Goal: Answer question/provide support: Share knowledge or assist other users

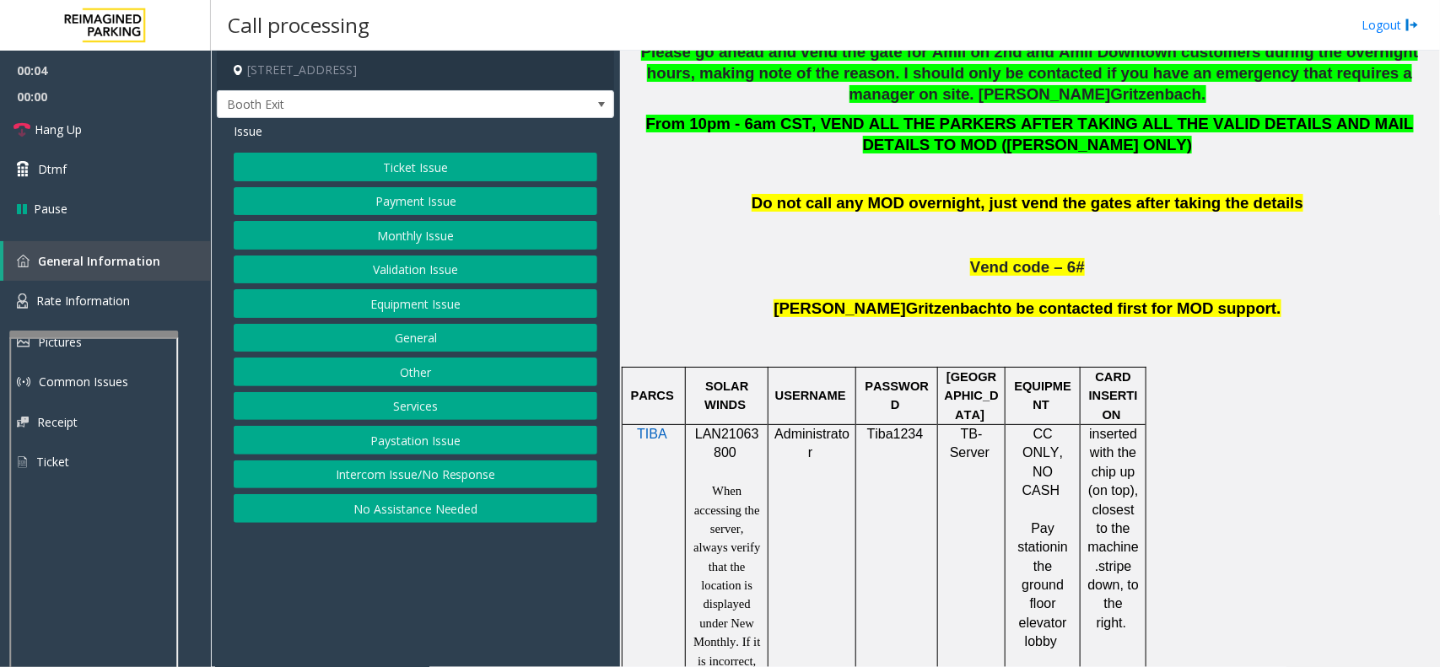
scroll to position [844, 0]
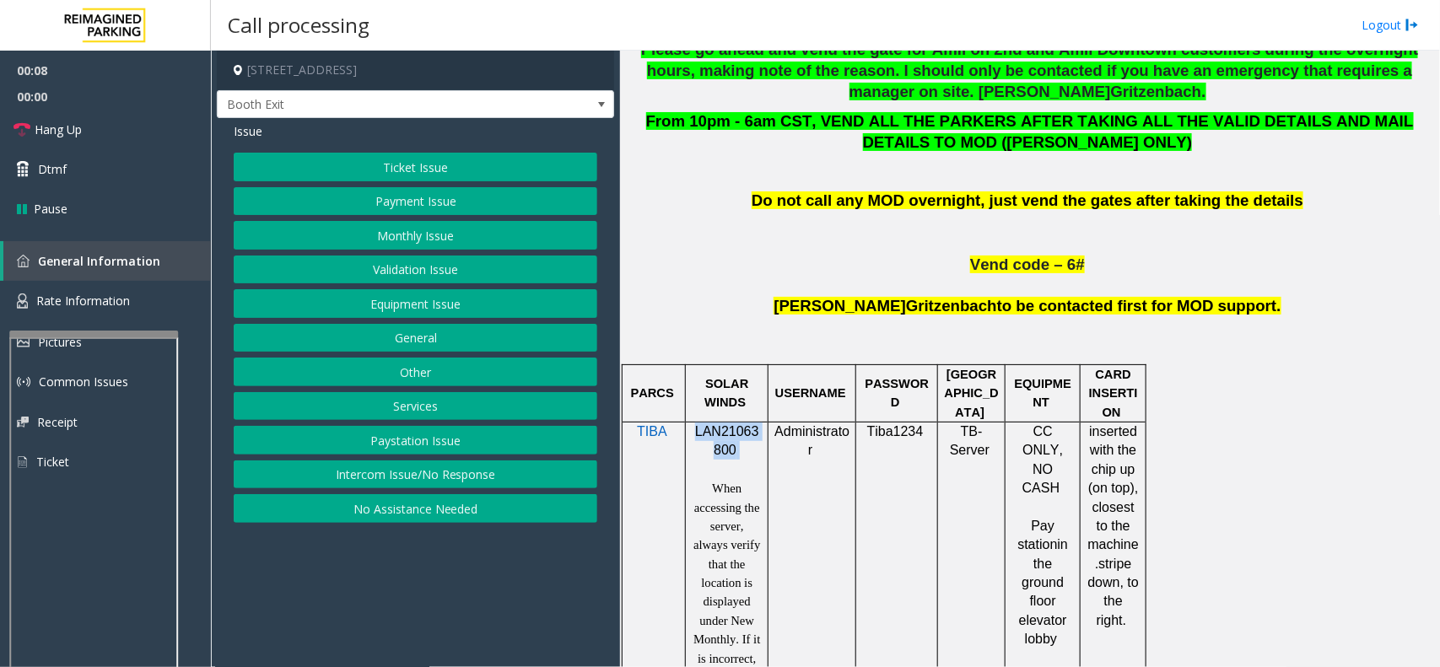
copy p "LAN21063800"
drag, startPoint x: 735, startPoint y: 450, endPoint x: 694, endPoint y: 432, distance: 44.2
click at [694, 432] on p "LAN21063800" at bounding box center [727, 442] width 70 height 38
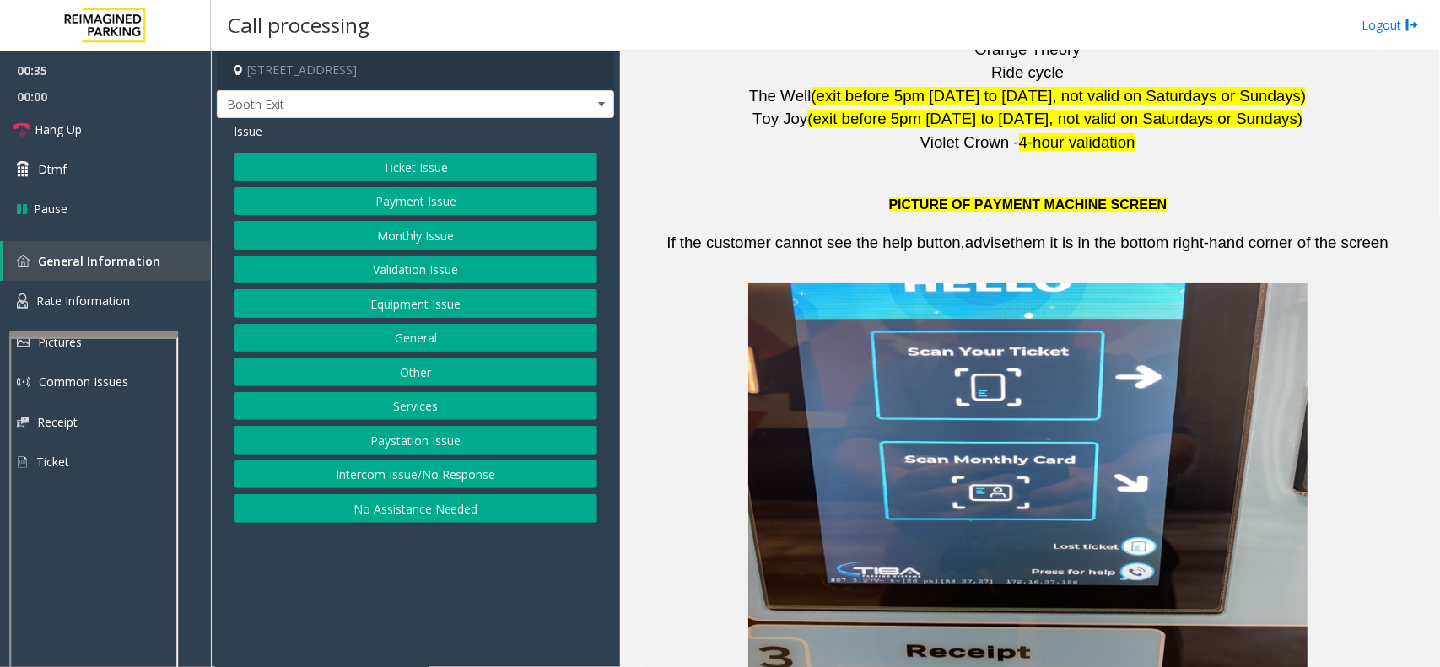
scroll to position [2953, 0]
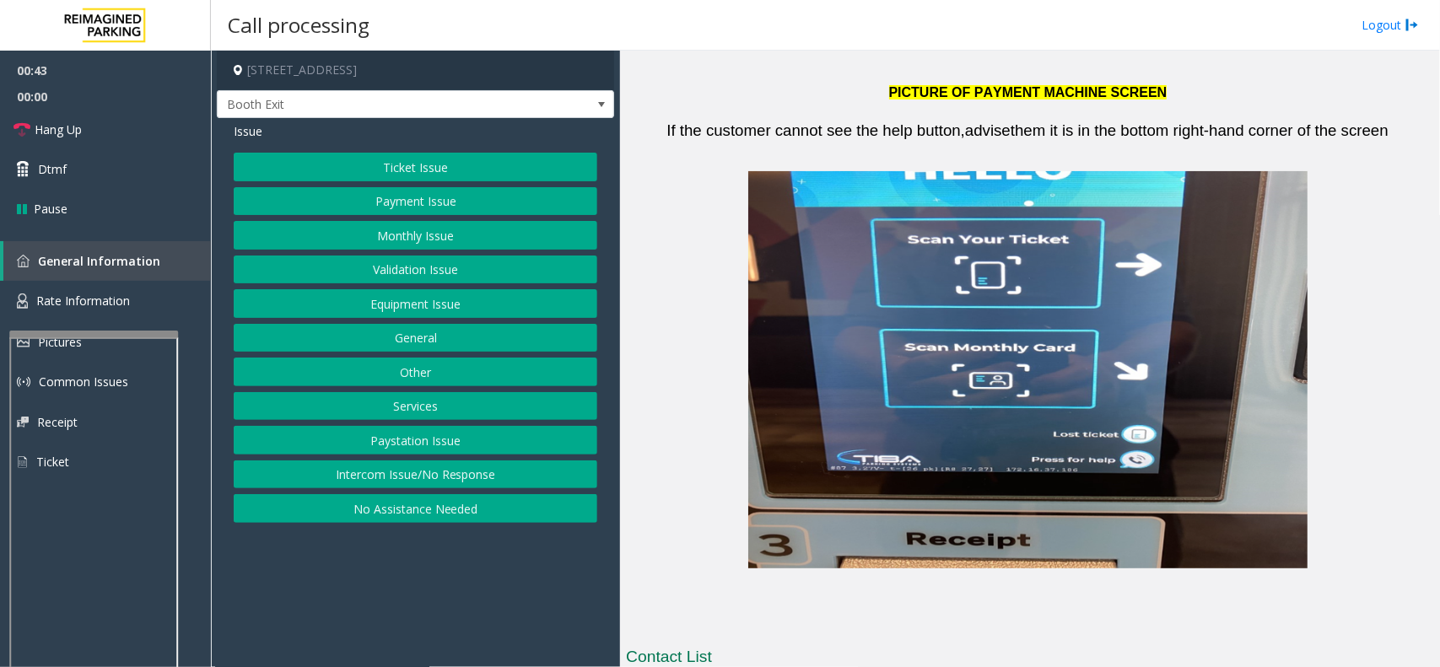
click at [390, 173] on button "Ticket Issue" at bounding box center [416, 167] width 364 height 29
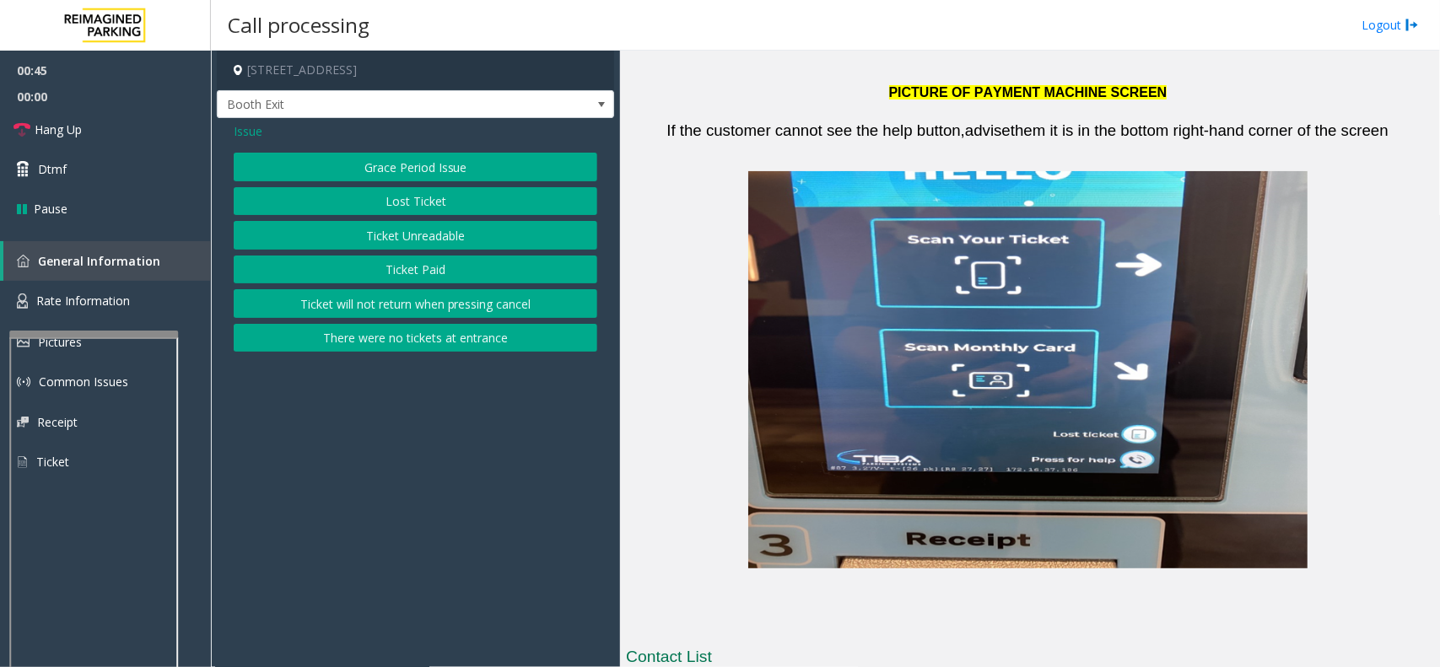
click at [393, 238] on button "Ticket Unreadable" at bounding box center [416, 235] width 364 height 29
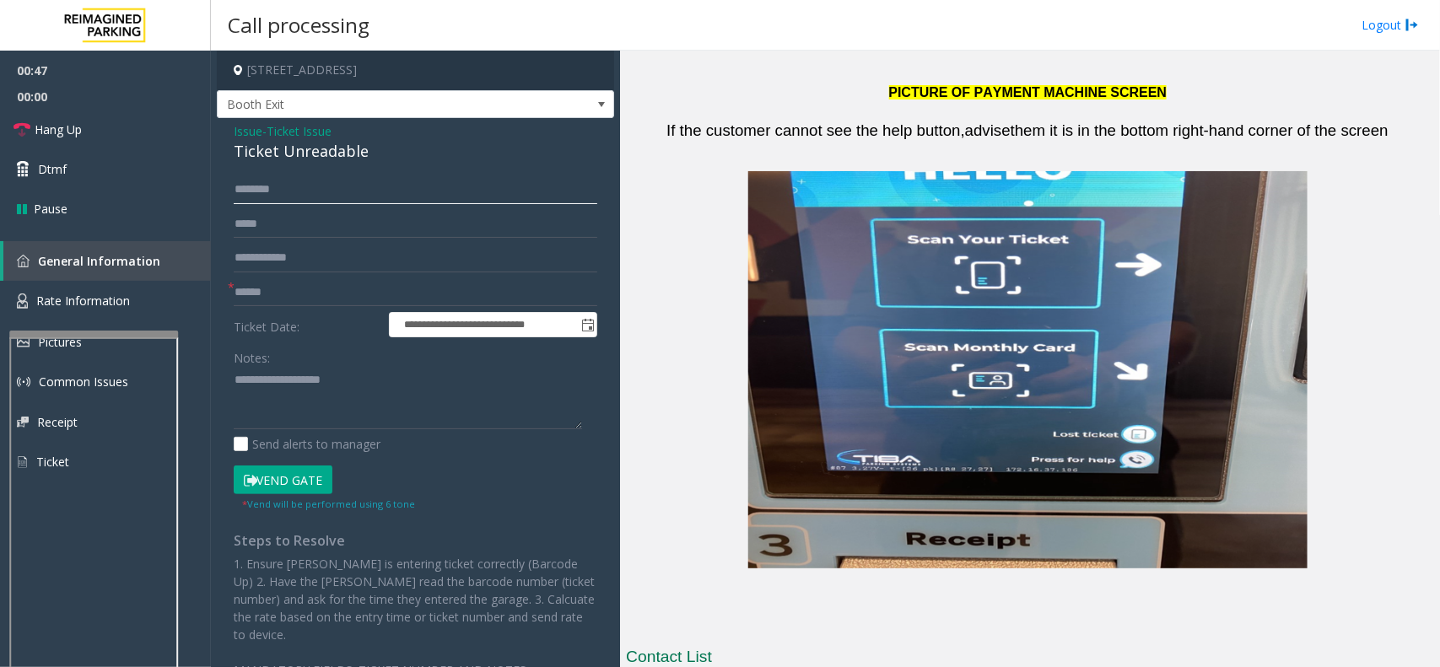
click at [251, 195] on input "text" at bounding box center [416, 189] width 364 height 29
click at [274, 191] on input "****" at bounding box center [416, 189] width 364 height 29
type input "*****"
click at [300, 481] on button "Vend Gate" at bounding box center [283, 480] width 99 height 29
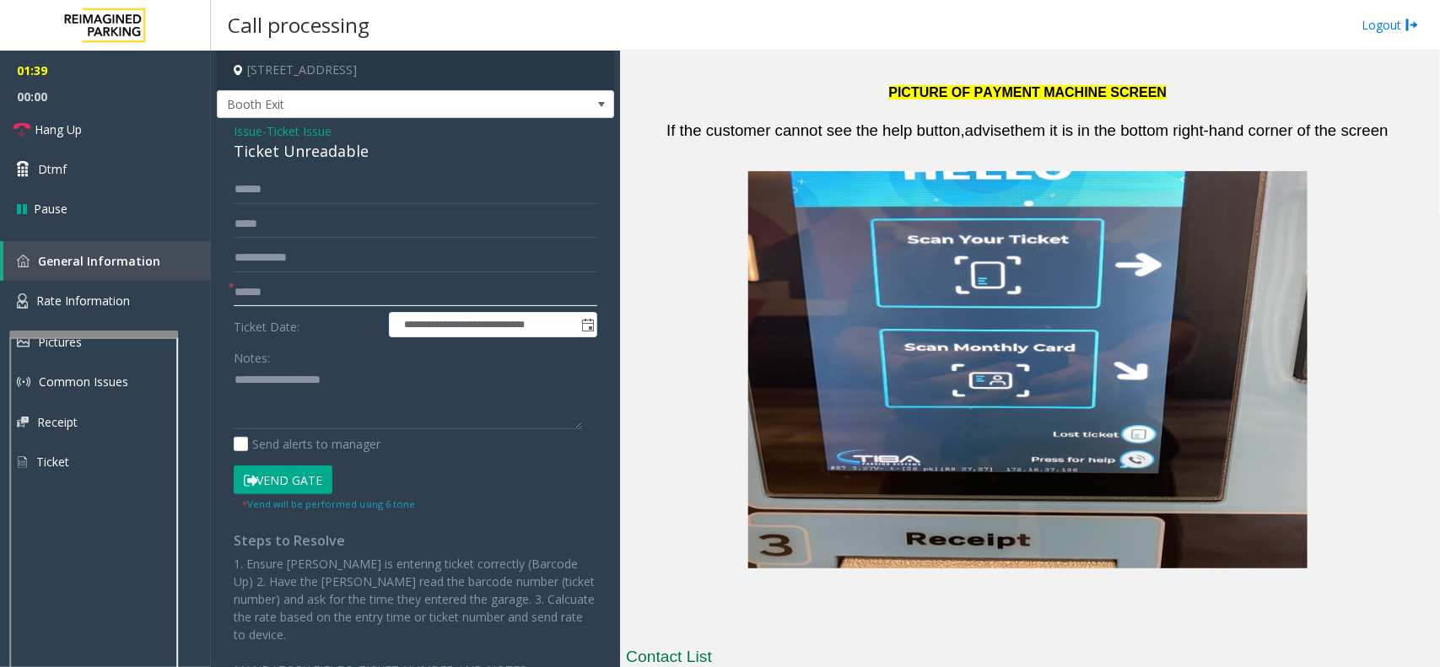
click at [268, 279] on input "text" at bounding box center [416, 292] width 364 height 29
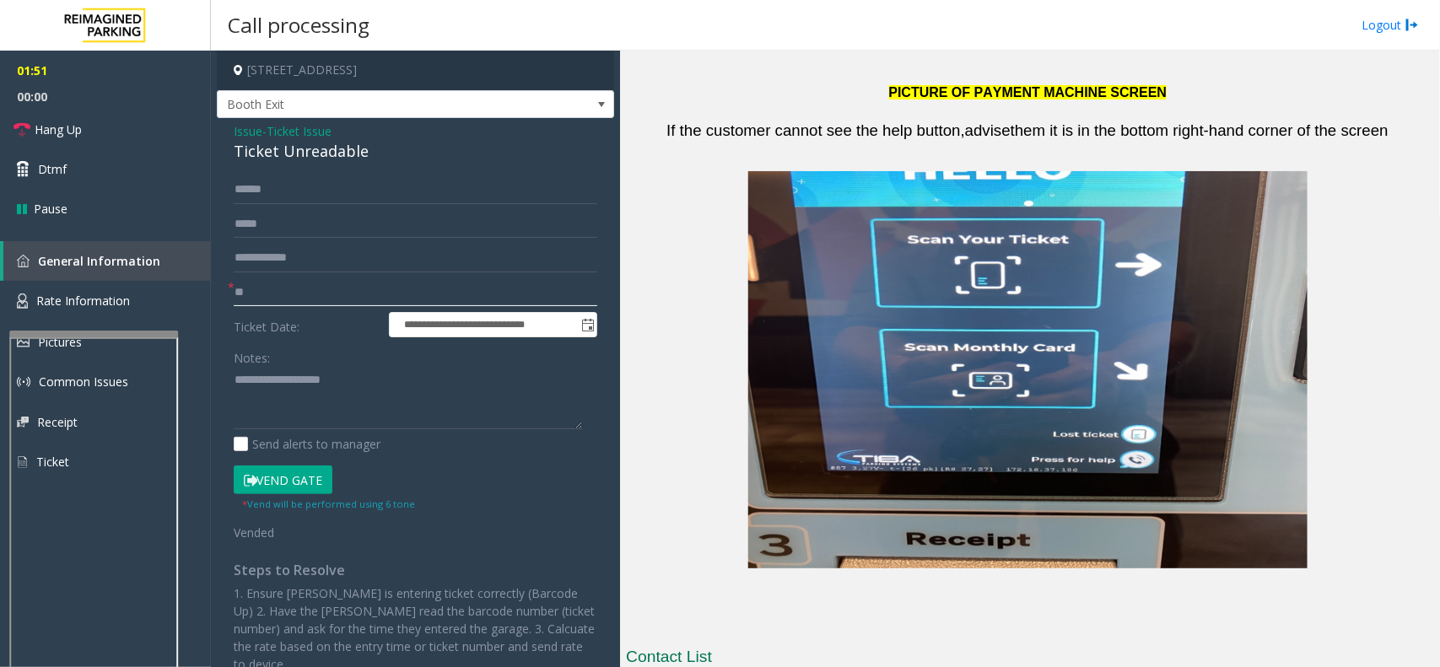
type input "**"
click at [306, 483] on button "Vend Gate" at bounding box center [283, 480] width 99 height 29
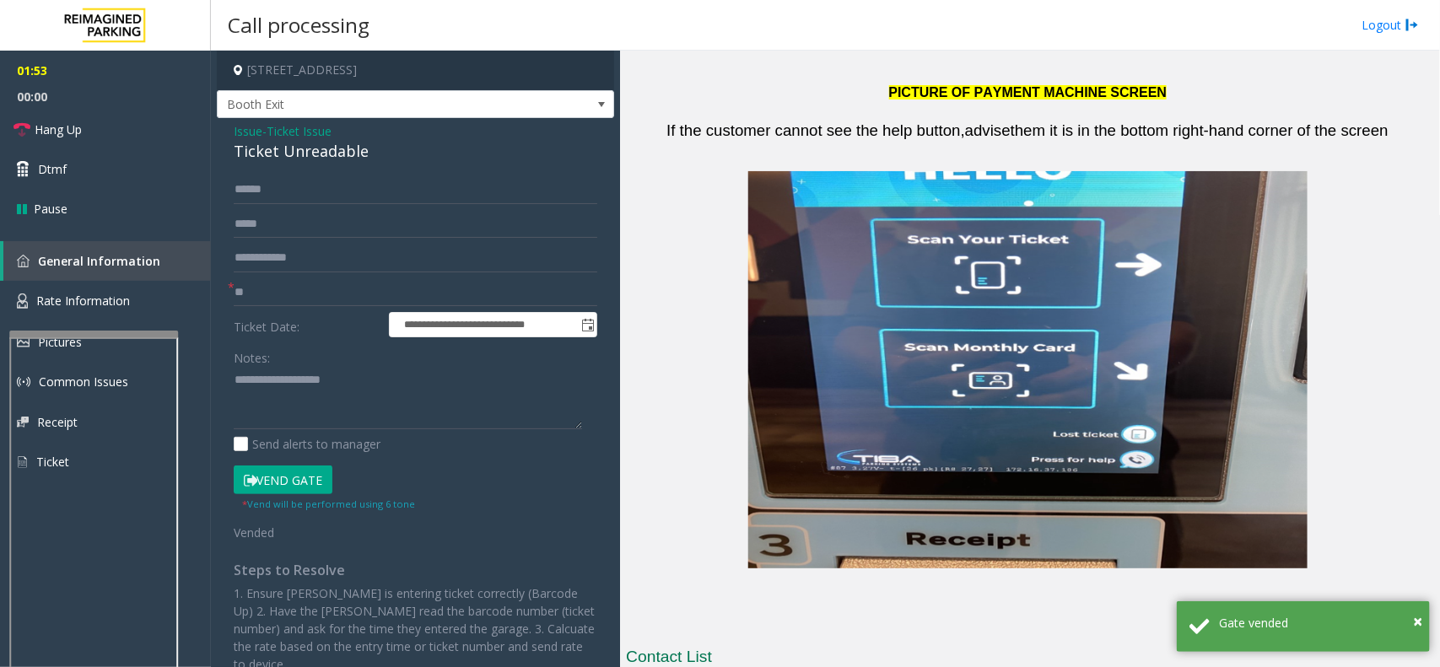
click at [305, 477] on button "Vend Gate" at bounding box center [283, 480] width 99 height 29
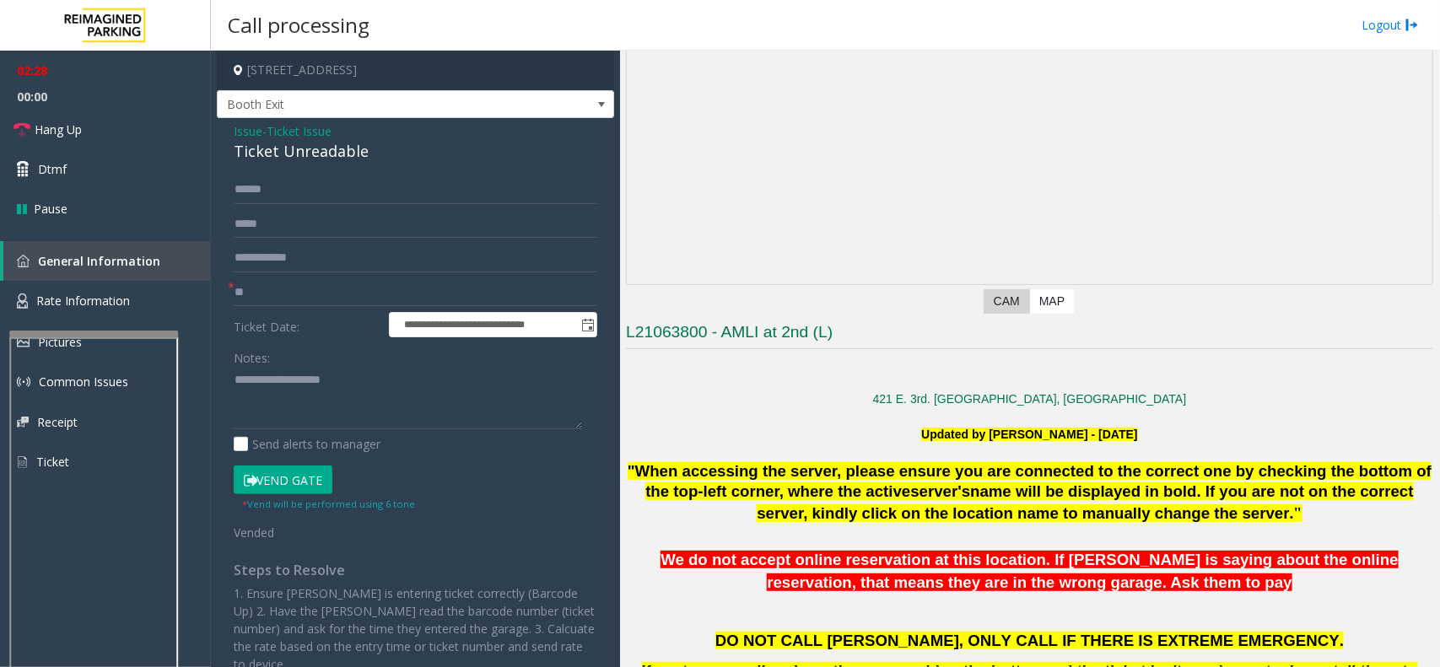
scroll to position [0, 0]
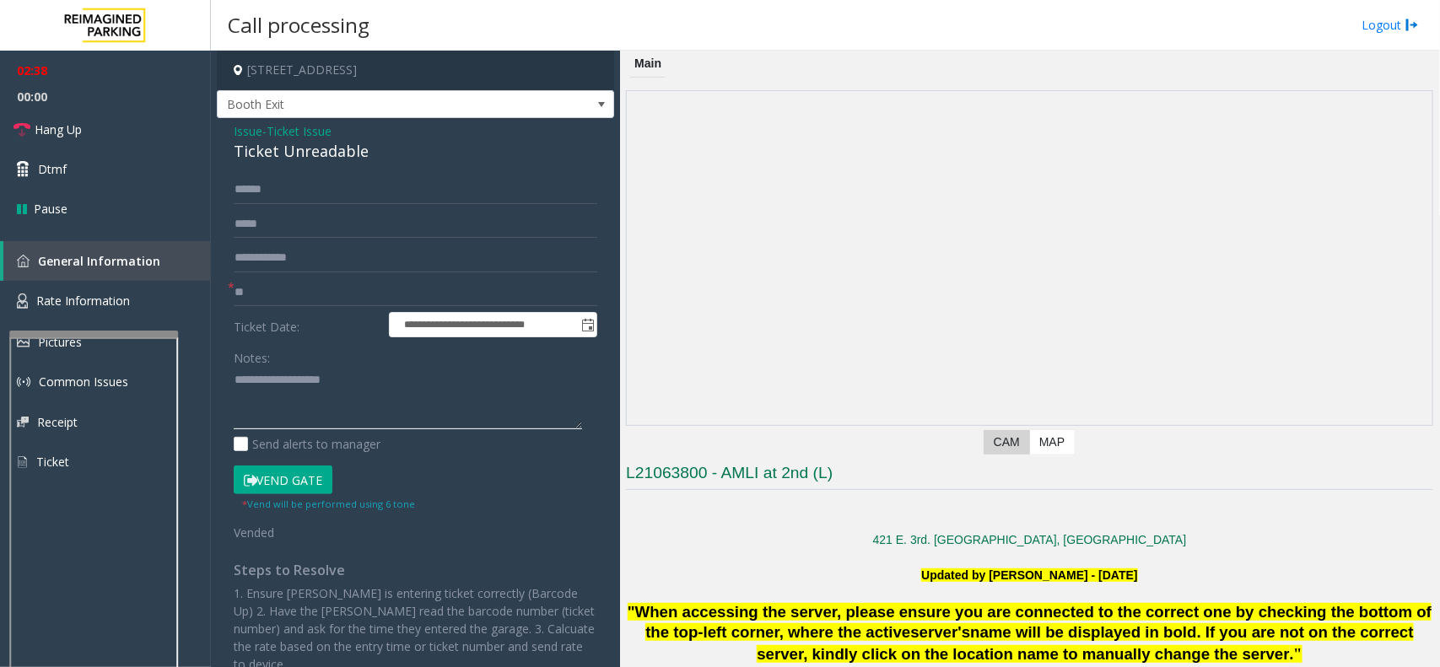
click at [293, 399] on textarea at bounding box center [408, 398] width 348 height 63
click at [39, 123] on span "Hang Up" at bounding box center [58, 130] width 47 height 18
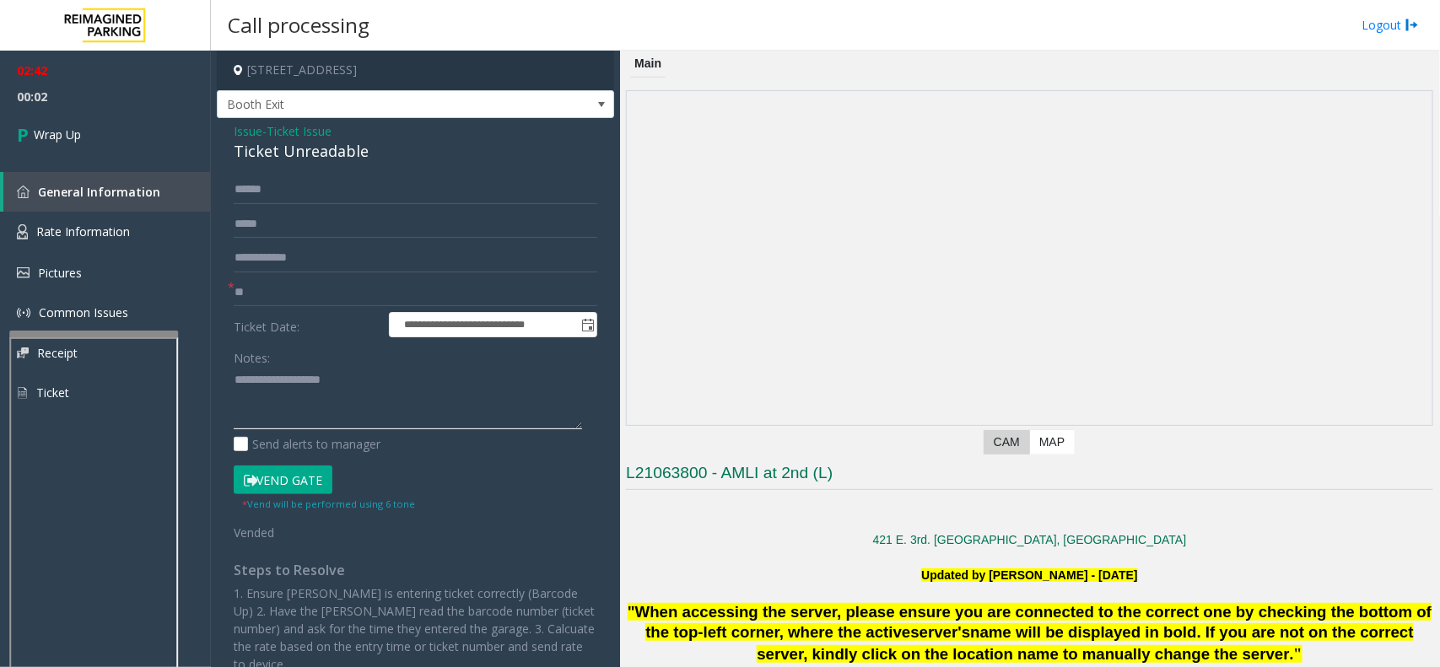
click at [251, 382] on textarea at bounding box center [408, 398] width 348 height 63
click at [264, 402] on textarea at bounding box center [408, 398] width 348 height 63
paste textarea "**********"
type textarea "**********"
drag, startPoint x: 271, startPoint y: 191, endPoint x: 208, endPoint y: 188, distance: 62.5
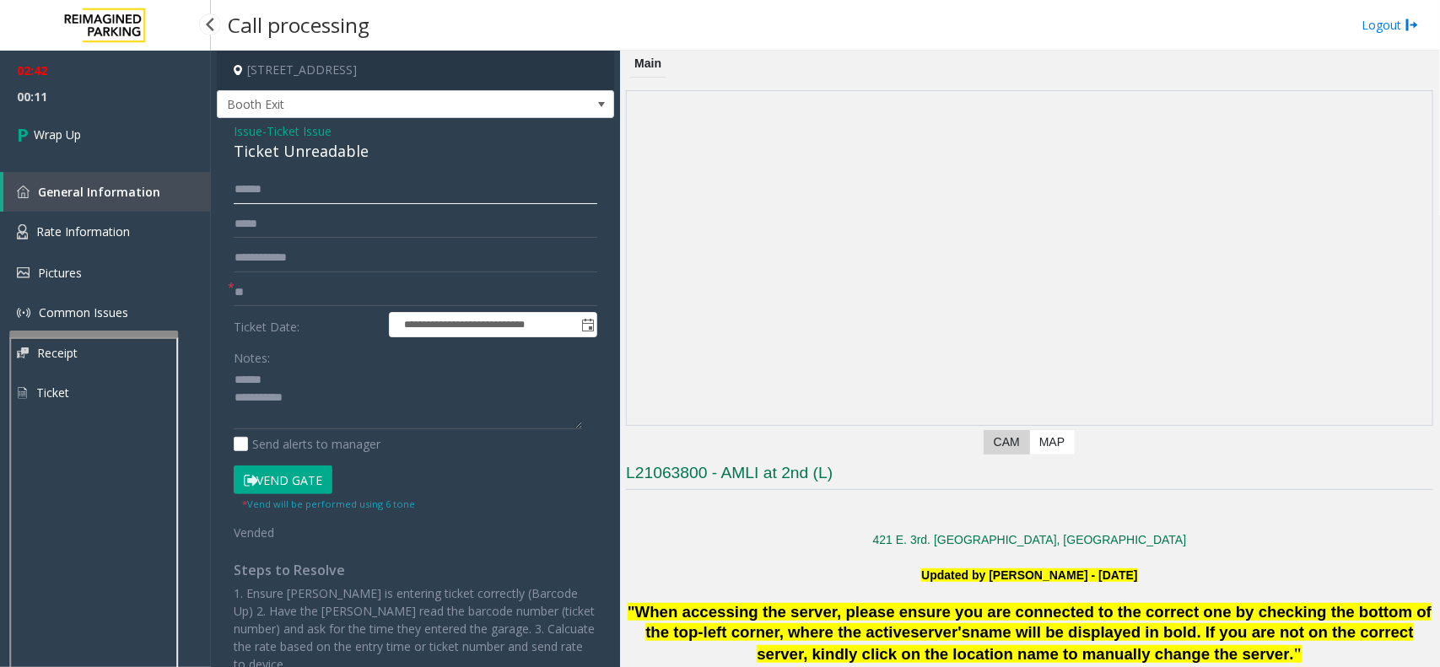
click at [208, 188] on app-root "**********" at bounding box center [720, 333] width 1440 height 667
click at [299, 137] on span "Ticket Issue" at bounding box center [299, 131] width 65 height 18
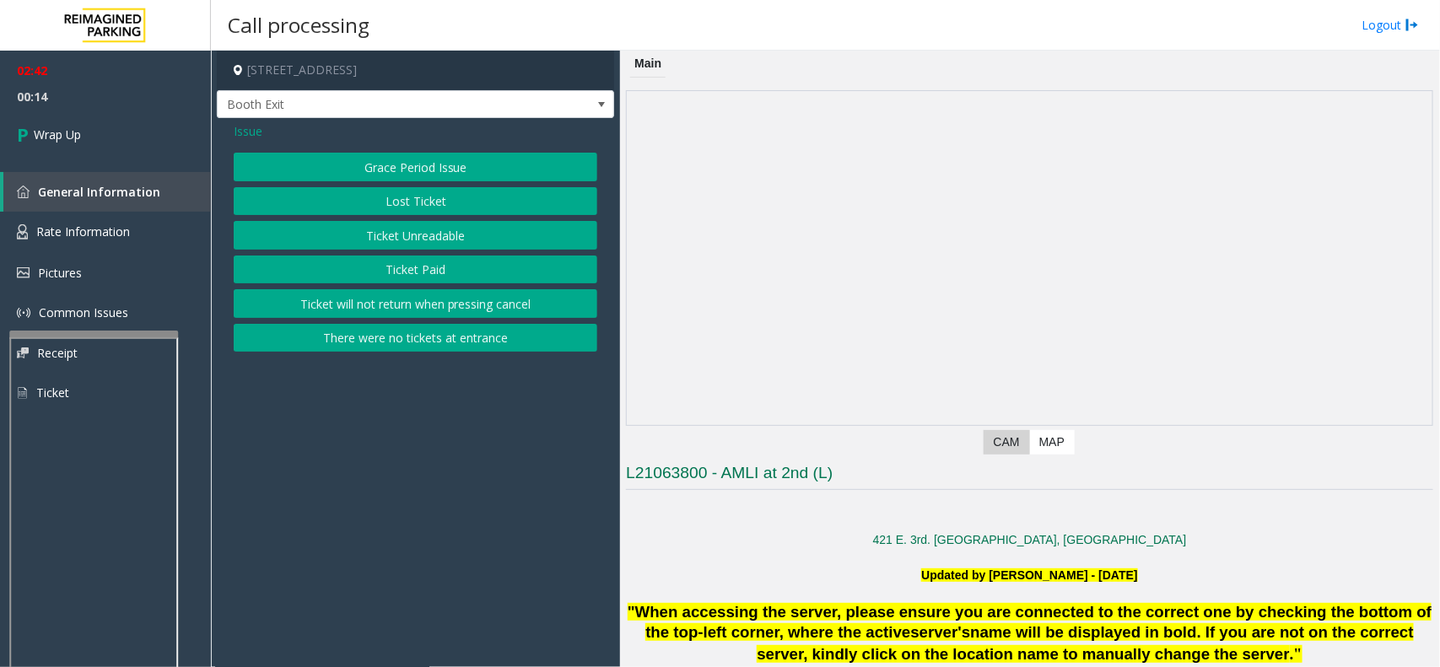
click at [429, 202] on button "Lost Ticket" at bounding box center [416, 201] width 364 height 29
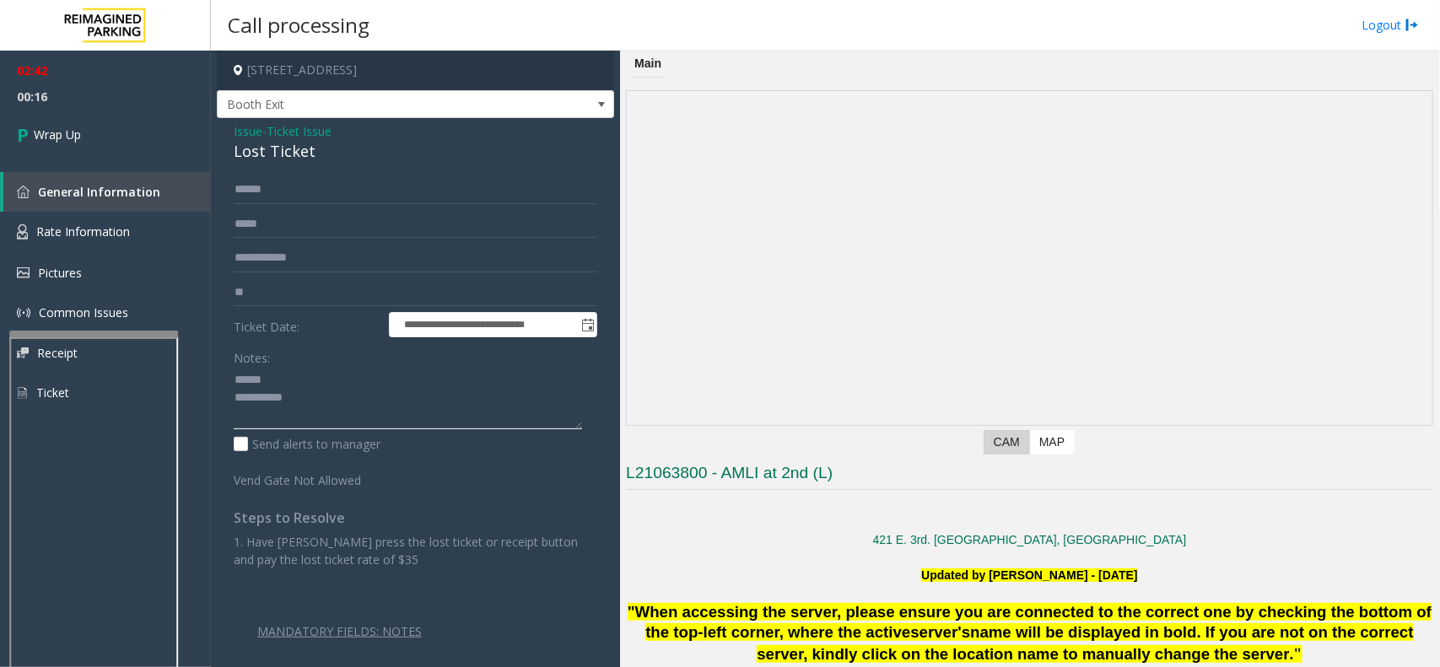
click at [271, 376] on textarea at bounding box center [408, 398] width 348 height 63
click at [305, 407] on textarea at bounding box center [408, 398] width 348 height 63
click at [264, 419] on textarea at bounding box center [408, 398] width 348 height 63
click at [533, 397] on textarea at bounding box center [408, 398] width 348 height 63
click at [346, 414] on textarea at bounding box center [408, 398] width 348 height 63
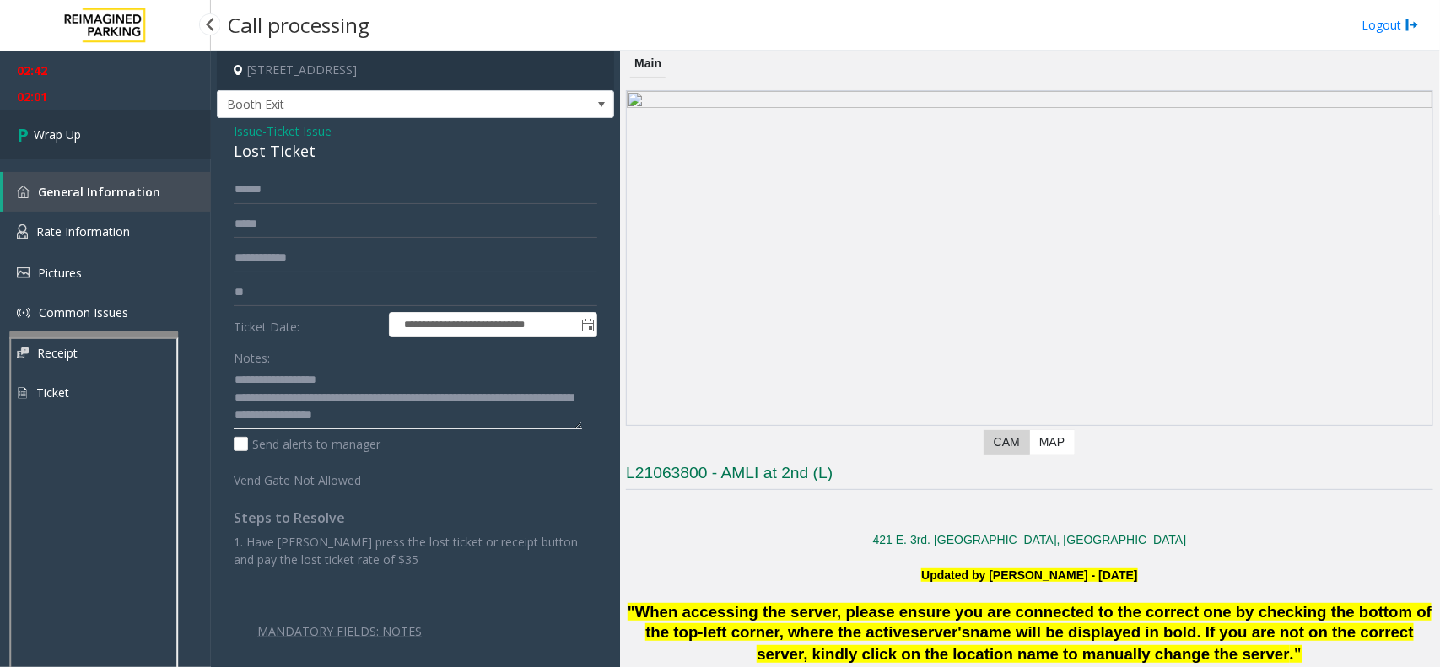
type textarea "**********"
click at [24, 127] on icon at bounding box center [25, 135] width 17 height 28
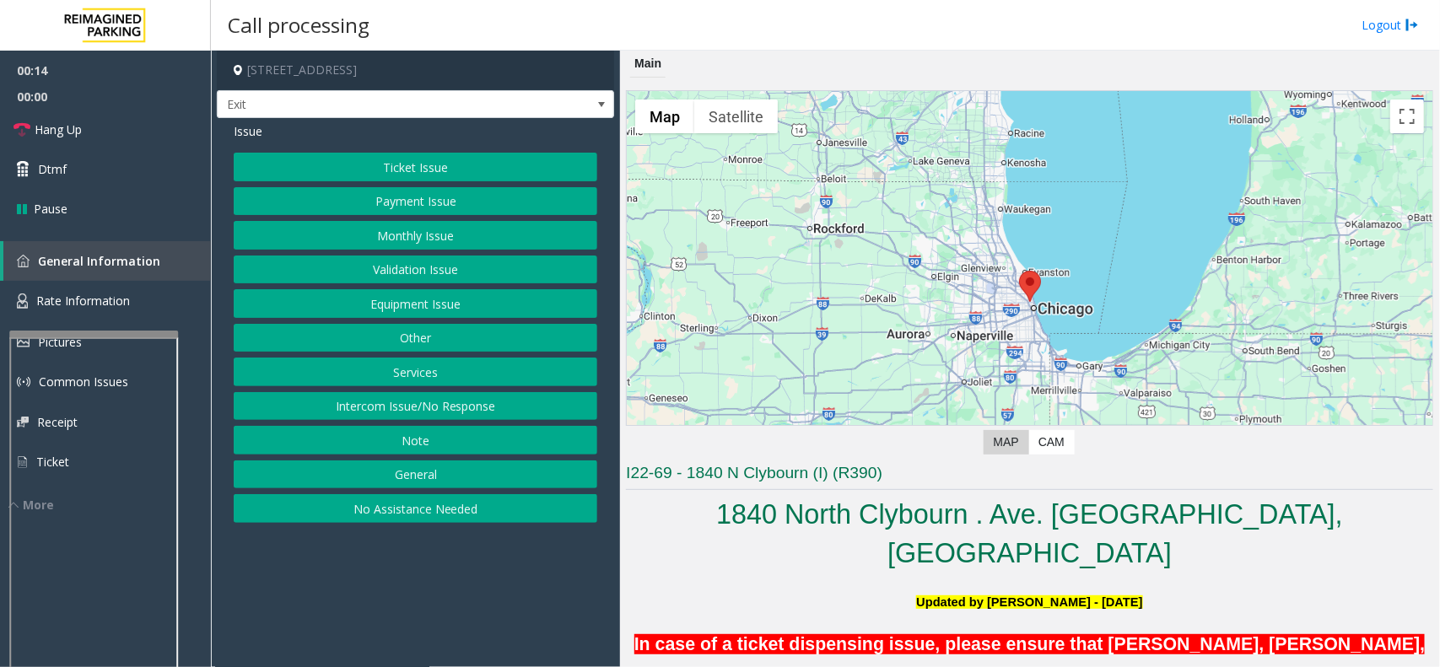
click at [342, 160] on button "Ticket Issue" at bounding box center [416, 167] width 364 height 29
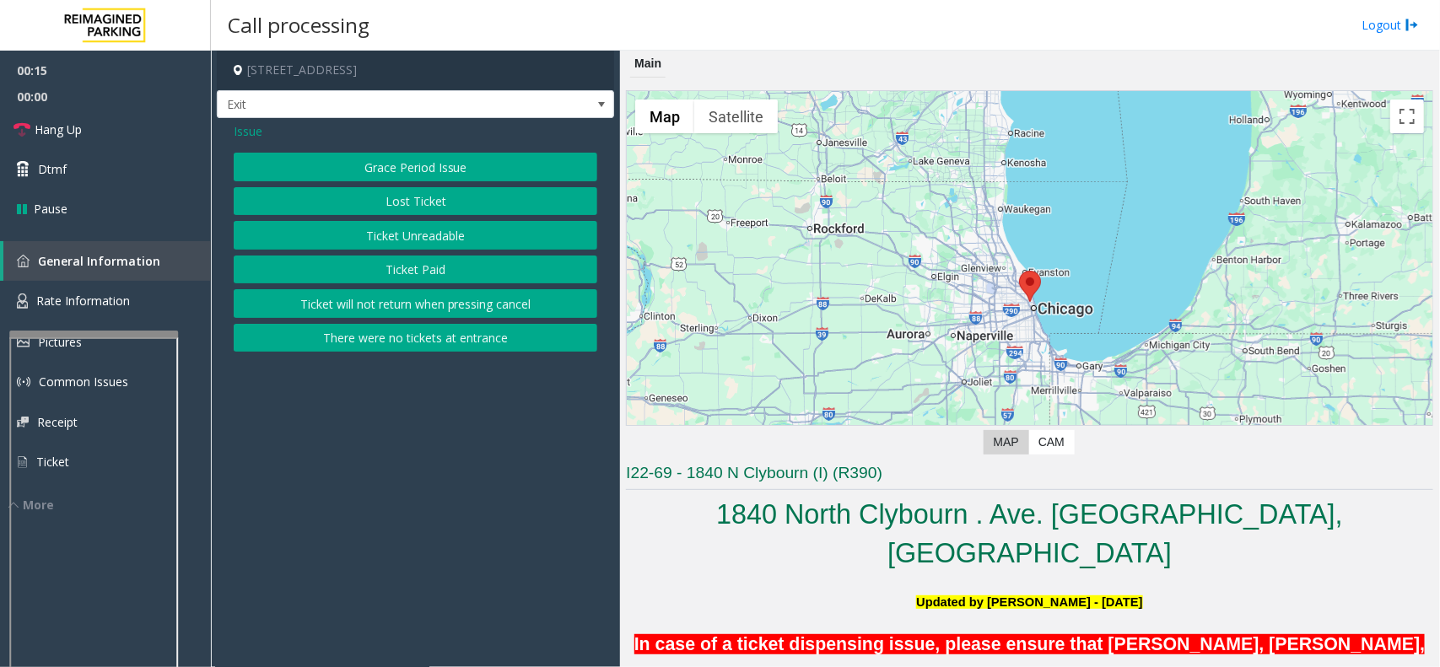
click at [384, 228] on button "Ticket Unreadable" at bounding box center [416, 235] width 364 height 29
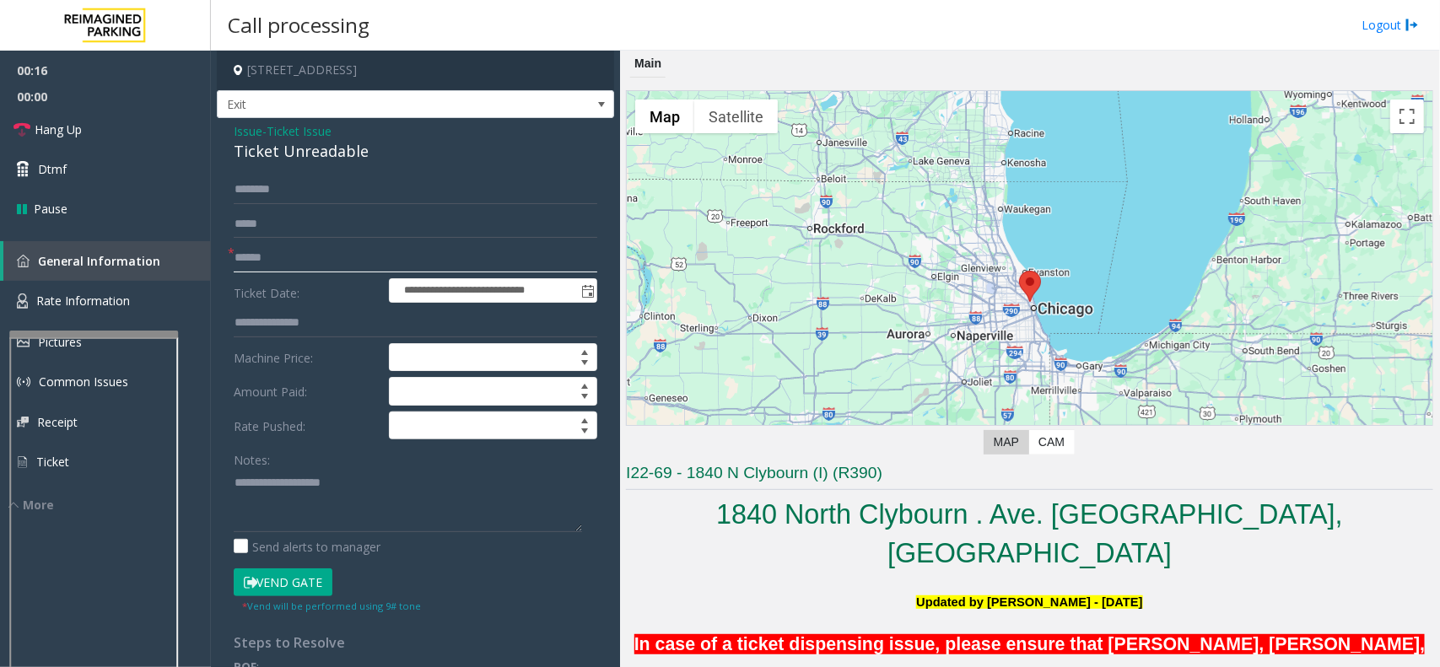
click at [260, 262] on input "text" at bounding box center [416, 258] width 364 height 29
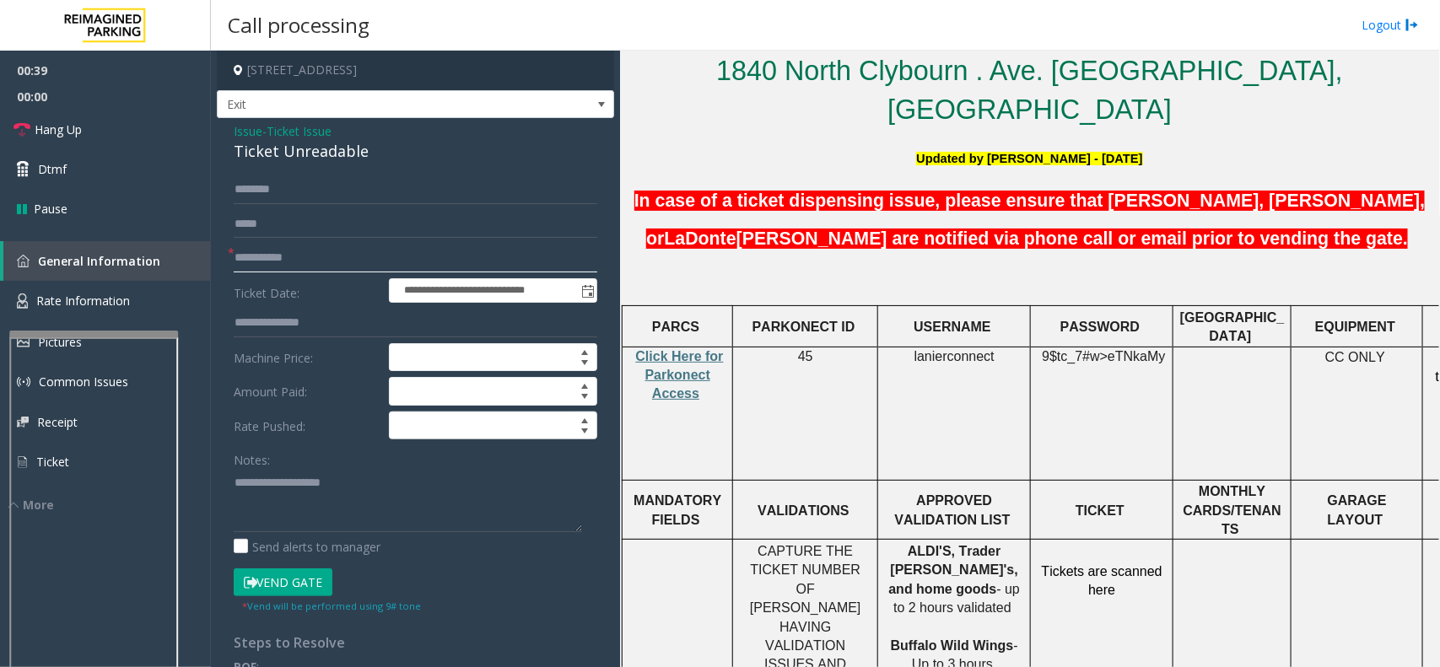
scroll to position [527, 0]
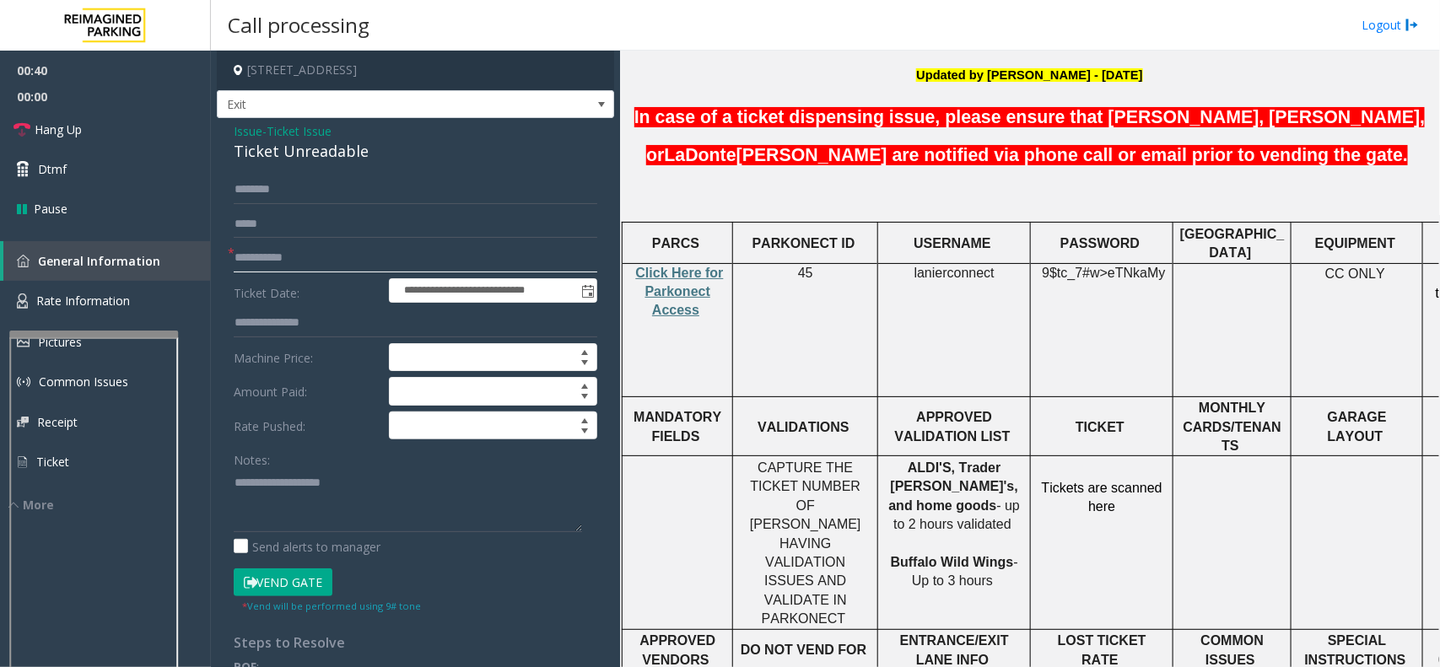
type input "**********"
click at [258, 186] on input "text" at bounding box center [416, 189] width 364 height 29
type input "***"
click at [693, 266] on span "Click Here for Parkonect Access" at bounding box center [680, 292] width 88 height 52
drag, startPoint x: 997, startPoint y: 224, endPoint x: 854, endPoint y: 234, distance: 143.7
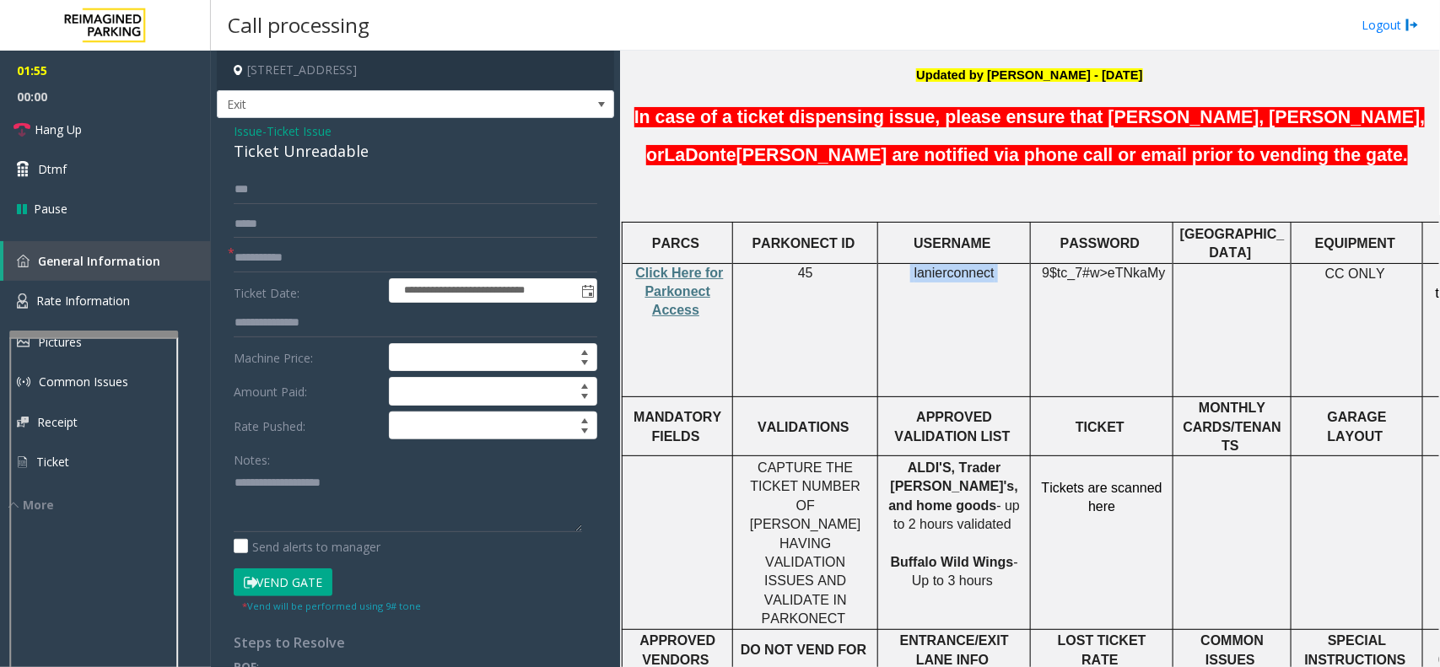
click at [854, 263] on tr "Click Here for Parkonect Access 45 lanierconnect 9$tc_7#w> eTNkaMy CC ONLY Mags…" at bounding box center [1080, 329] width 915 height 133
copy tr "lanierconnect"
drag, startPoint x: 1167, startPoint y: 230, endPoint x: 1036, endPoint y: 243, distance: 131.4
click at [1036, 263] on td "9$tc_7#w> eTNkaMy" at bounding box center [1102, 329] width 143 height 133
copy p "9$tc_7#w> eTNkaMy"
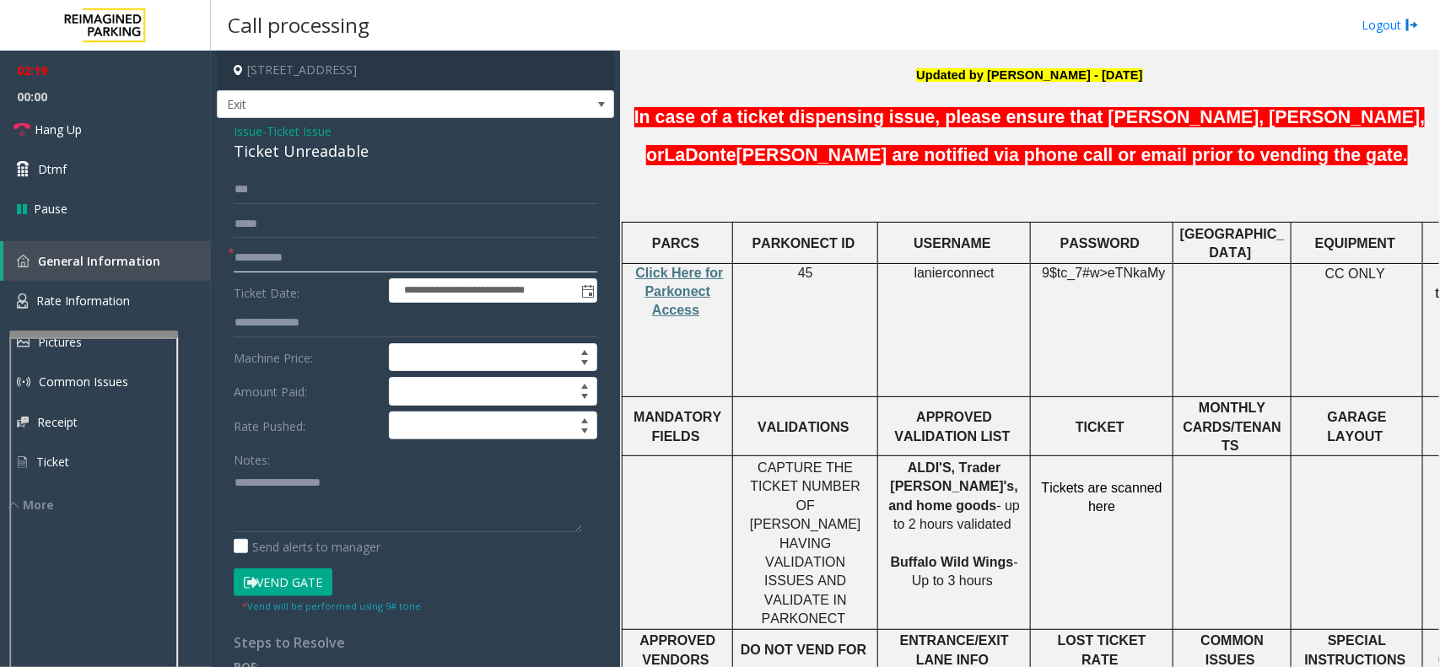
click at [272, 250] on input "**********" at bounding box center [416, 258] width 364 height 29
type input "**********"
click at [316, 258] on input "**********" at bounding box center [416, 258] width 364 height 29
click at [83, 139] on link "Hang Up" at bounding box center [105, 130] width 211 height 40
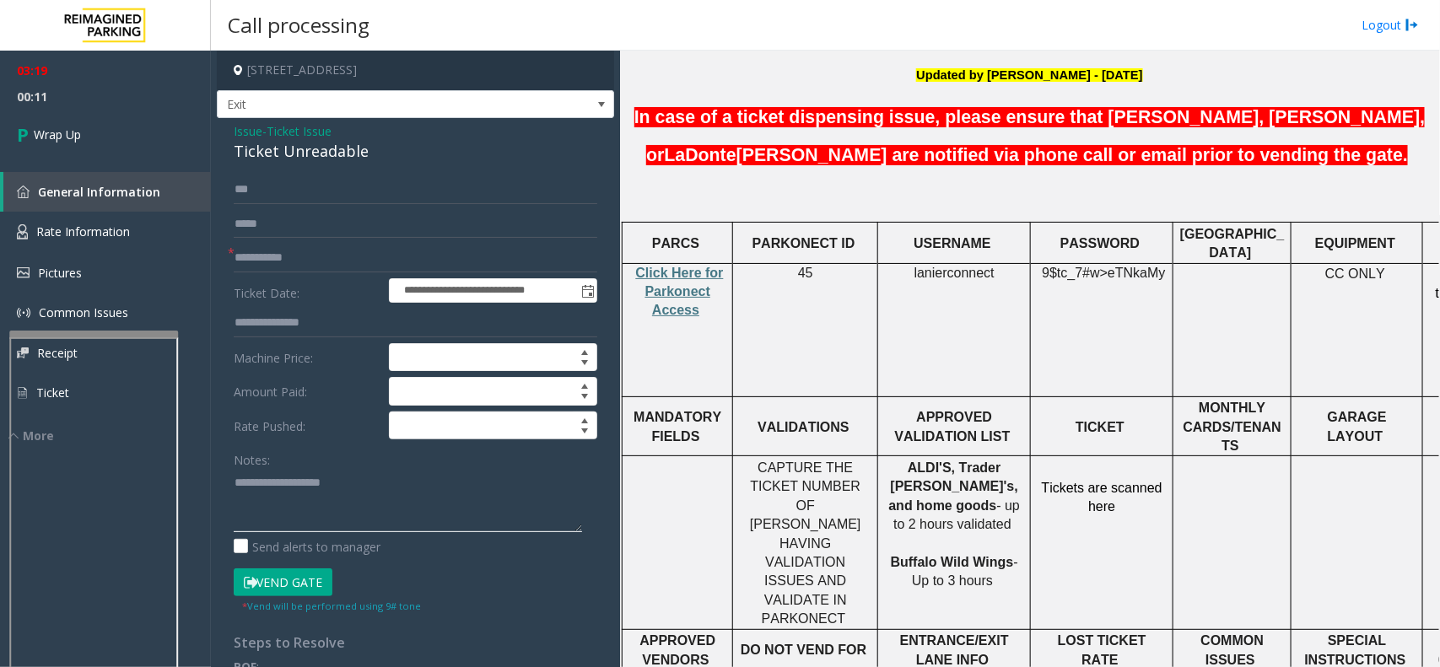
click at [289, 500] on textarea at bounding box center [408, 500] width 348 height 63
paste textarea "**********"
click at [284, 488] on textarea at bounding box center [408, 500] width 348 height 63
drag, startPoint x: 372, startPoint y: 159, endPoint x: 237, endPoint y: 154, distance: 135.0
click at [237, 154] on div "Ticket Unreadable" at bounding box center [416, 151] width 364 height 23
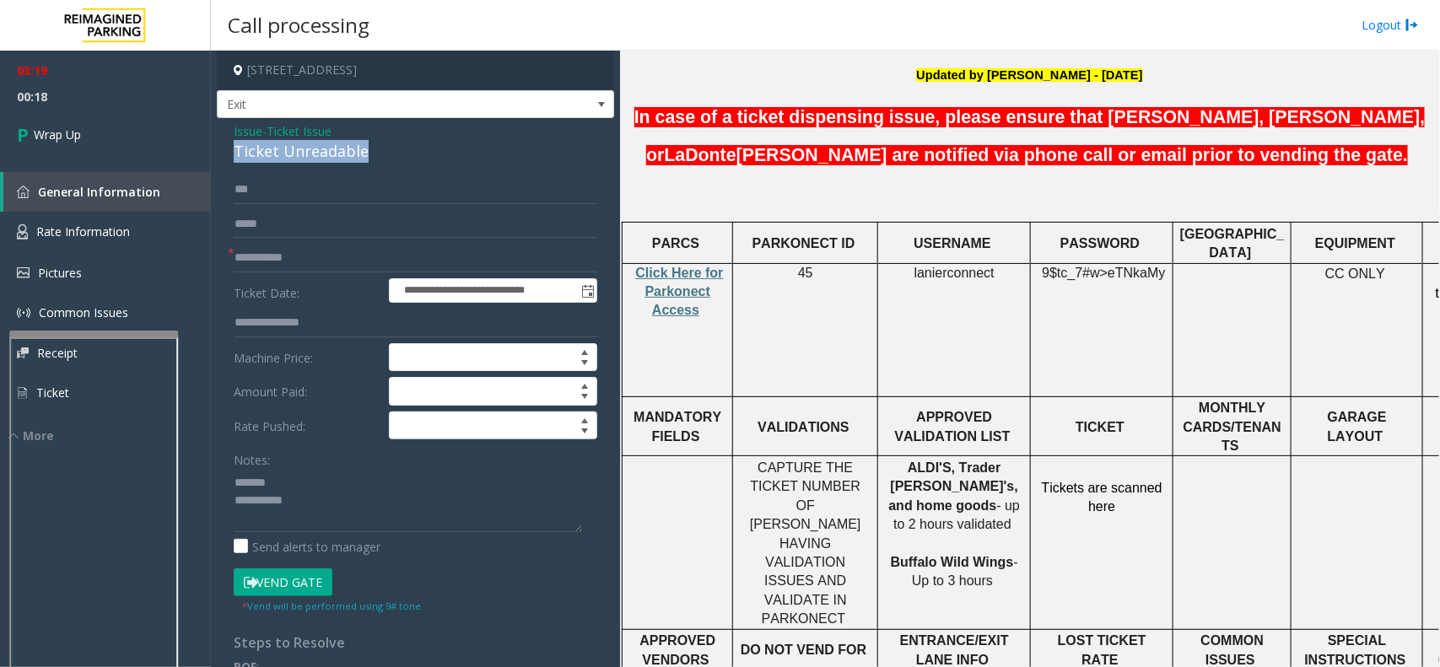
click at [226, 154] on div "**********" at bounding box center [415, 582] width 397 height 928
drag, startPoint x: 375, startPoint y: 146, endPoint x: 229, endPoint y: 158, distance: 147.3
click at [229, 158] on div "**********" at bounding box center [415, 582] width 397 height 928
copy div "Ticket Unreadable"
click at [272, 485] on textarea at bounding box center [408, 500] width 348 height 63
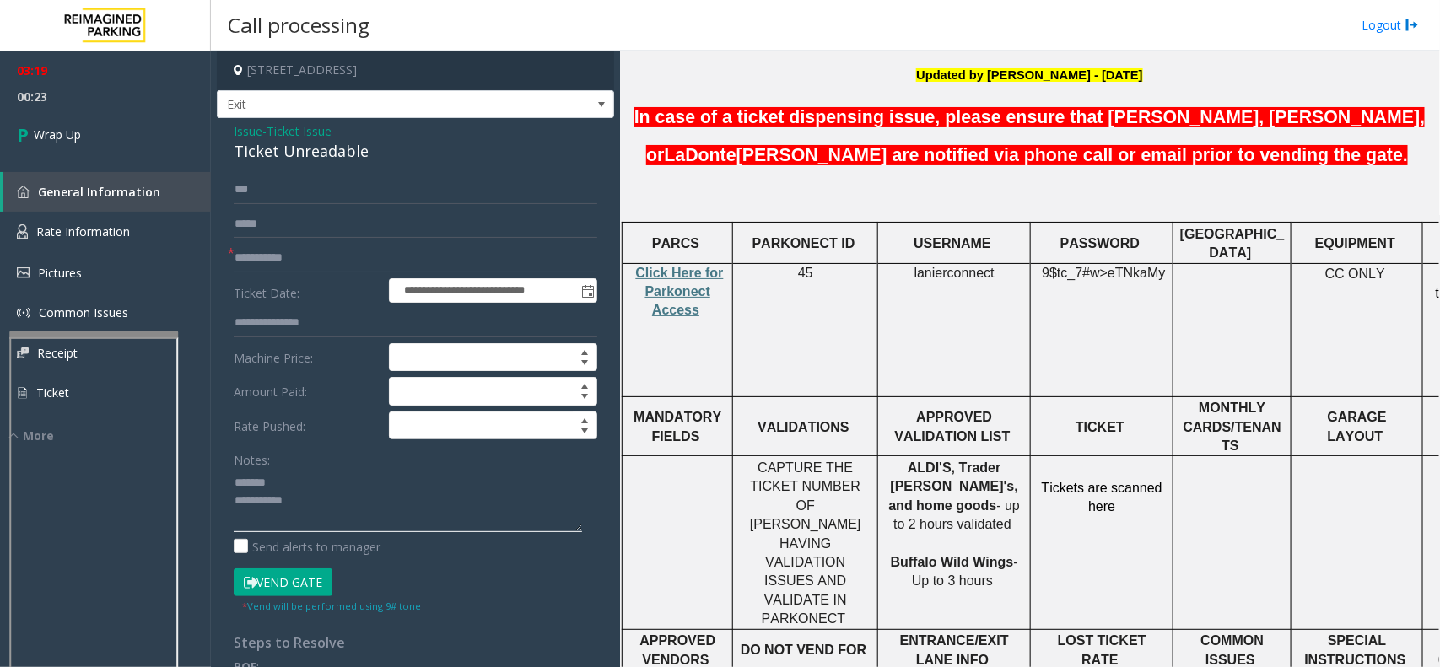
paste textarea "**********"
click at [310, 504] on textarea at bounding box center [408, 500] width 348 height 63
click at [334, 513] on textarea at bounding box center [408, 500] width 348 height 63
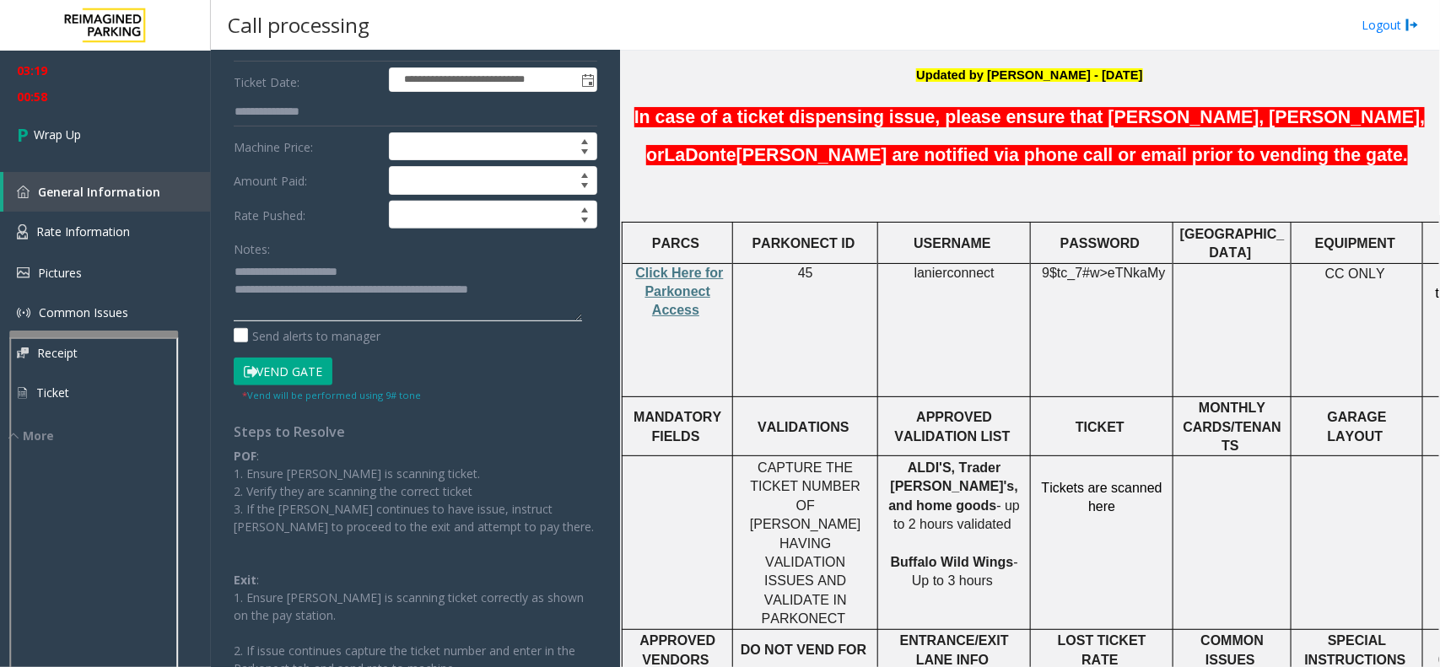
scroll to position [0, 0]
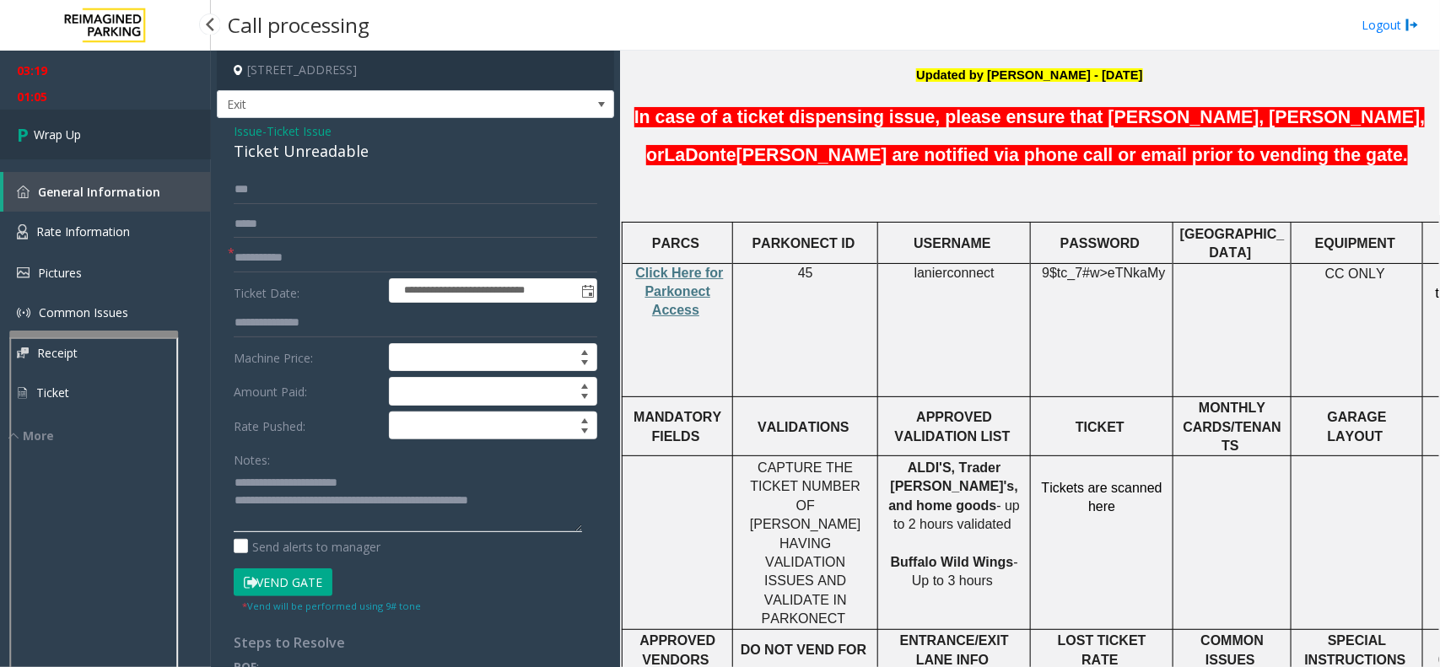
type textarea "**********"
click at [53, 138] on span "Wrap Up" at bounding box center [57, 135] width 47 height 18
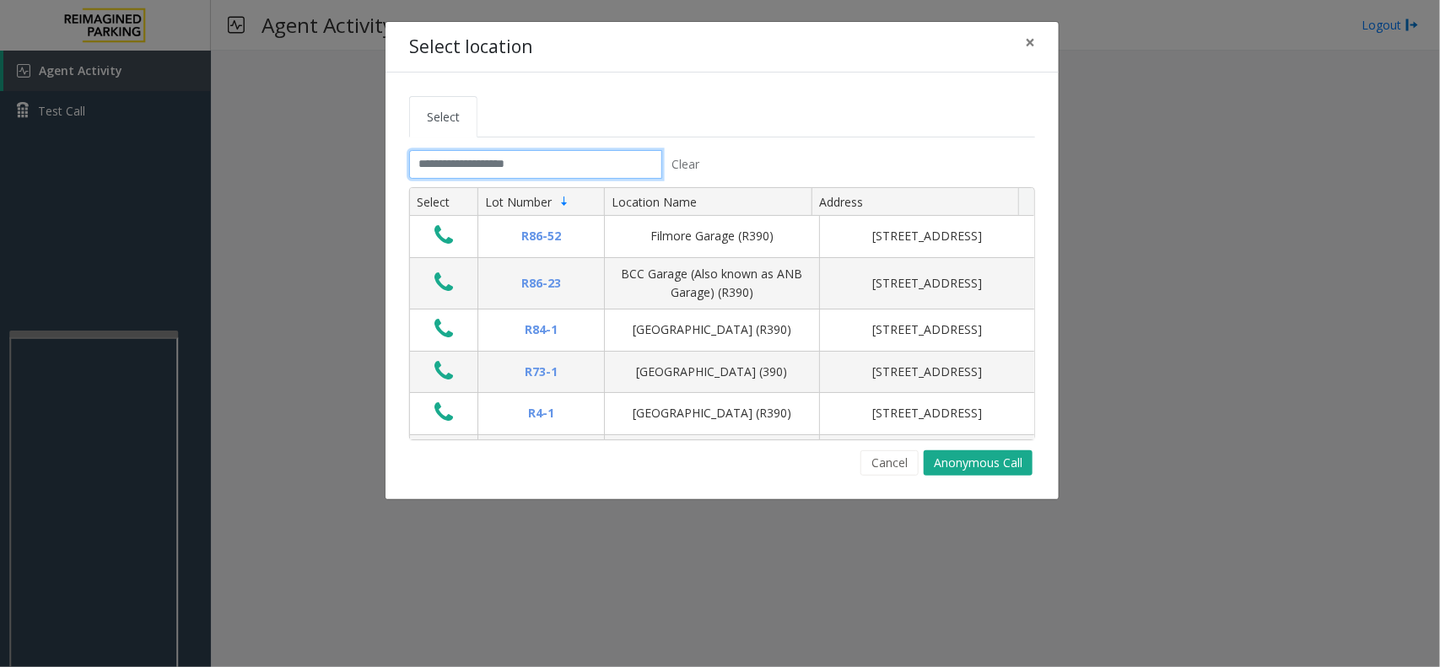
click at [541, 170] on input "text" at bounding box center [535, 164] width 253 height 29
click at [496, 136] on ul "Select" at bounding box center [722, 116] width 626 height 41
click at [498, 167] on input "text" at bounding box center [535, 164] width 253 height 29
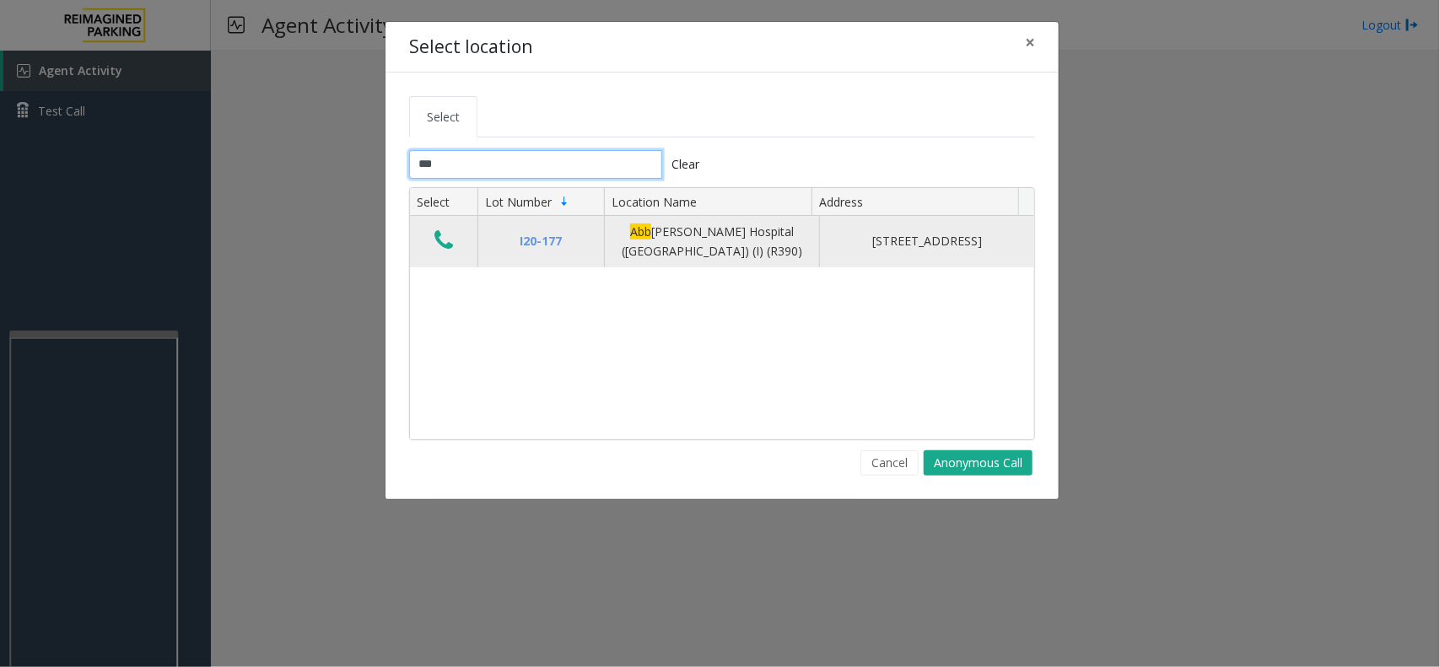
type input "***"
click at [434, 238] on icon "Data table" at bounding box center [443, 241] width 19 height 24
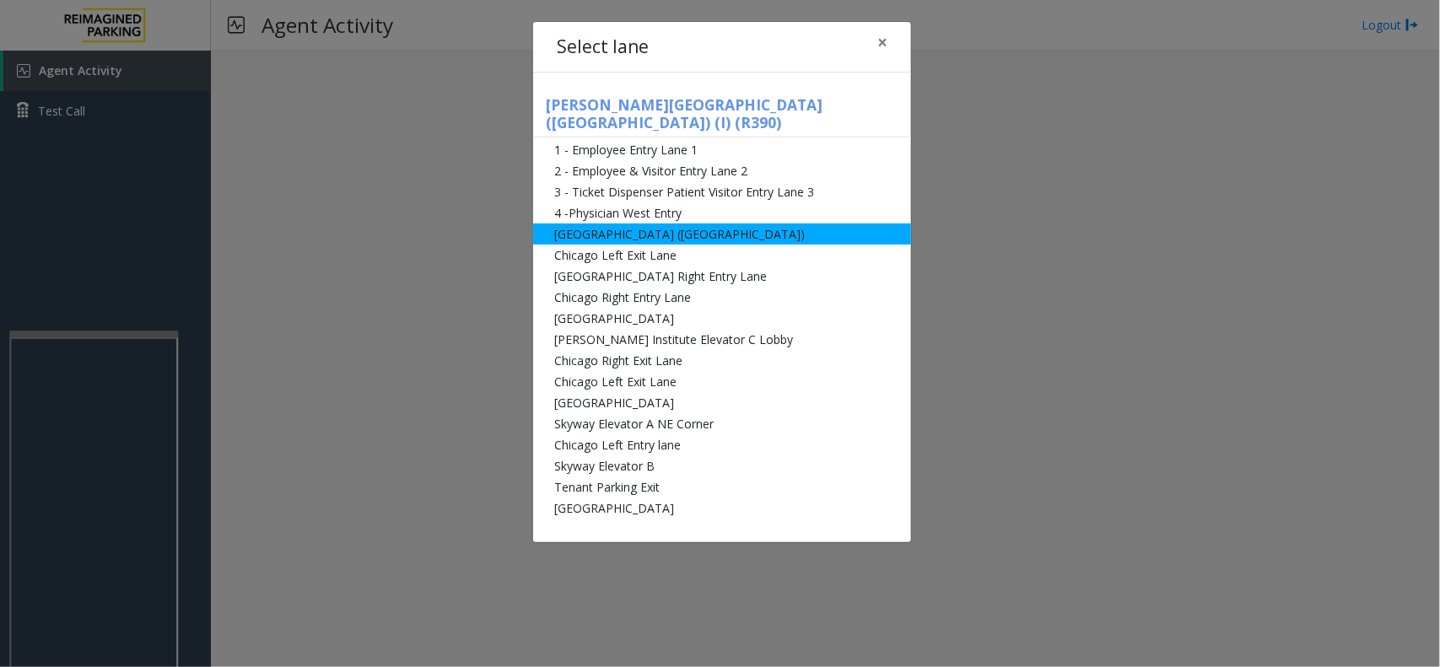
click at [607, 224] on li "[GEOGRAPHIC_DATA] ([GEOGRAPHIC_DATA])" at bounding box center [722, 234] width 378 height 21
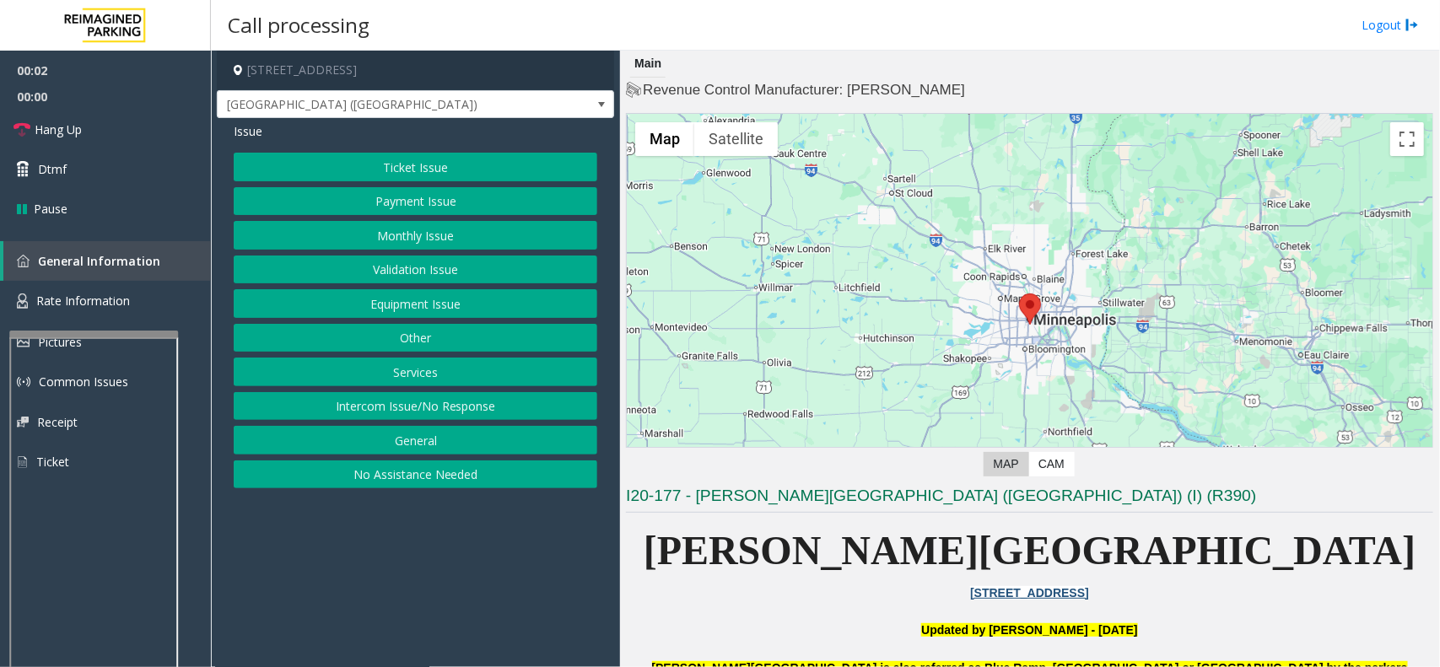
click at [394, 165] on button "Ticket Issue" at bounding box center [416, 167] width 364 height 29
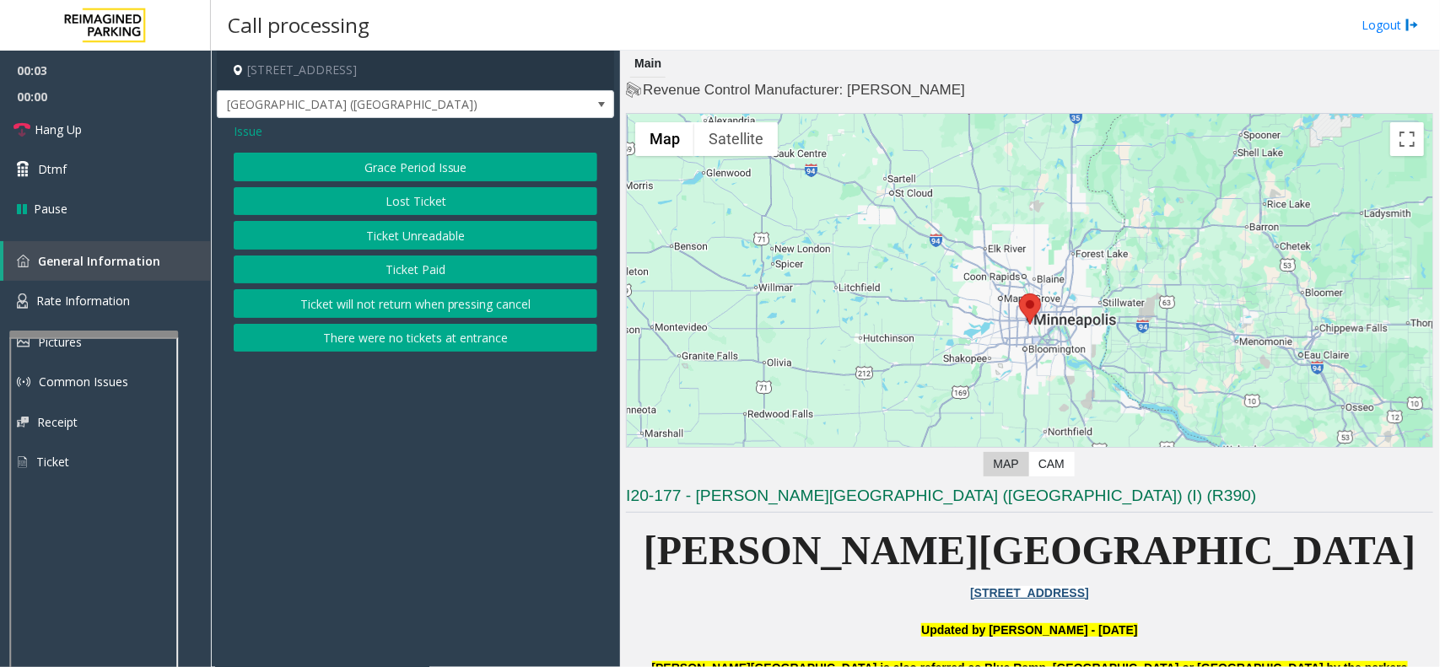
click at [406, 267] on button "Ticket Paid" at bounding box center [416, 270] width 364 height 29
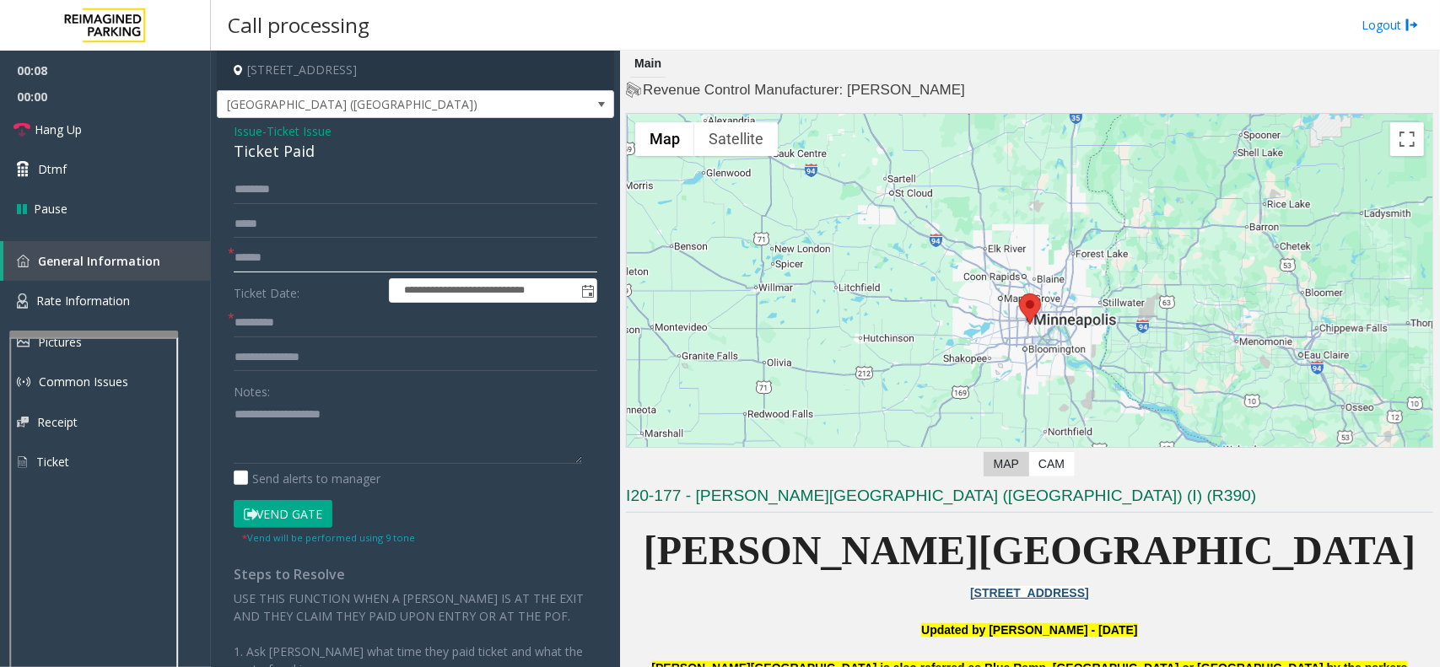
click at [277, 254] on input "text" at bounding box center [416, 258] width 364 height 29
click at [257, 262] on input "text" at bounding box center [416, 258] width 364 height 29
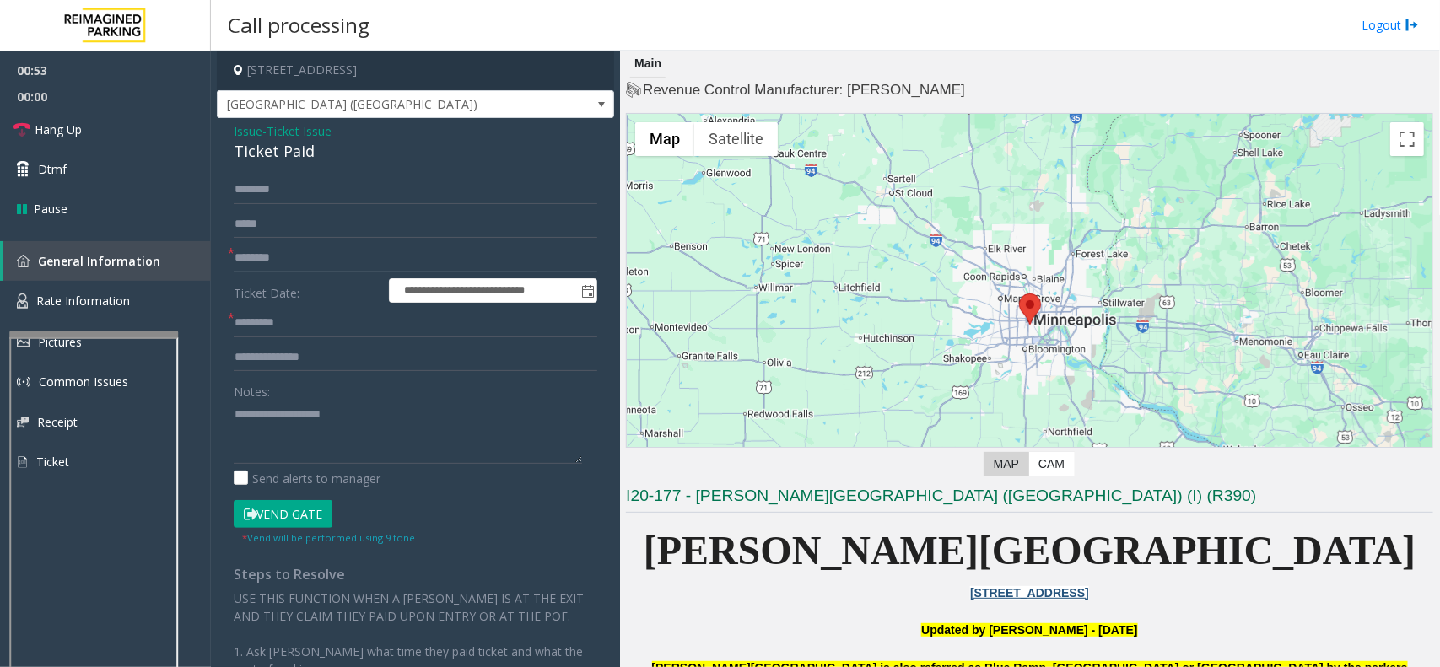
type input "********"
click at [274, 192] on input "text" at bounding box center [416, 189] width 364 height 29
type input "*******"
click at [264, 419] on textarea at bounding box center [408, 432] width 348 height 63
click at [239, 415] on textarea at bounding box center [408, 432] width 348 height 63
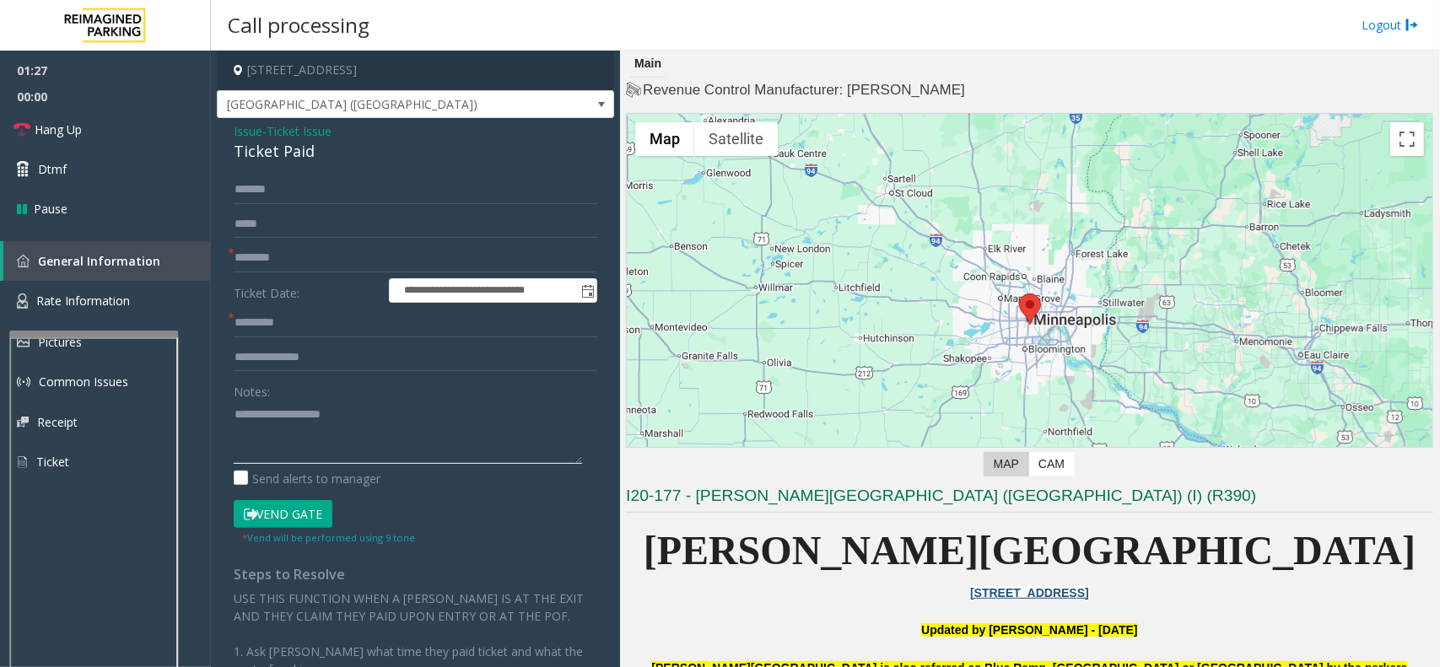
click at [234, 436] on textarea at bounding box center [408, 432] width 348 height 63
paste textarea "**********"
click at [274, 418] on textarea at bounding box center [408, 432] width 348 height 63
drag, startPoint x: 310, startPoint y: 148, endPoint x: 225, endPoint y: 148, distance: 85.2
click at [225, 148] on div "**********" at bounding box center [415, 486] width 397 height 736
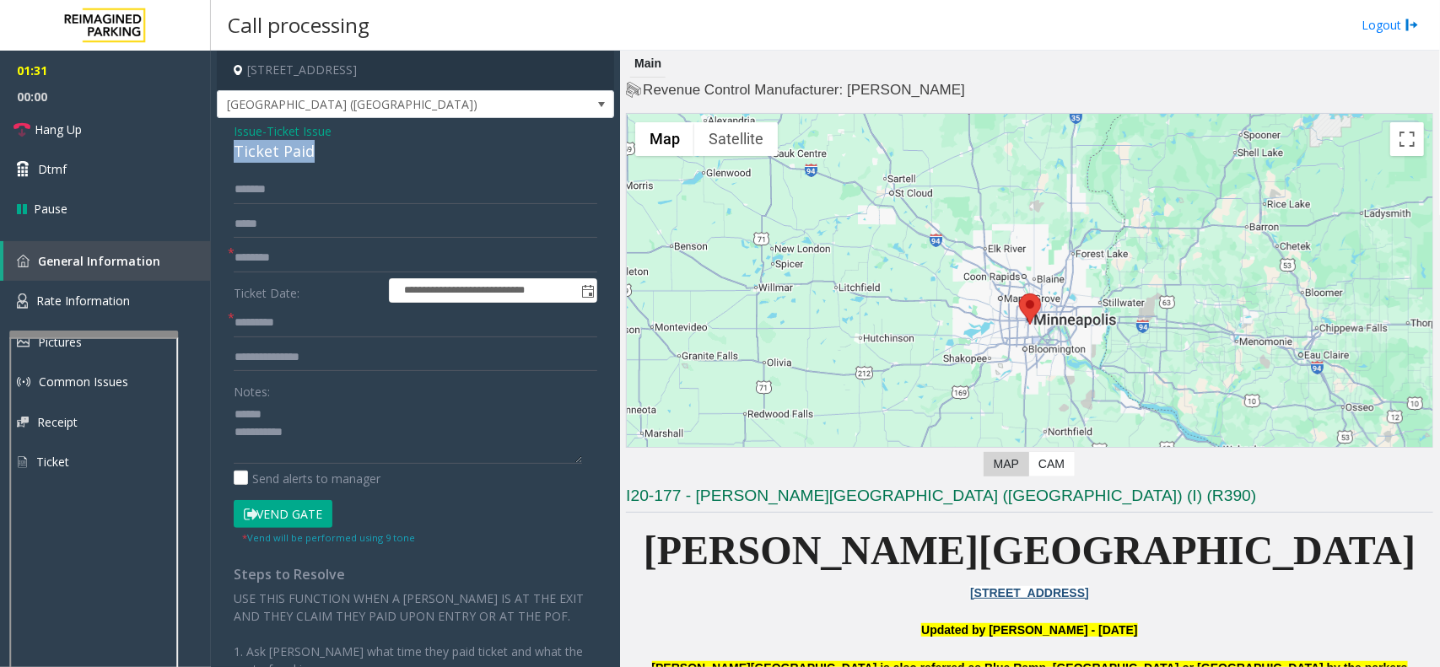
copy div "Ticket Paid"
click at [272, 410] on textarea at bounding box center [408, 432] width 348 height 63
paste textarea "**********"
click at [306, 432] on textarea at bounding box center [408, 432] width 348 height 63
click at [264, 519] on button "Vend Gate" at bounding box center [283, 514] width 99 height 29
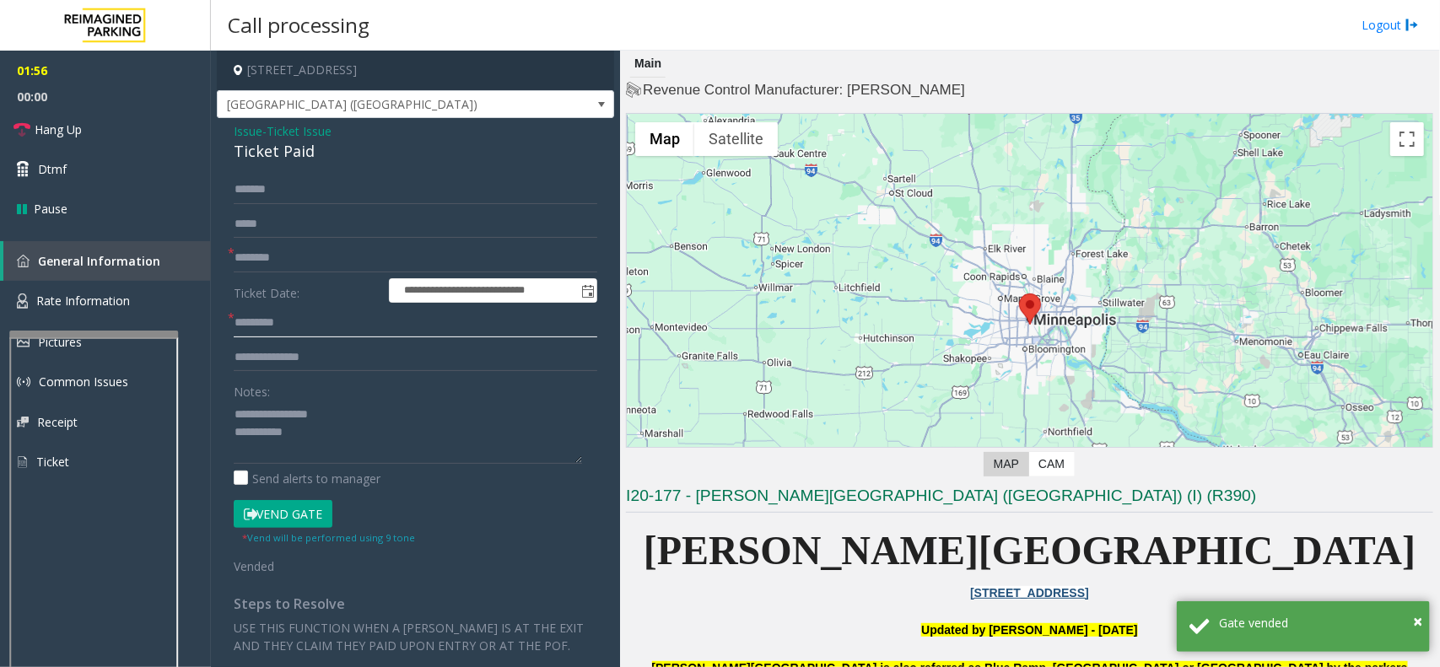
click at [272, 326] on input "text" at bounding box center [416, 323] width 364 height 29
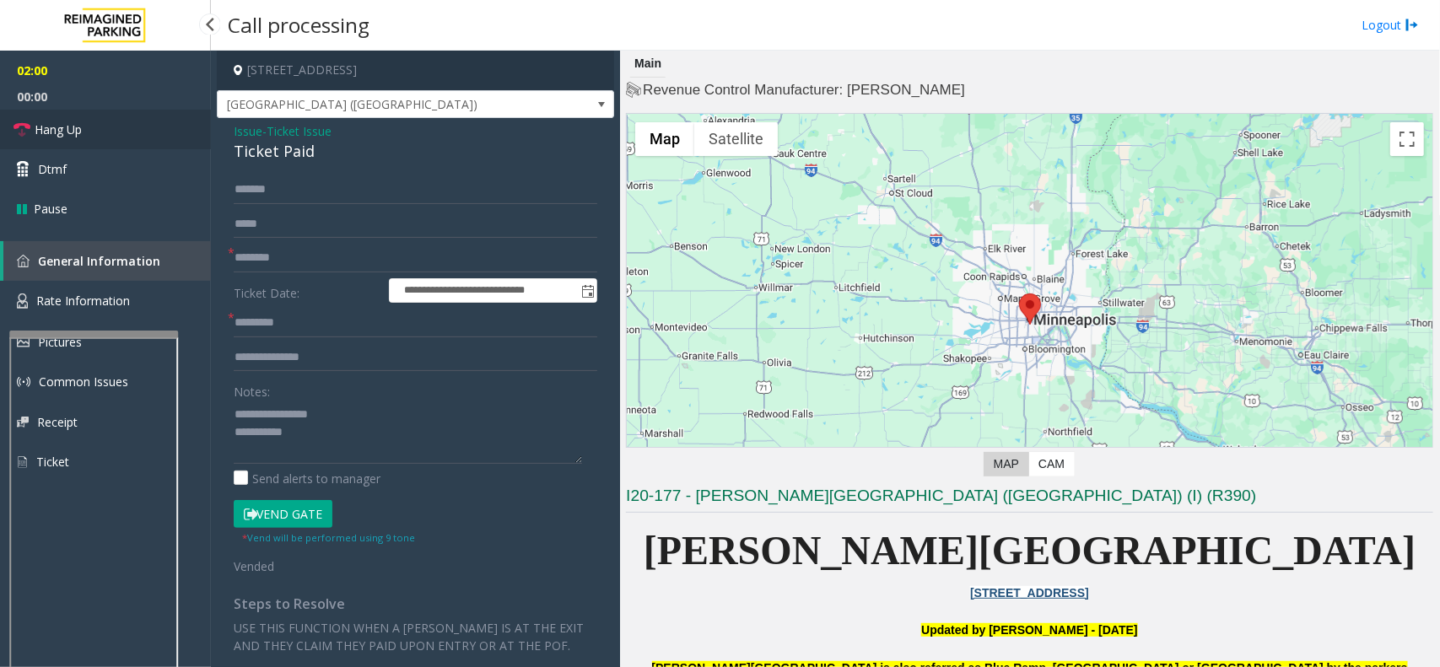
click at [44, 131] on span "Hang Up" at bounding box center [58, 130] width 47 height 18
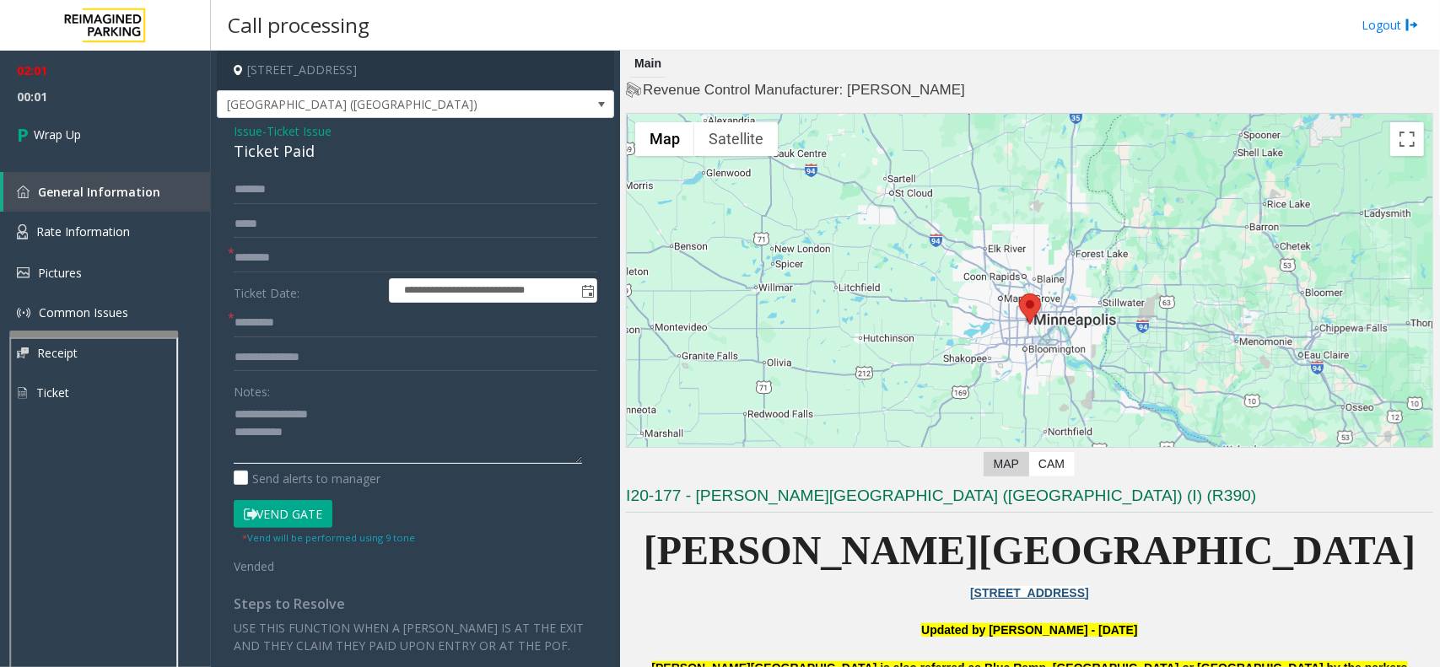
click at [310, 440] on textarea at bounding box center [408, 432] width 348 height 63
type textarea "**********"
click at [40, 133] on span "Wrap Up" at bounding box center [57, 135] width 47 height 18
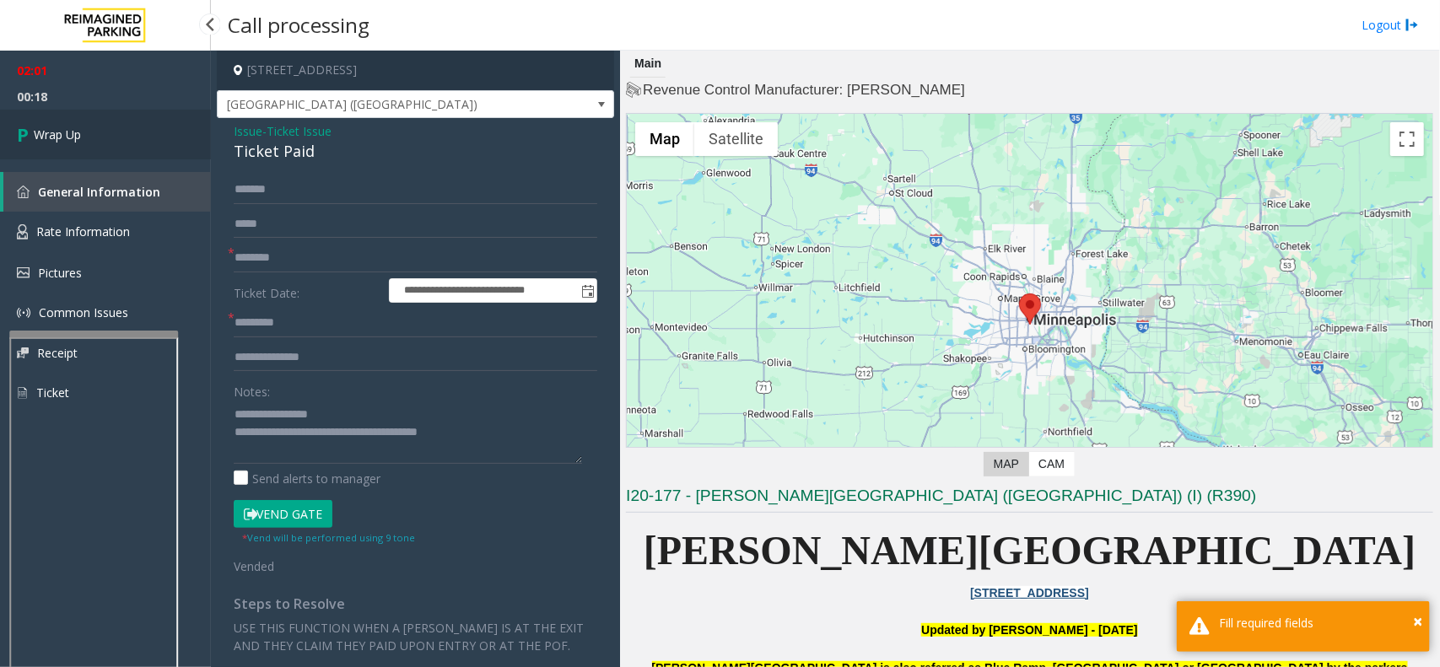
click at [73, 123] on link "Wrap Up" at bounding box center [105, 135] width 211 height 50
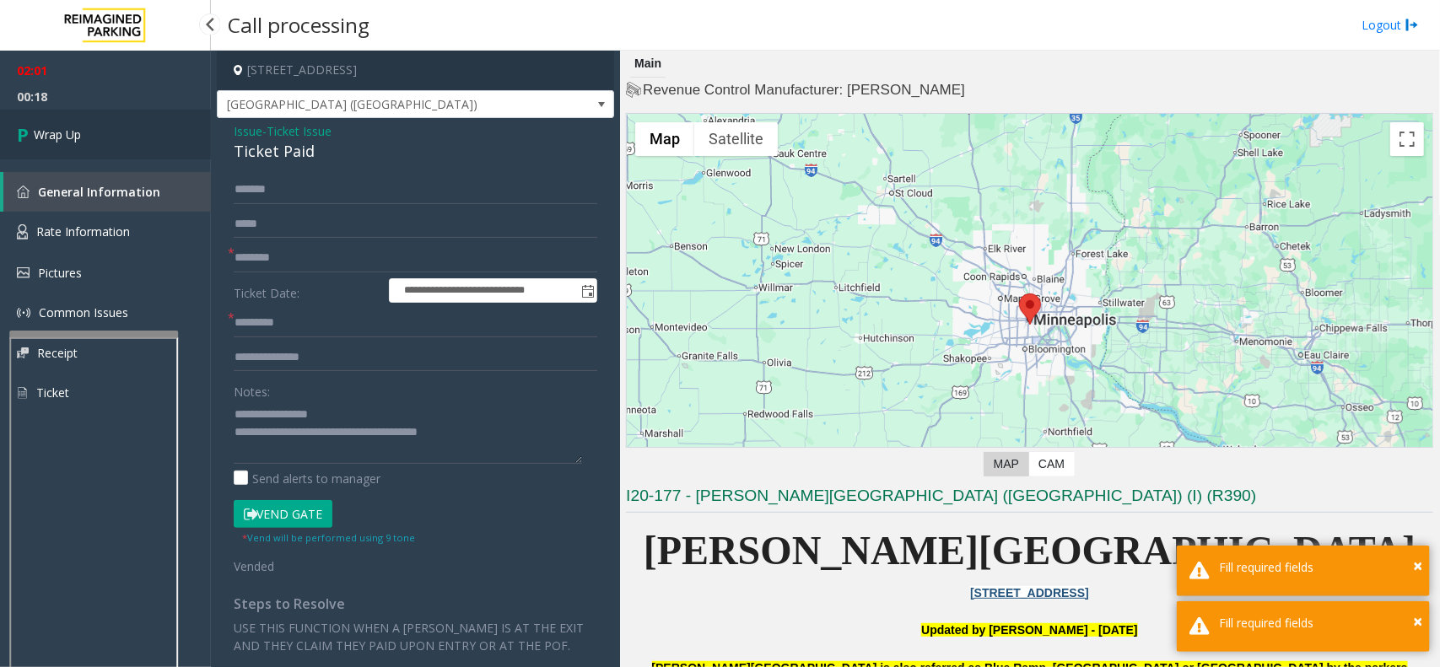
click at [73, 123] on link "Wrap Up" at bounding box center [105, 135] width 211 height 50
click at [280, 326] on input "text" at bounding box center [416, 323] width 364 height 29
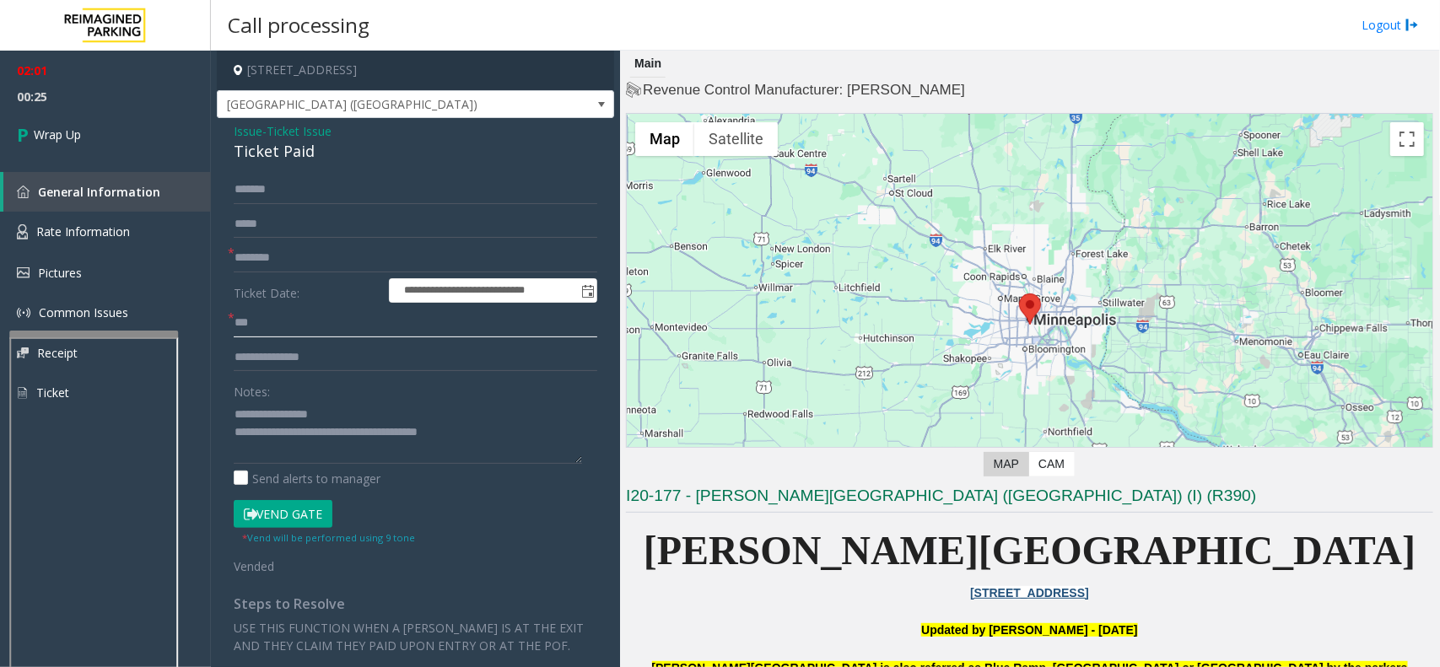
type input "**"
click at [262, 225] on input "text" at bounding box center [416, 224] width 364 height 29
type input "**"
click at [295, 364] on input "text" at bounding box center [416, 357] width 364 height 29
type input "**"
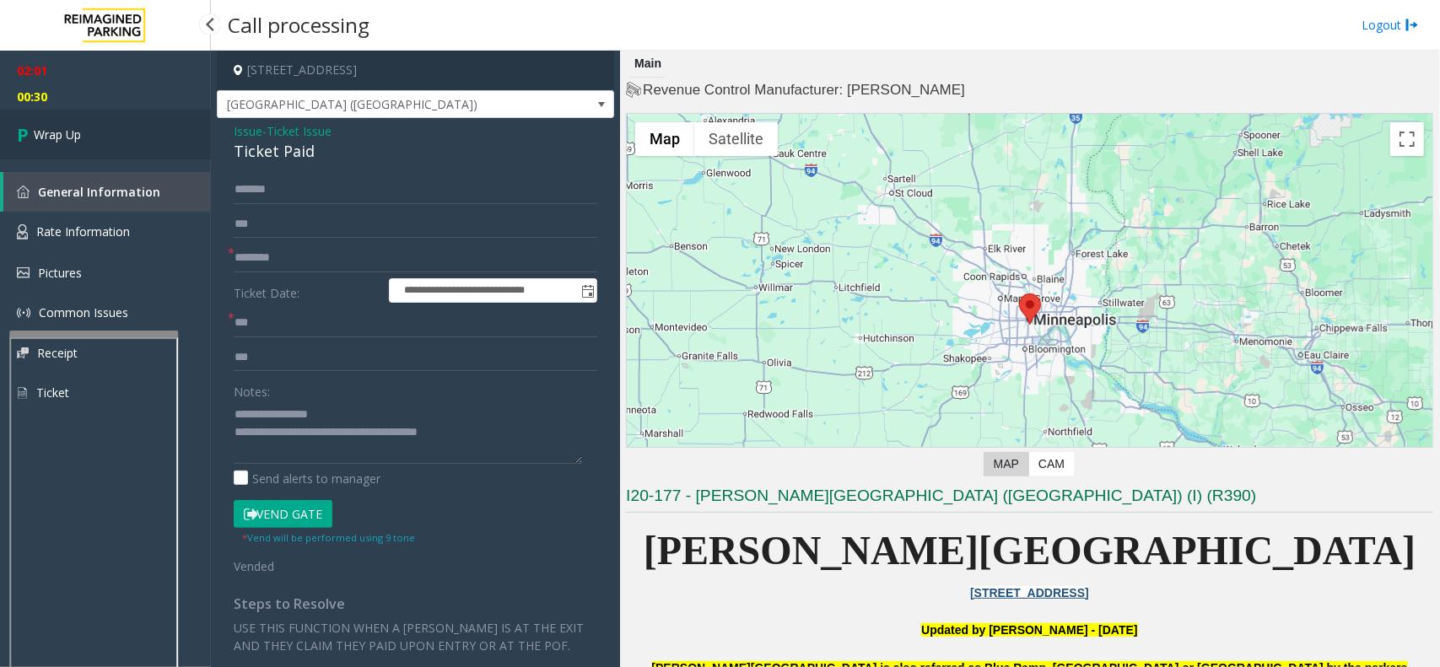
click at [52, 131] on span "Wrap Up" at bounding box center [57, 135] width 47 height 18
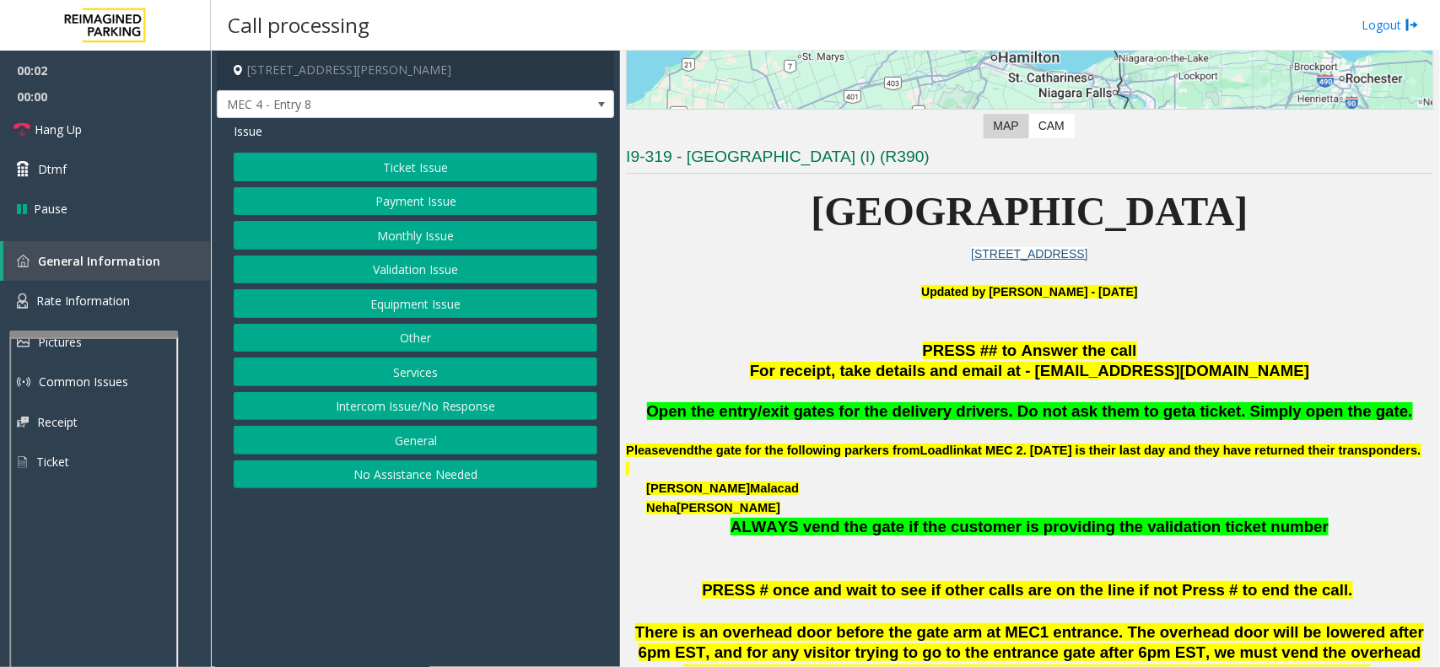
scroll to position [422, 0]
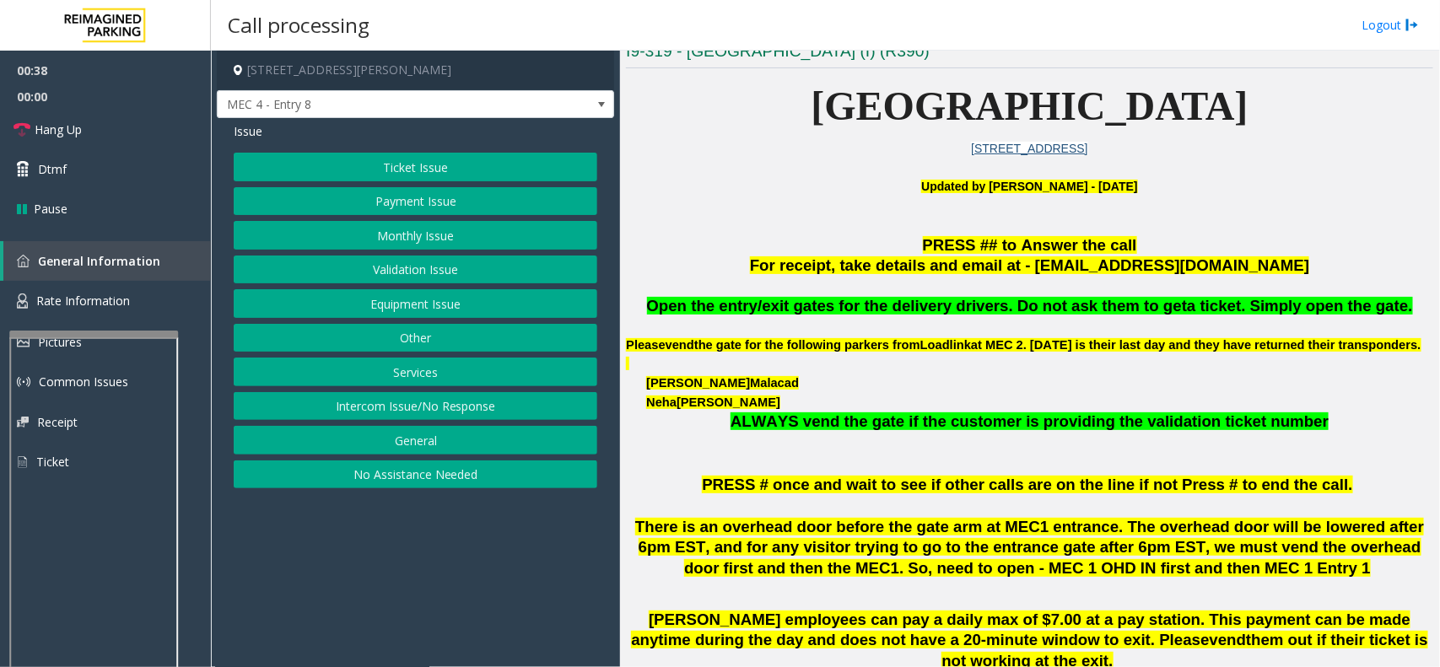
click at [469, 440] on button "General" at bounding box center [416, 440] width 364 height 29
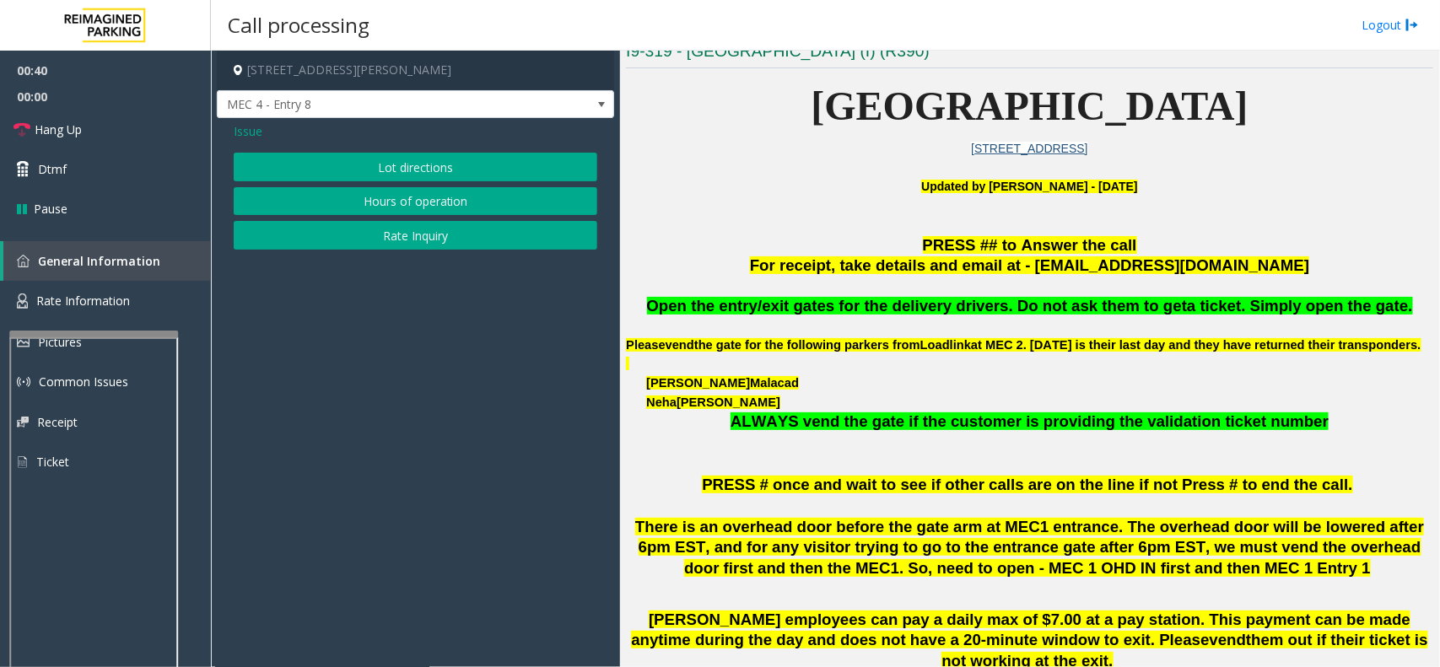
click at [249, 138] on span "Issue" at bounding box center [248, 131] width 29 height 18
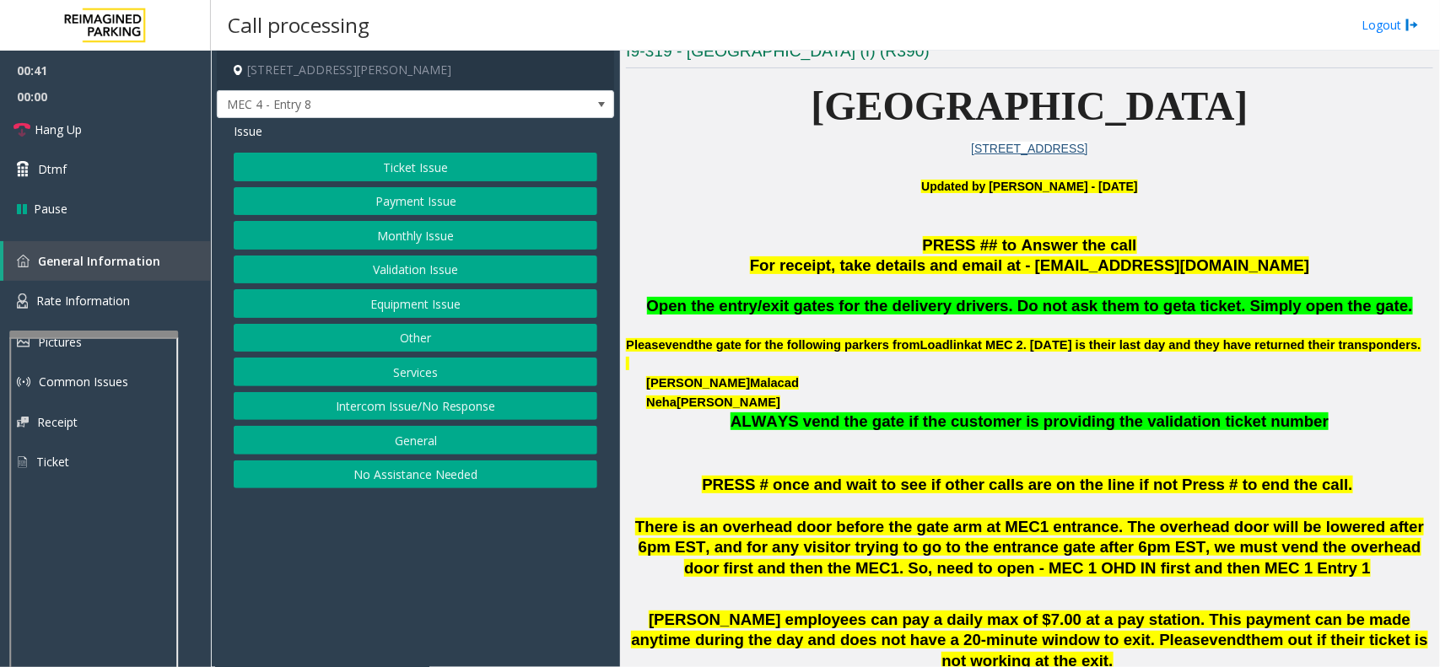
click at [369, 159] on button "Ticket Issue" at bounding box center [416, 167] width 364 height 29
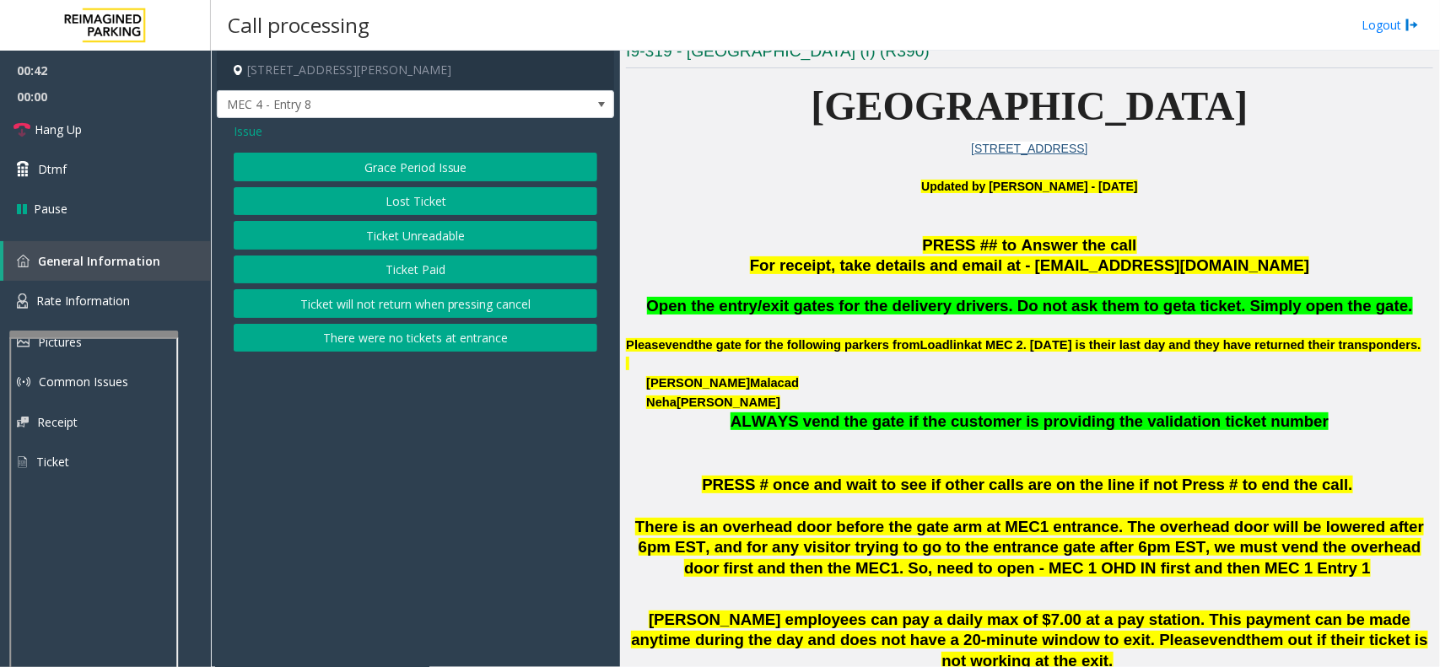
click at [401, 229] on button "Ticket Unreadable" at bounding box center [416, 235] width 364 height 29
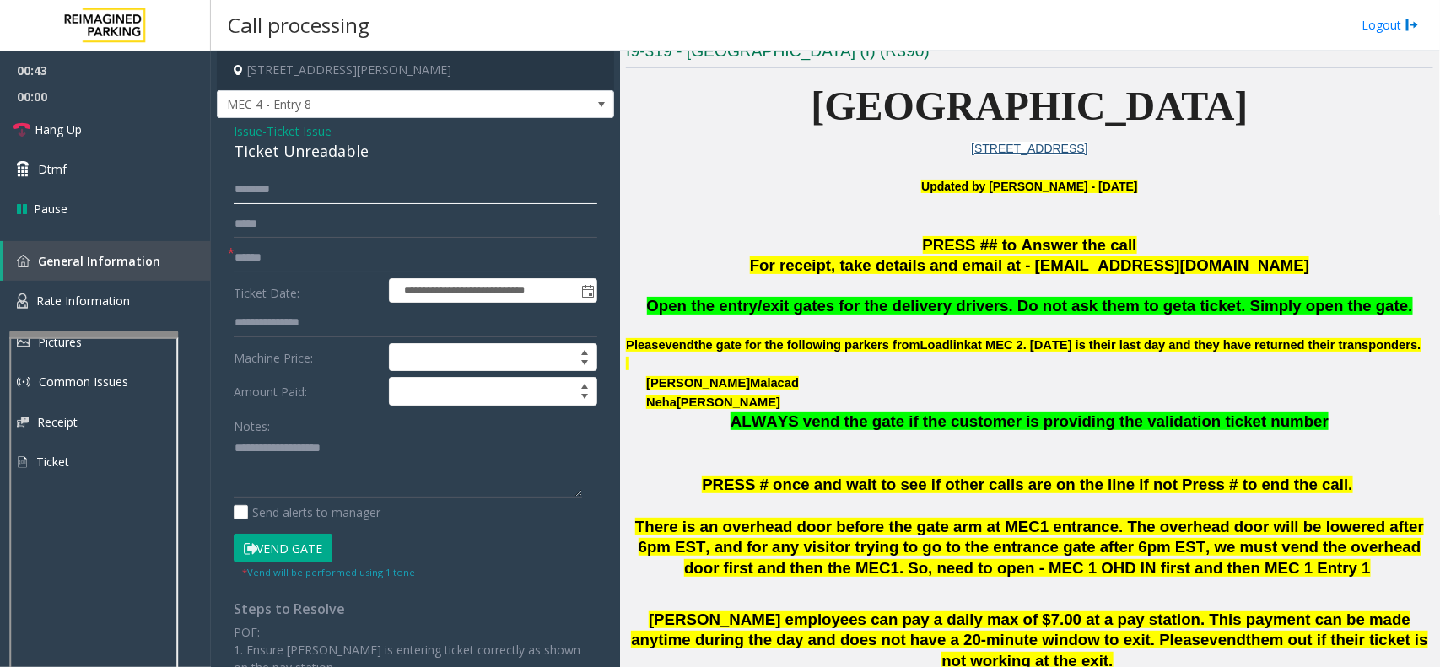
click at [257, 191] on input "text" at bounding box center [416, 189] width 364 height 29
click at [301, 187] on input "**********" at bounding box center [416, 189] width 364 height 29
click at [332, 192] on input "**********" at bounding box center [416, 189] width 364 height 29
type input "**********"
click at [291, 262] on input "text" at bounding box center [416, 258] width 364 height 29
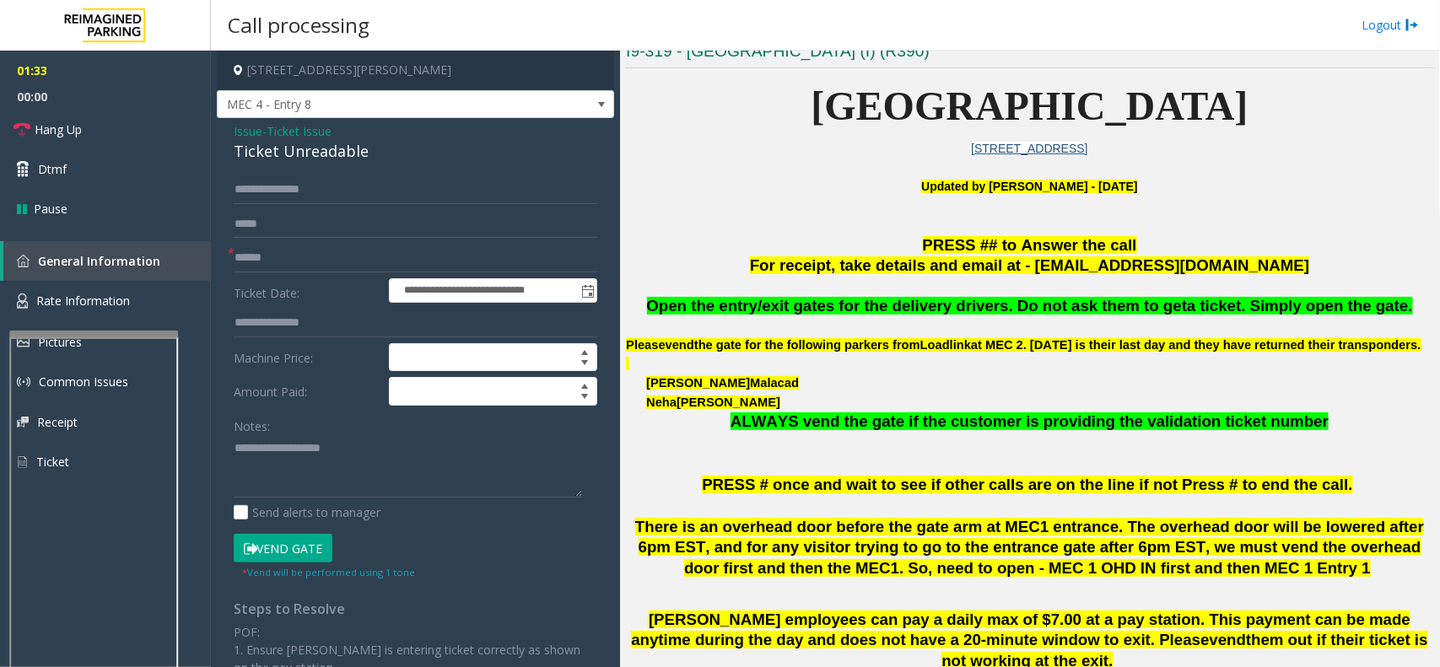
click at [314, 542] on button "Vend Gate" at bounding box center [283, 548] width 99 height 29
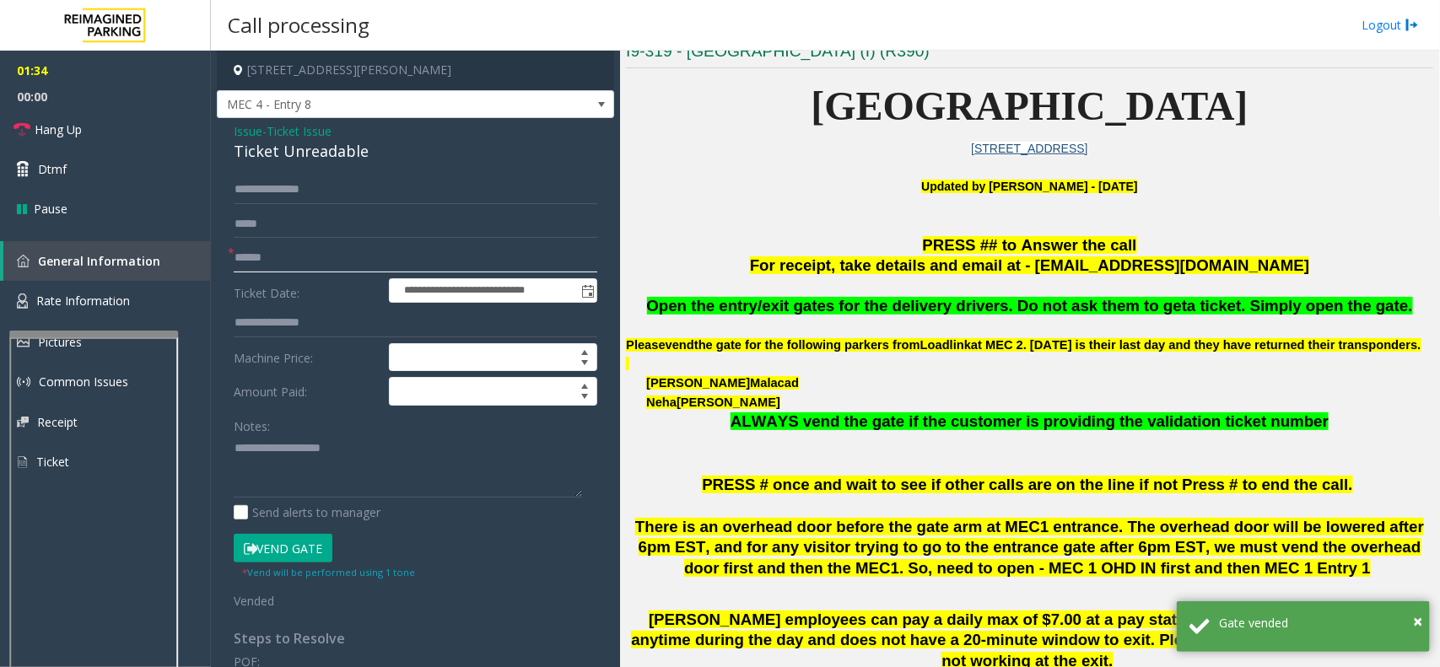
click at [259, 262] on input "text" at bounding box center [416, 258] width 364 height 29
type input "**"
click at [297, 548] on button "Vend Gate" at bounding box center [283, 548] width 99 height 29
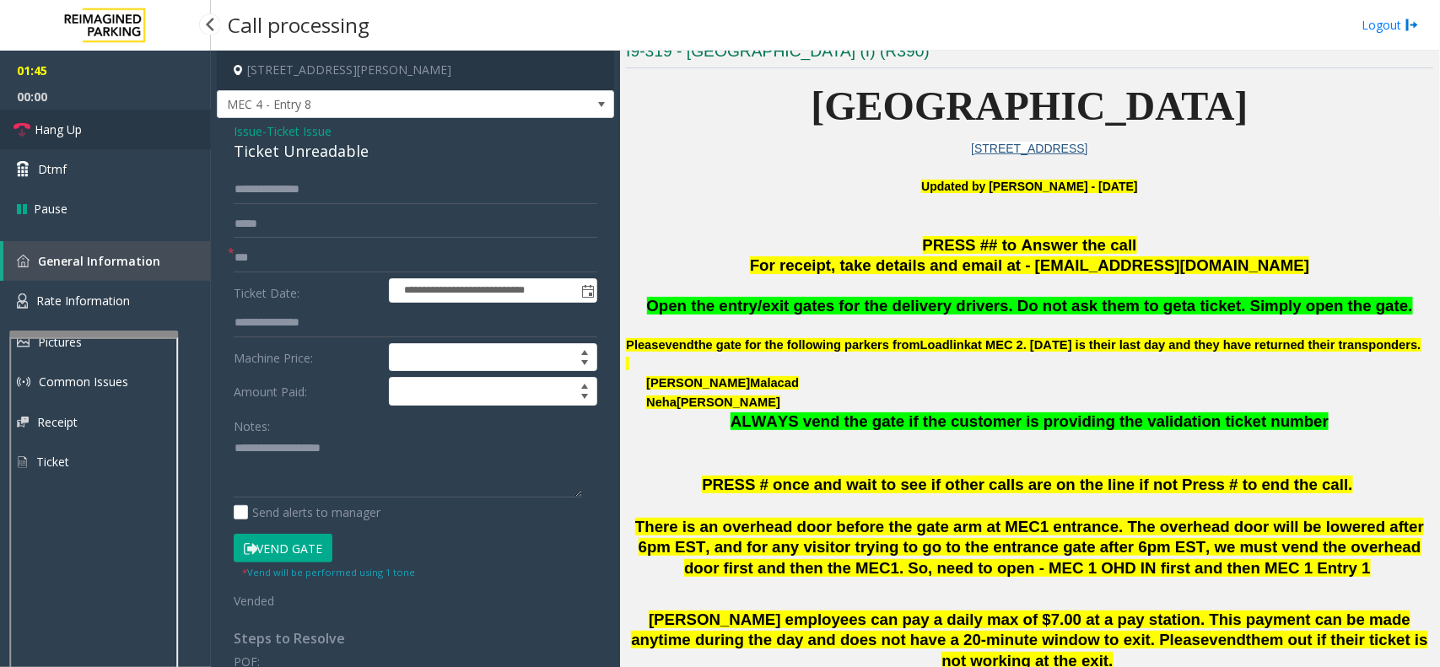
click at [78, 124] on span "Hang Up" at bounding box center [58, 130] width 47 height 18
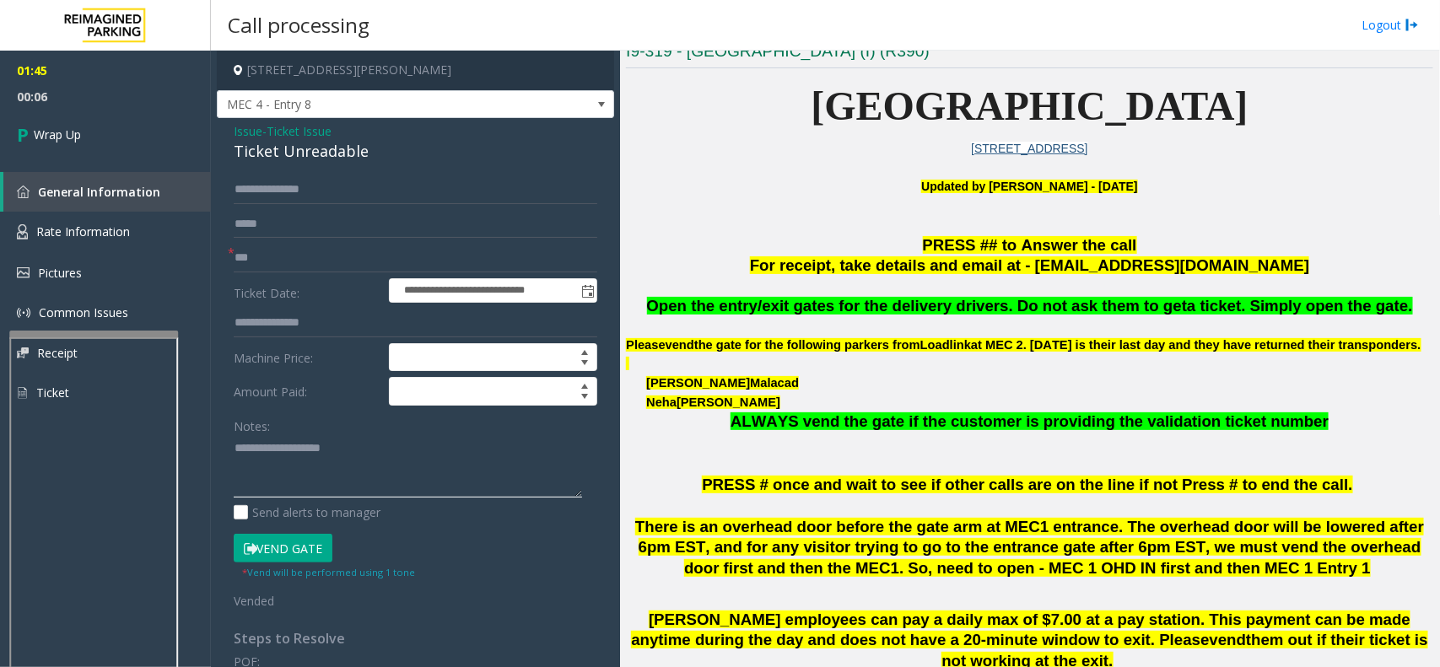
click at [242, 482] on textarea at bounding box center [408, 466] width 348 height 63
paste textarea "**********"
click at [270, 445] on textarea at bounding box center [408, 466] width 348 height 63
type textarea "**********"
click at [247, 128] on span "Issue" at bounding box center [248, 131] width 29 height 18
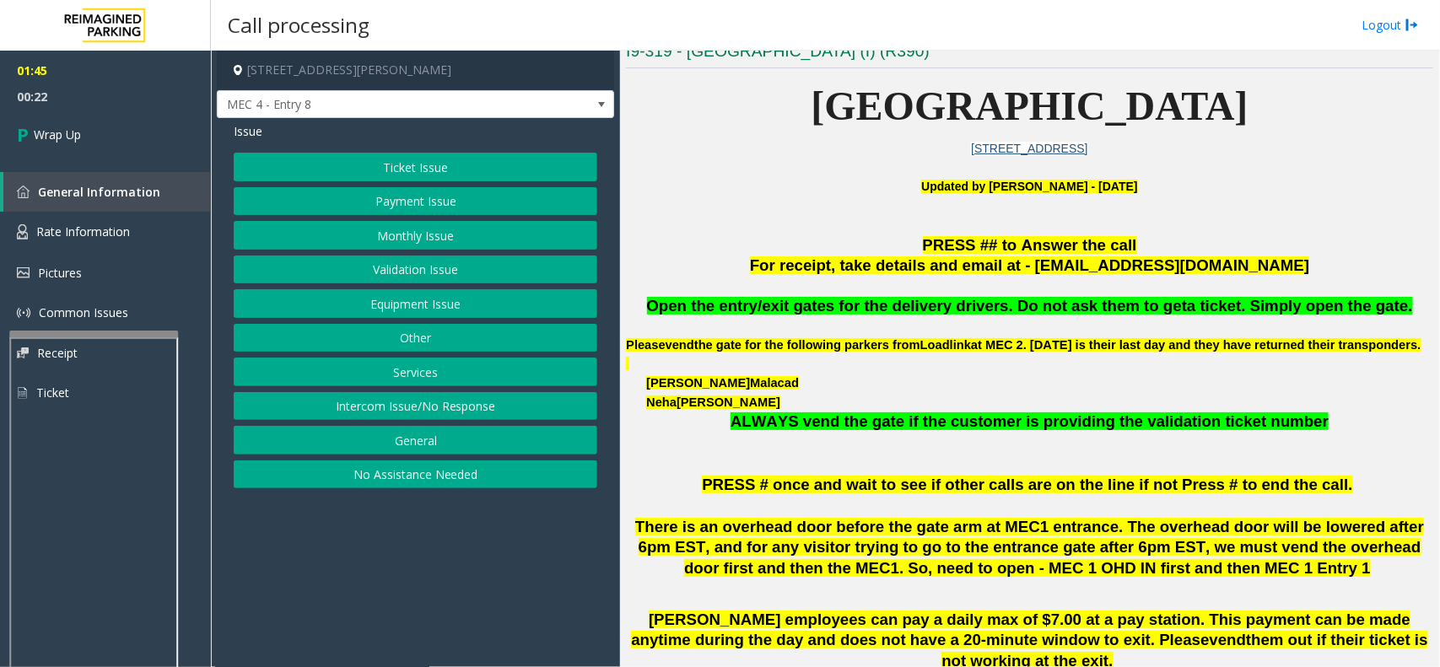
click at [422, 301] on button "Equipment Issue" at bounding box center [416, 303] width 364 height 29
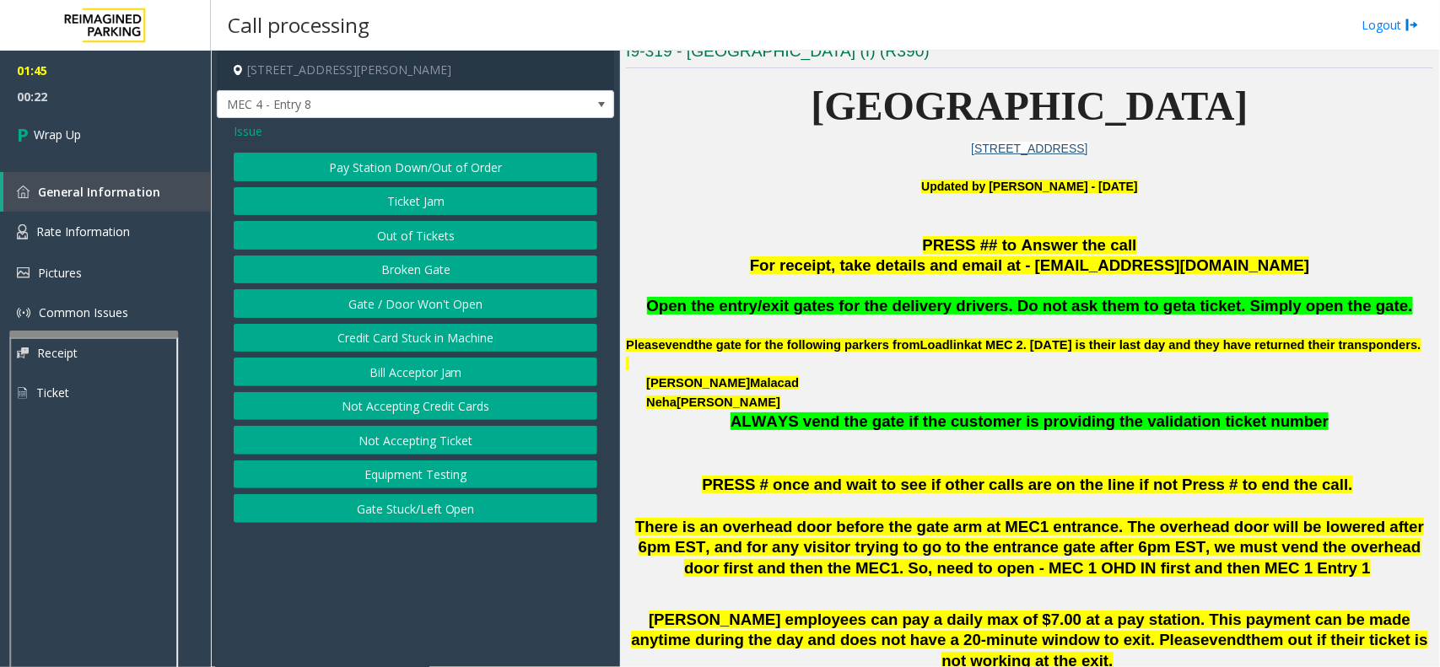
click at [419, 301] on button "Gate / Door Won't Open" at bounding box center [416, 303] width 364 height 29
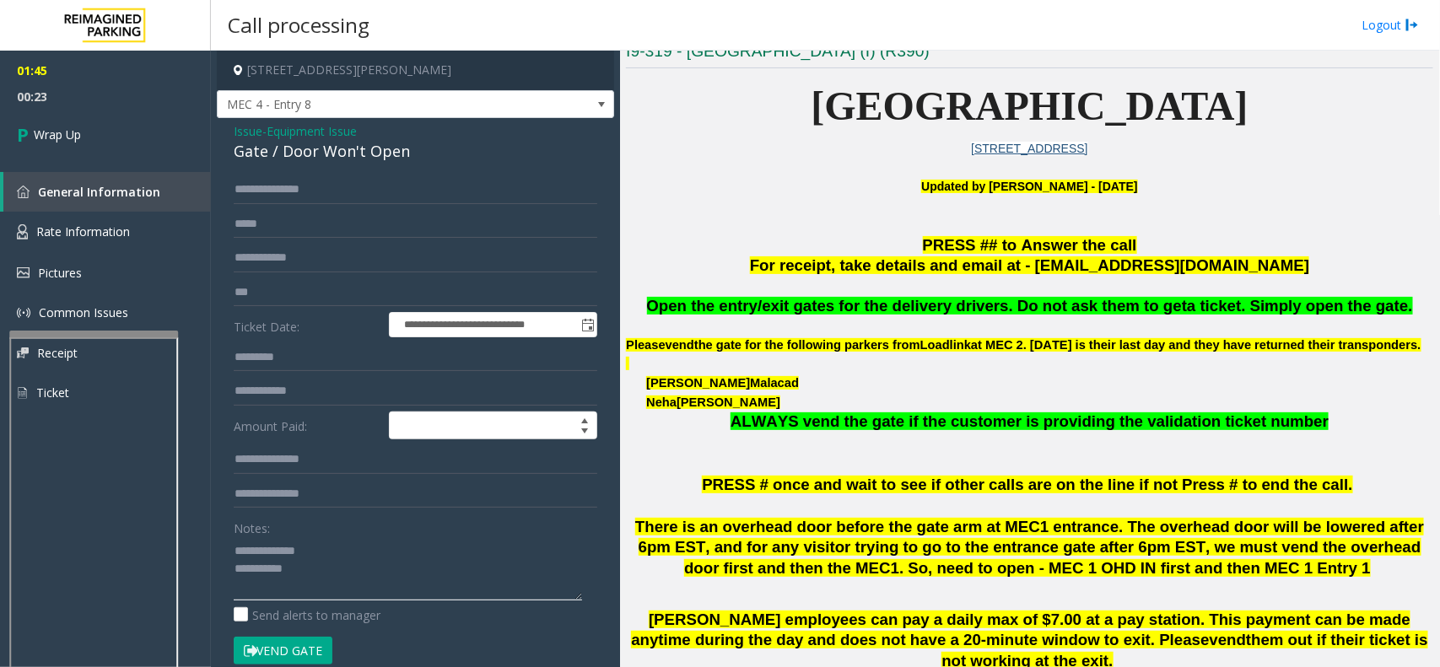
click at [326, 559] on textarea at bounding box center [408, 568] width 348 height 63
drag, startPoint x: 348, startPoint y: 562, endPoint x: 403, endPoint y: 574, distance: 56.3
click at [403, 574] on textarea at bounding box center [408, 568] width 348 height 63
click at [431, 558] on textarea at bounding box center [408, 568] width 348 height 63
click at [302, 586] on textarea at bounding box center [408, 568] width 348 height 63
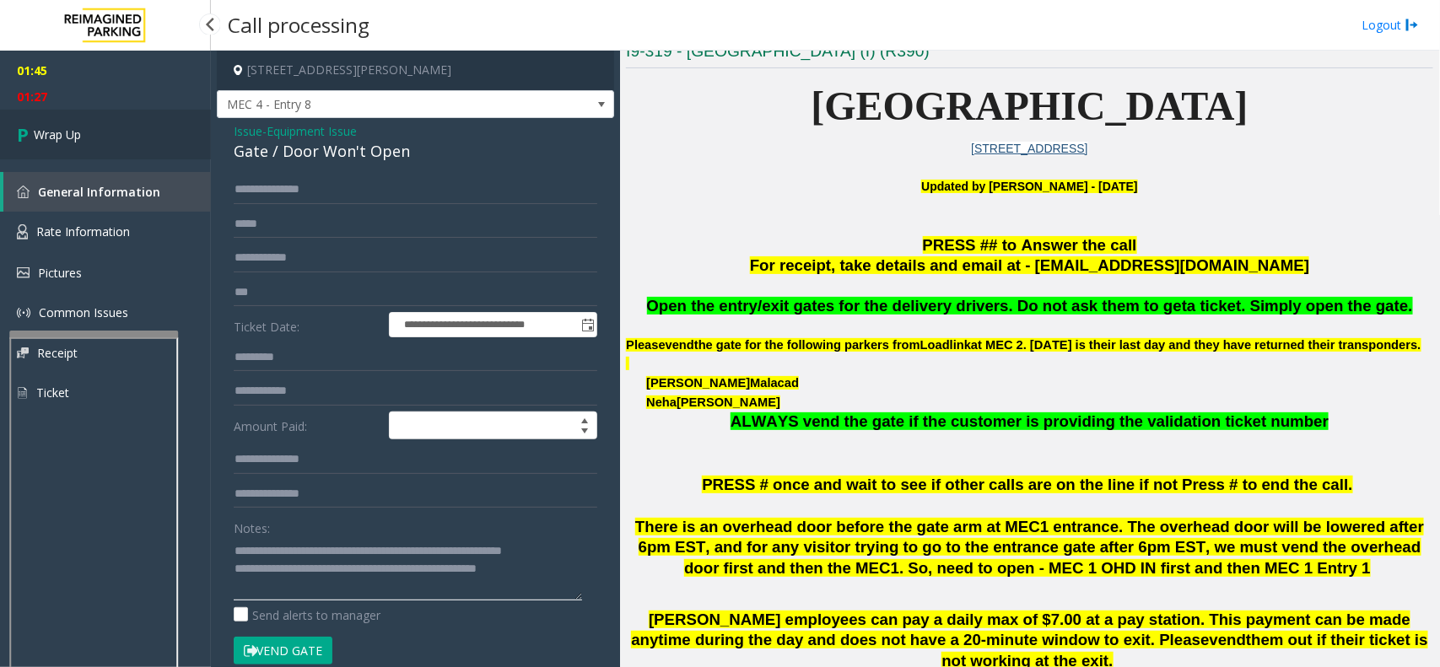
type textarea "**********"
click at [111, 143] on link "Wrap Up" at bounding box center [105, 135] width 211 height 50
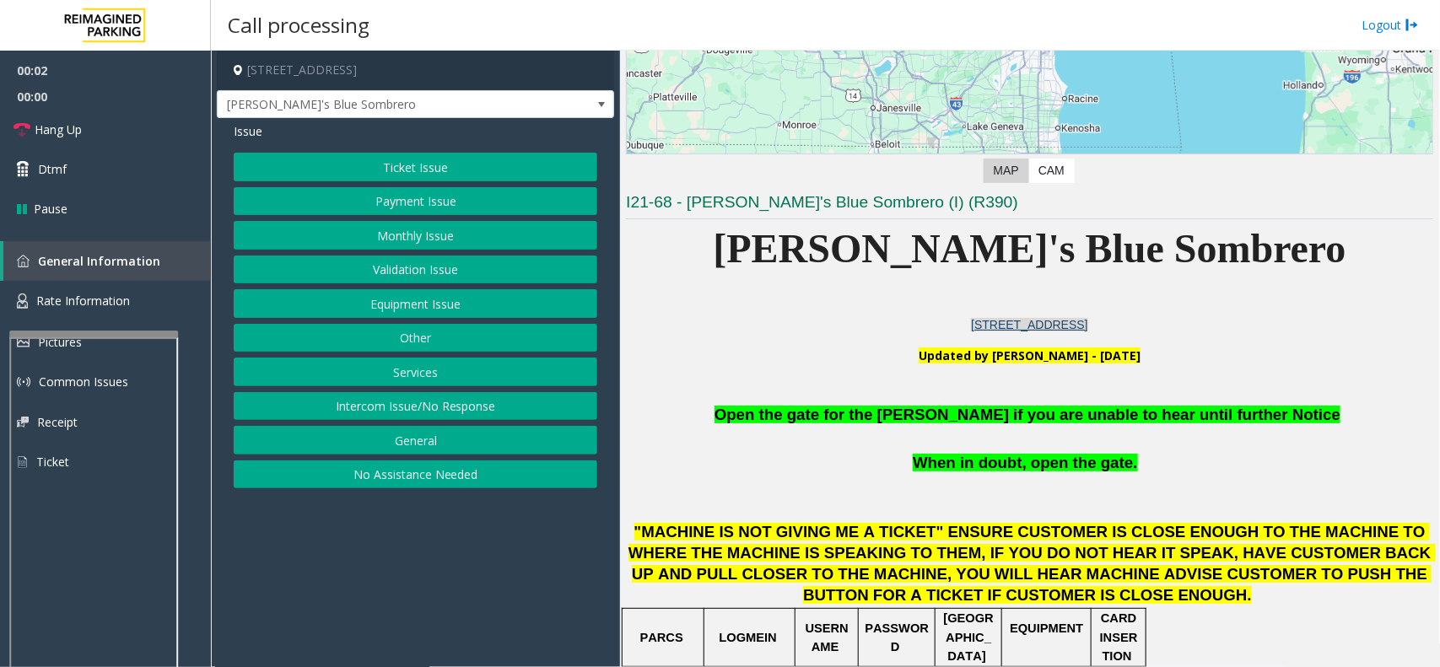
scroll to position [316, 0]
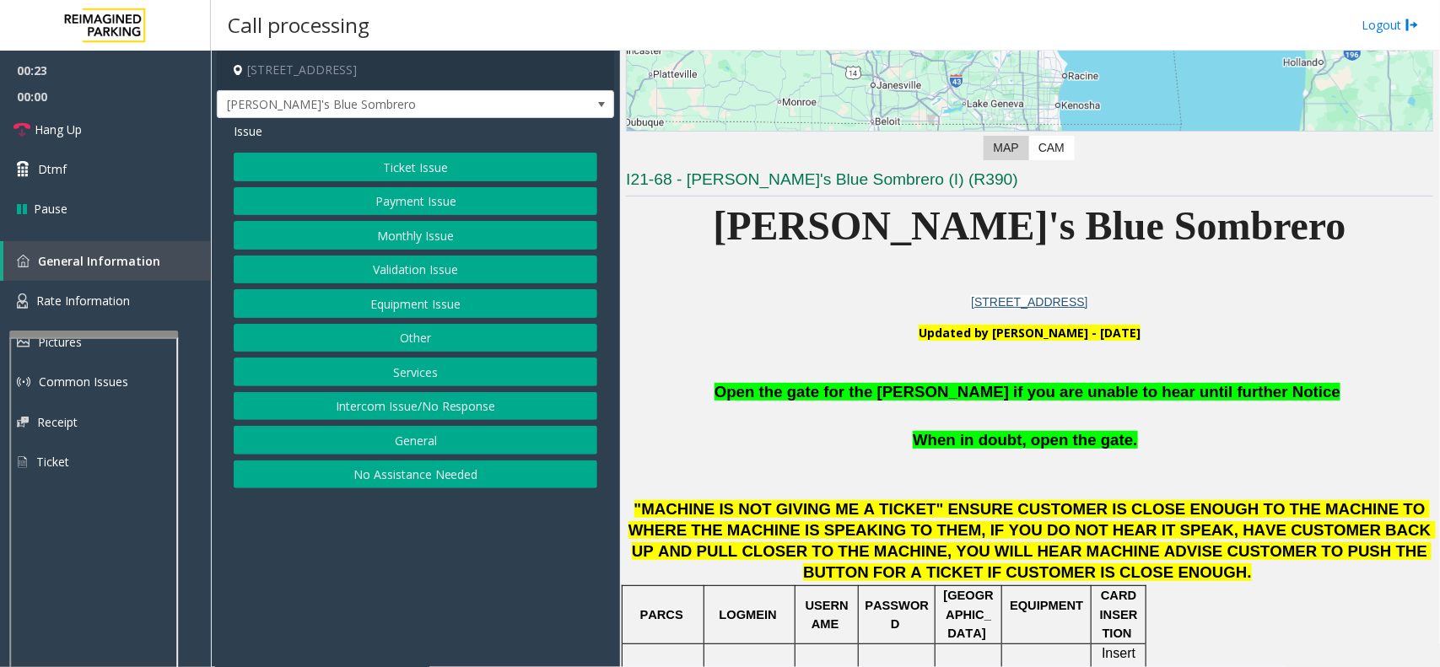
click at [447, 171] on button "Ticket Issue" at bounding box center [416, 167] width 364 height 29
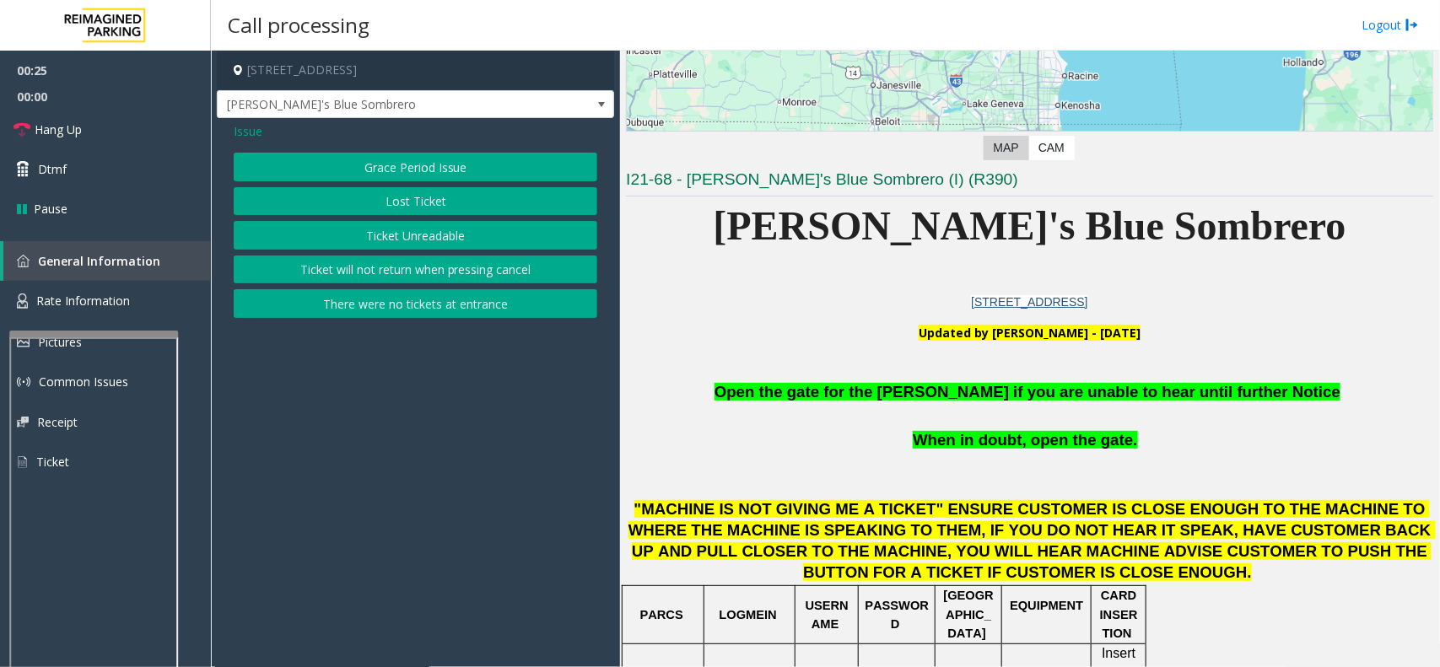
click at [447, 239] on button "Ticket Unreadable" at bounding box center [416, 235] width 364 height 29
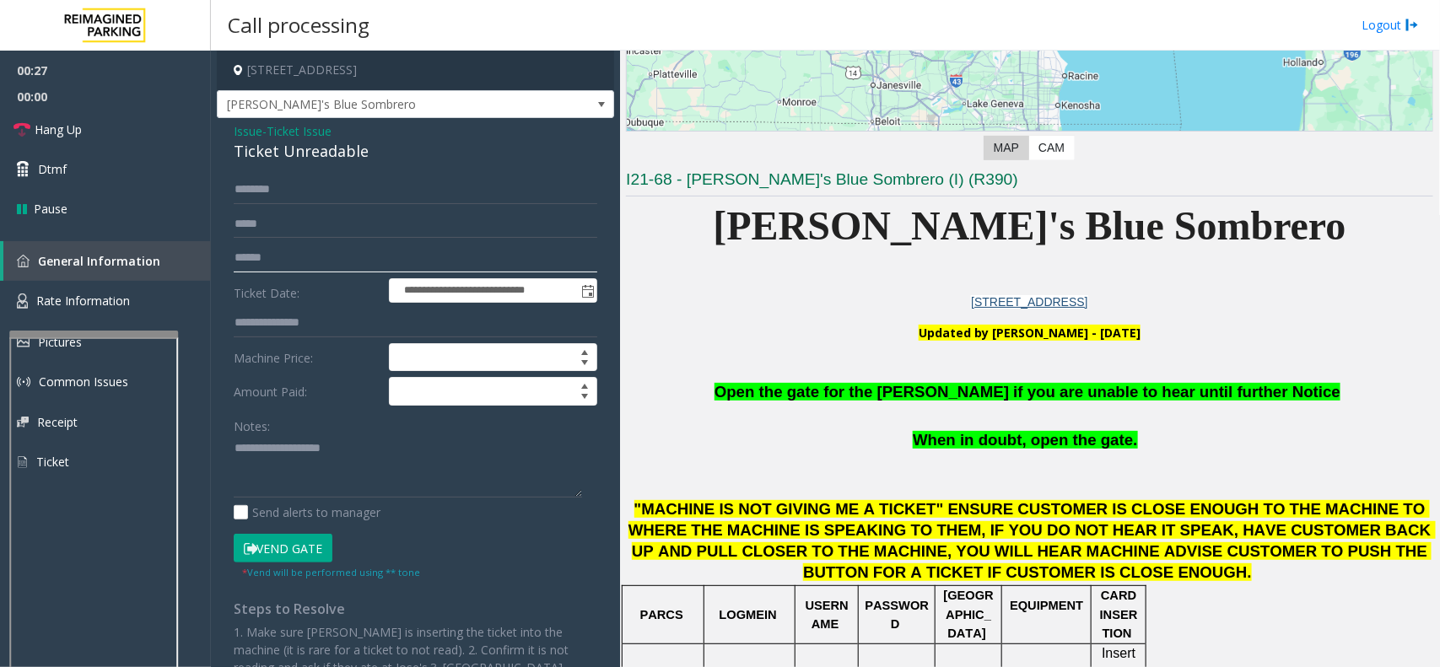
click at [247, 262] on input "text" at bounding box center [416, 258] width 364 height 29
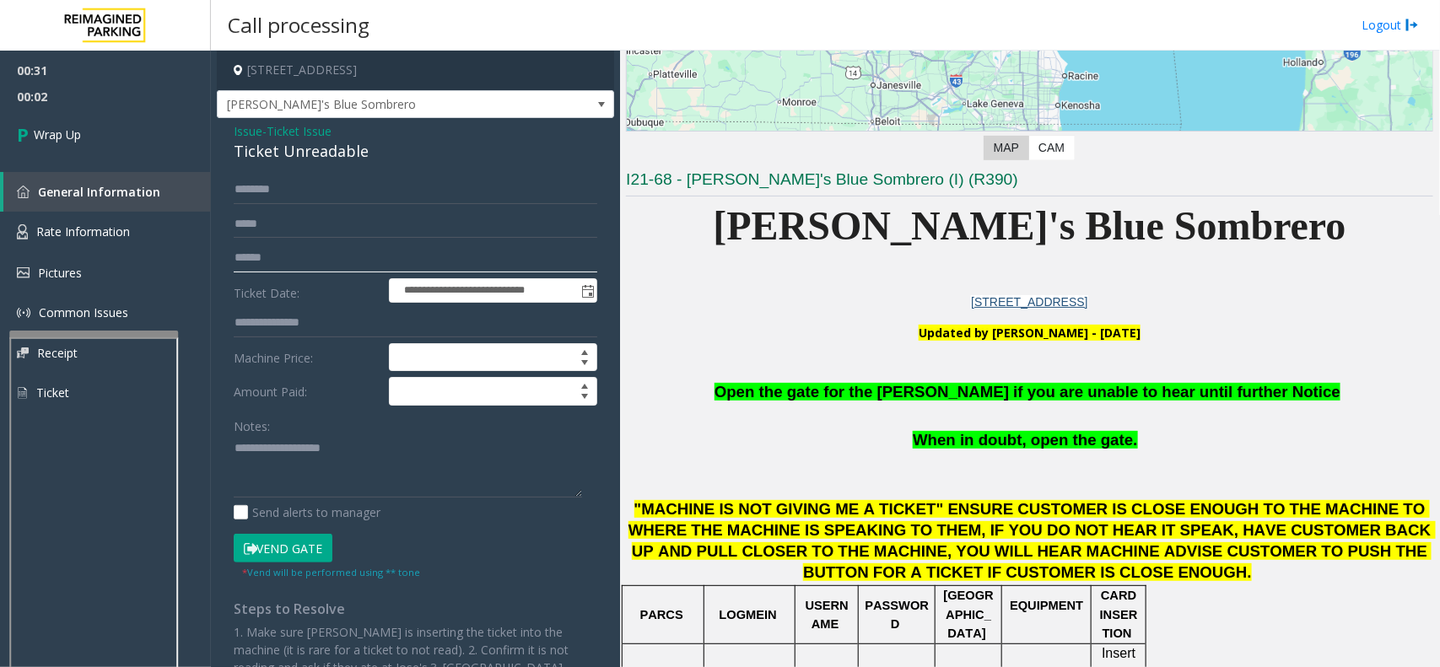
click at [247, 262] on input "text" at bounding box center [416, 258] width 364 height 29
click at [243, 478] on textarea at bounding box center [408, 466] width 348 height 63
paste textarea "**********"
click at [268, 443] on textarea at bounding box center [408, 466] width 348 height 63
copy div "Ticket Unreadable"
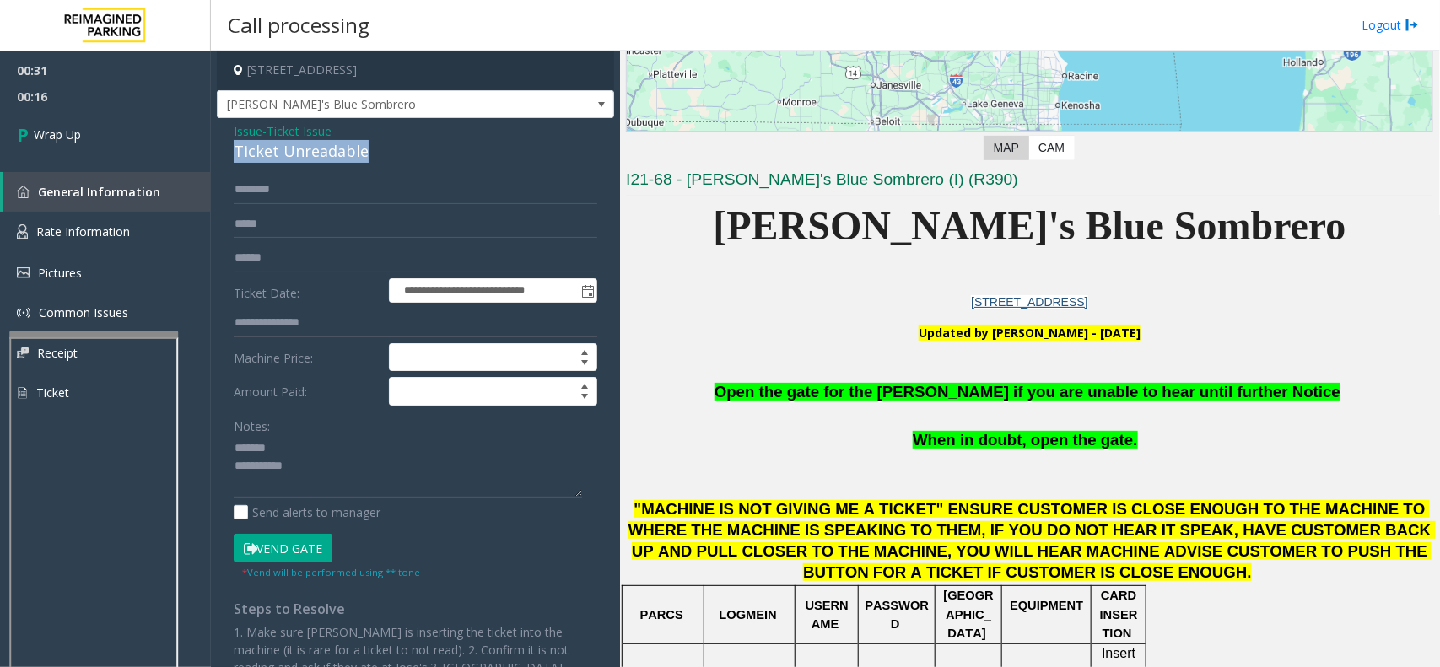
drag, startPoint x: 371, startPoint y: 149, endPoint x: 220, endPoint y: 153, distance: 151.0
click at [220, 153] on div "**********" at bounding box center [415, 486] width 397 height 736
click at [270, 441] on textarea at bounding box center [408, 466] width 348 height 63
paste textarea "**********"
click at [310, 464] on textarea at bounding box center [408, 466] width 348 height 63
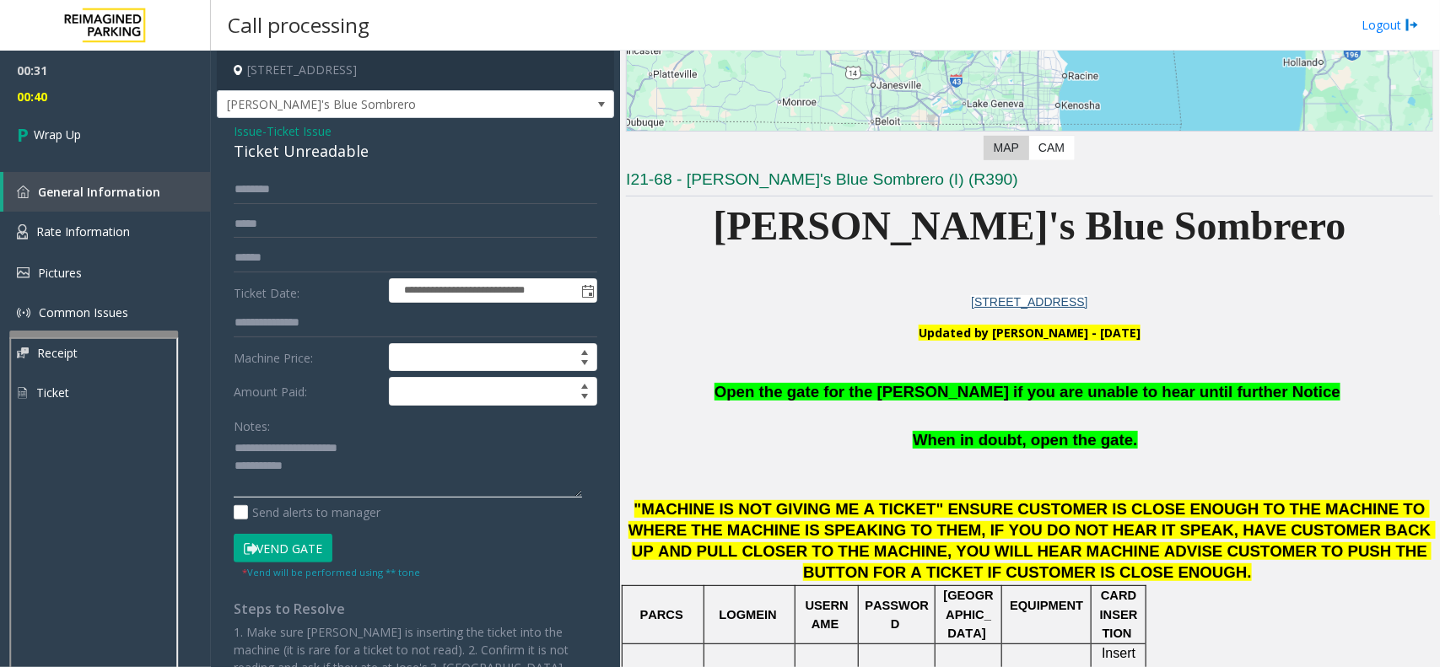
click at [331, 485] on textarea at bounding box center [408, 466] width 348 height 63
type textarea "**********"
click at [40, 124] on link "Wrap Up" at bounding box center [105, 135] width 211 height 50
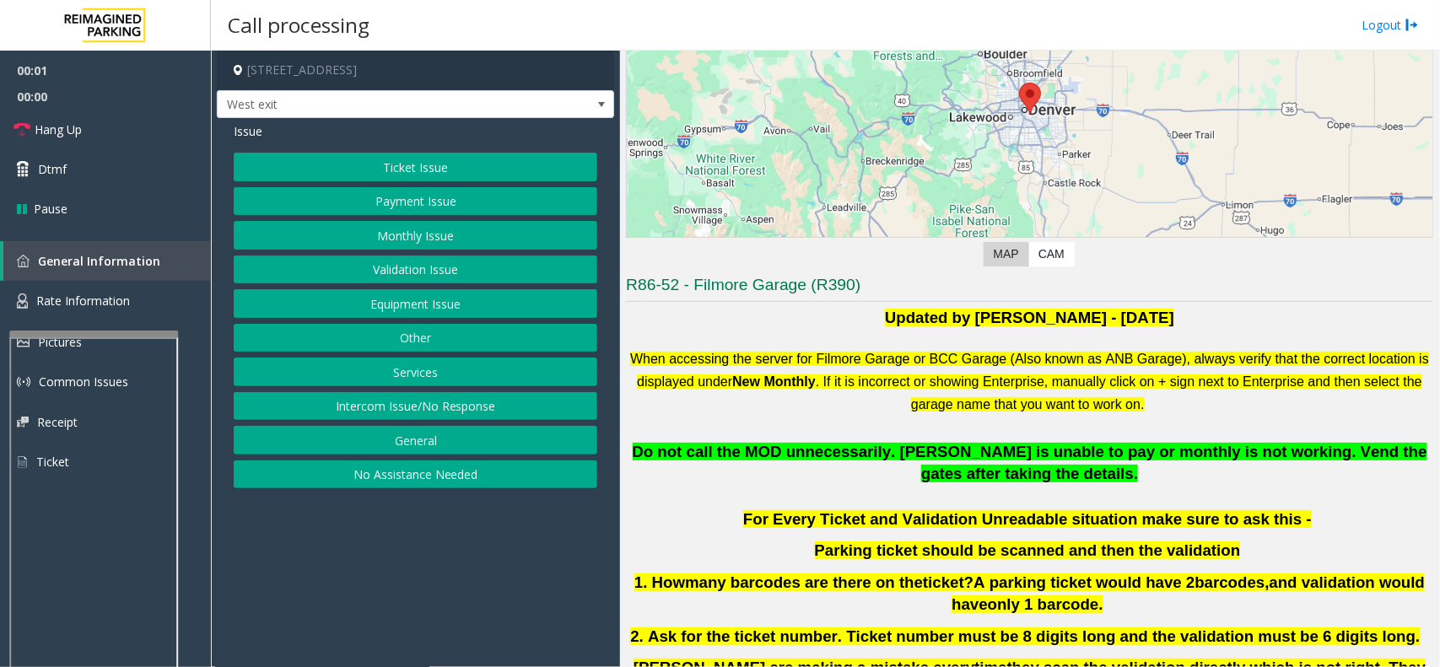
scroll to position [211, 0]
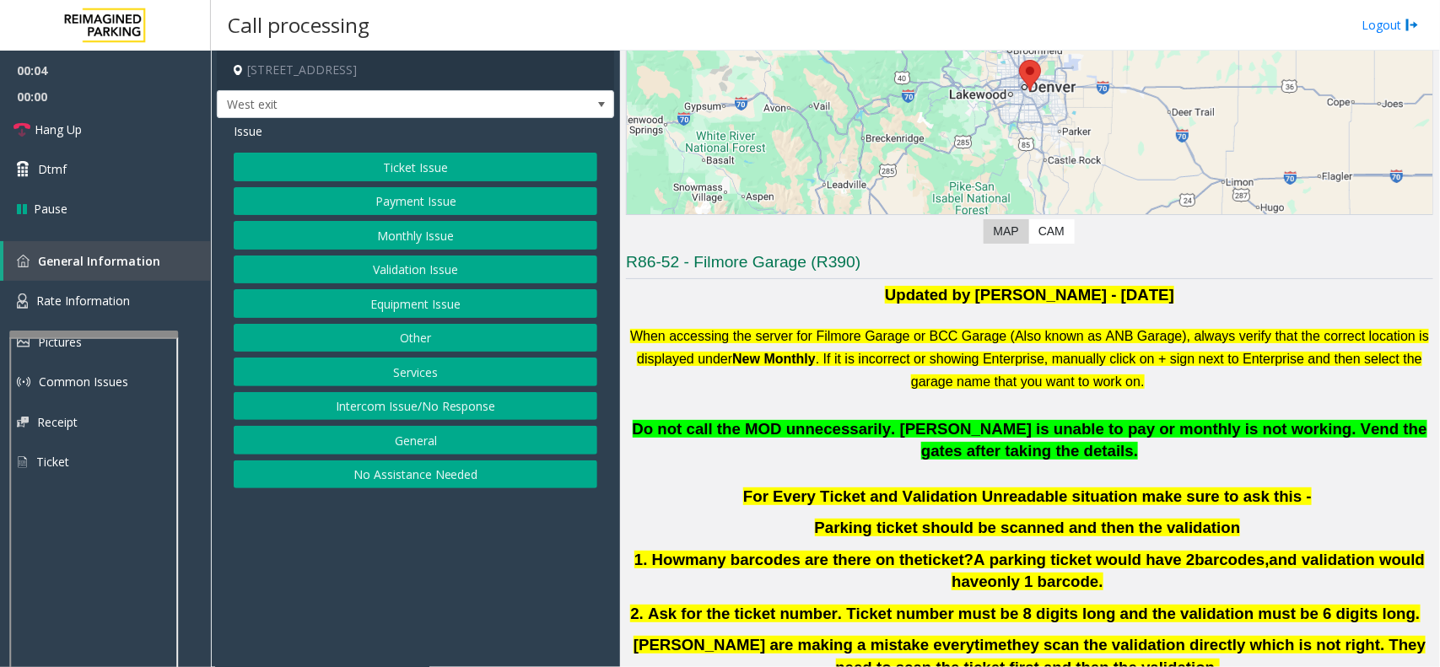
click at [451, 166] on button "Ticket Issue" at bounding box center [416, 167] width 364 height 29
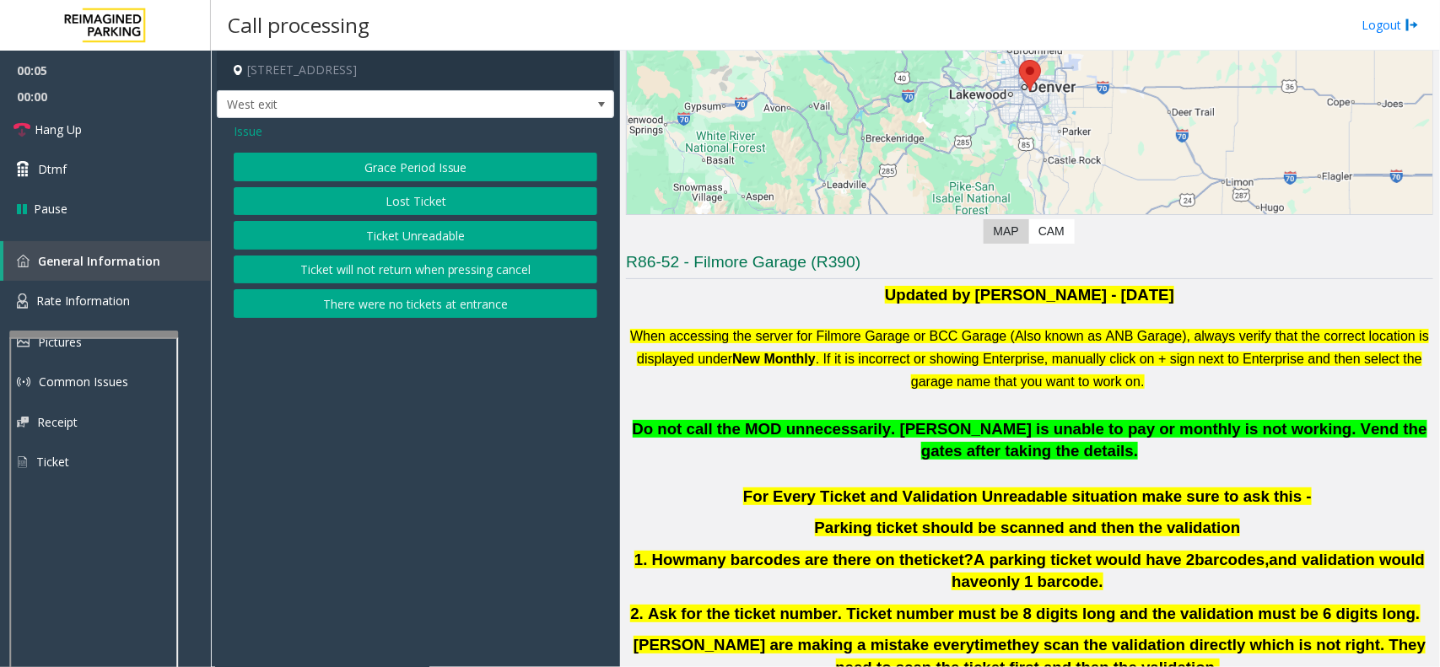
click at [431, 236] on button "Ticket Unreadable" at bounding box center [416, 235] width 364 height 29
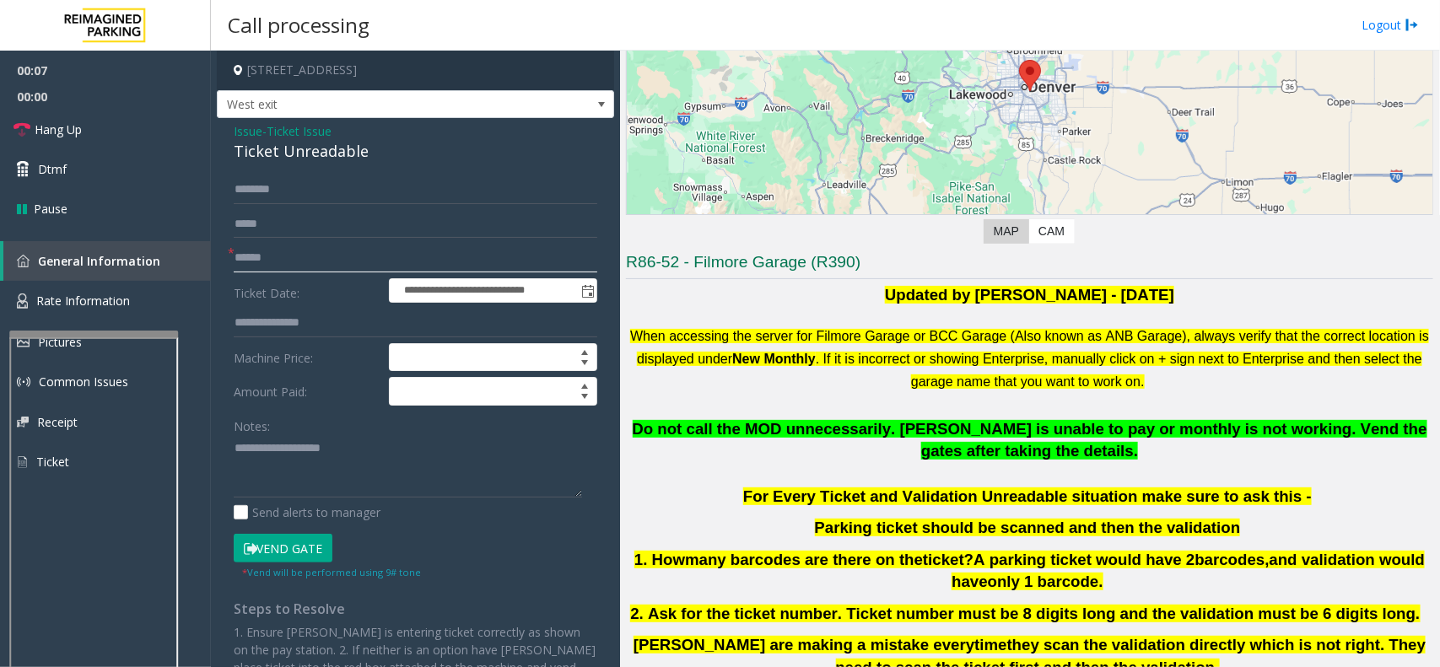
click at [287, 262] on input "text" at bounding box center [416, 258] width 364 height 29
click at [258, 253] on input "text" at bounding box center [416, 258] width 364 height 29
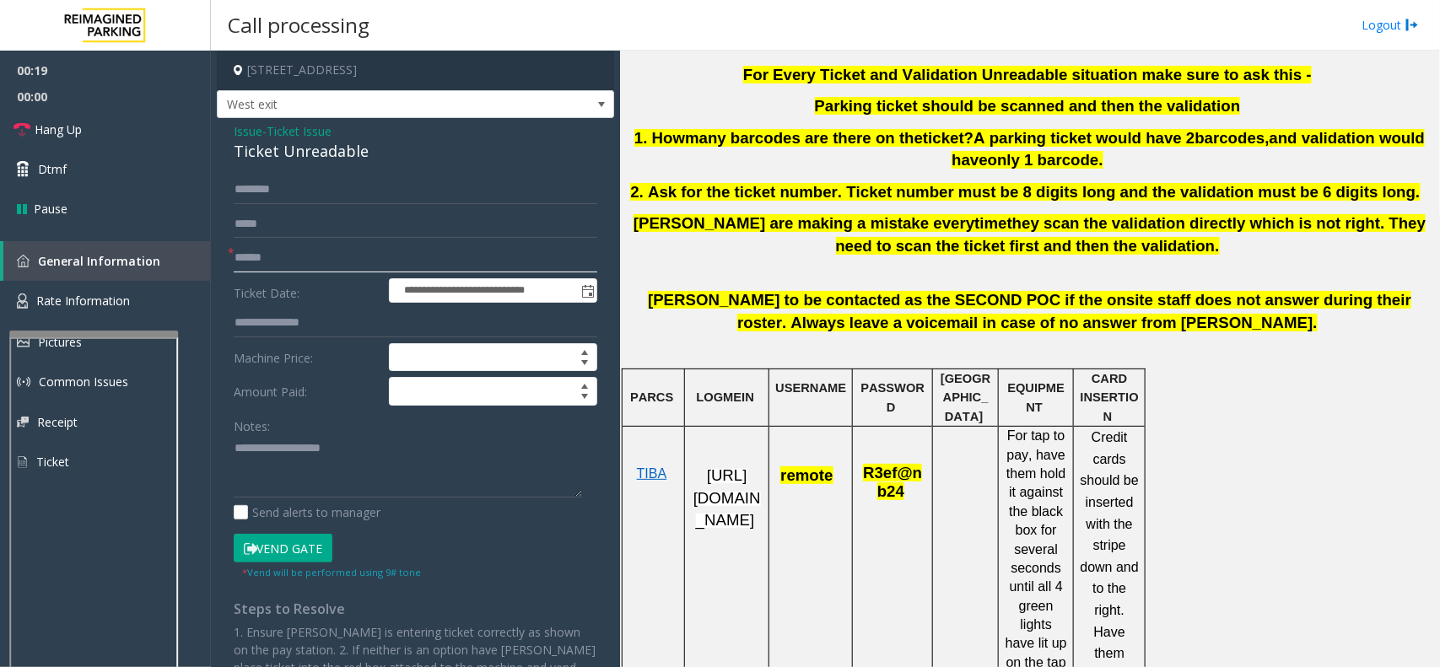
scroll to position [738, 0]
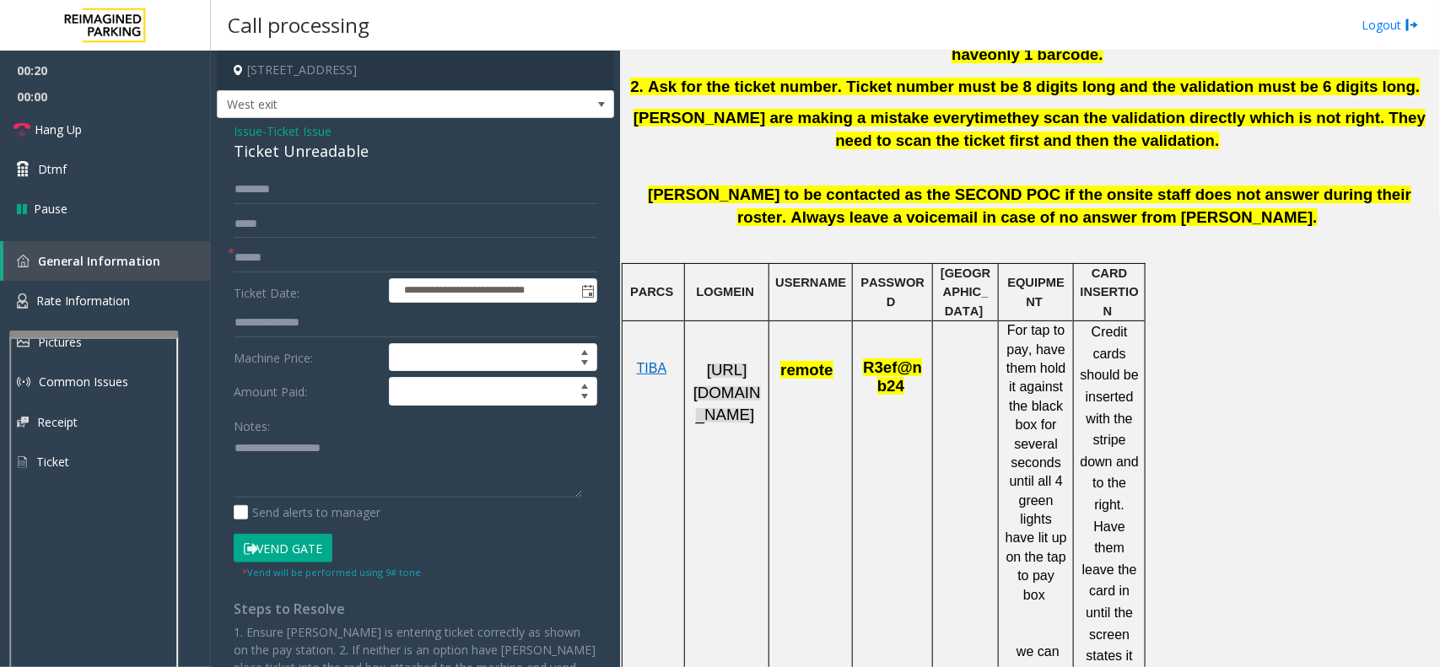
click at [718, 372] on span "[URL][DOMAIN_NAME]" at bounding box center [726, 392] width 67 height 62
click at [276, 255] on input "text" at bounding box center [416, 258] width 364 height 29
type input "**********"
click at [271, 191] on input "text" at bounding box center [416, 189] width 364 height 29
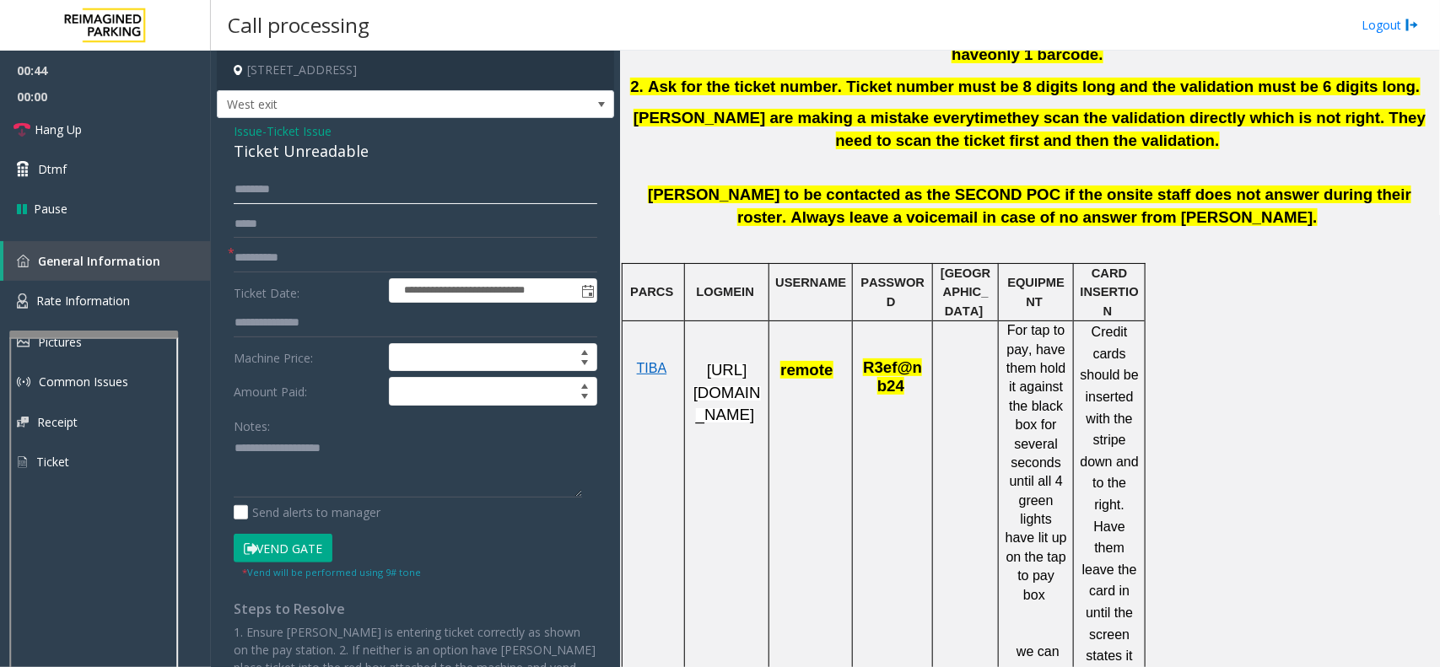
click at [271, 191] on input "text" at bounding box center [416, 189] width 364 height 29
click at [271, 191] on input "*" at bounding box center [416, 189] width 364 height 29
type input "*****"
drag, startPoint x: 836, startPoint y: 373, endPoint x: 781, endPoint y: 372, distance: 54.8
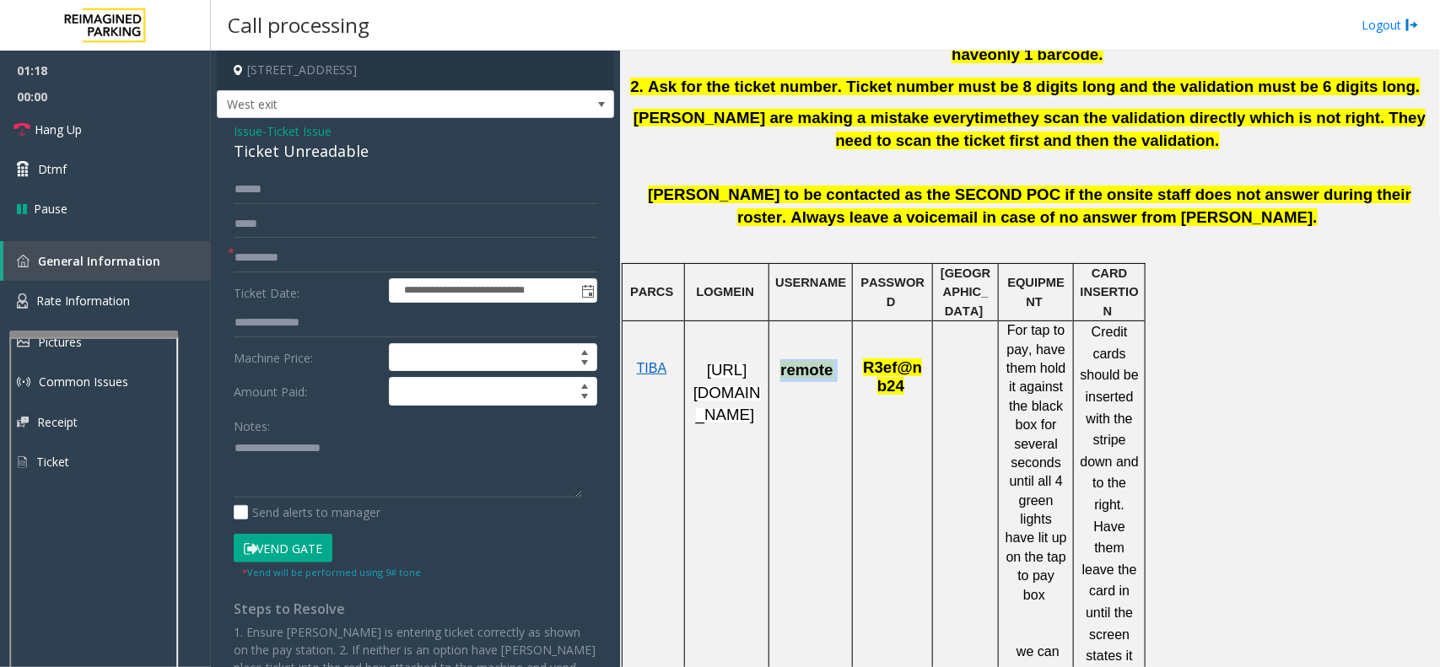
click at [781, 372] on p "remote" at bounding box center [810, 361] width 71 height 41
copy span "remote"
drag, startPoint x: 916, startPoint y: 392, endPoint x: 865, endPoint y: 368, distance: 57.0
click at [865, 368] on p "R3ef@nb24" at bounding box center [892, 369] width 67 height 57
copy span "R3ef@nb24"
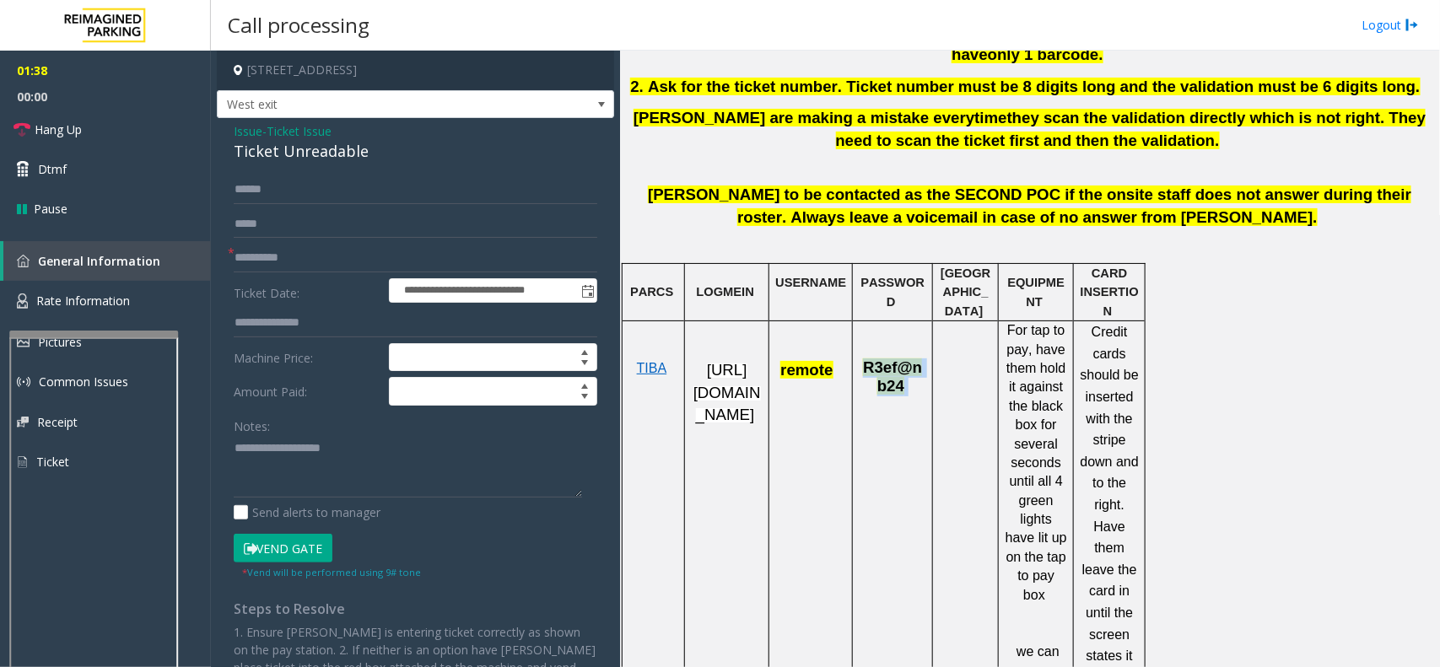
click at [900, 382] on span "R3ef@nb24" at bounding box center [892, 377] width 59 height 33
drag, startPoint x: 865, startPoint y: 365, endPoint x: 899, endPoint y: 386, distance: 40.1
click at [899, 386] on span "R3ef@nb24" at bounding box center [892, 377] width 59 height 33
copy span "R3ef@nb24"
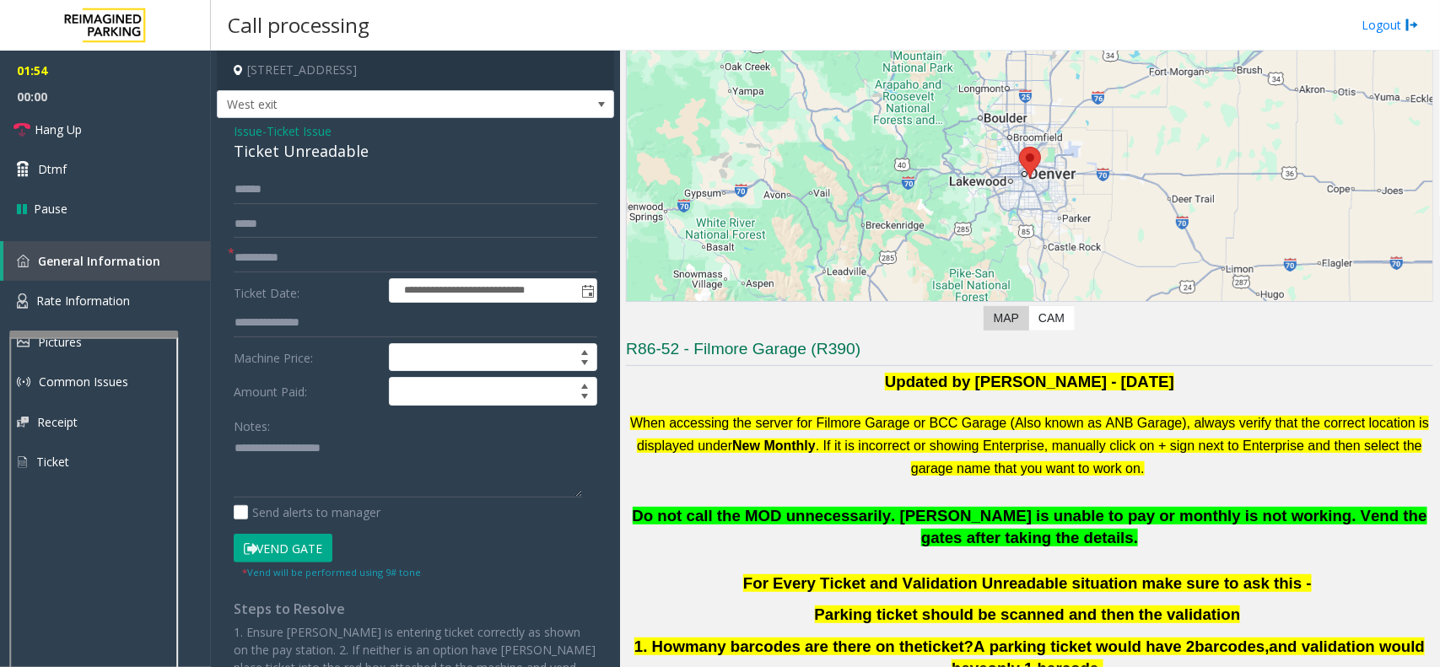
scroll to position [422, 0]
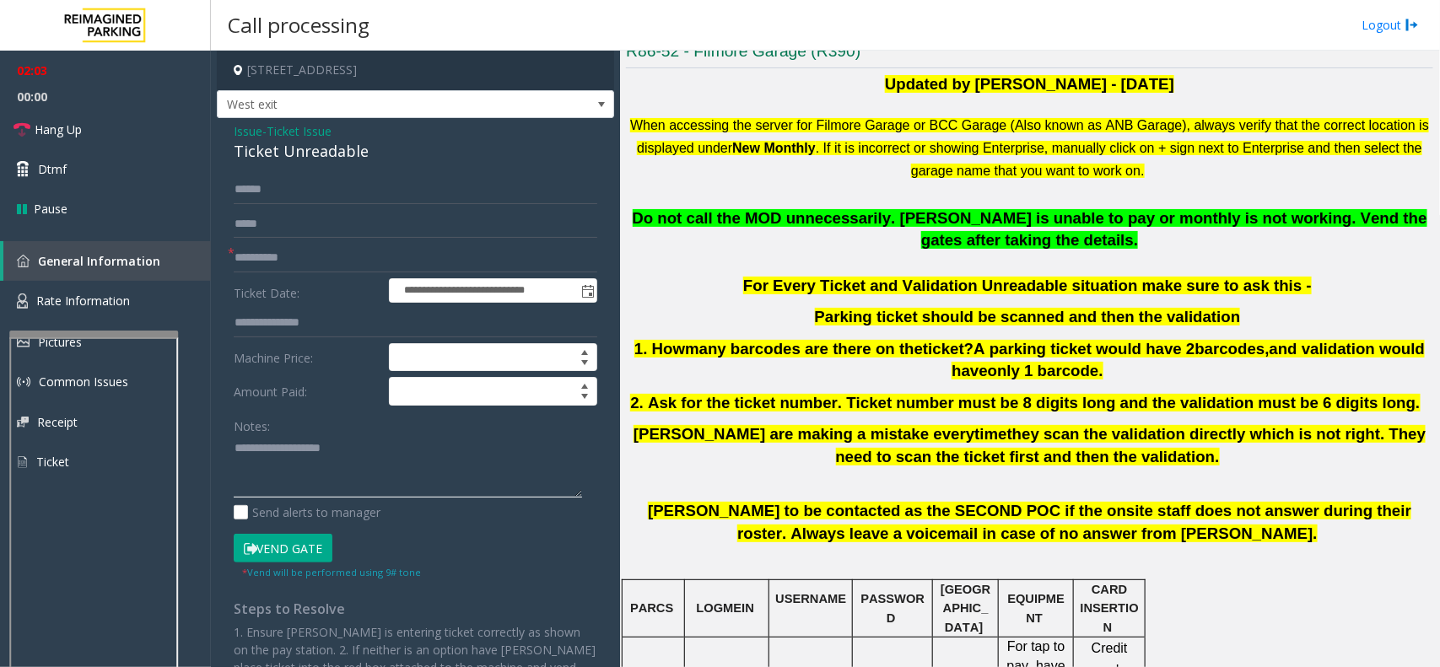
click at [258, 458] on textarea at bounding box center [408, 466] width 348 height 63
click at [253, 456] on textarea at bounding box center [408, 466] width 348 height 63
click at [253, 472] on textarea at bounding box center [408, 466] width 348 height 63
paste textarea "**********"
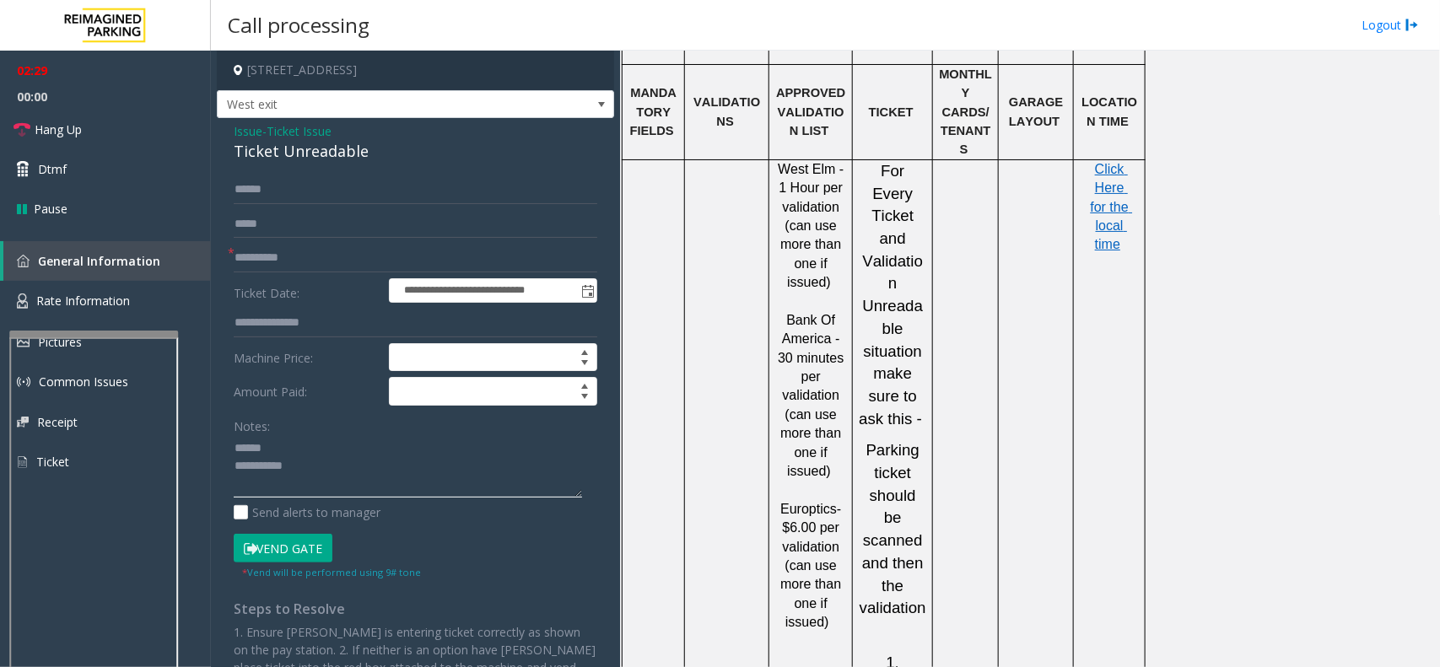
scroll to position [1476, 0]
click at [1103, 159] on span "Click Here for the local time" at bounding box center [1112, 204] width 42 height 90
click at [247, 495] on textarea at bounding box center [408, 466] width 348 height 63
click at [308, 468] on textarea at bounding box center [408, 466] width 348 height 63
click at [73, 287] on link "Rate Information" at bounding box center [105, 301] width 211 height 41
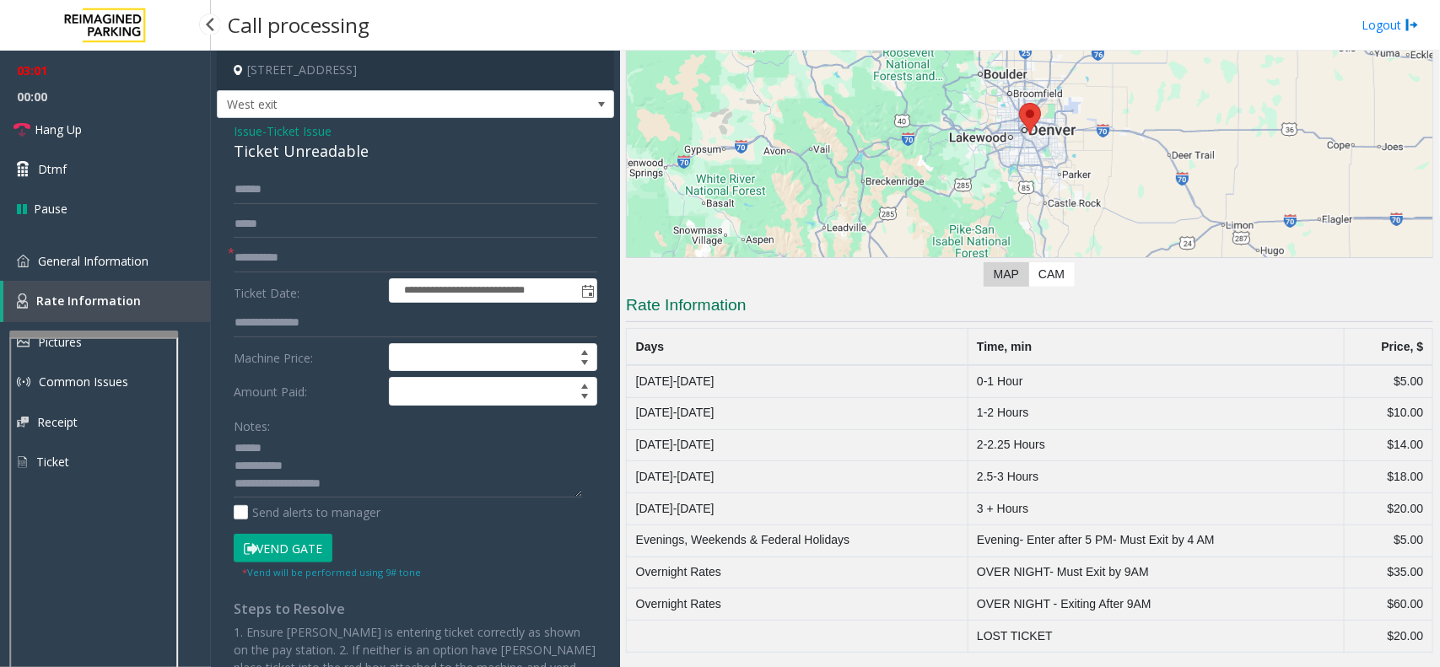
scroll to position [170, 0]
click at [127, 267] on link "General Information" at bounding box center [105, 261] width 211 height 40
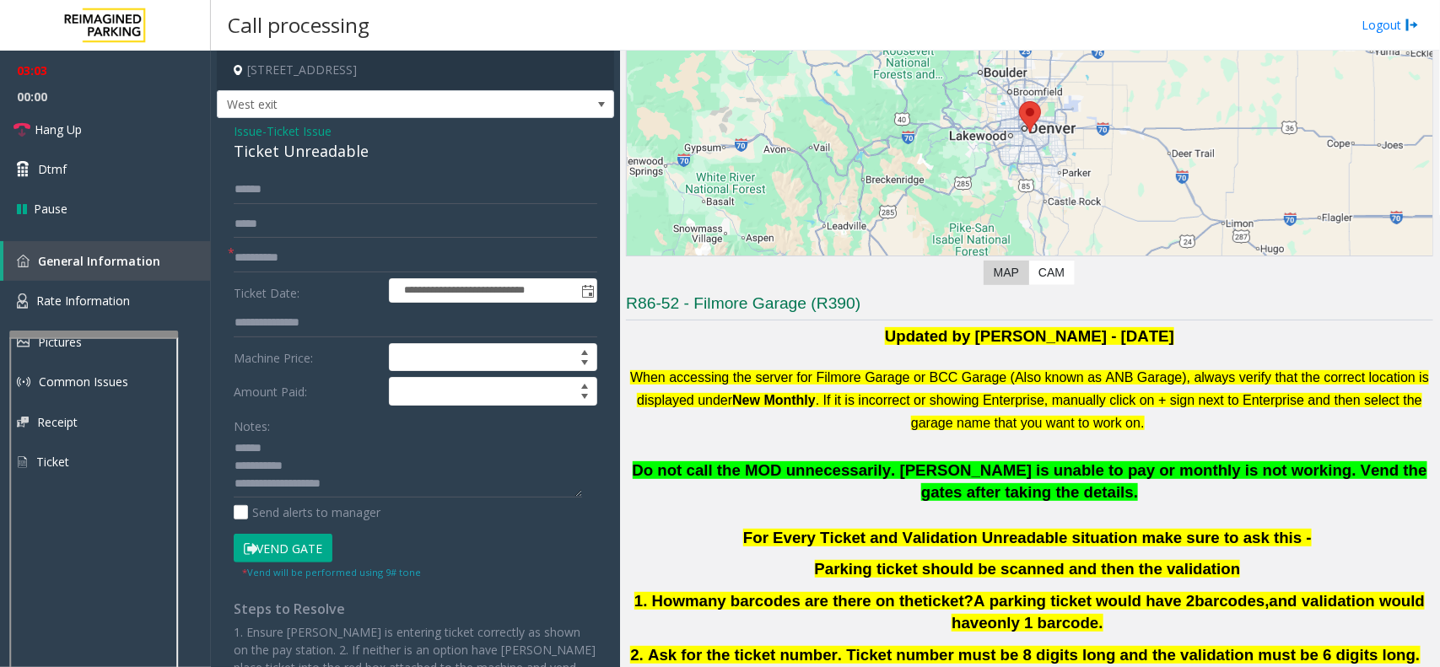
scroll to position [1476, 0]
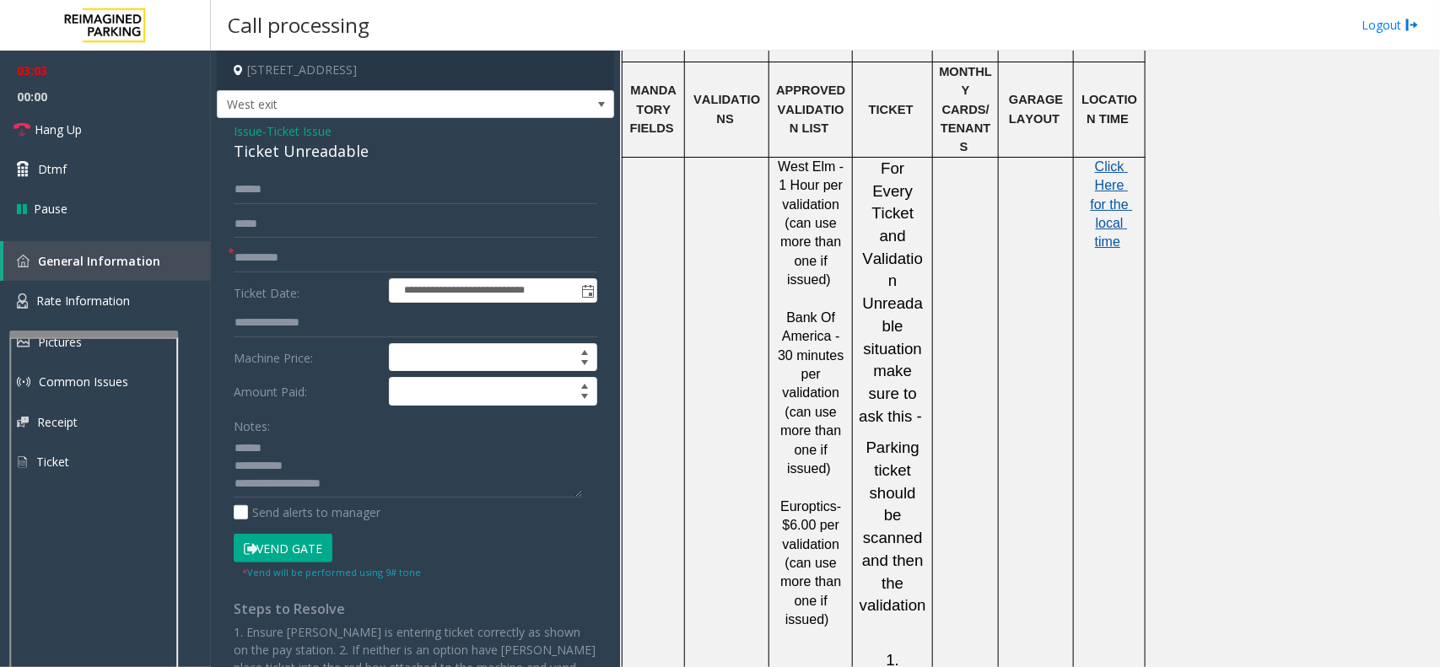
click at [1109, 159] on span "Click Here for the local time" at bounding box center [1112, 204] width 42 height 90
click at [94, 308] on link "Rate Information" at bounding box center [105, 301] width 211 height 41
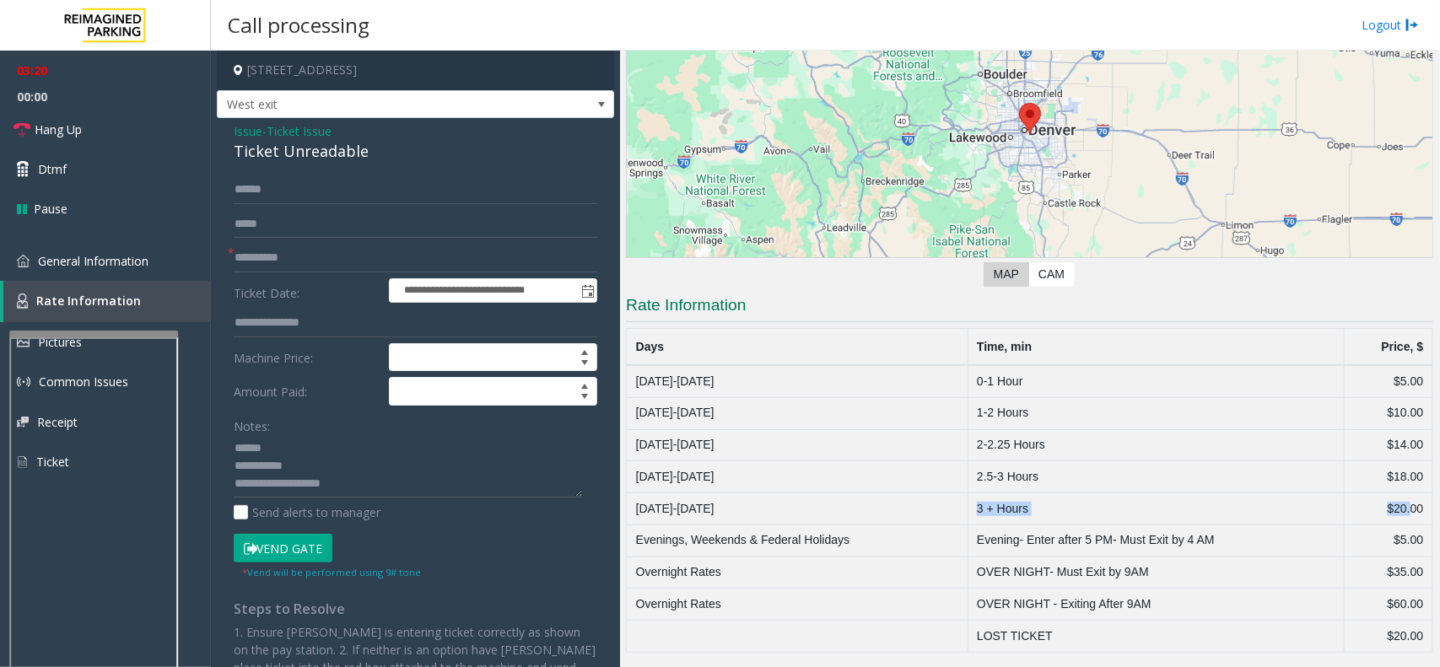
drag, startPoint x: 968, startPoint y: 511, endPoint x: 1394, endPoint y: 508, distance: 425.2
click at [1394, 508] on tr "[DATE]-[DATE] 3 + Hours $20.00" at bounding box center [1030, 510] width 806 height 32
click at [1402, 508] on td "$20.00" at bounding box center [1388, 510] width 89 height 32
drag, startPoint x: 1402, startPoint y: 508, endPoint x: 1382, endPoint y: 509, distance: 20.3
click at [1382, 509] on td "$20.00" at bounding box center [1388, 510] width 89 height 32
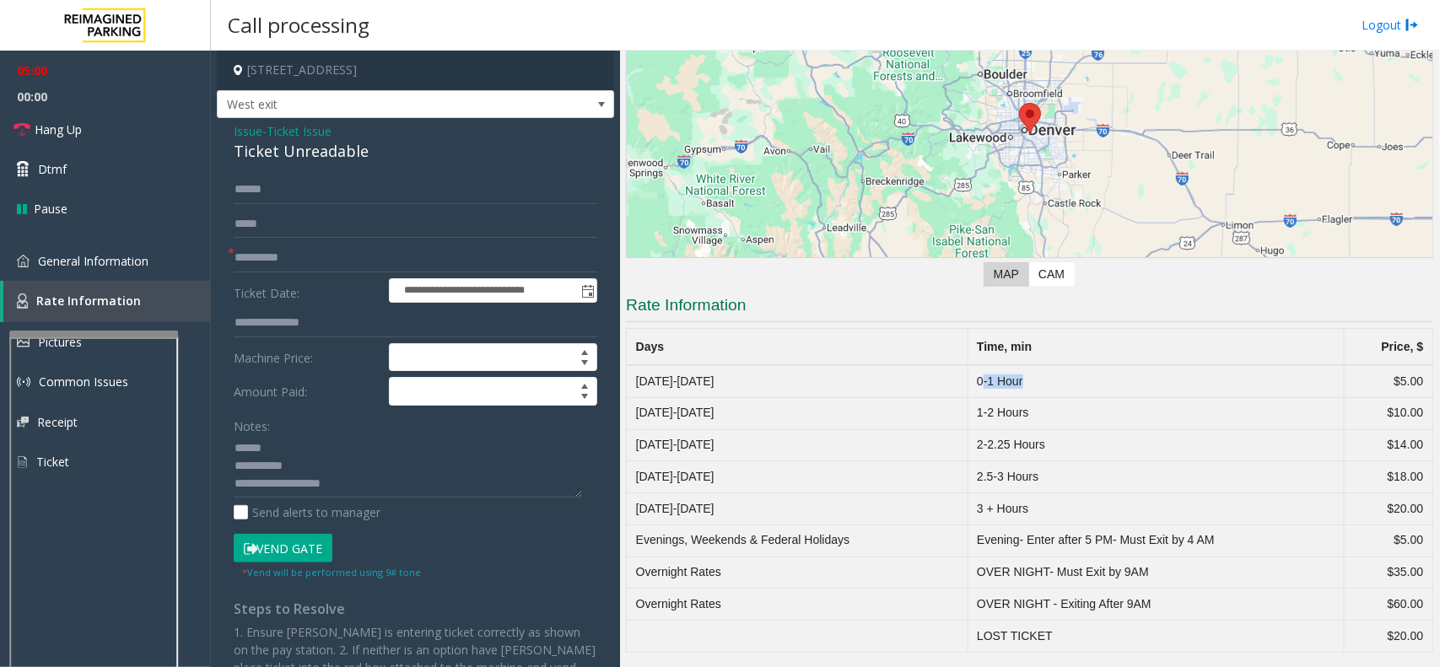
drag, startPoint x: 974, startPoint y: 381, endPoint x: 1027, endPoint y: 384, distance: 52.4
click at [1027, 384] on td "0-1 Hour" at bounding box center [1156, 381] width 376 height 32
click at [1072, 381] on td "0-1 Hour" at bounding box center [1156, 381] width 376 height 32
drag, startPoint x: 229, startPoint y: 149, endPoint x: 352, endPoint y: 153, distance: 123.2
click at [352, 153] on div "**********" at bounding box center [415, 477] width 397 height 718
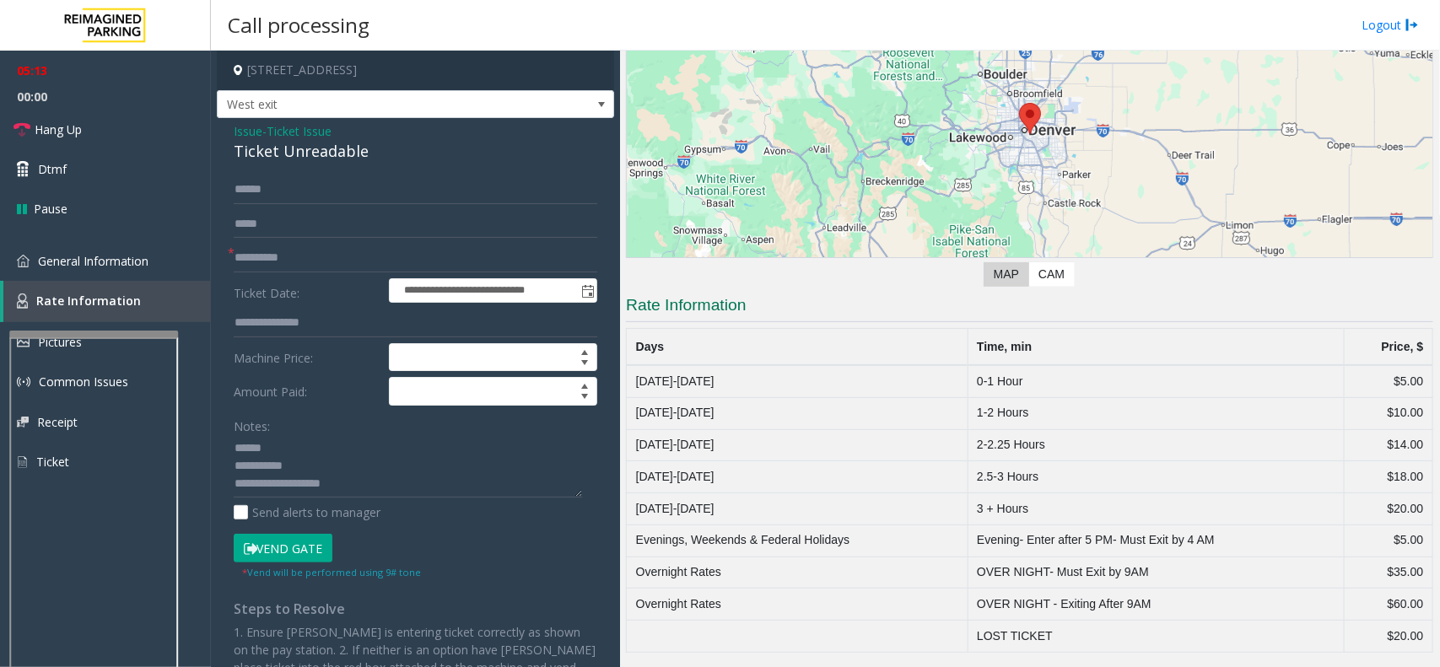
click at [389, 163] on div "Ticket Unreadable" at bounding box center [416, 151] width 364 height 23
click at [348, 488] on textarea at bounding box center [408, 466] width 348 height 63
click at [355, 489] on textarea at bounding box center [408, 466] width 348 height 63
drag, startPoint x: 1364, startPoint y: 510, endPoint x: 1414, endPoint y: 506, distance: 50.0
click at [1414, 506] on td "$20.00" at bounding box center [1388, 510] width 89 height 32
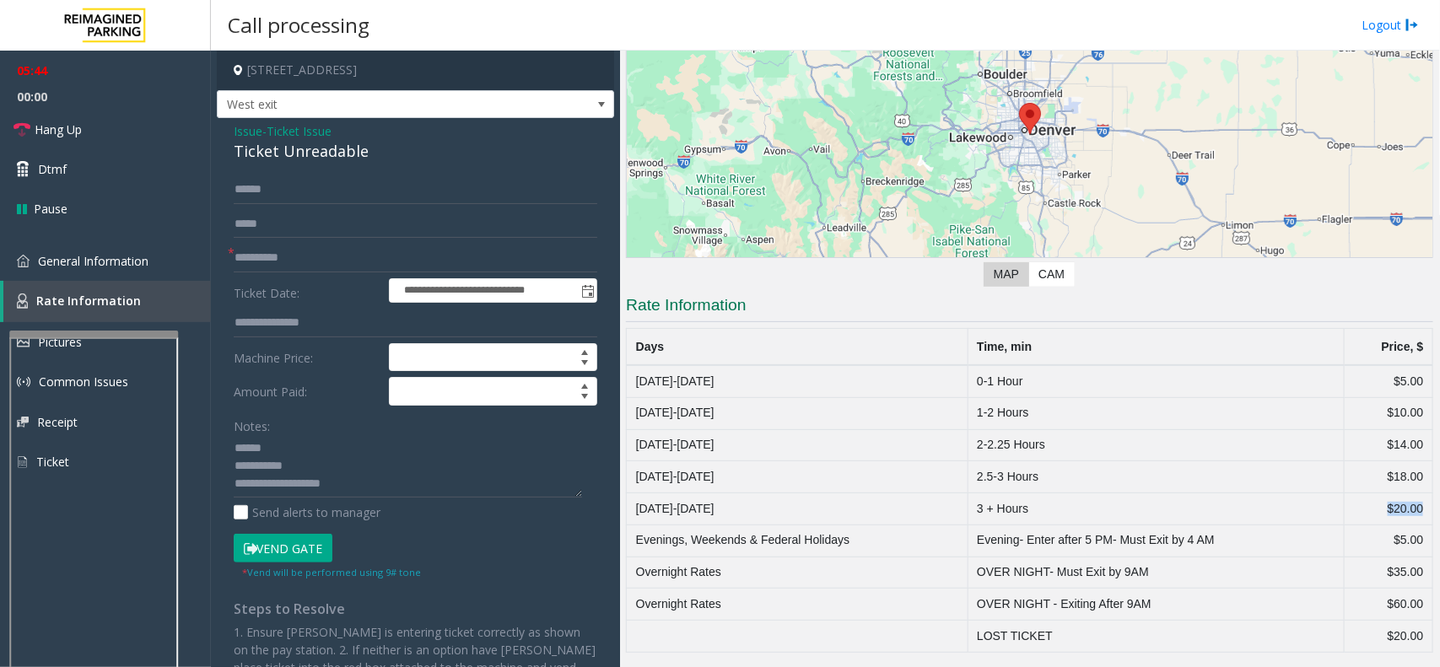
click at [1357, 507] on td "$20.00" at bounding box center [1388, 510] width 89 height 32
drag, startPoint x: 1363, startPoint y: 504, endPoint x: 1410, endPoint y: 504, distance: 46.4
click at [1410, 504] on td "$20.00" at bounding box center [1388, 510] width 89 height 32
click at [1356, 511] on td "$20.00" at bounding box center [1388, 510] width 89 height 32
drag, startPoint x: 299, startPoint y: 488, endPoint x: 335, endPoint y: 488, distance: 35.4
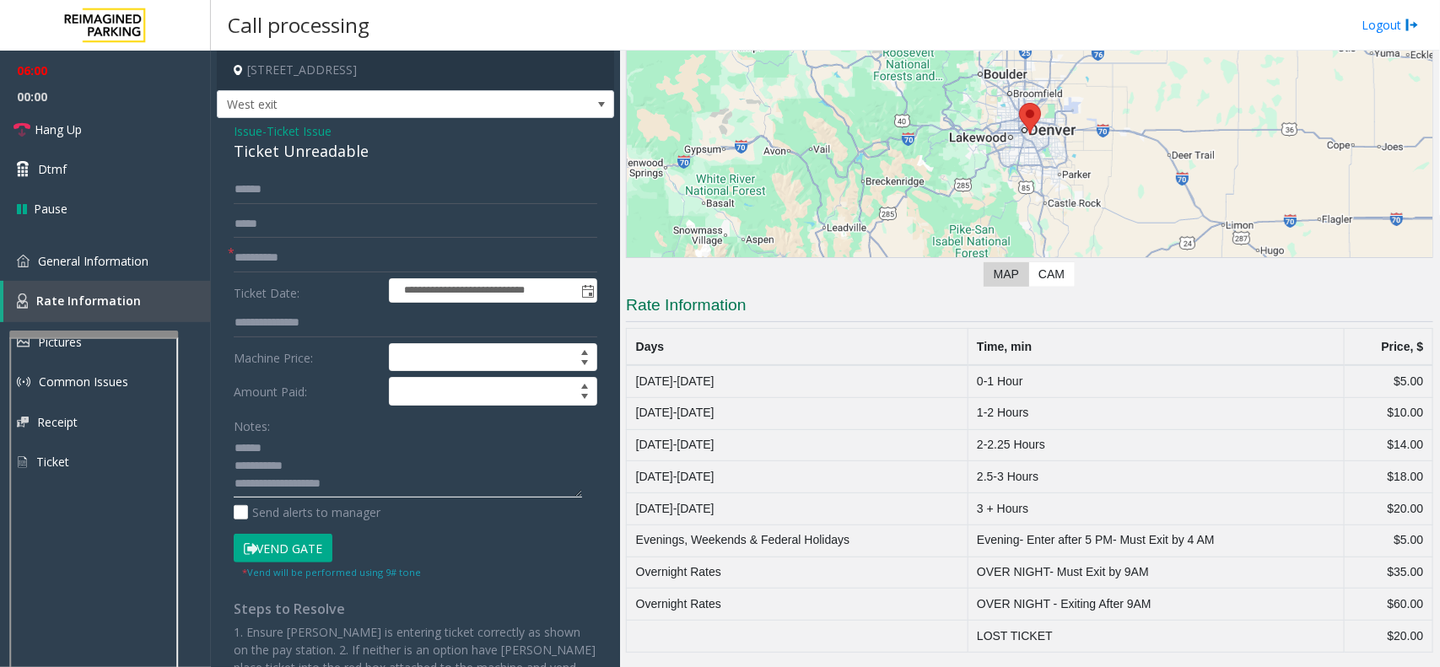
click at [335, 488] on textarea at bounding box center [408, 466] width 348 height 63
click at [364, 486] on textarea at bounding box center [408, 466] width 348 height 63
drag, startPoint x: 1364, startPoint y: 507, endPoint x: 1413, endPoint y: 503, distance: 49.1
click at [1413, 503] on td "$20.00" at bounding box center [1388, 510] width 89 height 32
click at [1346, 515] on td "$20.00" at bounding box center [1388, 510] width 89 height 32
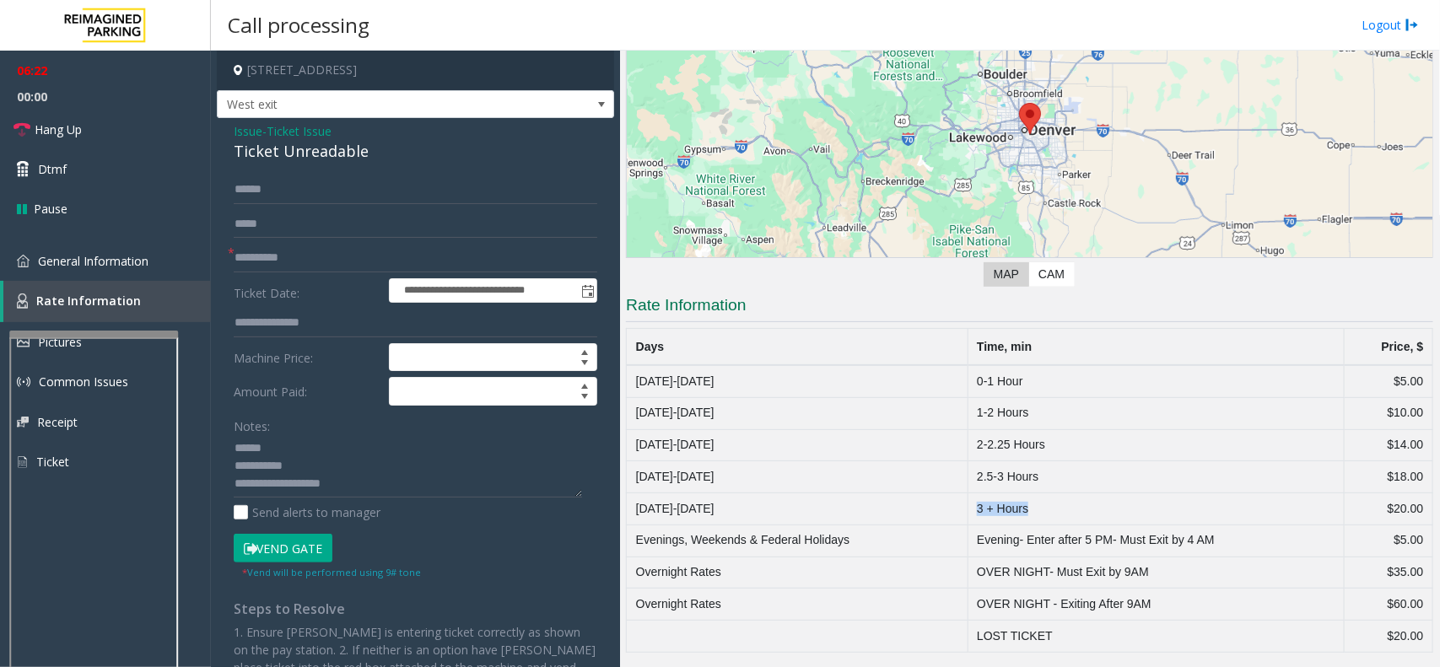
drag, startPoint x: 963, startPoint y: 511, endPoint x: 1031, endPoint y: 508, distance: 68.4
click at [1031, 508] on td "3 + Hours" at bounding box center [1156, 510] width 376 height 32
click at [121, 238] on div "08:00 00:00 Hang Up Dtmf Pause General Information Rate Information Pictures Co…" at bounding box center [105, 273] width 211 height 445
click at [112, 268] on link "General Information" at bounding box center [105, 261] width 211 height 40
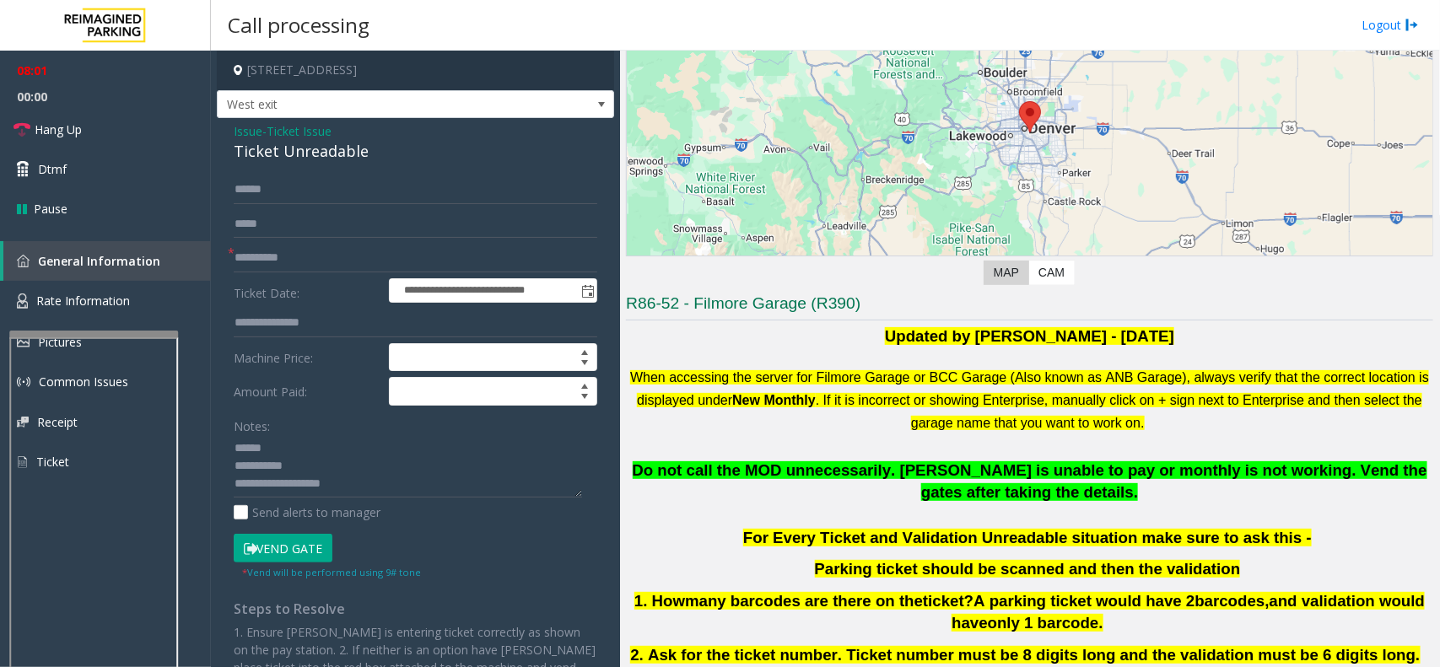
click at [257, 558] on button "Vend Gate" at bounding box center [283, 548] width 99 height 29
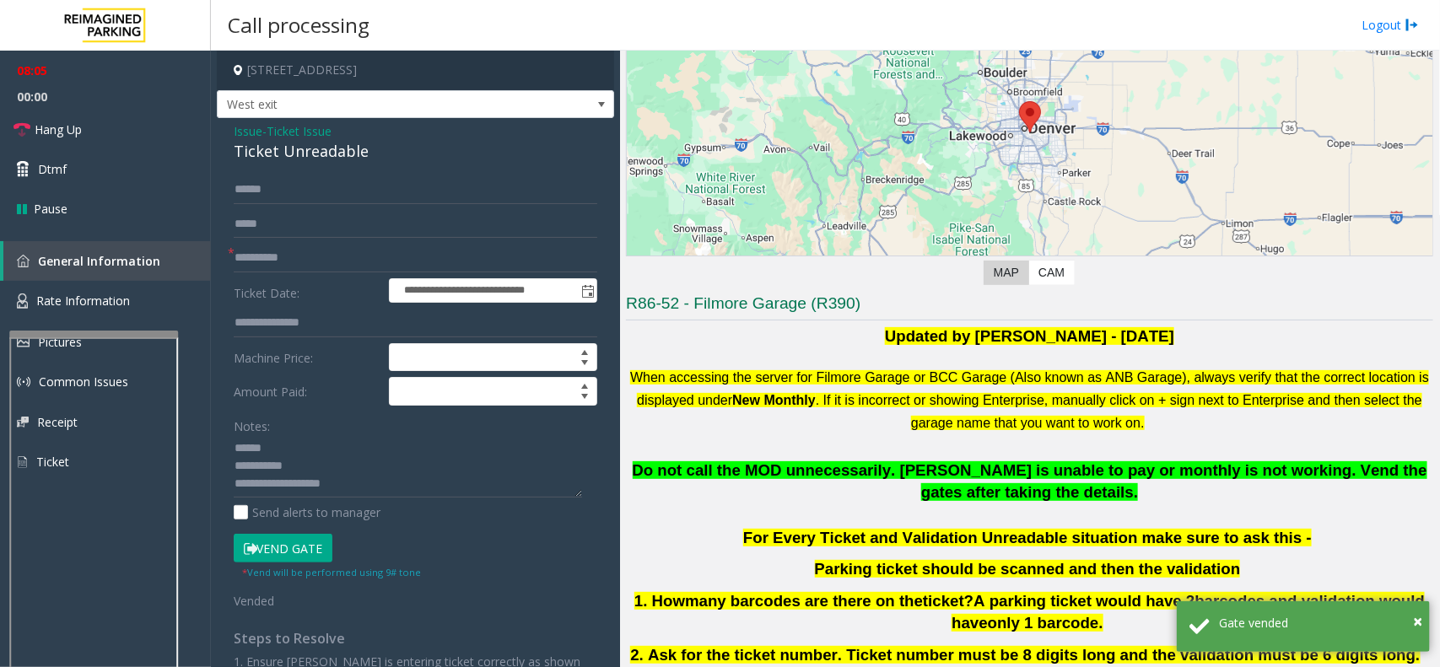
click at [310, 149] on div "Ticket Unreadable" at bounding box center [416, 151] width 364 height 23
copy div "Ticket Unreadable"
drag, startPoint x: 267, startPoint y: 452, endPoint x: 279, endPoint y: 451, distance: 11.8
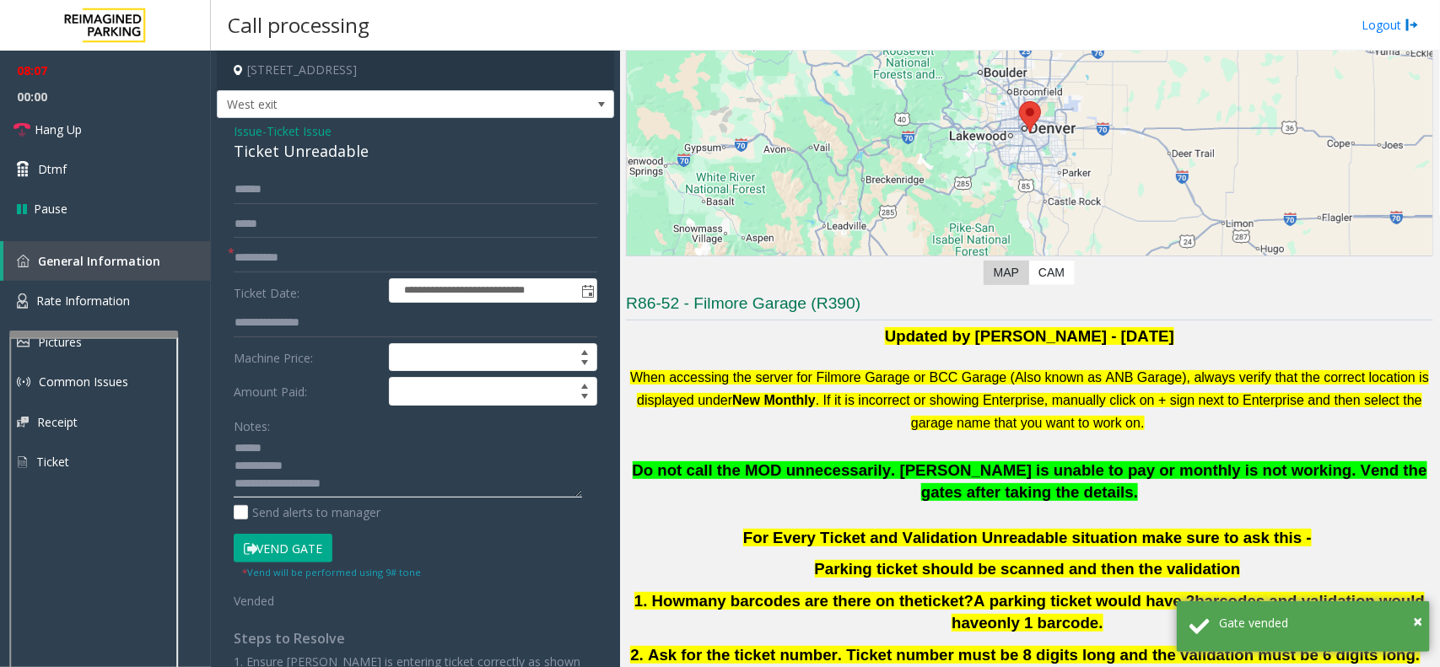
click at [279, 451] on textarea at bounding box center [408, 466] width 348 height 63
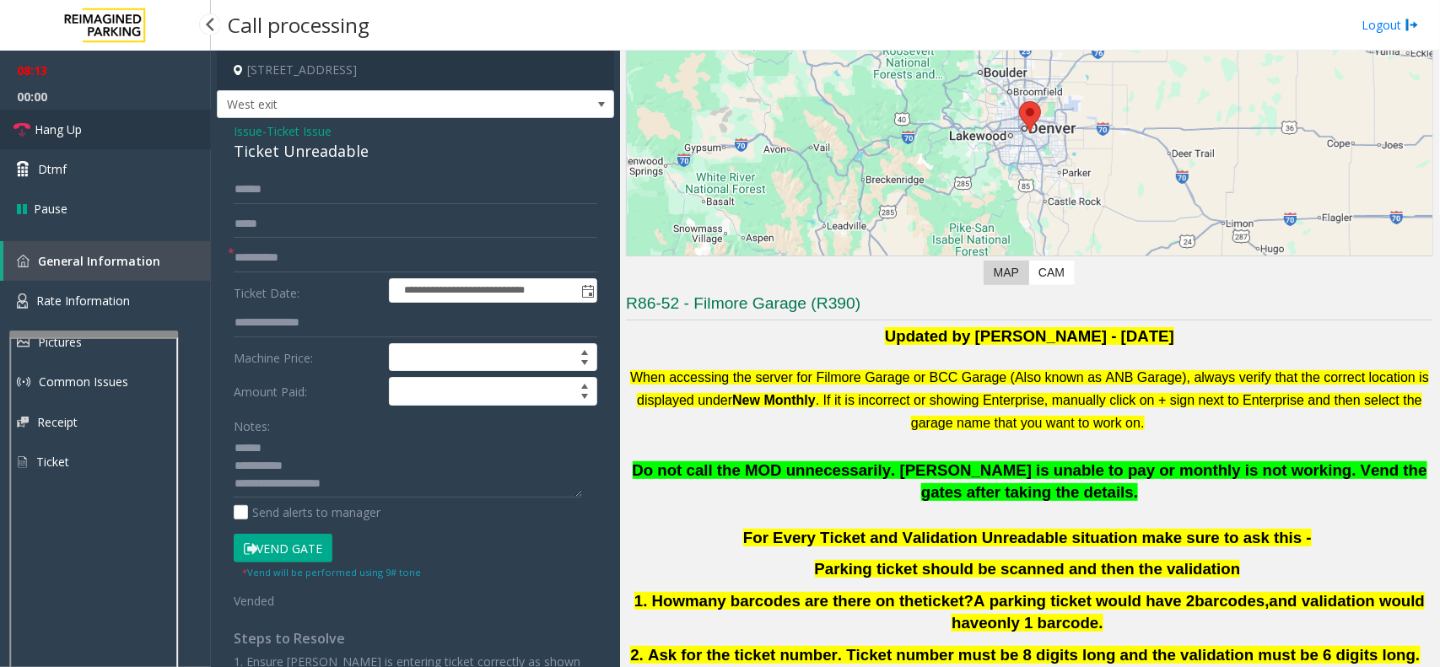
click at [112, 120] on link "Hang Up" at bounding box center [105, 130] width 211 height 40
click at [310, 157] on div "Ticket Unreadable" at bounding box center [416, 151] width 364 height 23
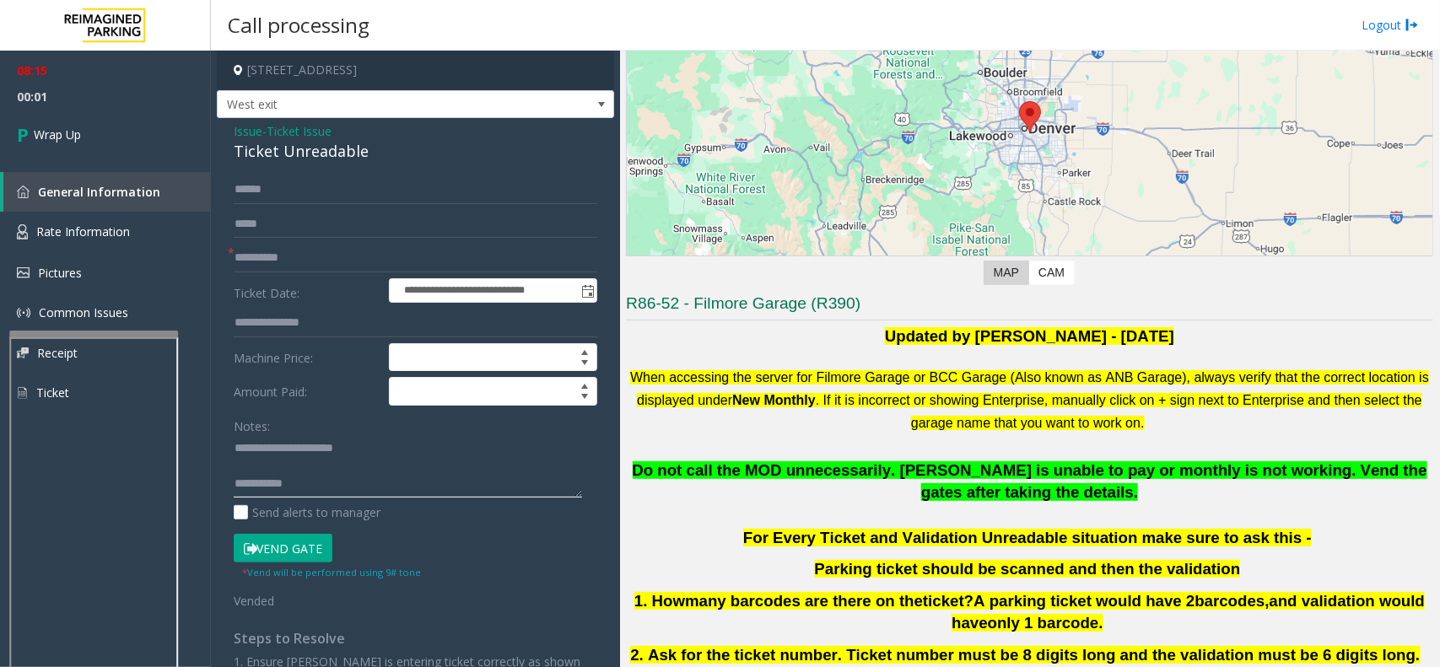
click at [283, 461] on textarea at bounding box center [408, 466] width 348 height 63
click at [319, 467] on textarea at bounding box center [408, 466] width 348 height 63
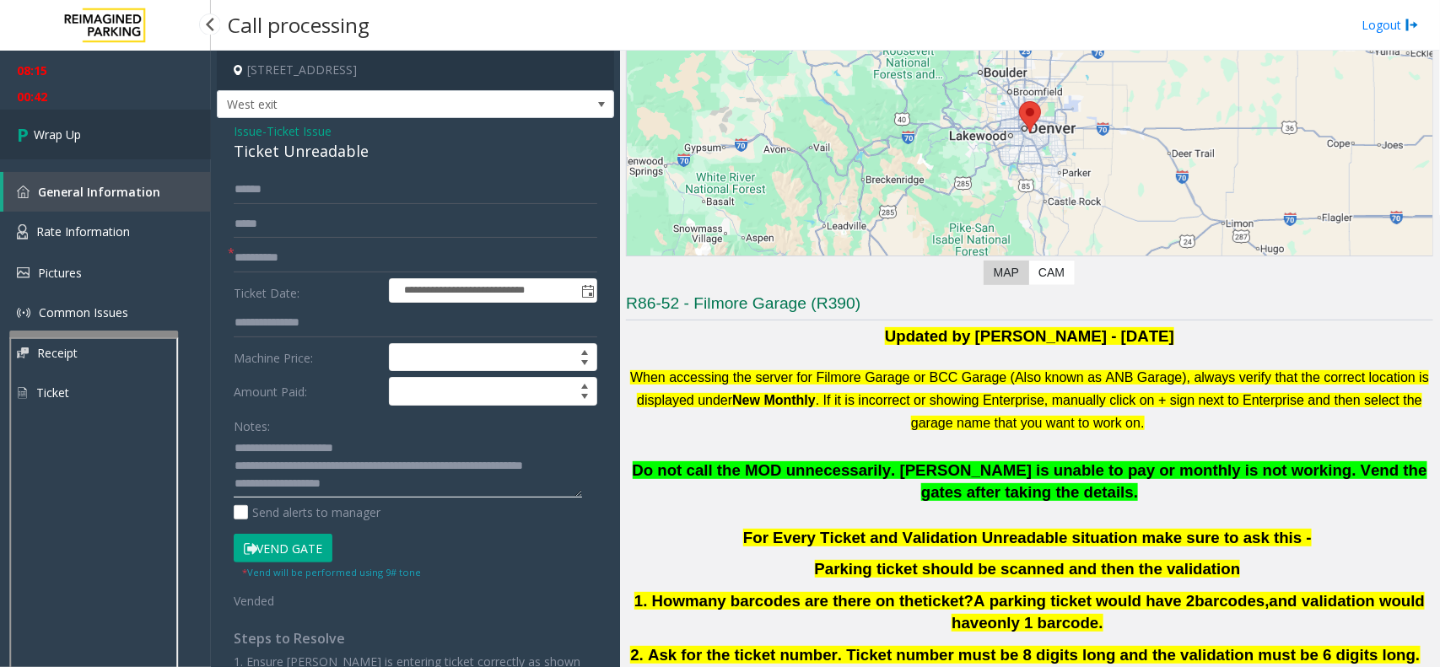
type textarea "**********"
click at [106, 131] on link "Wrap Up" at bounding box center [105, 135] width 211 height 50
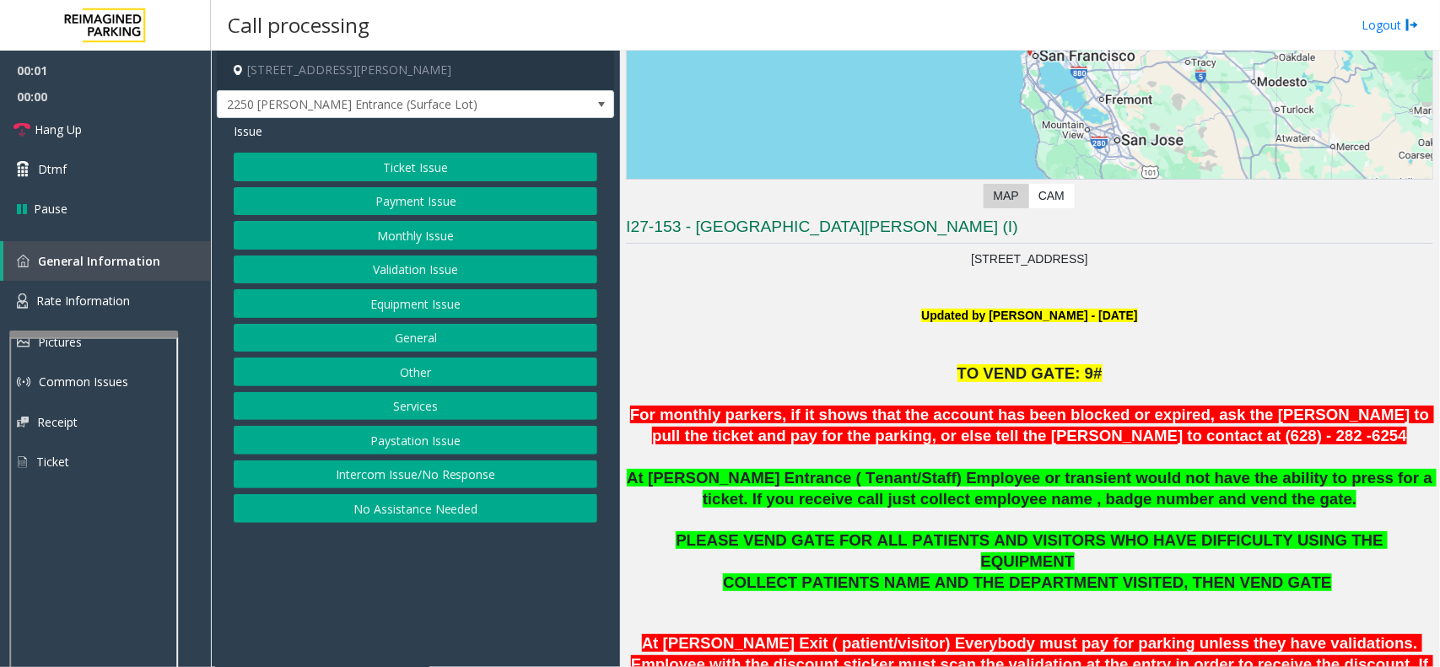
scroll to position [422, 0]
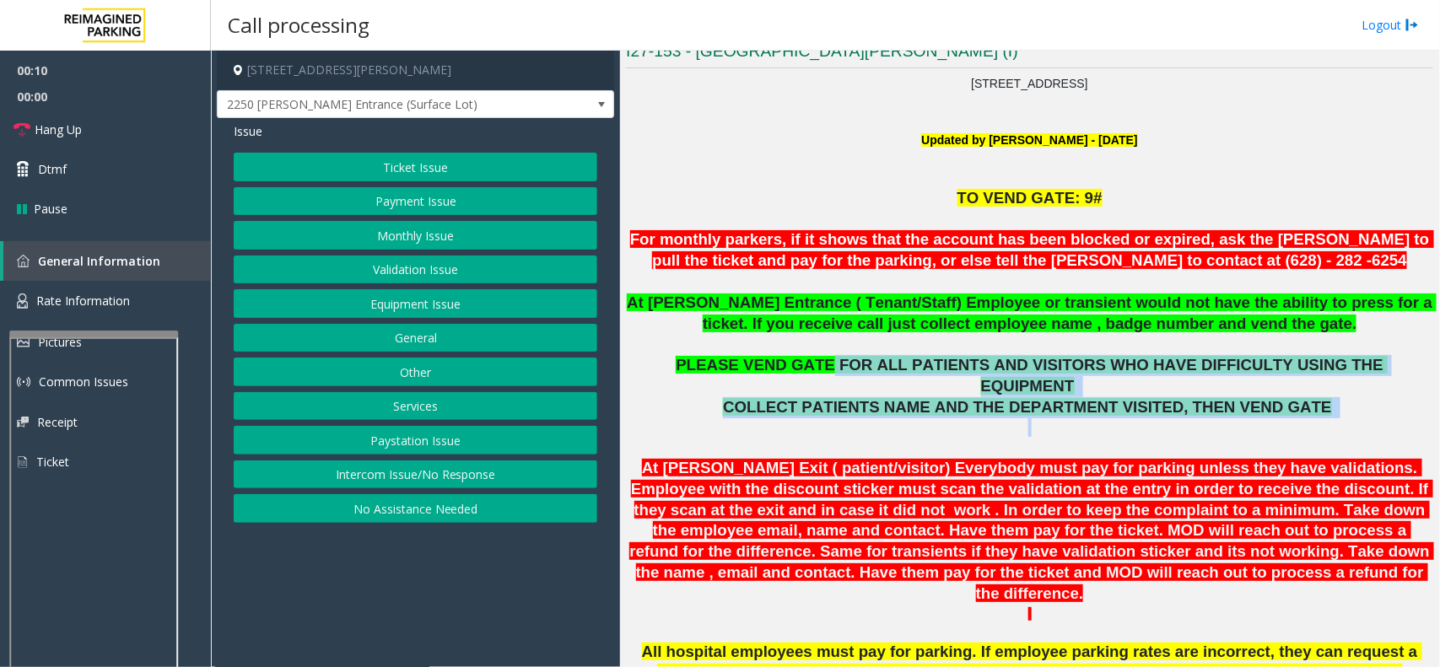
drag, startPoint x: 816, startPoint y: 364, endPoint x: 1267, endPoint y: 399, distance: 452.7
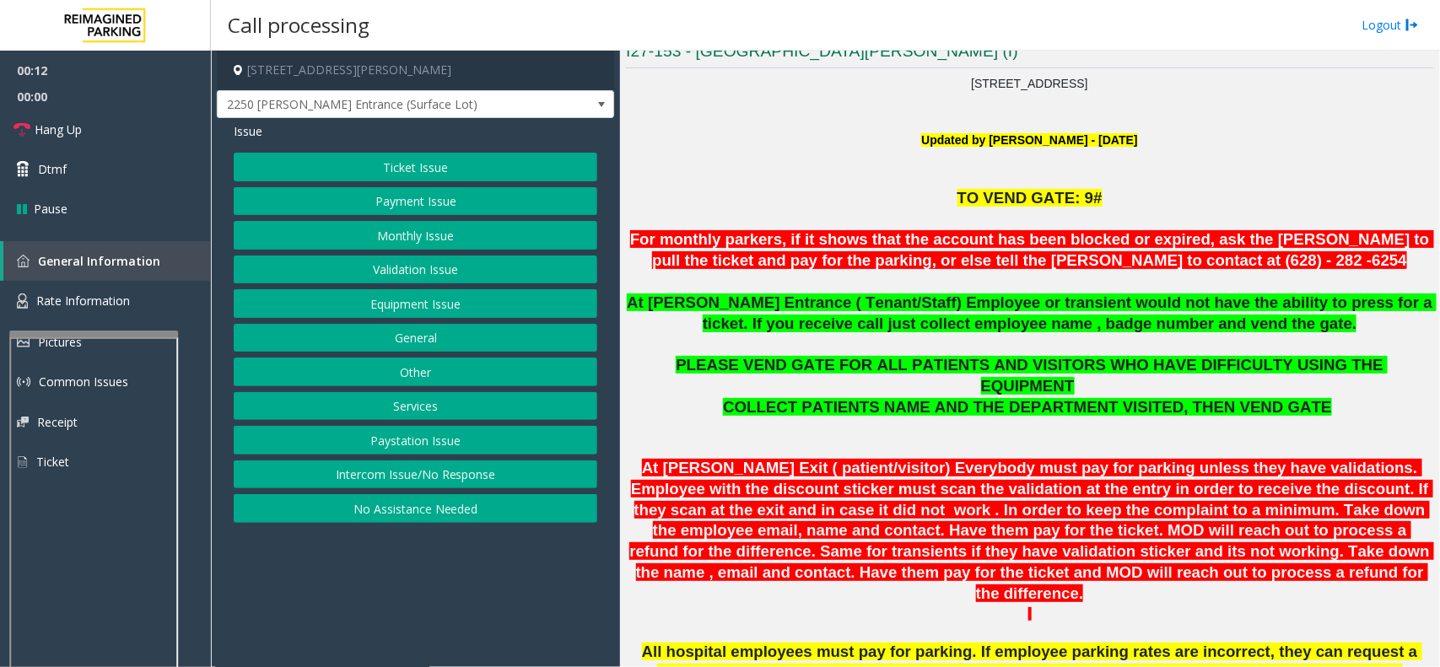
click at [719, 375] on p "PLEASE VEND GATE FOR ALL PATIENTS AND VISITORS WHO HAVE DIFFICULTY USING THE EQ…" at bounding box center [1029, 376] width 807 height 42
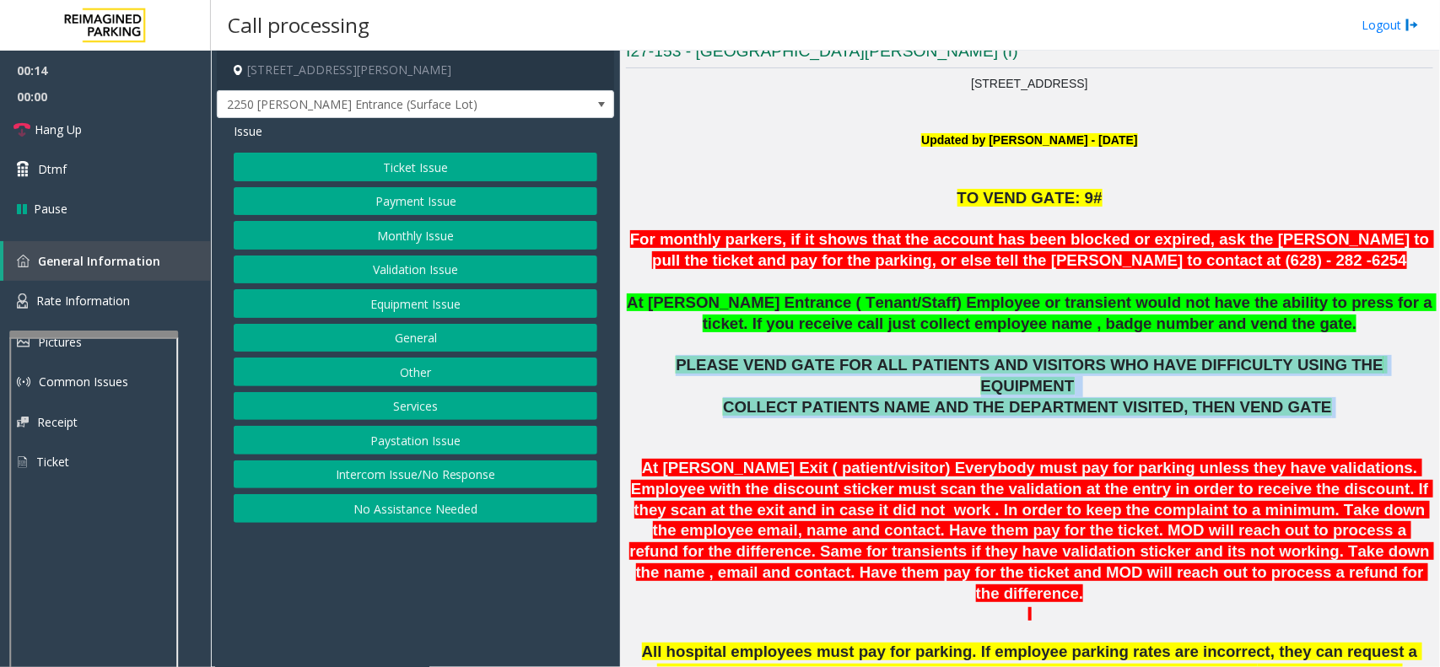
drag, startPoint x: 685, startPoint y: 373, endPoint x: 1300, endPoint y: 380, distance: 615.0
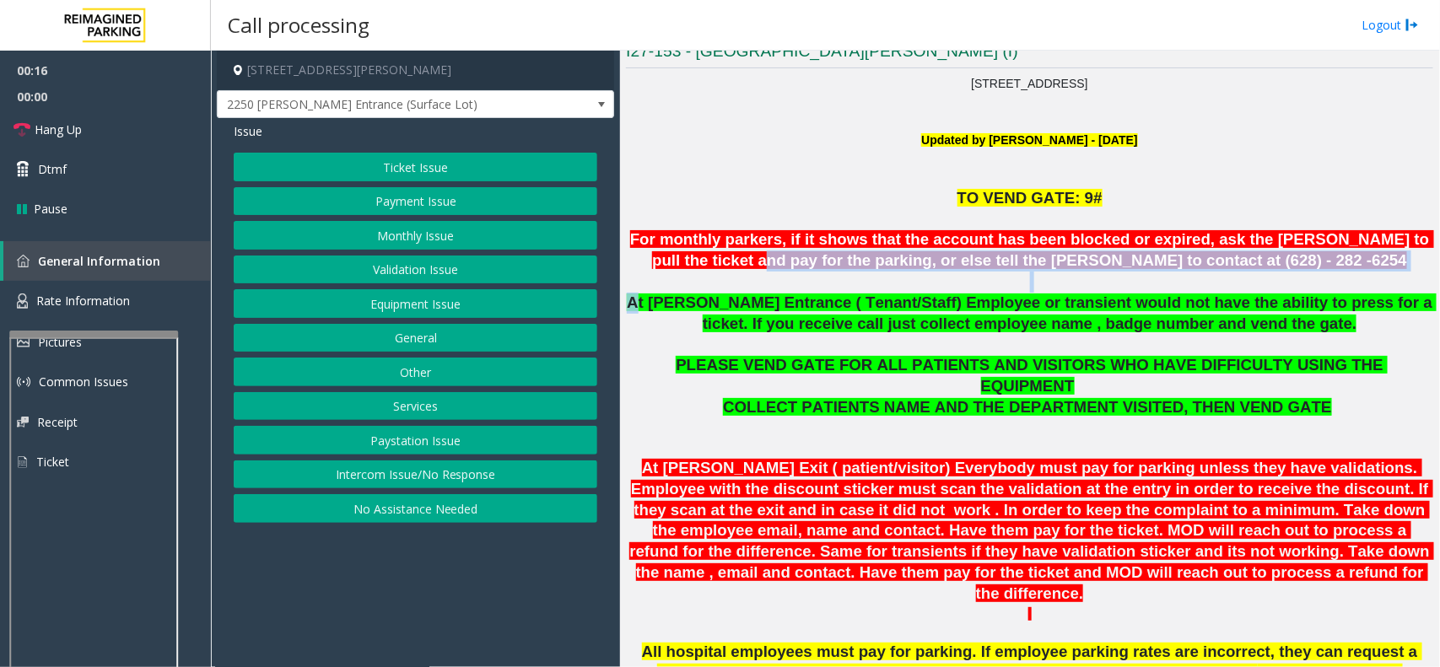
drag, startPoint x: 642, startPoint y: 297, endPoint x: 672, endPoint y: 251, distance: 54.8
click at [672, 251] on div "TO VEND GATE: 9# For monthly parkers, if it shows that the account has been blo…" at bounding box center [1029, 272] width 807 height 168
click at [81, 121] on span "Hang Up" at bounding box center [58, 130] width 47 height 18
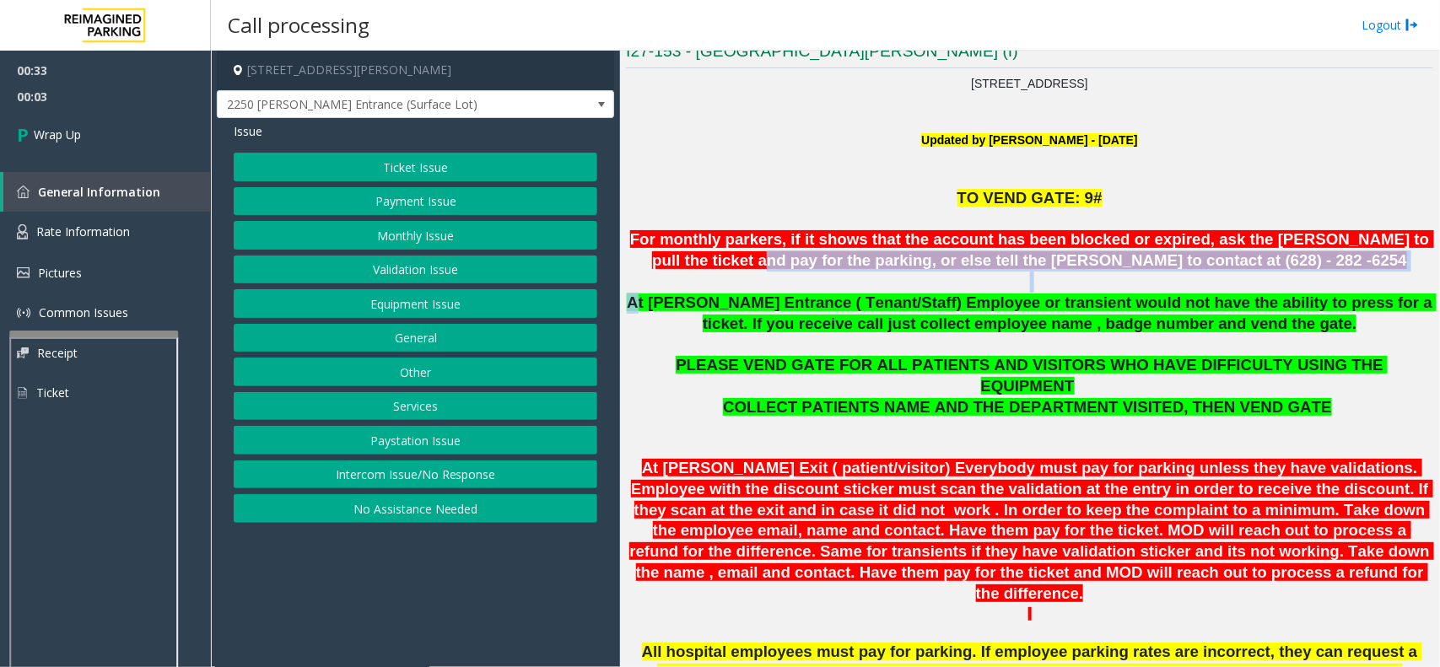
click at [445, 343] on button "General" at bounding box center [416, 338] width 364 height 29
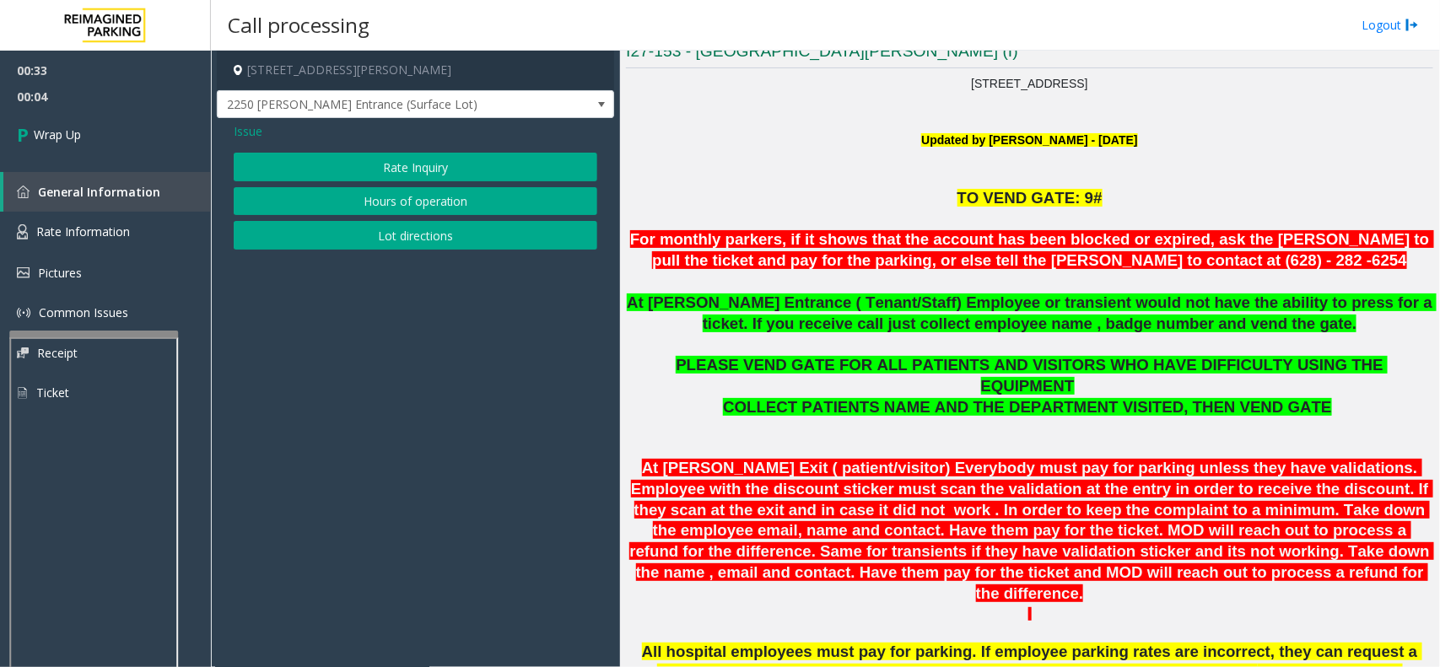
click at [253, 120] on div "Issue Rate Inquiry Hours of operation Lot directions" at bounding box center [415, 188] width 397 height 140
click at [242, 129] on span "Issue" at bounding box center [248, 131] width 29 height 18
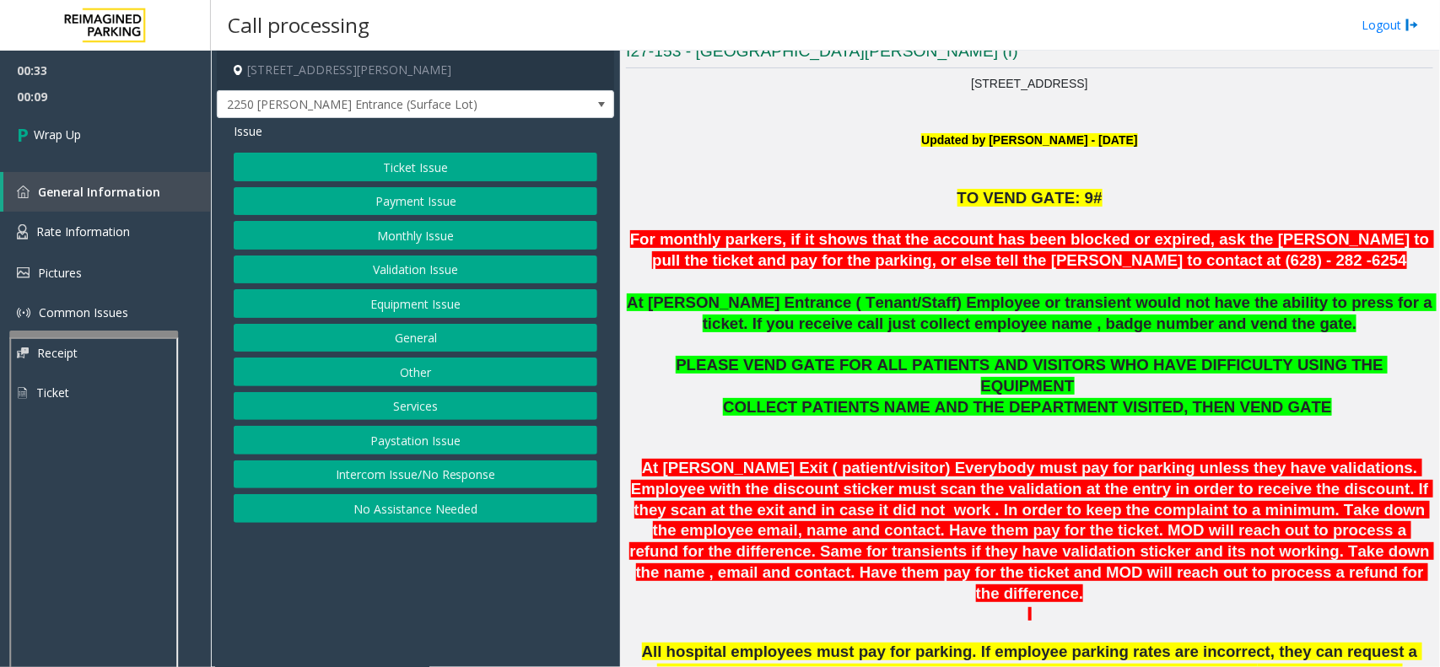
click at [433, 481] on button "Intercom Issue/No Response" at bounding box center [416, 475] width 364 height 29
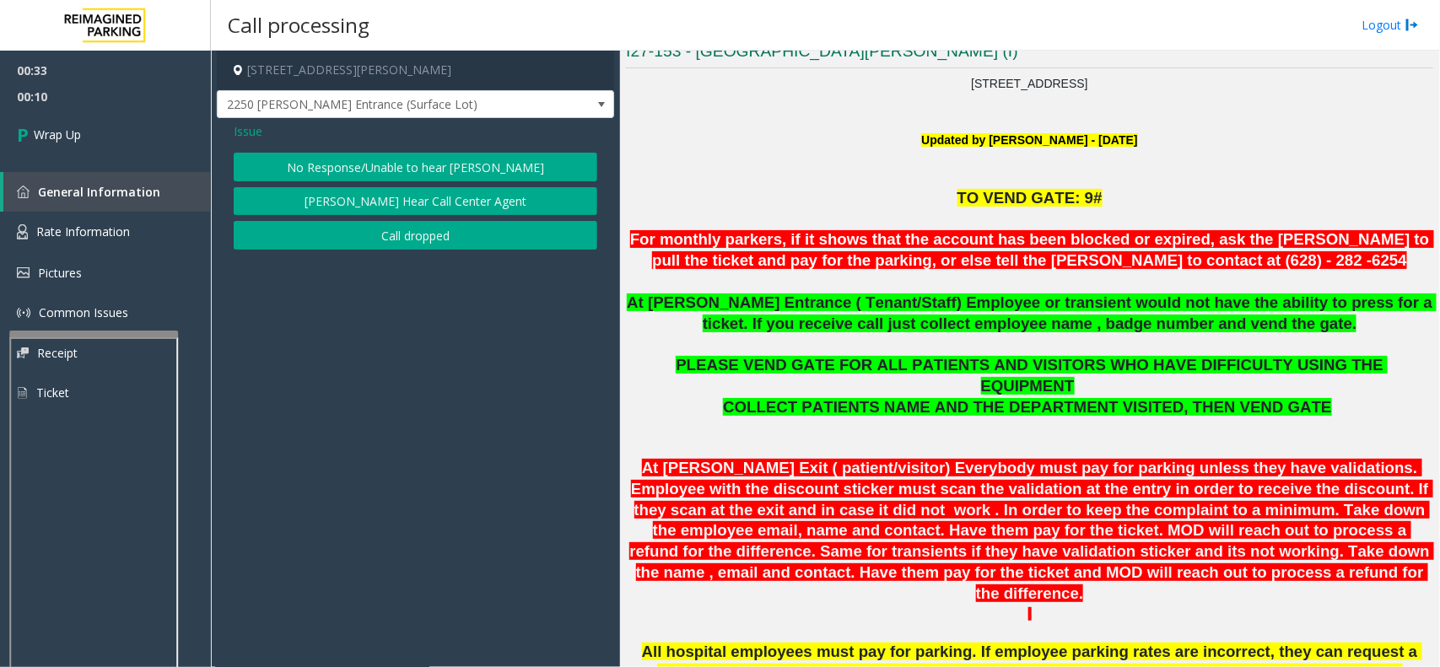
click at [388, 173] on button "No Response/Unable to hear [PERSON_NAME]" at bounding box center [416, 167] width 364 height 29
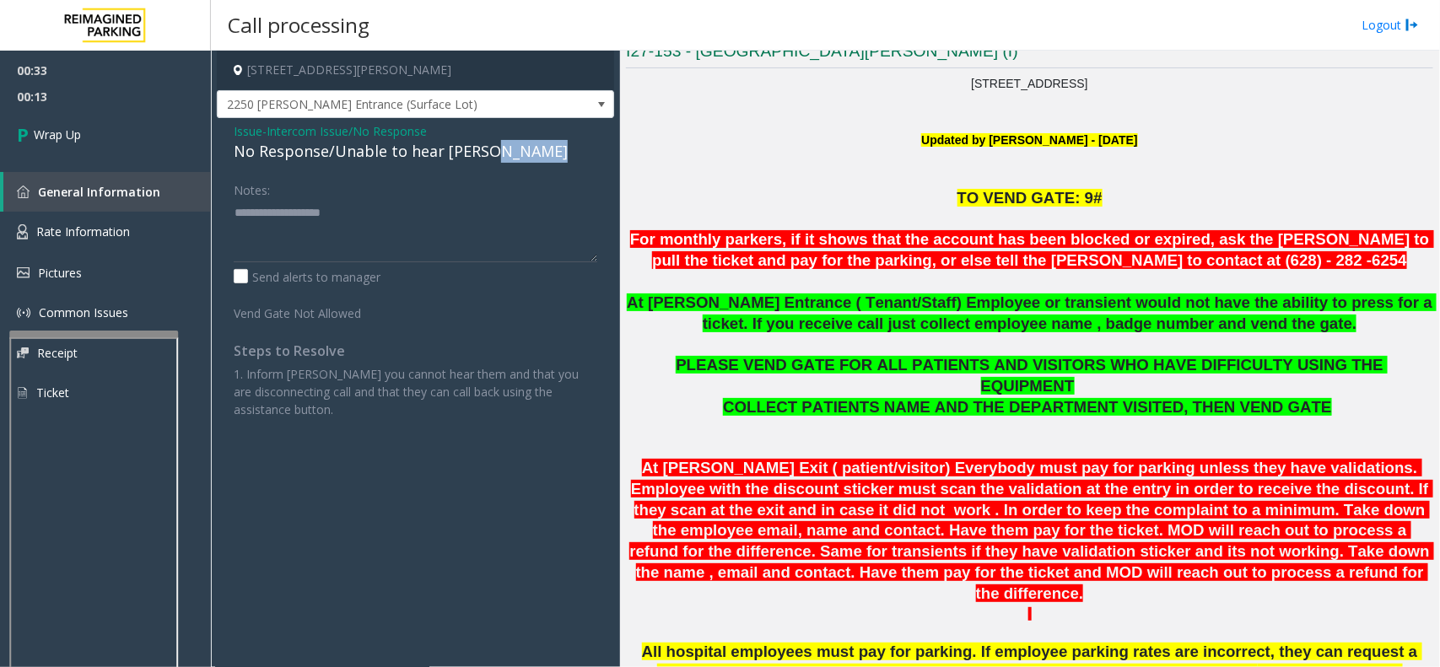
drag, startPoint x: 492, startPoint y: 156, endPoint x: 219, endPoint y: 224, distance: 280.9
click at [219, 224] on div "Issue - Intercom Issue/No Response No Response/Unable to hear [PERSON_NAME] Not…" at bounding box center [415, 276] width 397 height 317
click at [256, 220] on textarea at bounding box center [416, 230] width 364 height 63
click at [240, 159] on div "No Response/Unable to hear [PERSON_NAME]" at bounding box center [416, 151] width 364 height 23
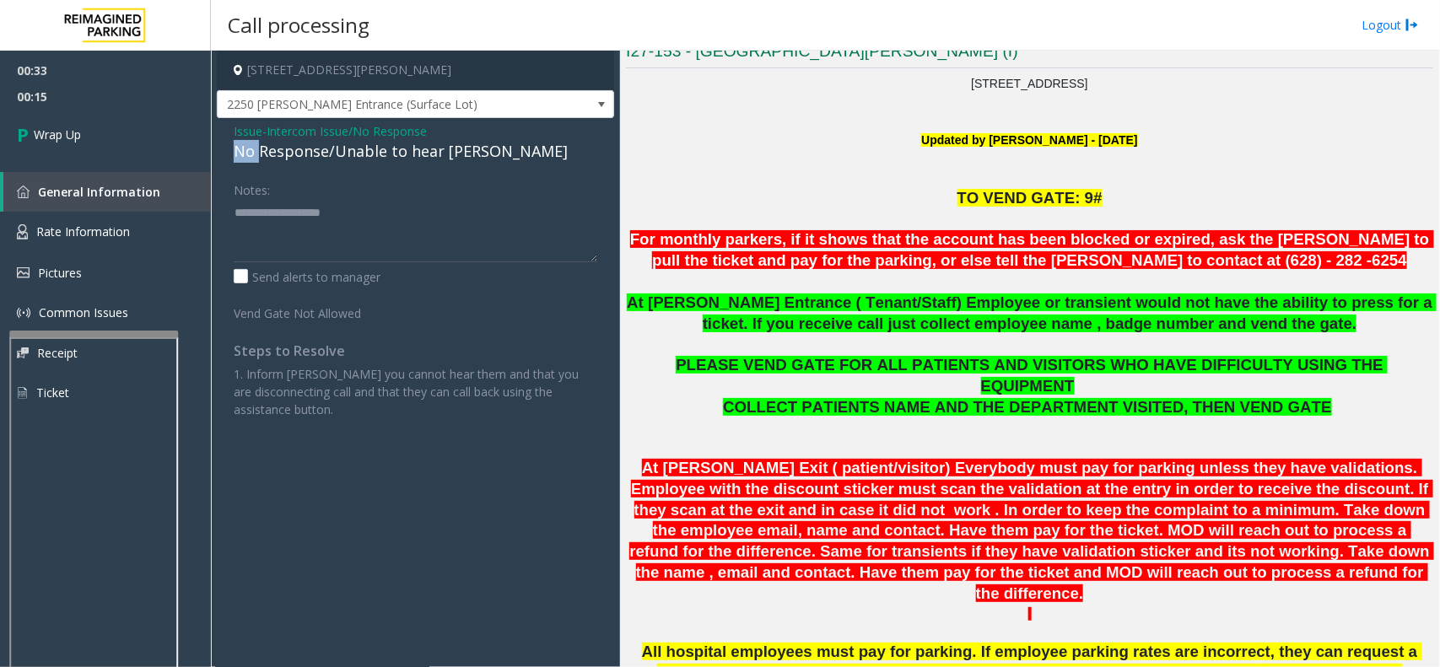
click at [240, 159] on div "No Response/Unable to hear [PERSON_NAME]" at bounding box center [416, 151] width 364 height 23
type textarea "**********"
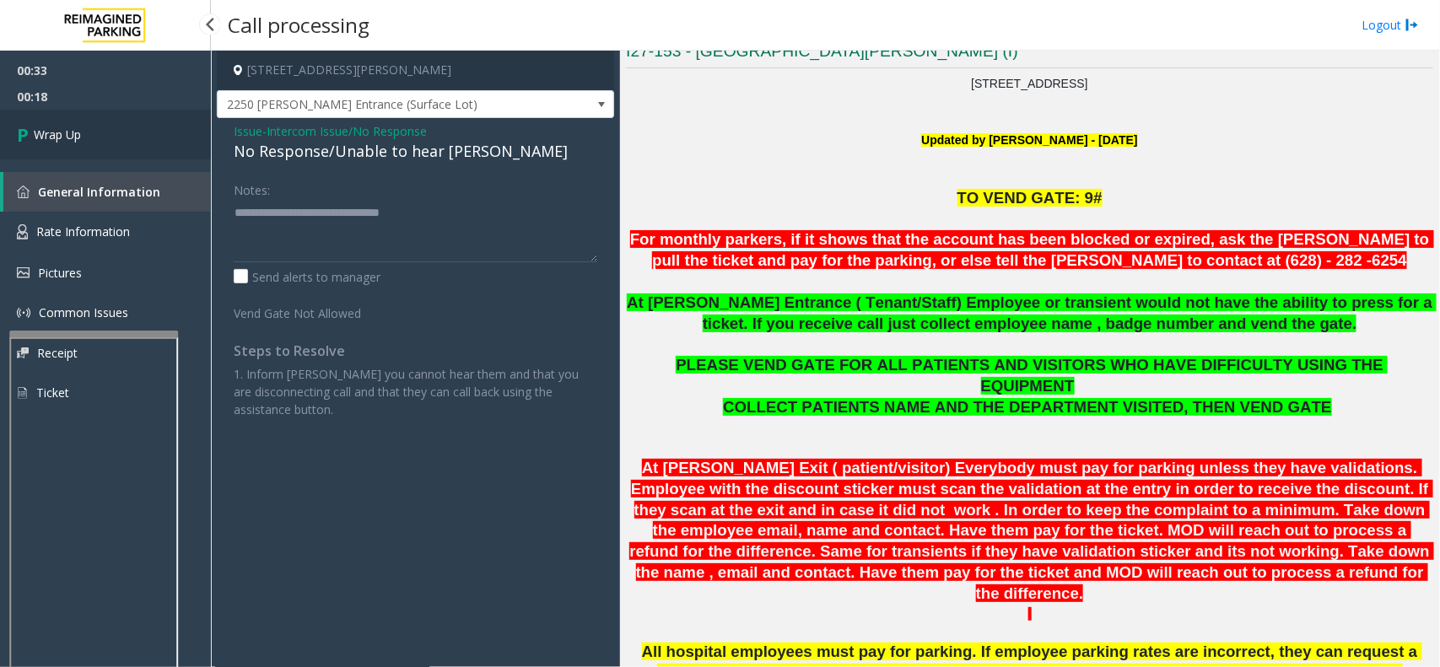
click at [81, 143] on link "Wrap Up" at bounding box center [105, 135] width 211 height 50
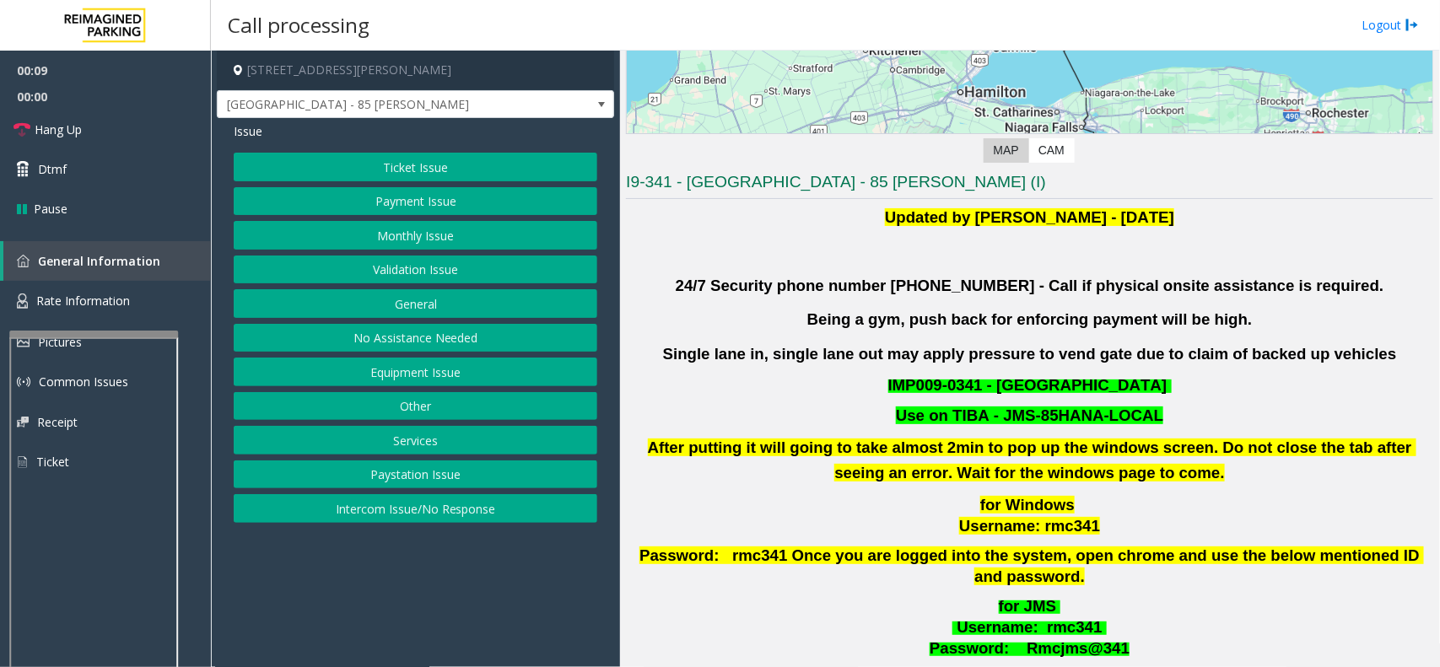
scroll to position [316, 0]
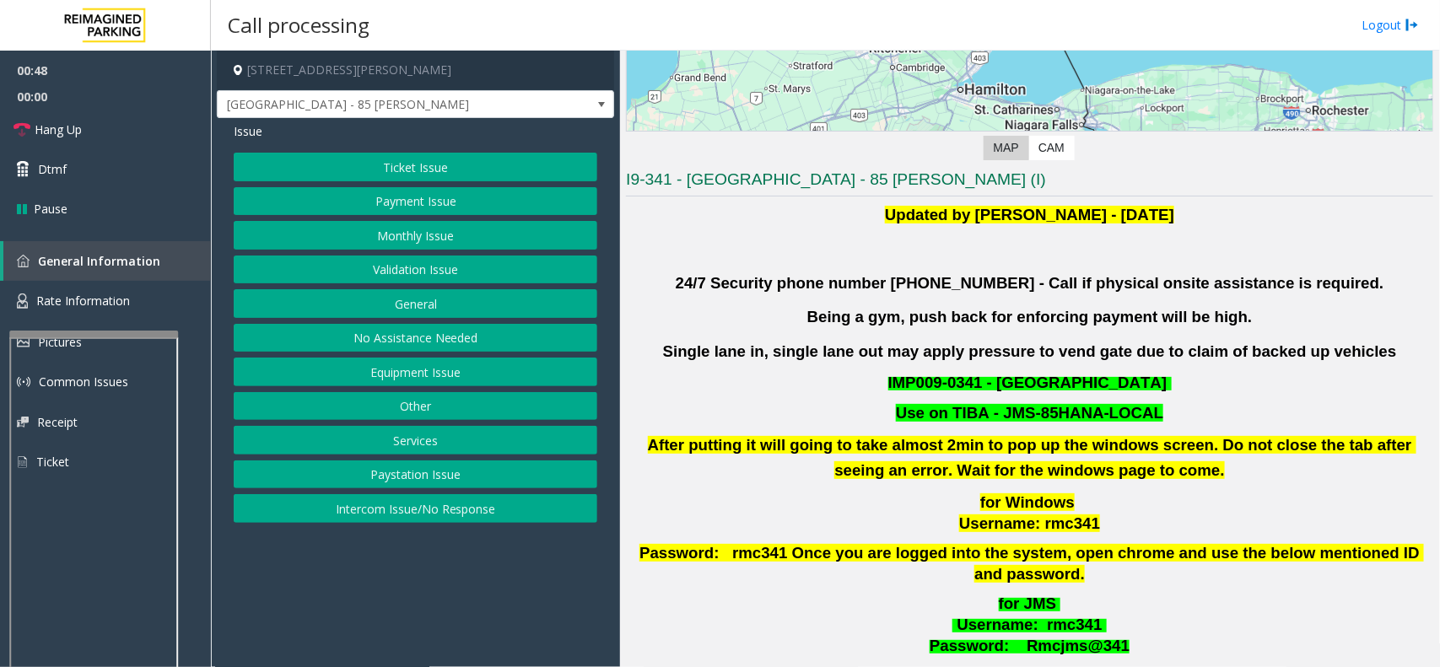
click at [461, 163] on button "Ticket Issue" at bounding box center [416, 167] width 364 height 29
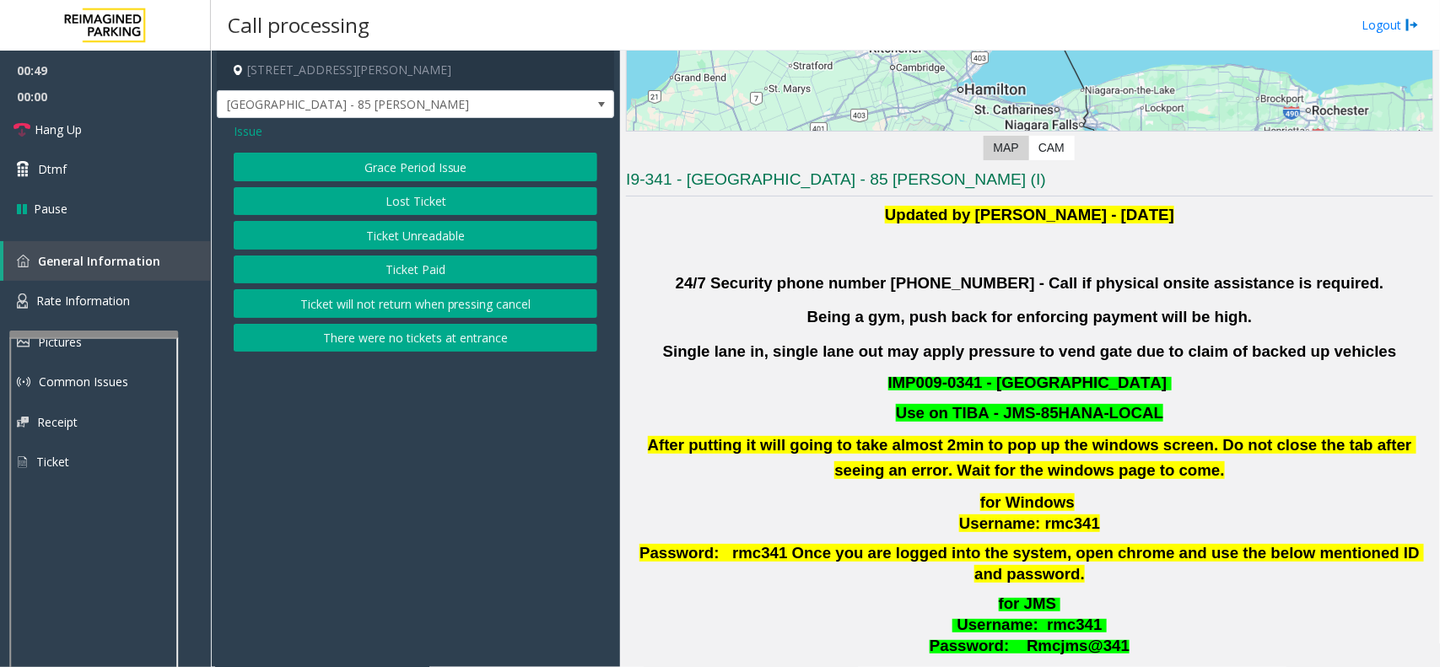
click at [448, 239] on button "Ticket Unreadable" at bounding box center [416, 235] width 364 height 29
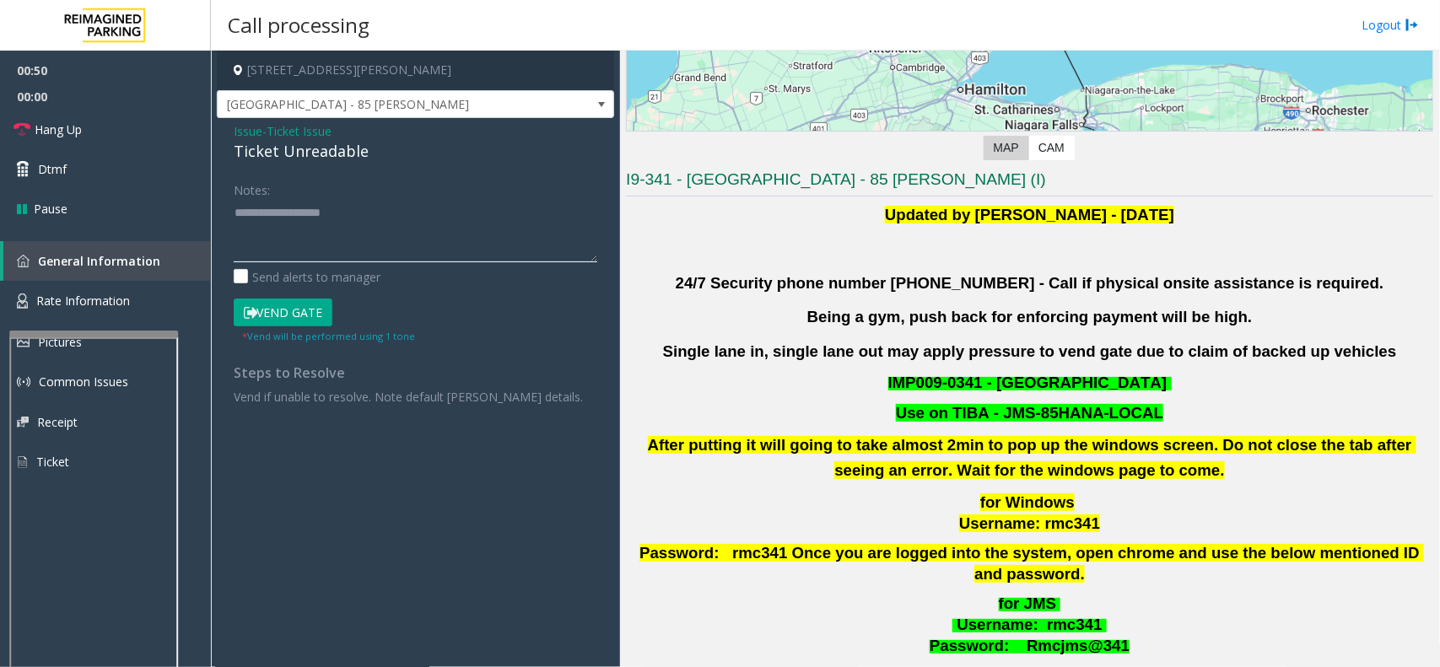
click at [255, 211] on textarea at bounding box center [416, 230] width 364 height 63
click at [246, 209] on textarea at bounding box center [416, 230] width 364 height 63
paste textarea "**********"
click at [304, 226] on textarea at bounding box center [416, 230] width 364 height 63
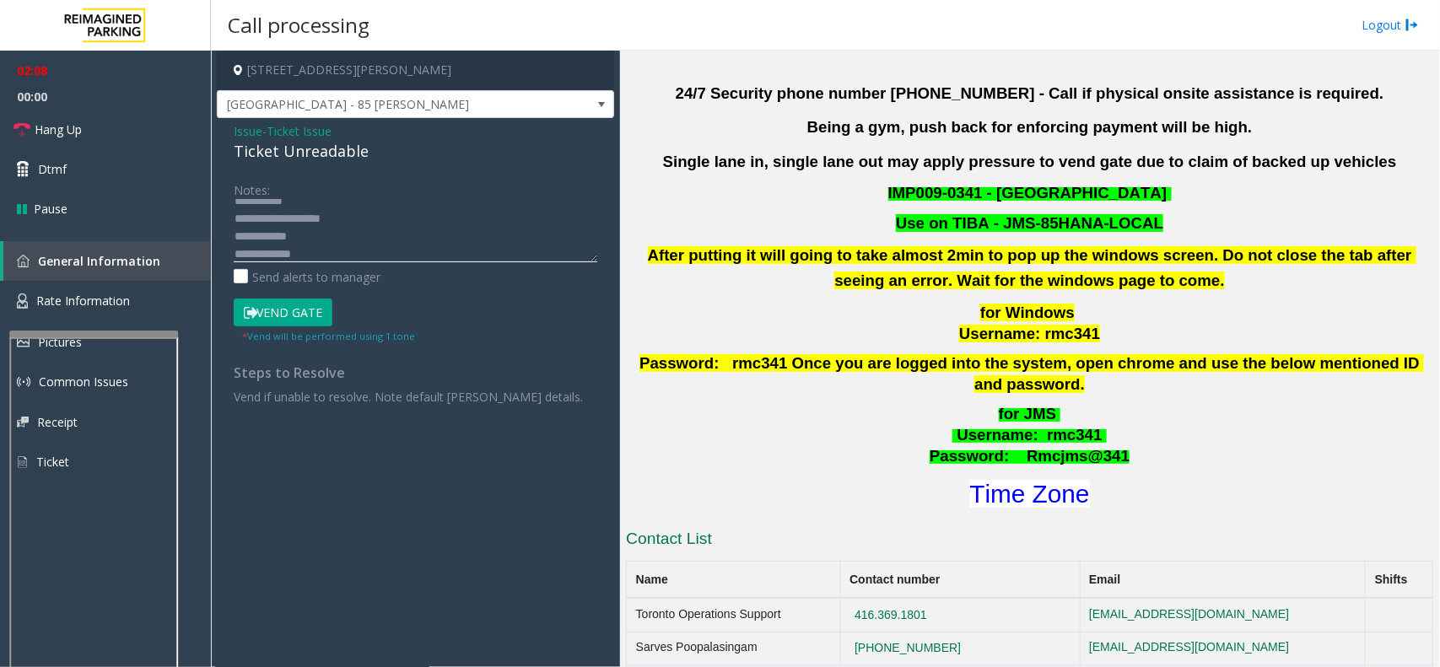
scroll to position [844, 0]
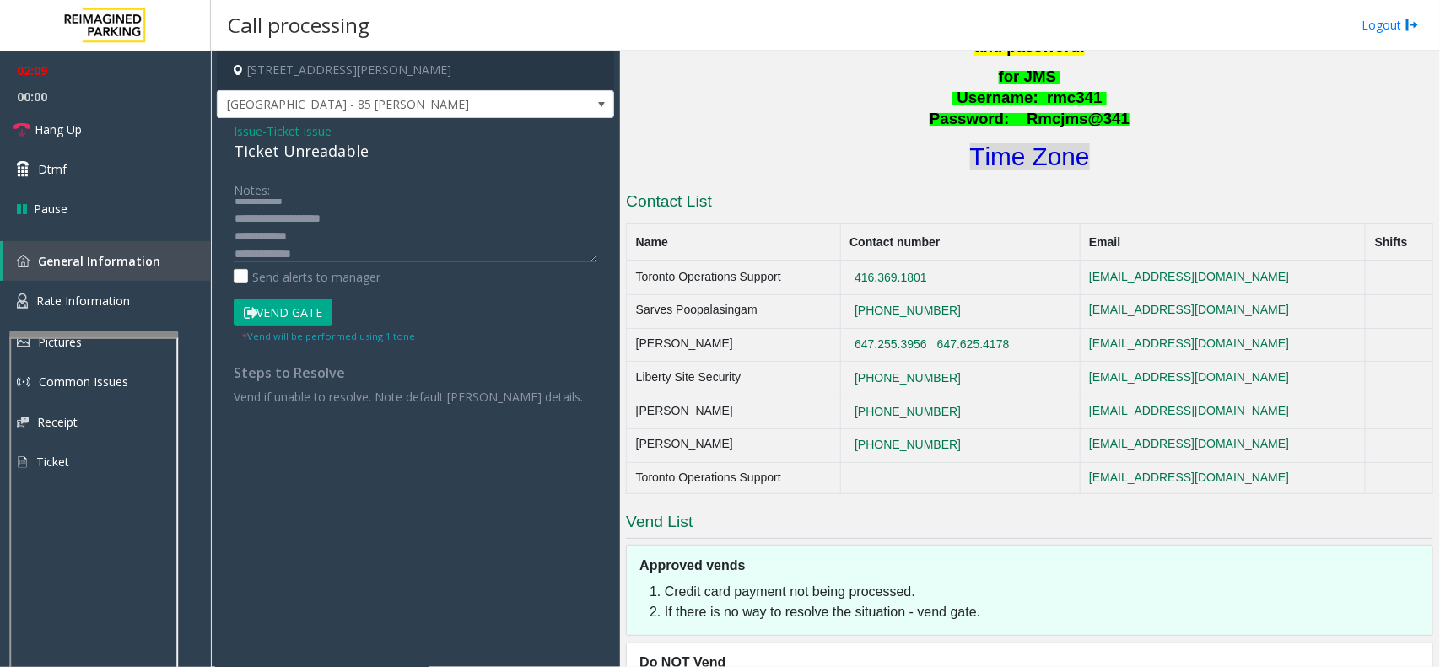
click at [1018, 143] on font "Time Zone" at bounding box center [1030, 157] width 120 height 28
click at [312, 251] on textarea at bounding box center [416, 230] width 364 height 63
drag, startPoint x: 371, startPoint y: 154, endPoint x: 229, endPoint y: 150, distance: 141.8
click at [229, 150] on div "Issue - Ticket Issue Ticket Unreadable Notes: Send alerts to manager Vend Gate …" at bounding box center [415, 270] width 397 height 304
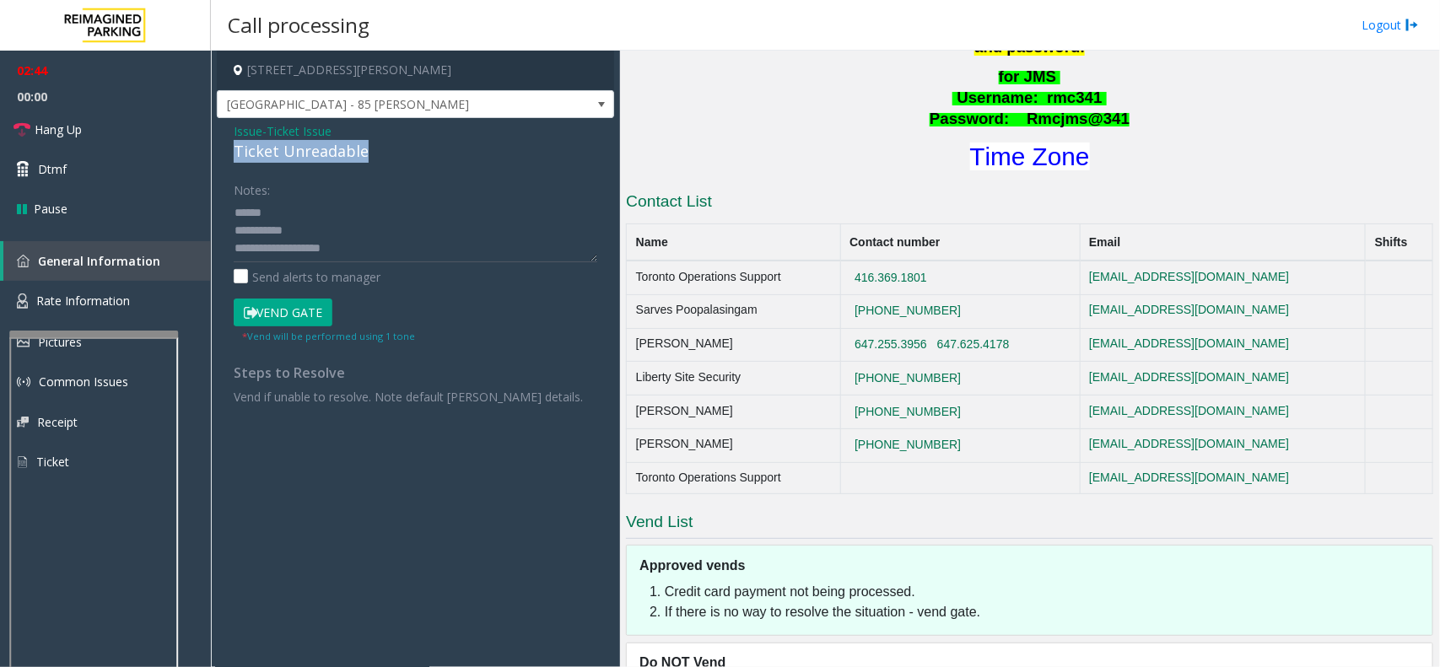
scroll to position [35, 0]
click at [373, 246] on textarea at bounding box center [416, 230] width 364 height 63
click at [305, 257] on textarea at bounding box center [416, 230] width 364 height 63
click at [1017, 143] on font "Time Zone" at bounding box center [1030, 157] width 120 height 28
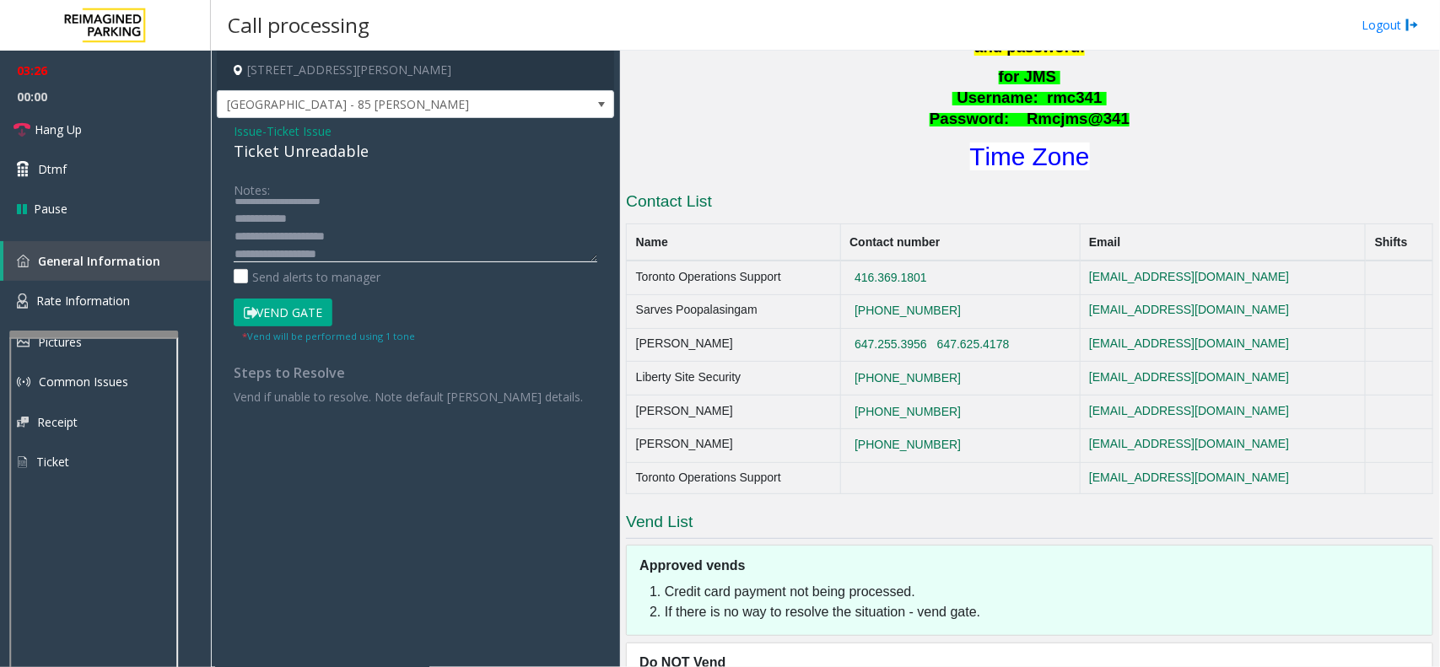
click at [357, 256] on textarea at bounding box center [416, 230] width 364 height 63
click at [277, 305] on button "Vend Gate" at bounding box center [283, 313] width 99 height 29
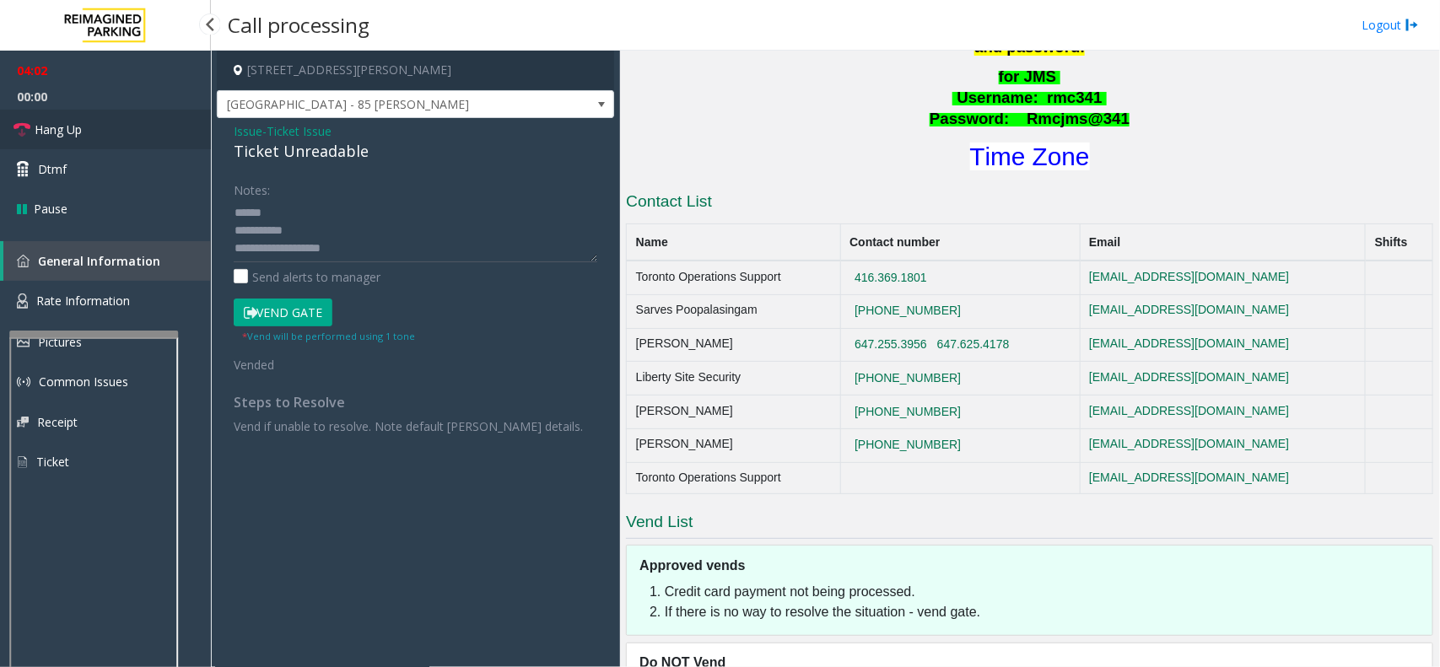
click at [51, 119] on link "Hang Up" at bounding box center [105, 130] width 211 height 40
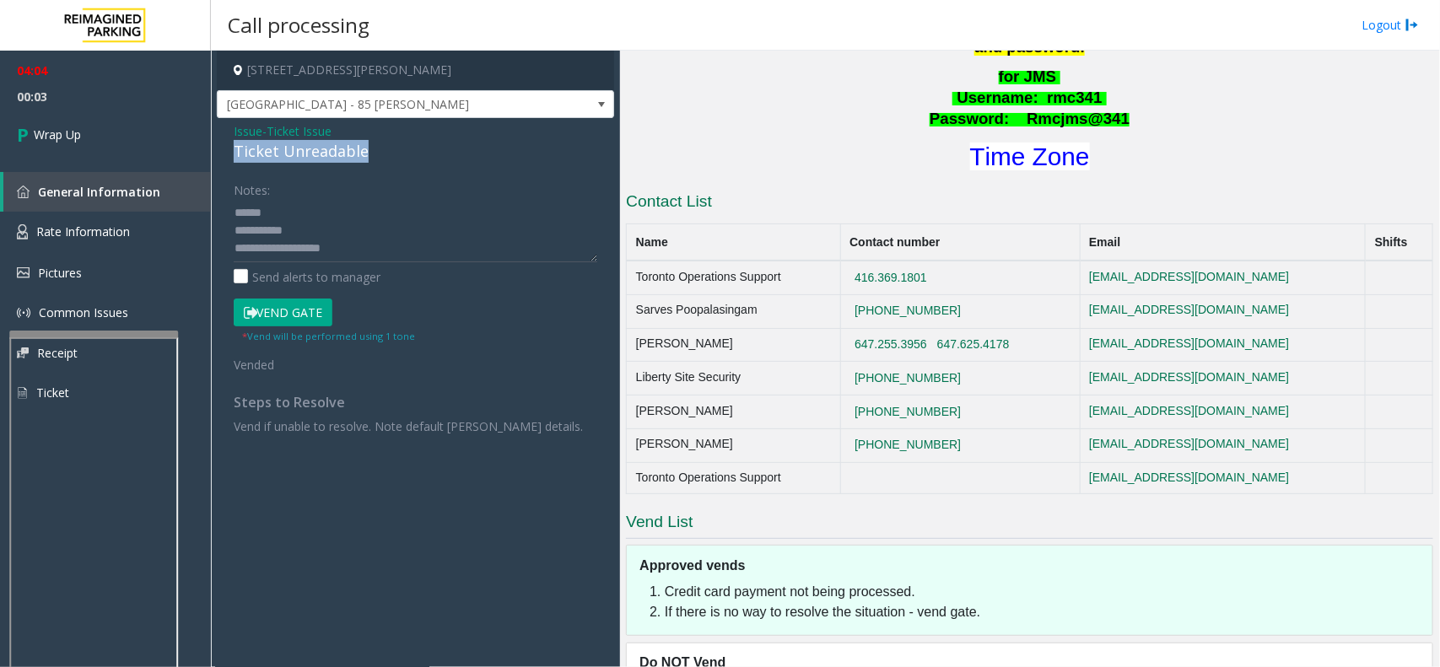
drag, startPoint x: 368, startPoint y: 150, endPoint x: 235, endPoint y: 156, distance: 133.4
click at [235, 156] on div "Ticket Unreadable" at bounding box center [416, 151] width 364 height 23
click at [270, 211] on textarea at bounding box center [416, 230] width 364 height 63
paste textarea "**********"
click at [305, 225] on textarea at bounding box center [416, 230] width 364 height 63
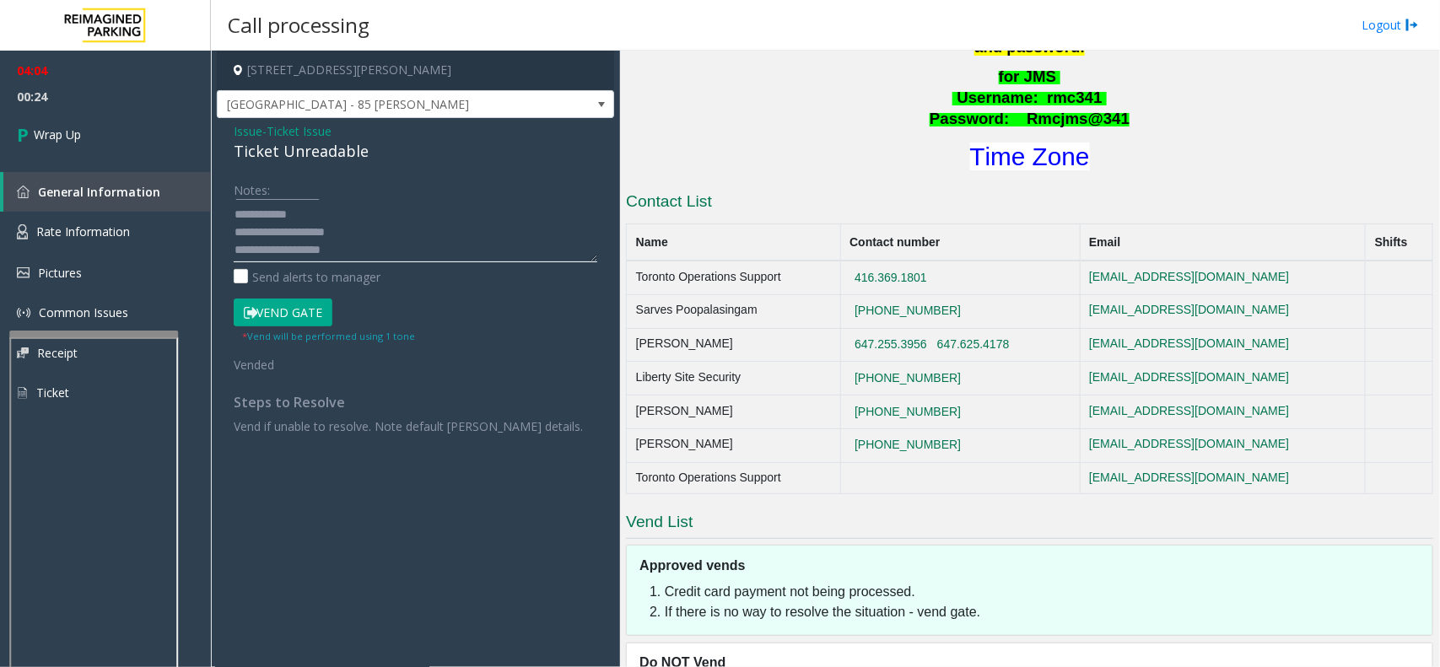
scroll to position [52, 0]
type textarea "**********"
click at [102, 140] on link "Wrap Up" at bounding box center [105, 135] width 211 height 50
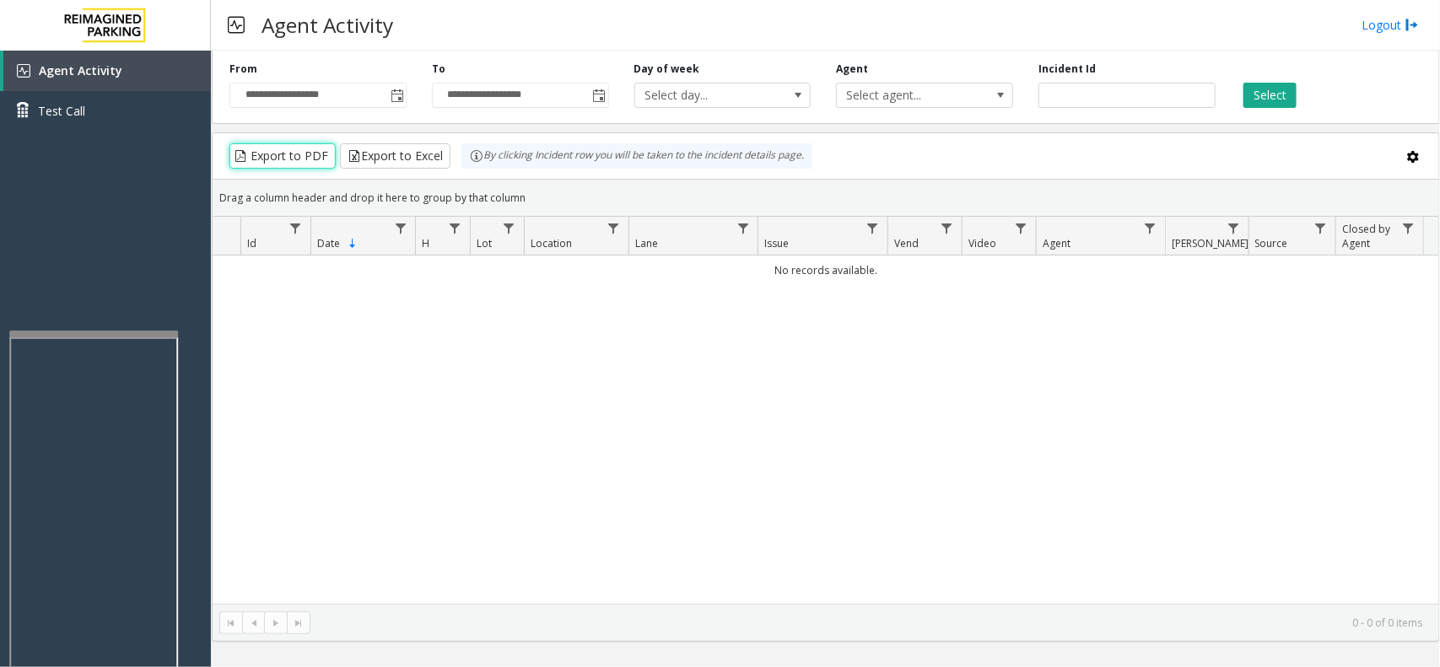
drag, startPoint x: 276, startPoint y: 152, endPoint x: 332, endPoint y: 429, distance: 282.3
click at [332, 429] on kendo-grid "Export to PDF Export to Excel By clicking Incident row you will be taken to the…" at bounding box center [826, 387] width 1228 height 510
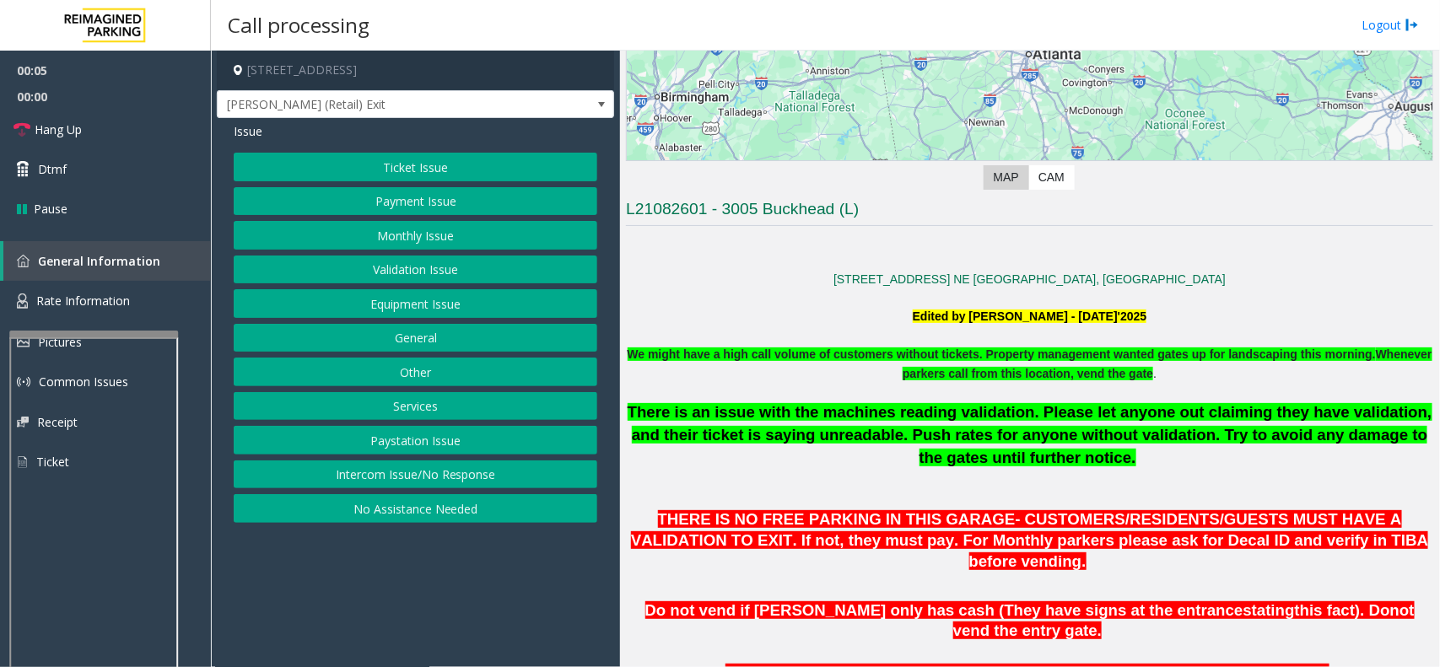
scroll to position [316, 0]
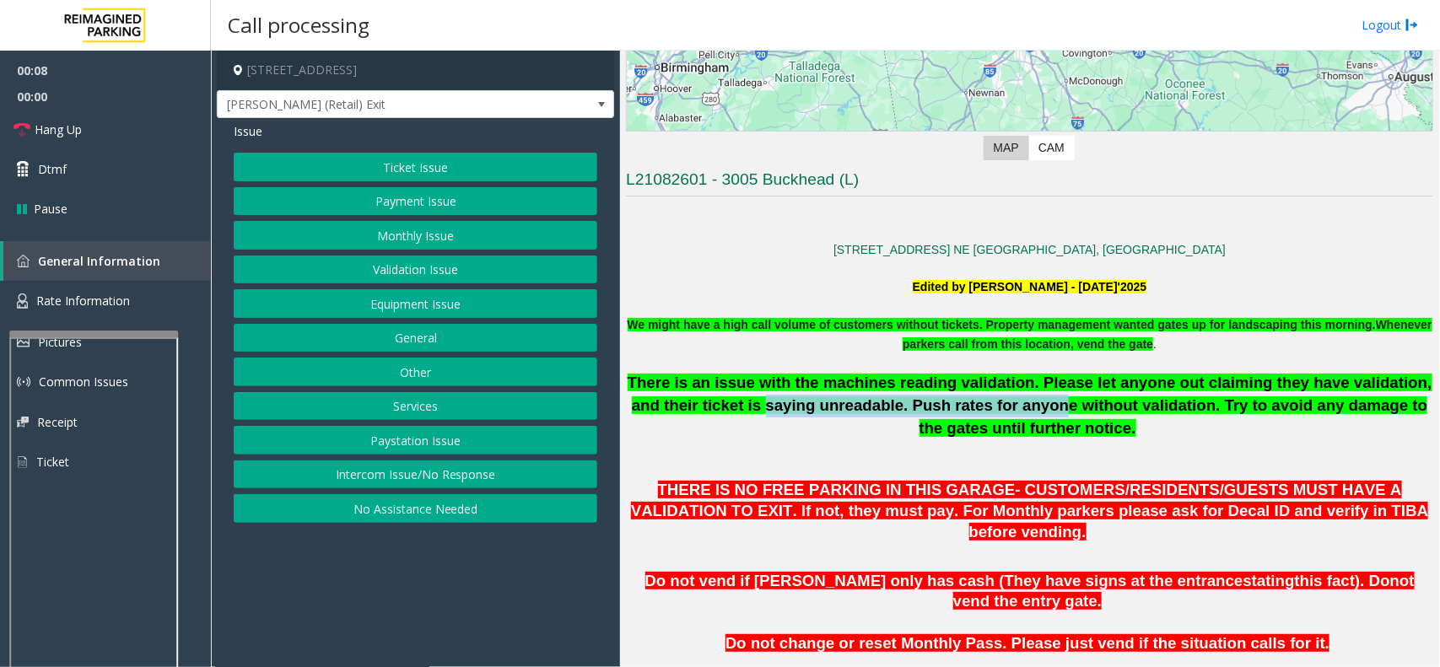
drag, startPoint x: 688, startPoint y: 396, endPoint x: 943, endPoint y: 414, distance: 255.4
click at [943, 414] on span "There is an issue with the machines reading validation. Please let anyone out c…" at bounding box center [1030, 405] width 805 height 62
click at [943, 457] on p "There is an issue with the machines reading validation. Please let anyone out c…" at bounding box center [1029, 424] width 807 height 105
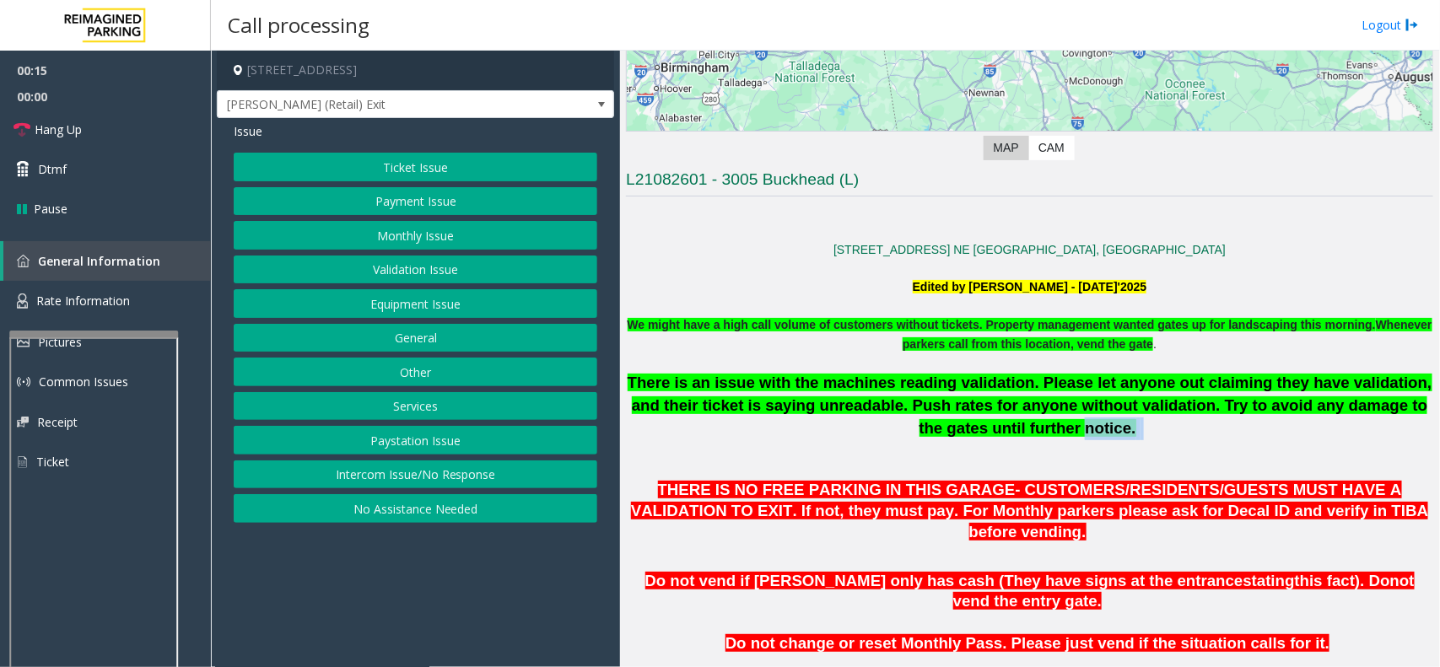
drag, startPoint x: 807, startPoint y: 423, endPoint x: 973, endPoint y: 437, distance: 165.9
click at [954, 448] on p "There is an issue with the machines reading validation. Please let anyone out c…" at bounding box center [1029, 424] width 807 height 105
click at [108, 127] on link "Hang Up" at bounding box center [105, 130] width 211 height 40
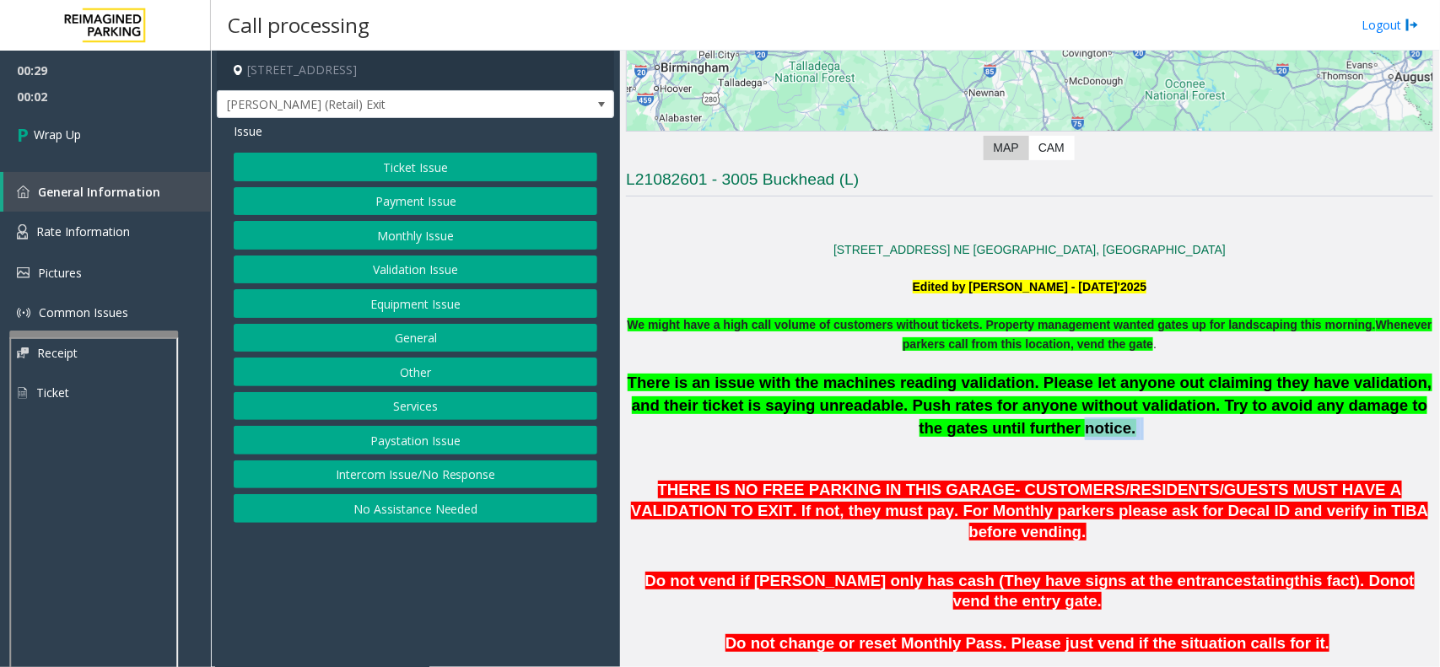
click at [445, 468] on button "Intercom Issue/No Response" at bounding box center [416, 475] width 364 height 29
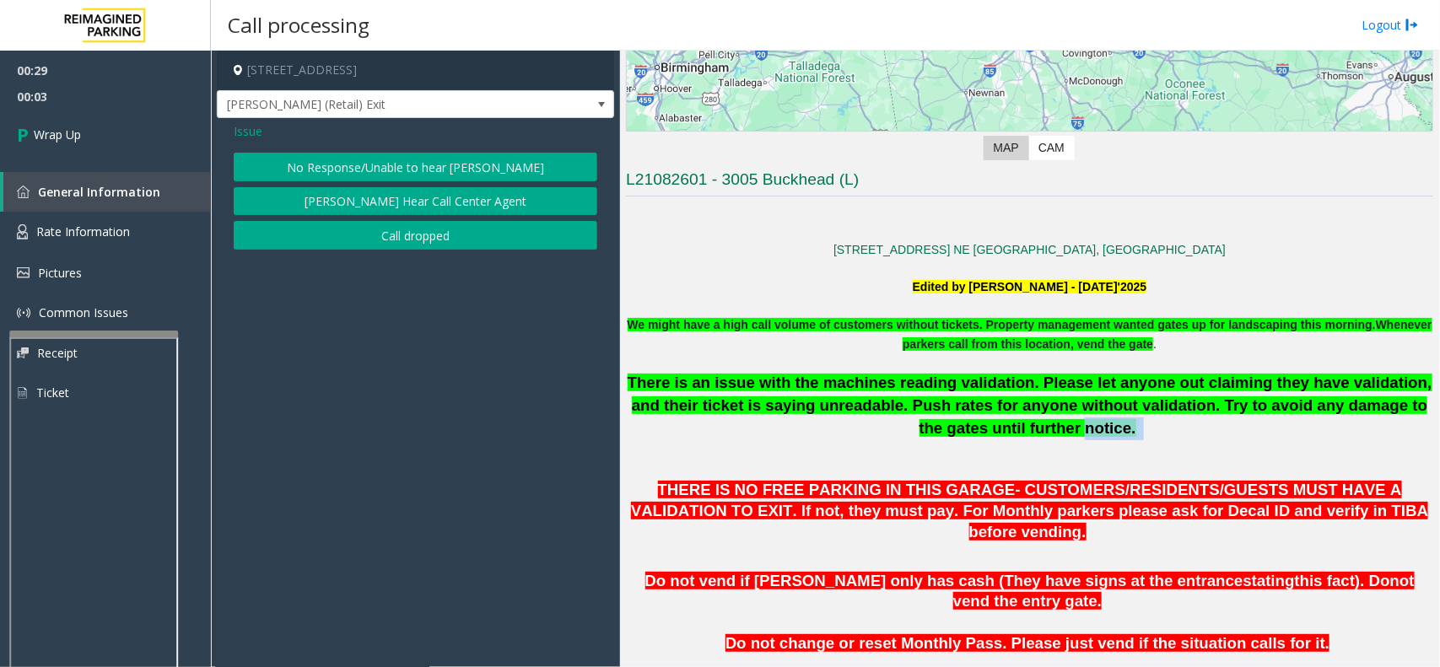
click at [395, 166] on button "No Response/Unable to hear [PERSON_NAME]" at bounding box center [416, 167] width 364 height 29
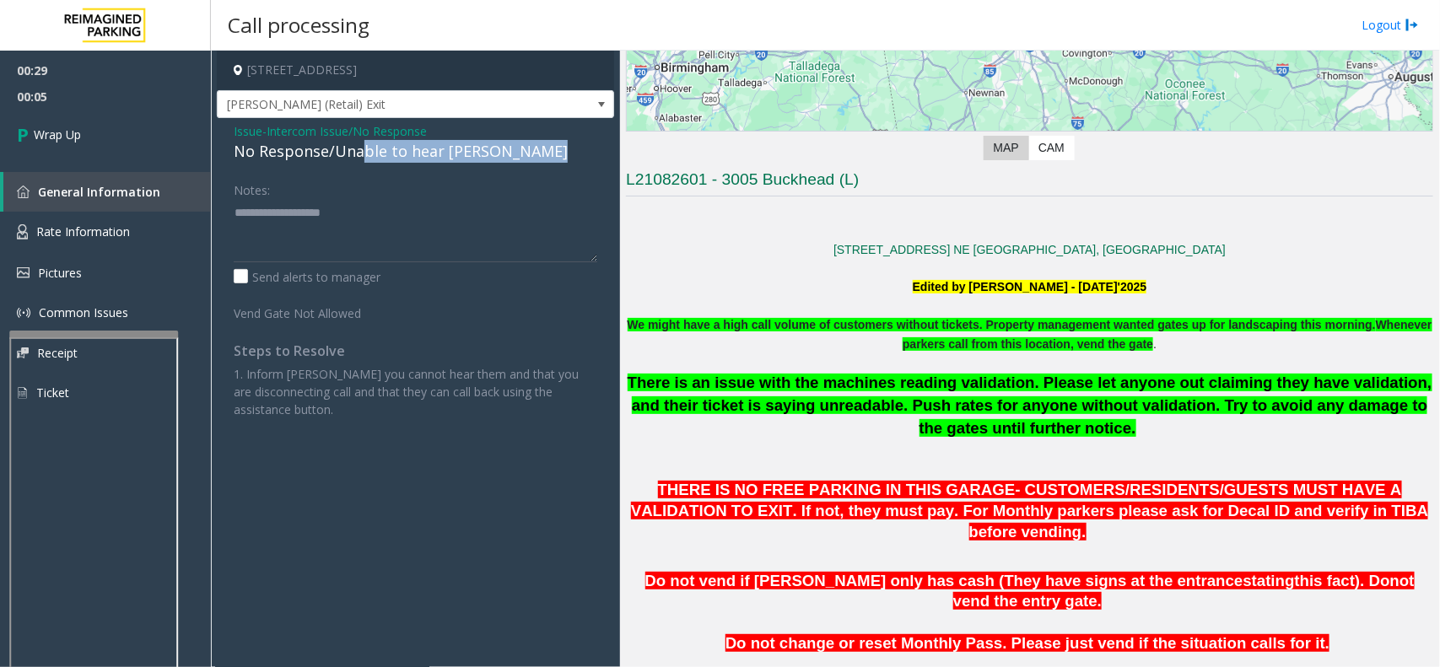
drag, startPoint x: 361, startPoint y: 146, endPoint x: 367, endPoint y: 240, distance: 94.7
click at [367, 240] on div "Issue - Intercom Issue/No Response No Response/Unable to hear [PERSON_NAME] Not…" at bounding box center [415, 276] width 397 height 317
click at [378, 221] on textarea at bounding box center [416, 230] width 364 height 63
click at [353, 153] on div "No Response/Unable to hear [PERSON_NAME]" at bounding box center [416, 151] width 364 height 23
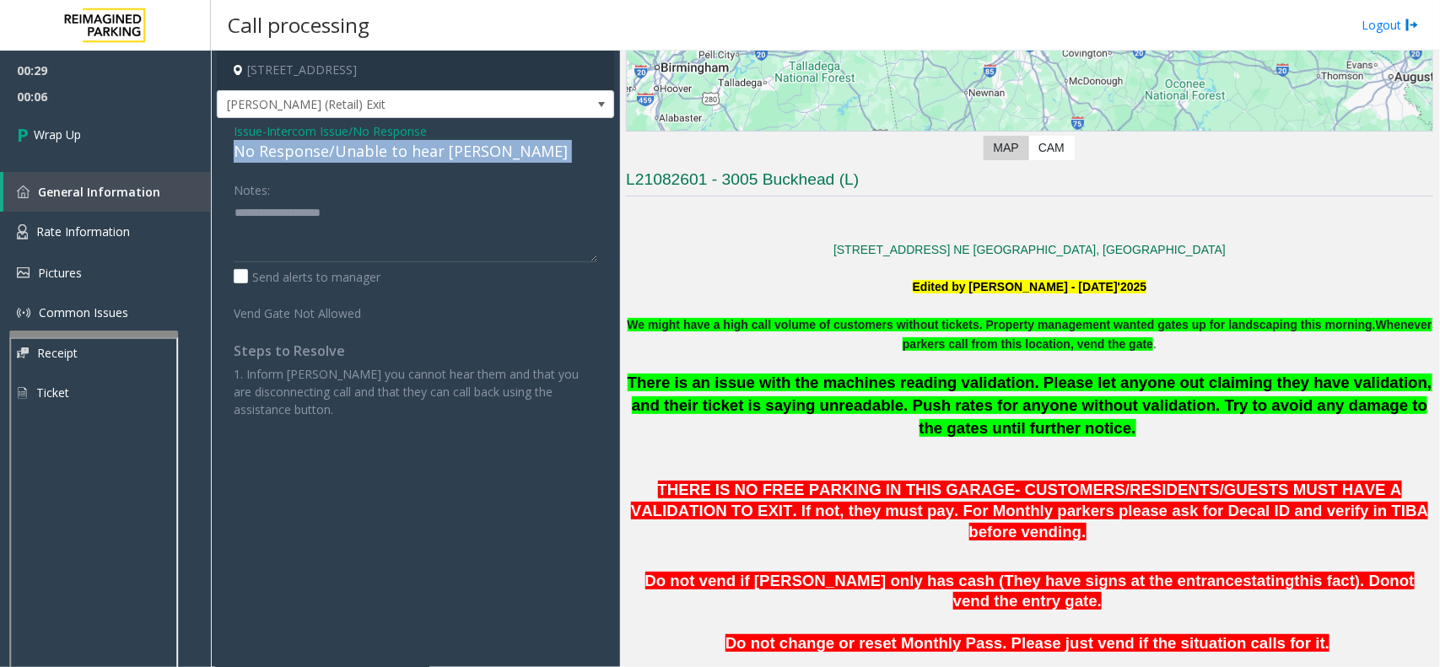
click at [353, 153] on div "No Response/Unable to hear [PERSON_NAME]" at bounding box center [416, 151] width 364 height 23
drag, startPoint x: 353, startPoint y: 153, endPoint x: 359, endPoint y: 238, distance: 85.4
click at [359, 238] on div "Issue - Intercom Issue/No Response No Response/Unable to hear [PERSON_NAME] Not…" at bounding box center [415, 276] width 397 height 317
click at [355, 144] on div "No Response/Unable to hear [PERSON_NAME]" at bounding box center [416, 151] width 364 height 23
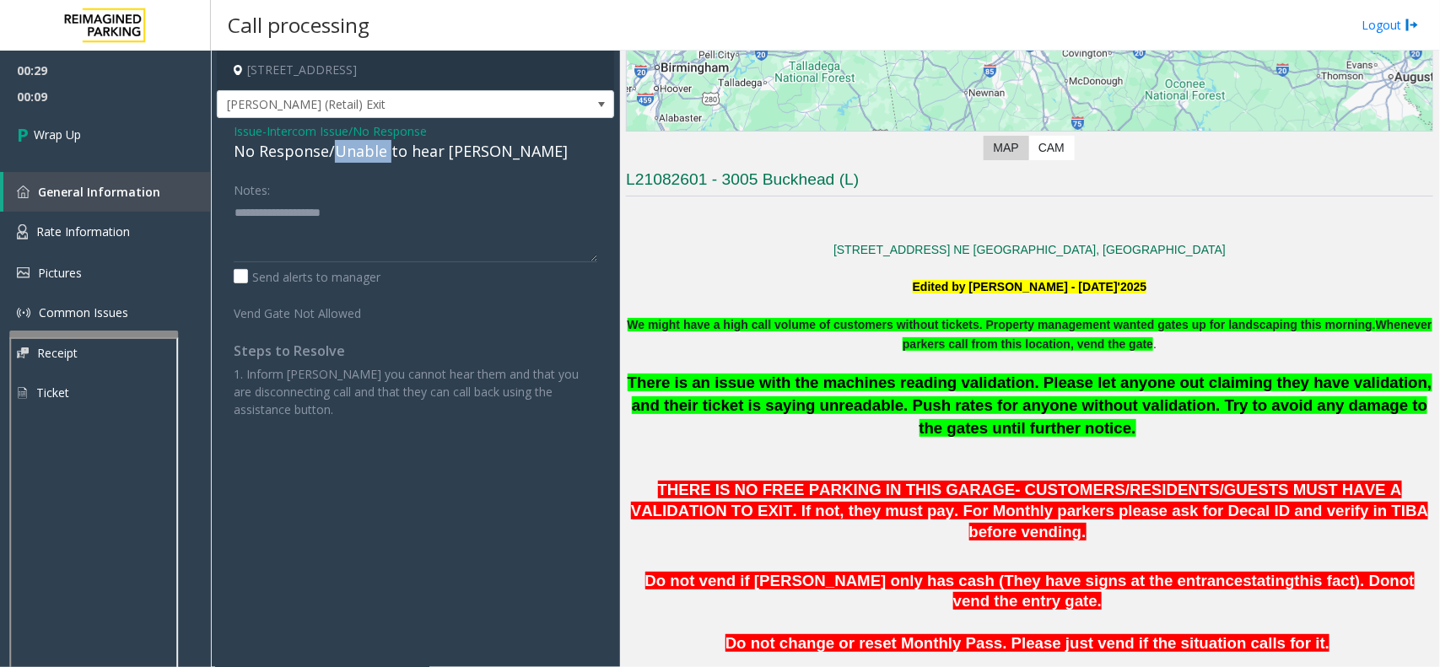
click at [355, 144] on div "No Response/Unable to hear [PERSON_NAME]" at bounding box center [416, 151] width 364 height 23
type textarea "**********"
click at [91, 139] on link "Wrap Up" at bounding box center [105, 135] width 211 height 50
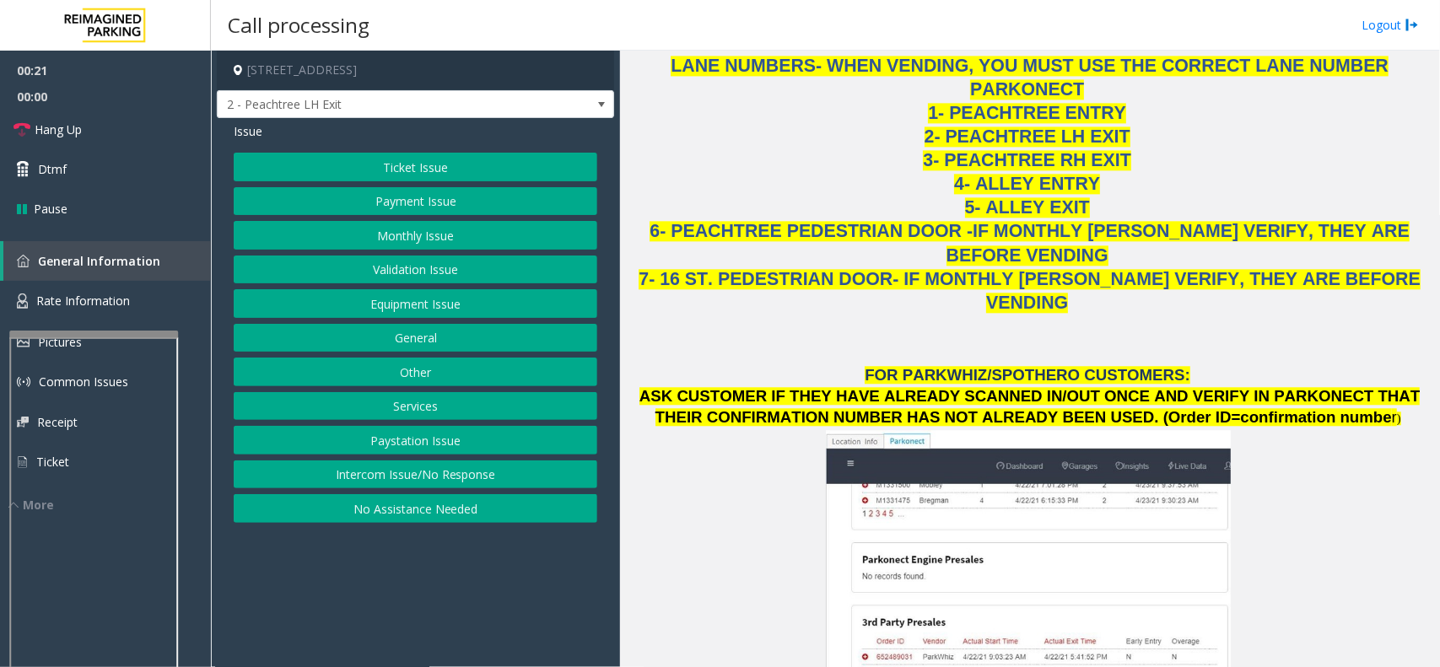
scroll to position [2214, 0]
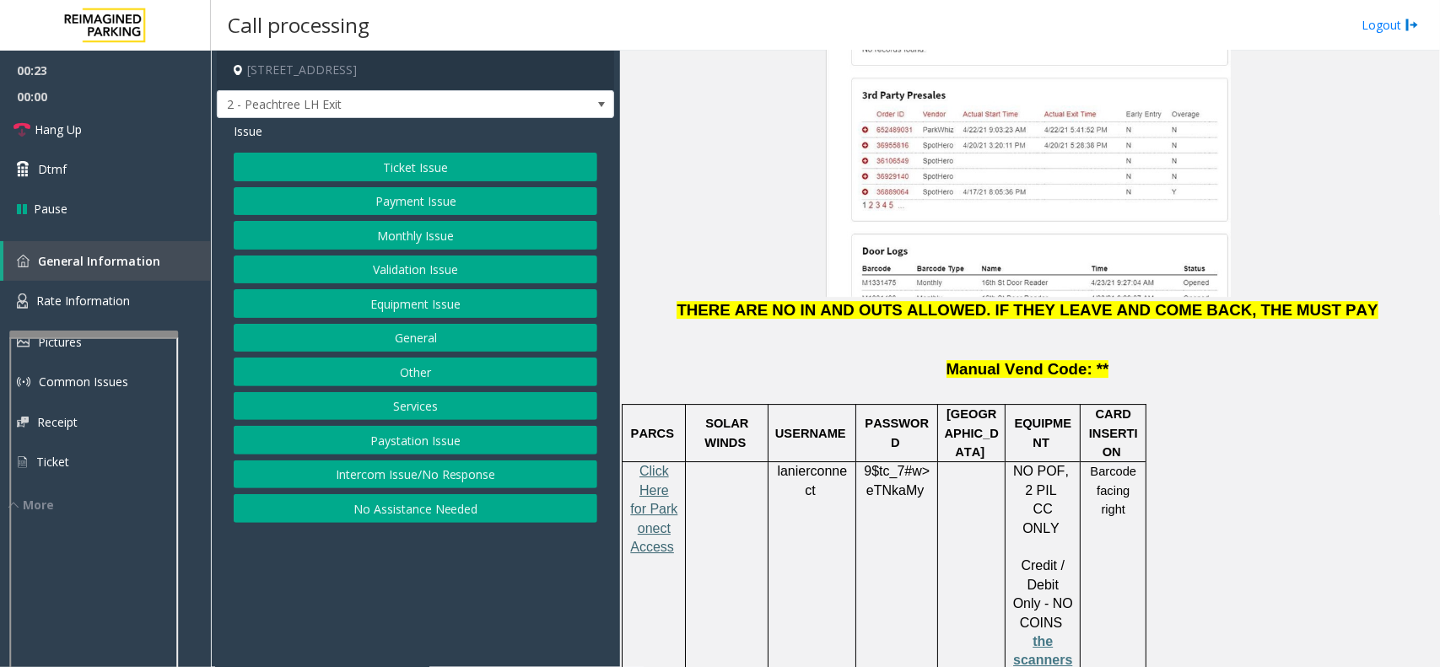
click at [651, 464] on span "Click Here for Parkonect Access" at bounding box center [653, 509] width 47 height 90
click at [347, 177] on button "Ticket Issue" at bounding box center [416, 167] width 364 height 29
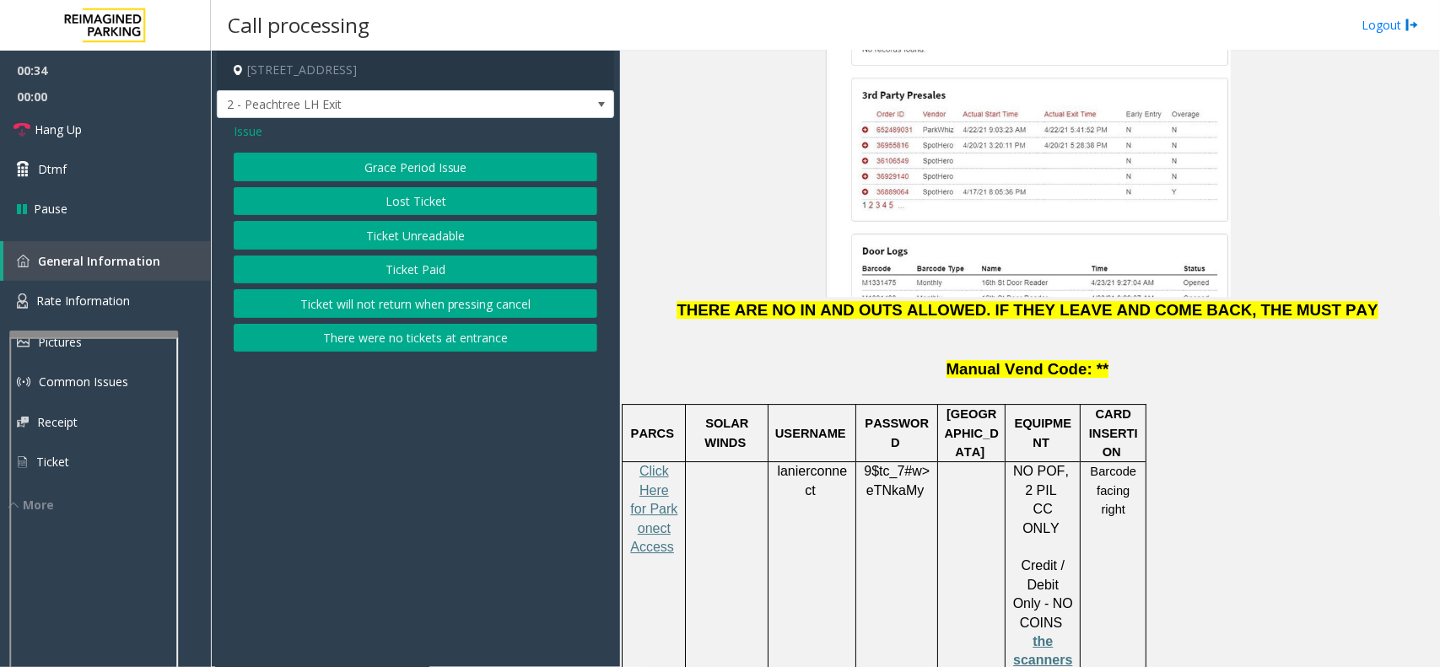
click at [382, 245] on button "Ticket Unreadable" at bounding box center [416, 235] width 364 height 29
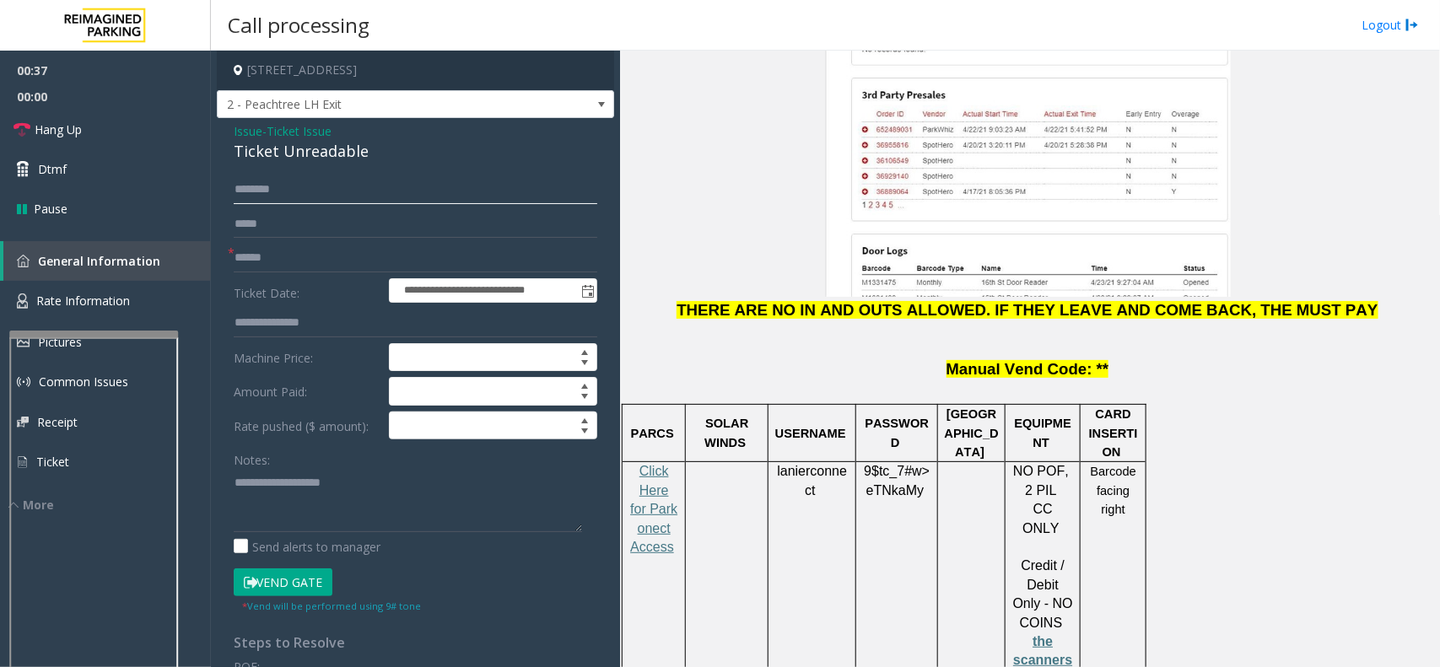
click at [277, 188] on input "text" at bounding box center [416, 189] width 364 height 29
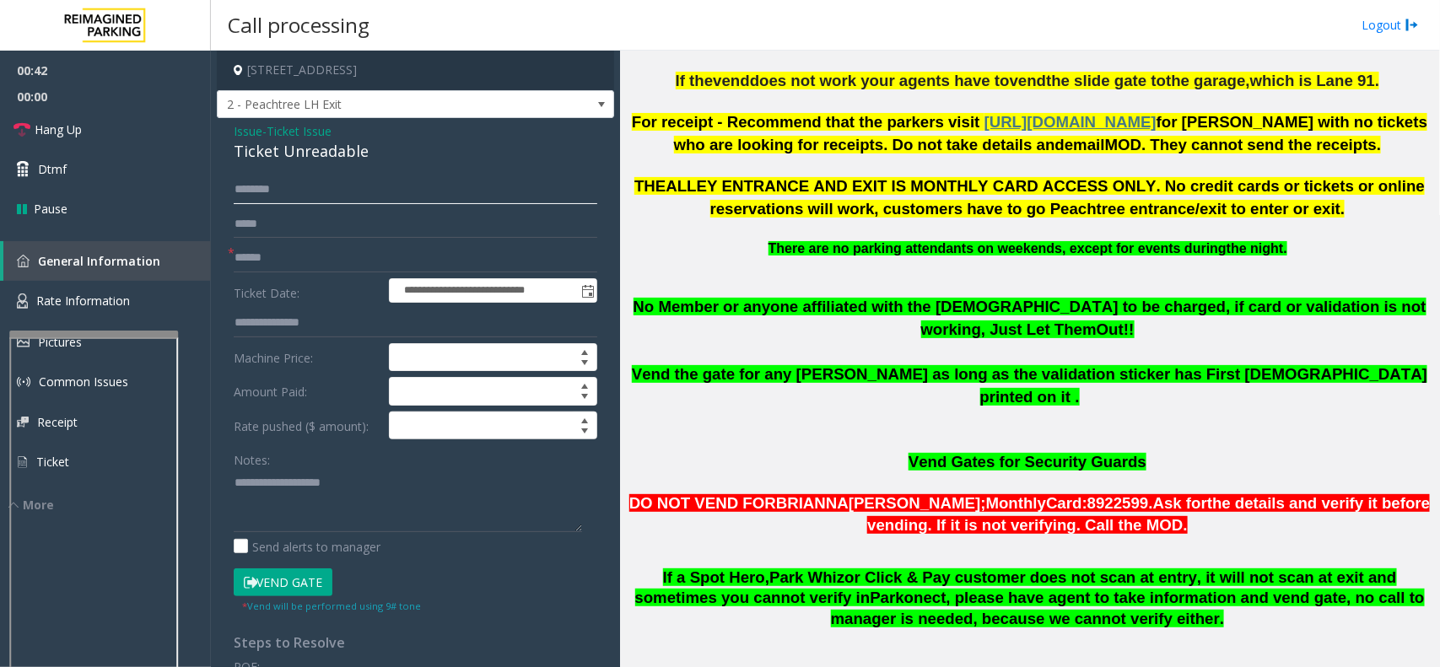
scroll to position [844, 0]
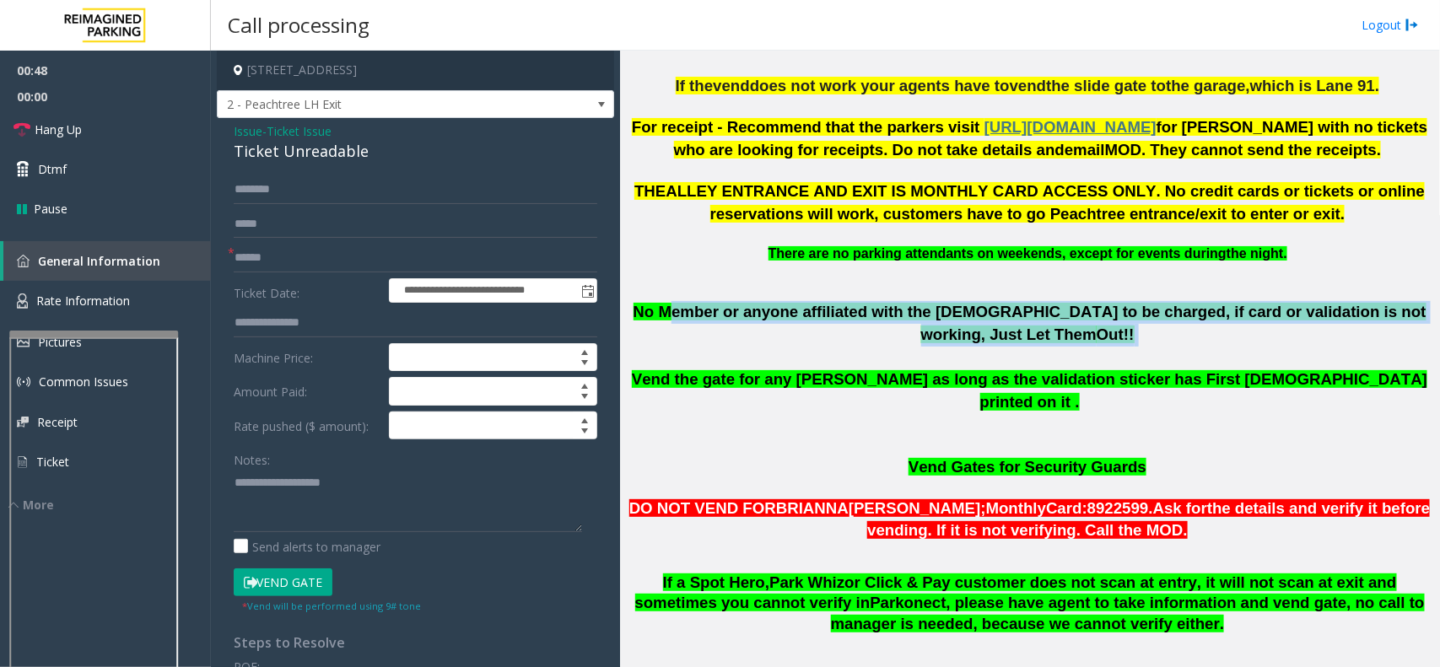
drag, startPoint x: 671, startPoint y: 301, endPoint x: 857, endPoint y: 326, distance: 188.0
click at [857, 326] on div "No Member or anyone affiliated with the [DEMOGRAPHIC_DATA] to be charged, if ca…" at bounding box center [1029, 378] width 807 height 154
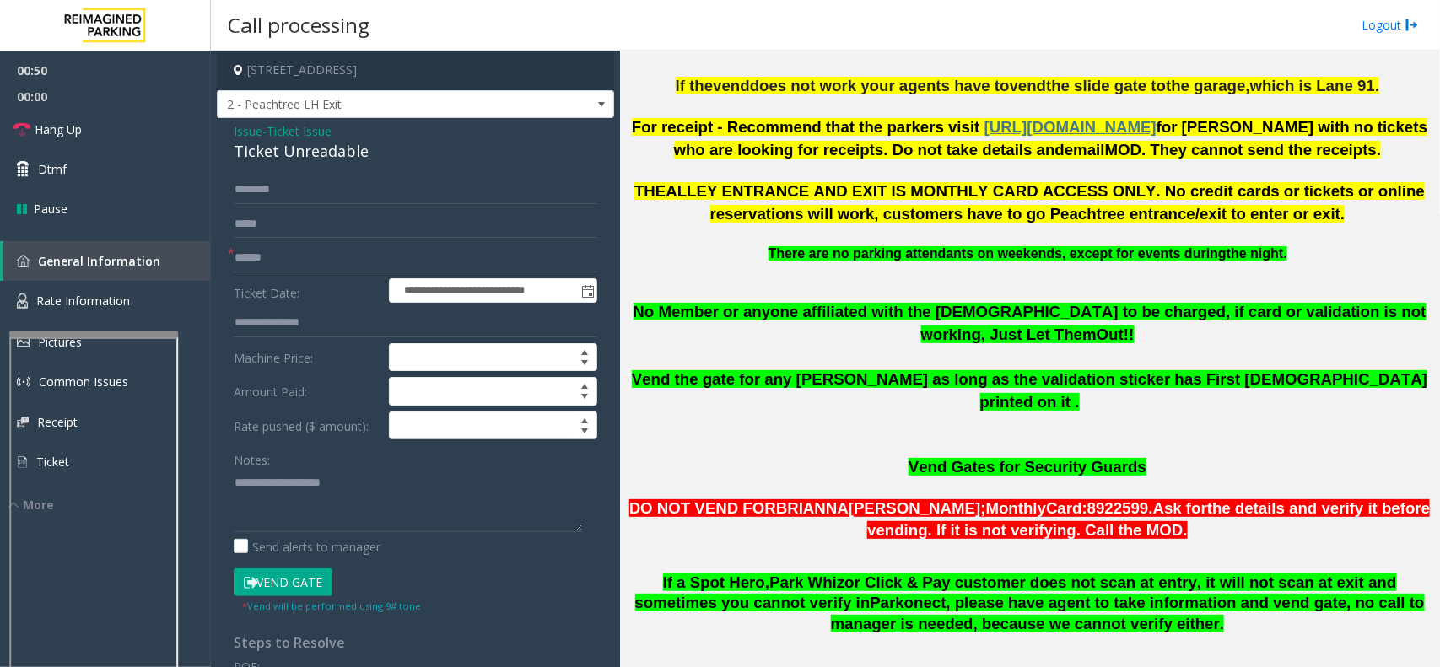
click at [1068, 414] on p at bounding box center [1029, 425] width 807 height 23
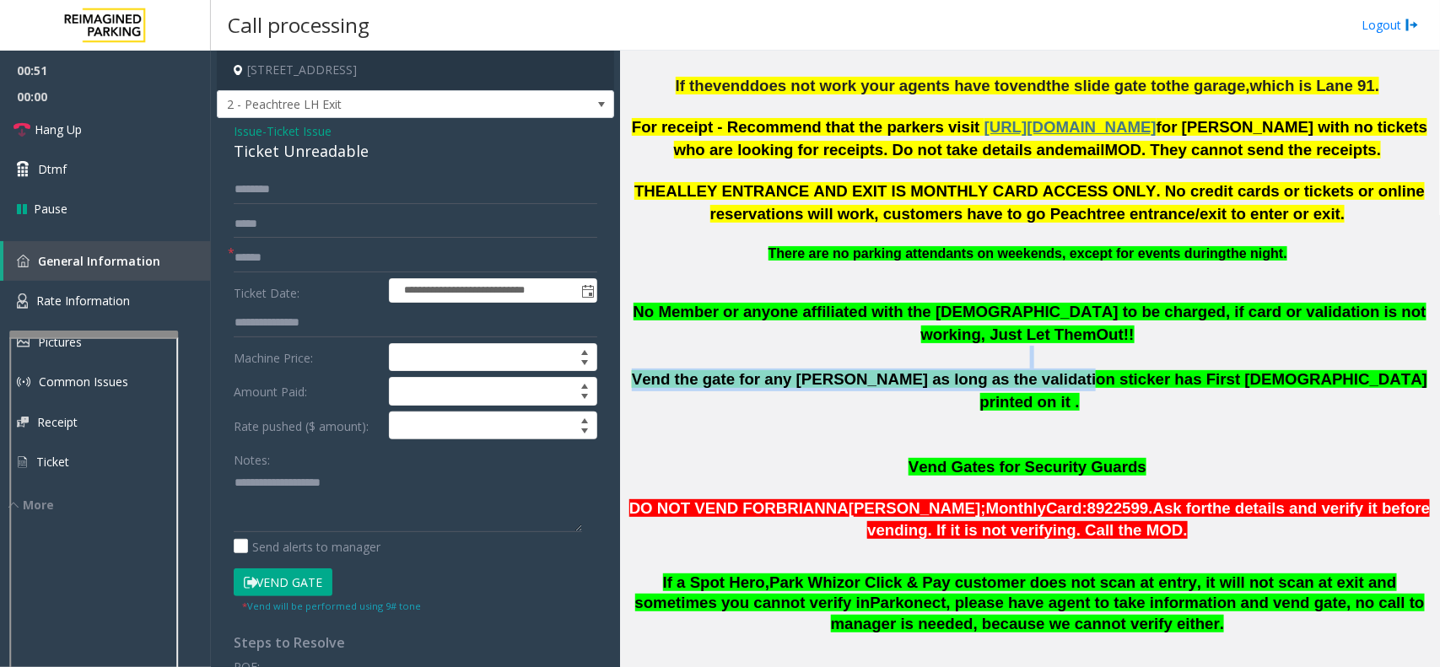
drag, startPoint x: 726, startPoint y: 342, endPoint x: 1077, endPoint y: 364, distance: 352.5
click at [1077, 364] on div "No Member or anyone affiliated with the [DEMOGRAPHIC_DATA] to be charged, if ca…" at bounding box center [1029, 378] width 807 height 154
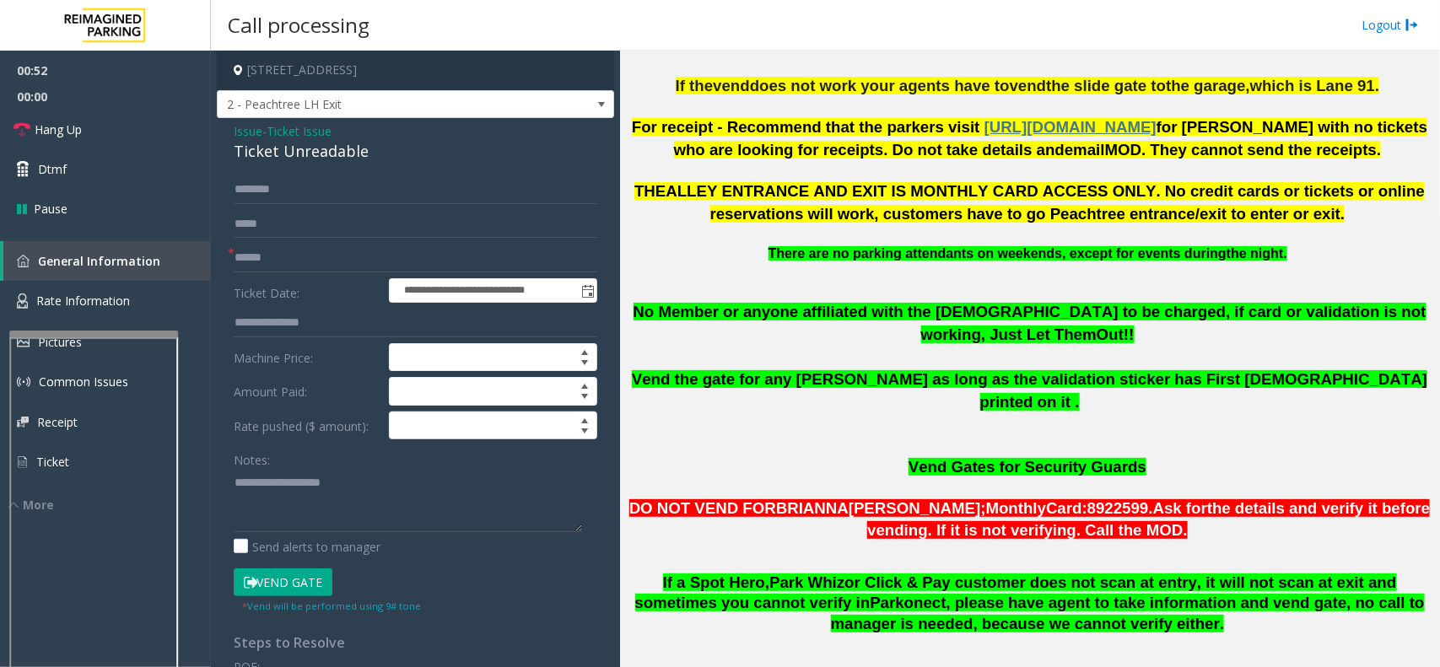
click at [1044, 436] on p at bounding box center [1029, 445] width 807 height 19
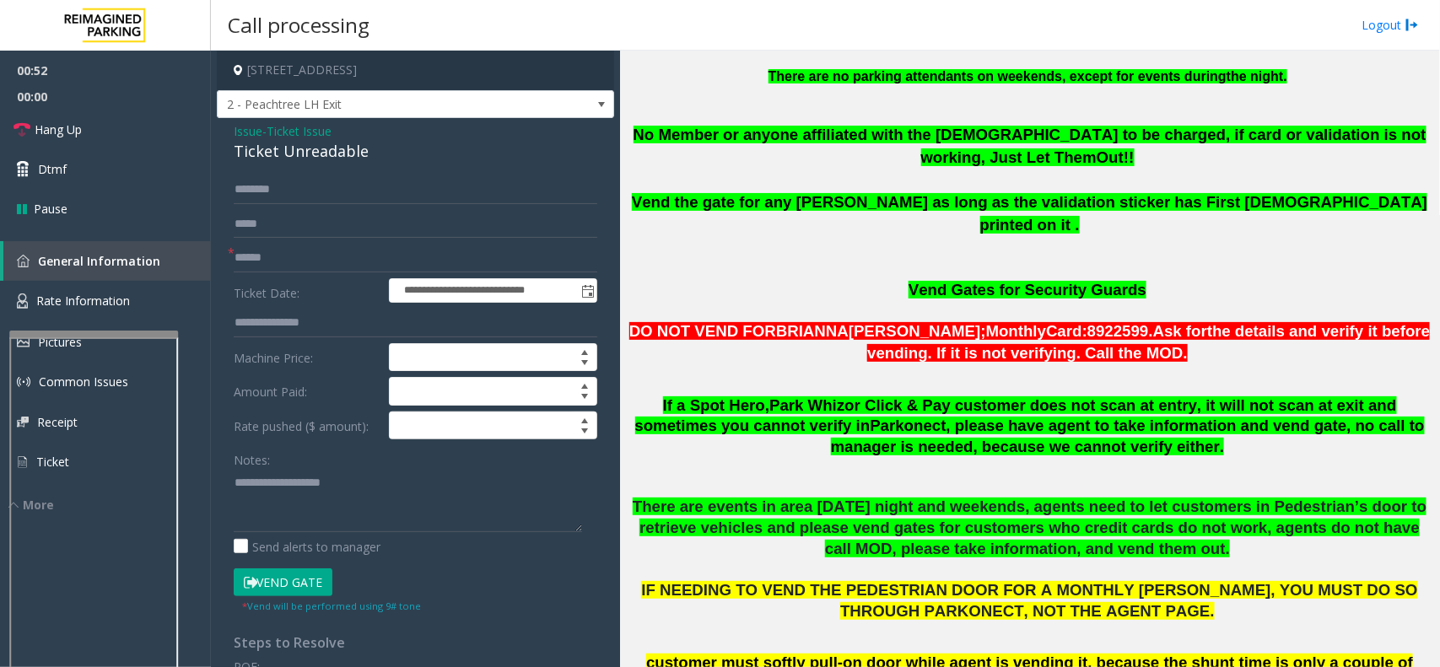
scroll to position [1055, 0]
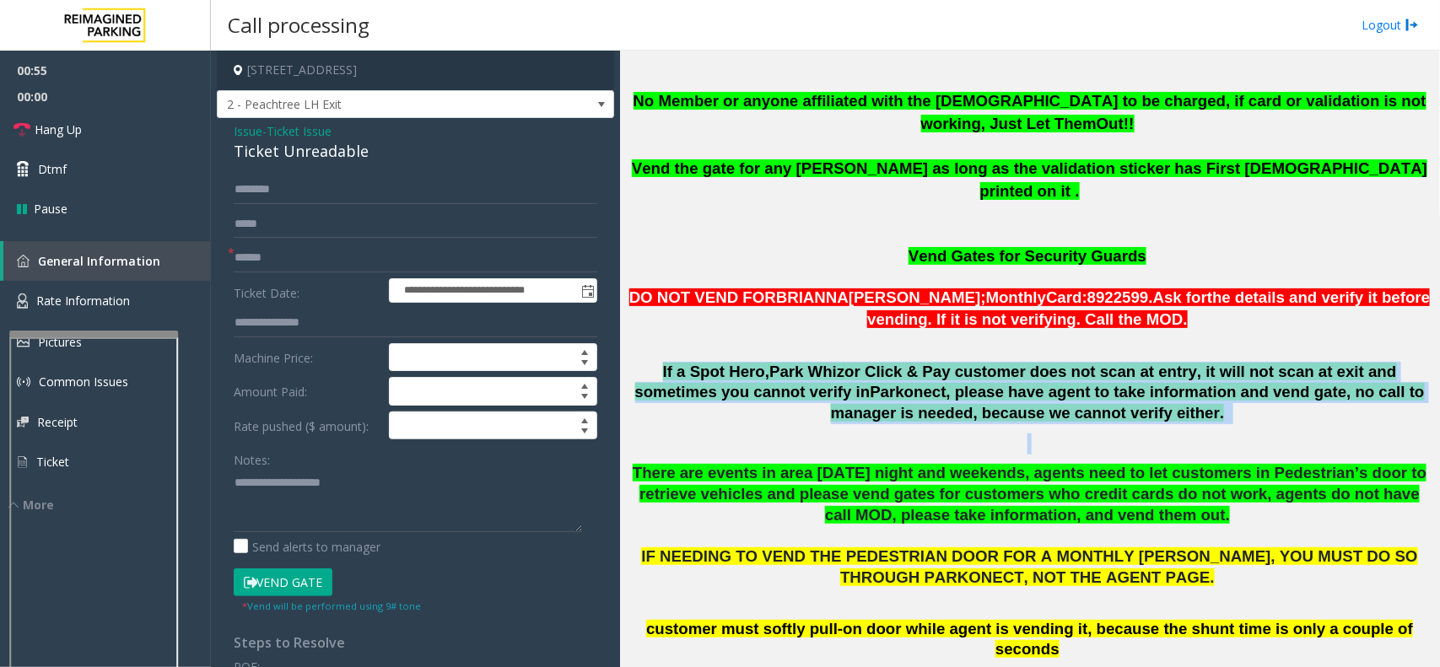
drag, startPoint x: 650, startPoint y: 333, endPoint x: 1168, endPoint y: 388, distance: 521.7
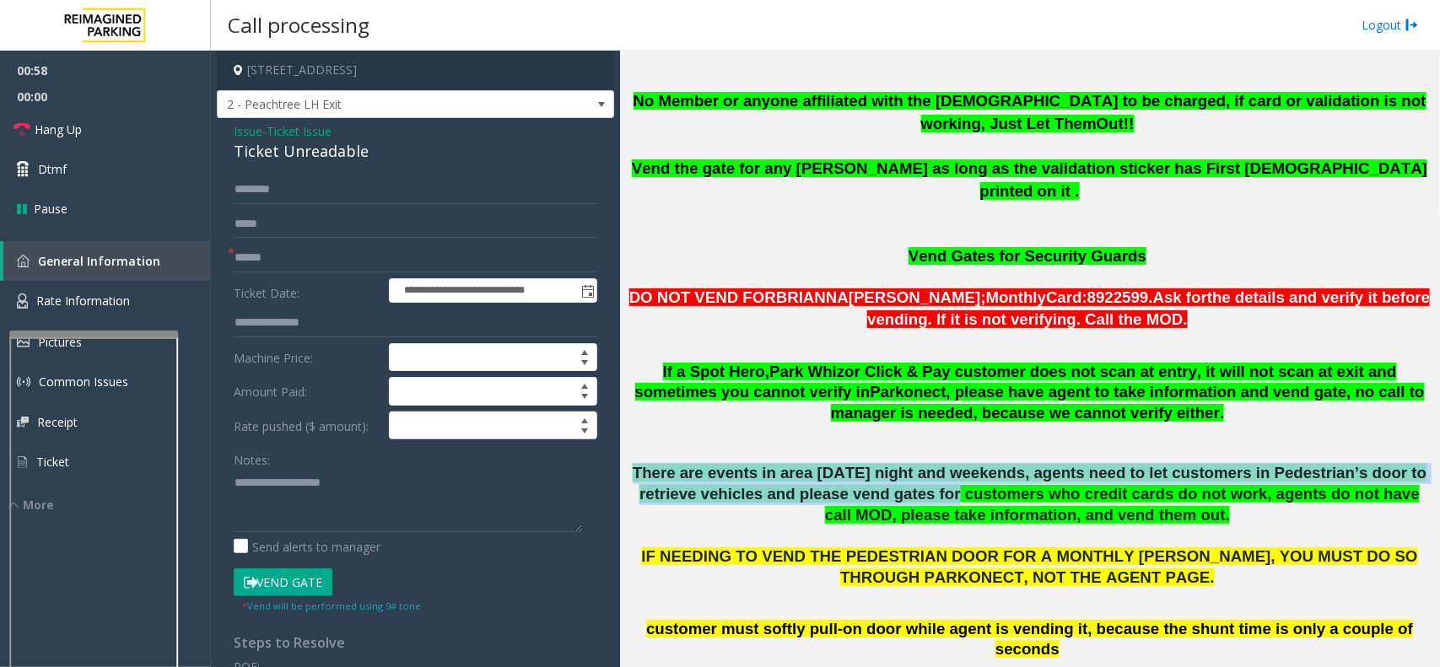
drag, startPoint x: 629, startPoint y: 418, endPoint x: 844, endPoint y: 454, distance: 217.2
click at [844, 463] on p "There are events in area [DATE] night and weekends, agents need to let customer…" at bounding box center [1029, 536] width 807 height 147
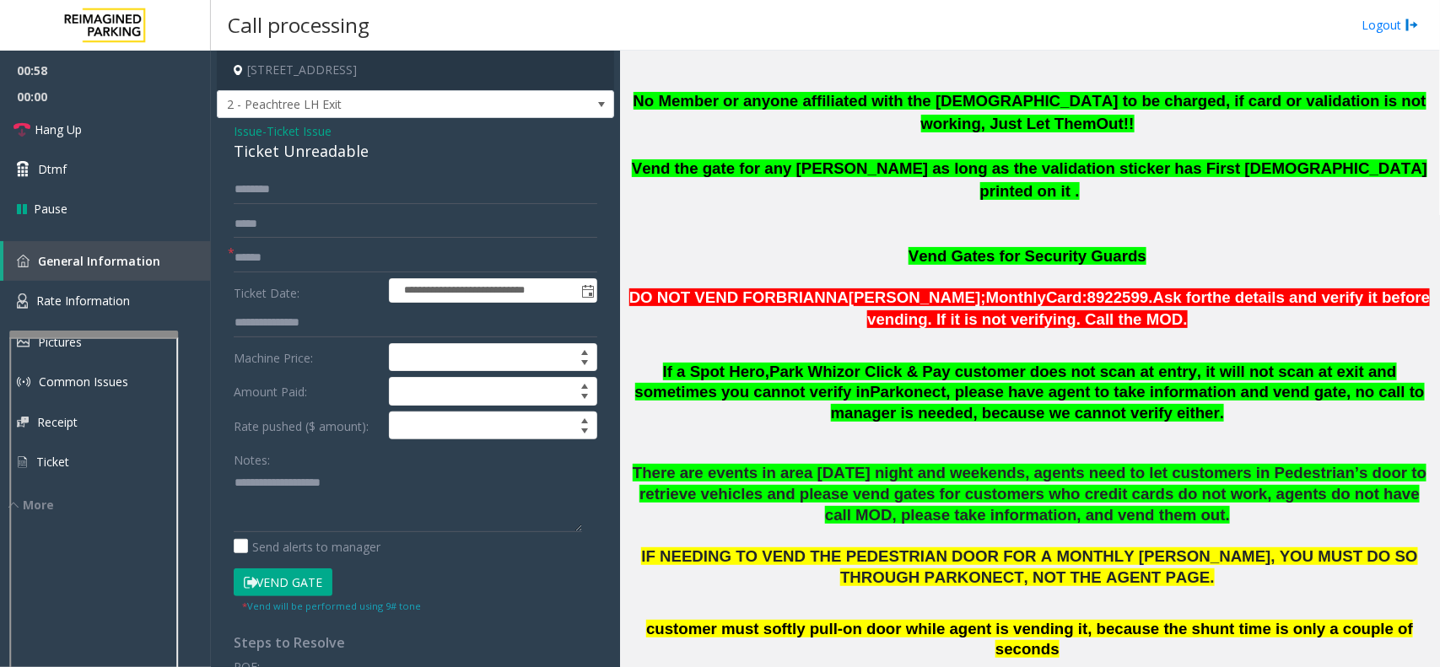
click at [887, 474] on p "There are events in area [DATE] night and weekends, agents need to let customer…" at bounding box center [1029, 536] width 807 height 147
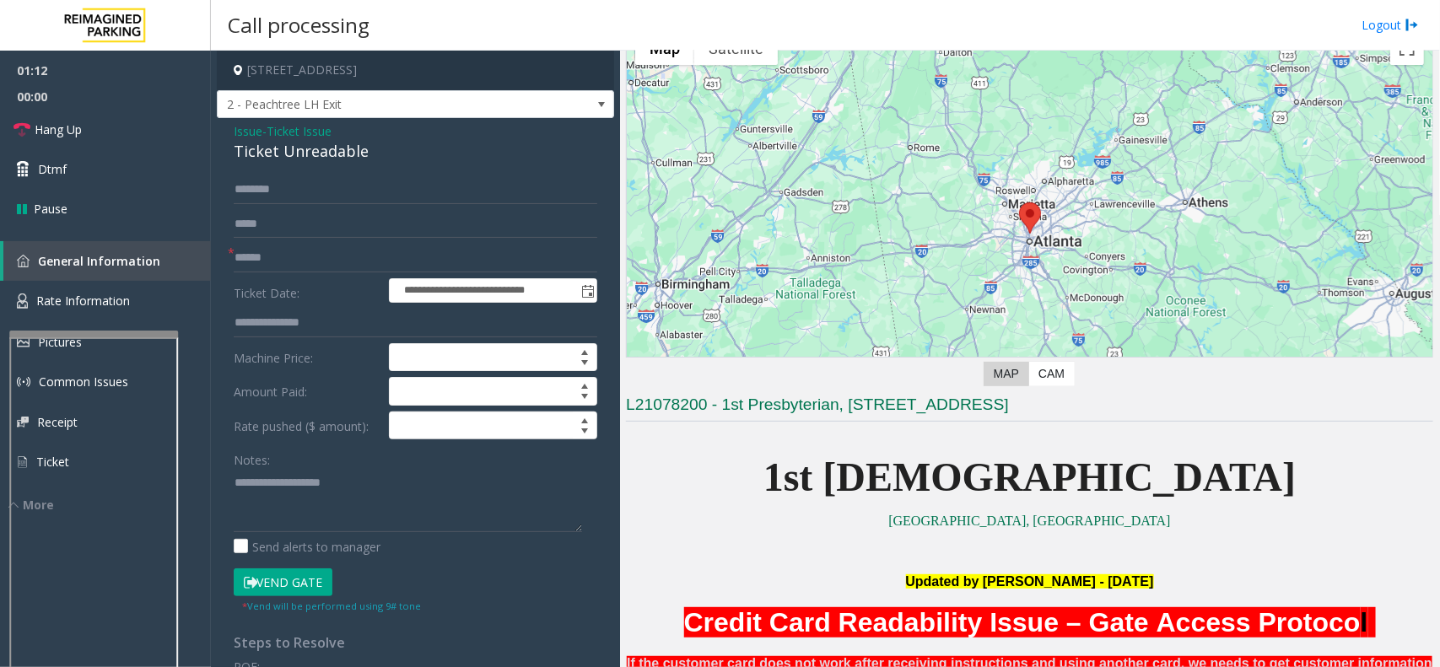
scroll to position [0, 0]
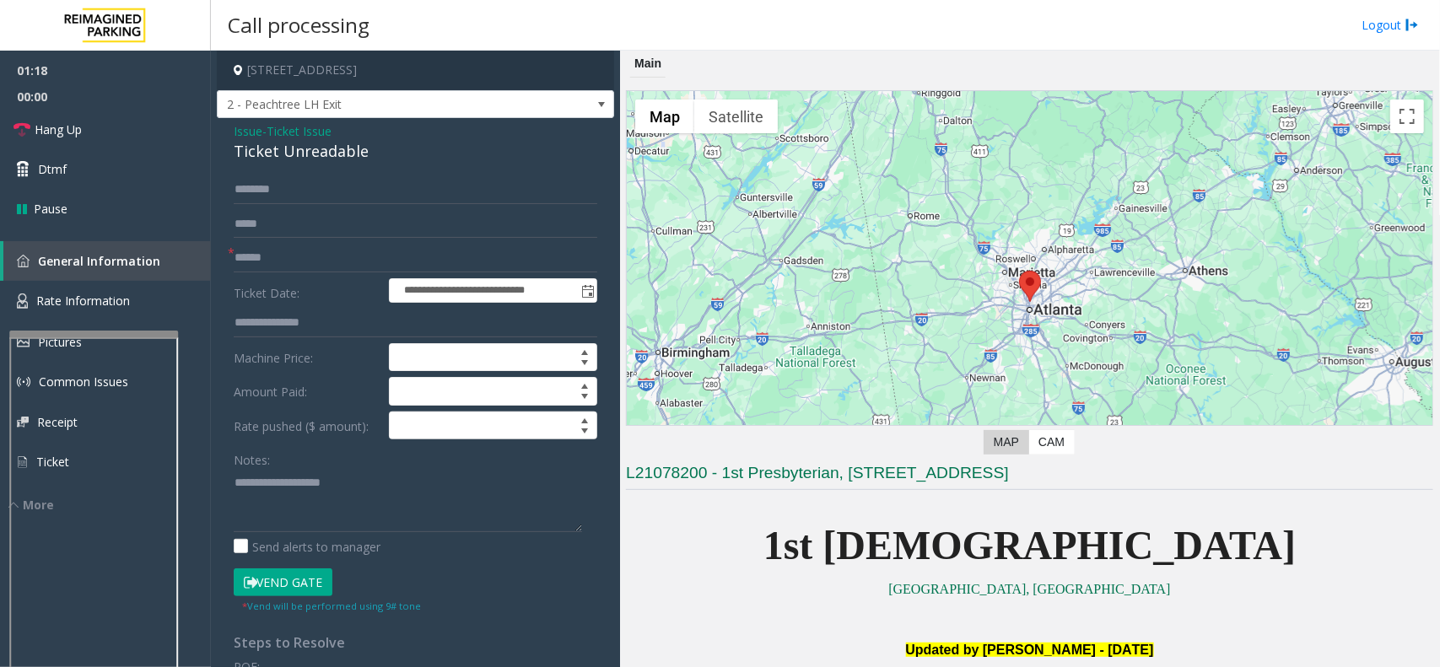
click at [236, 132] on span "Issue" at bounding box center [248, 131] width 29 height 18
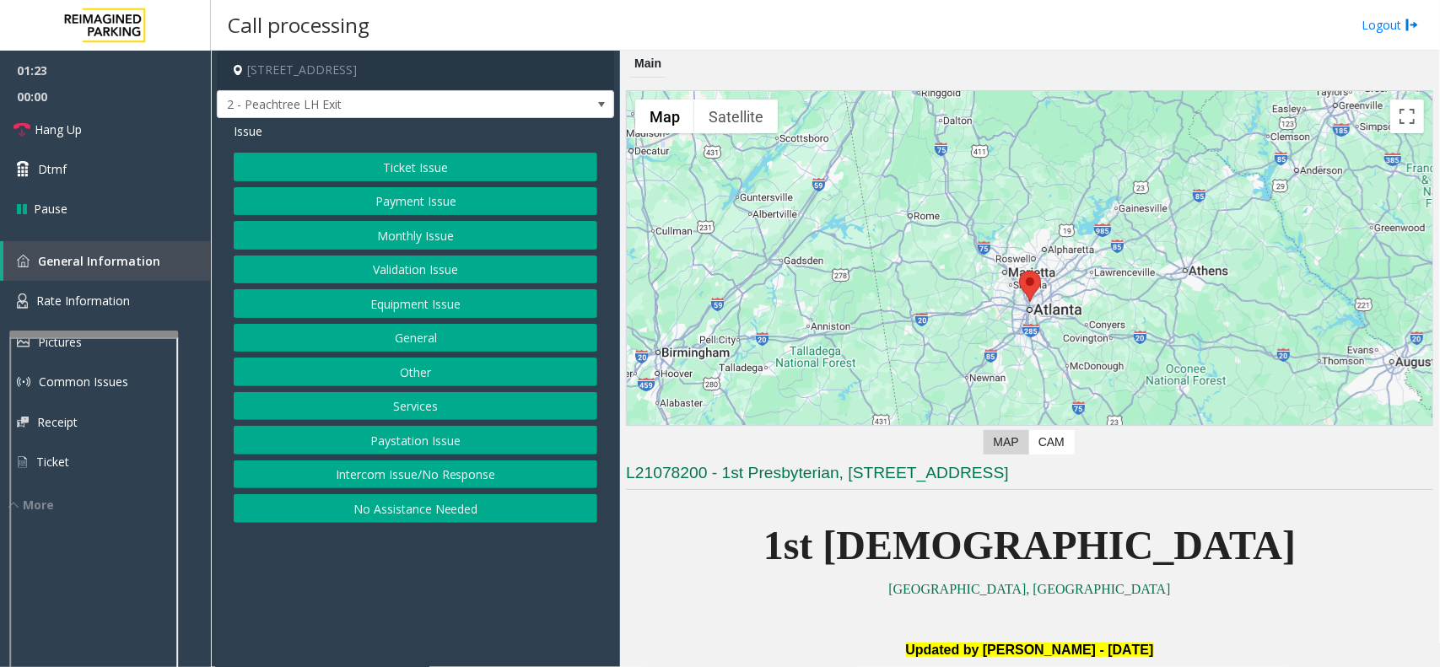
click at [431, 205] on button "Payment Issue" at bounding box center [416, 201] width 364 height 29
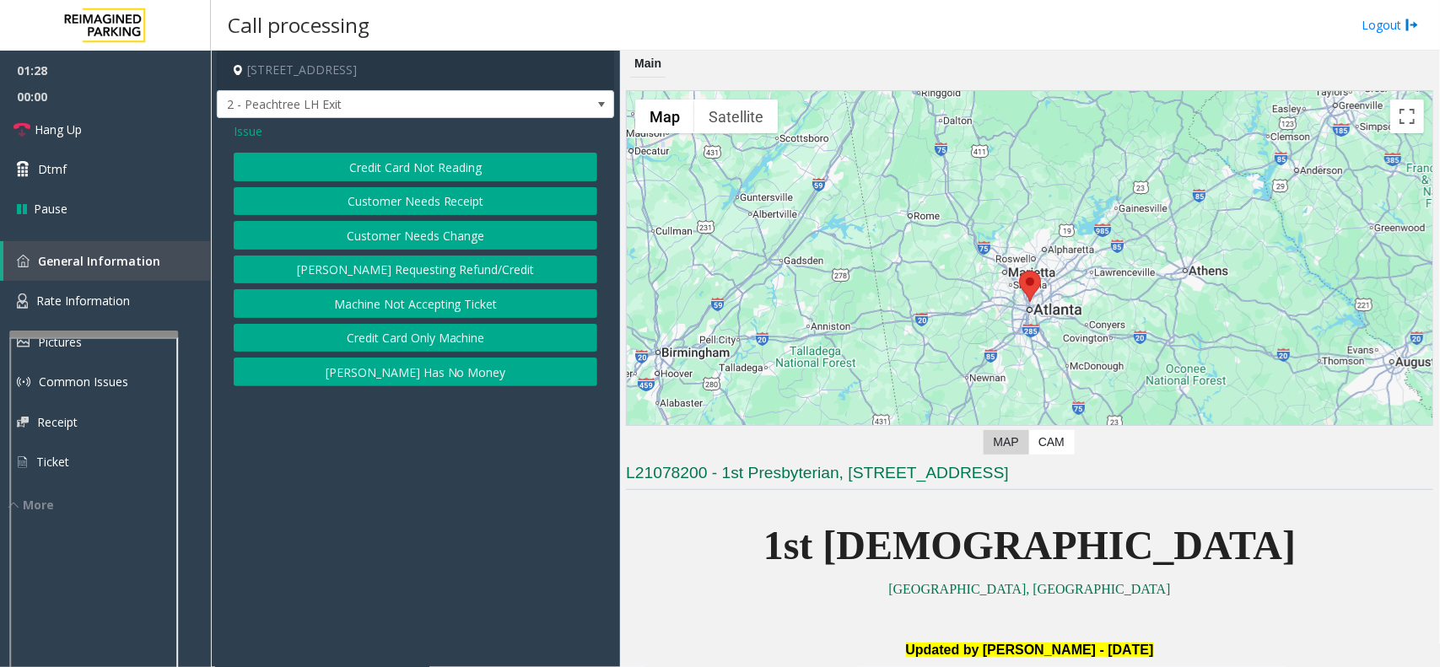
click at [427, 160] on button "Credit Card Not Reading" at bounding box center [416, 167] width 364 height 29
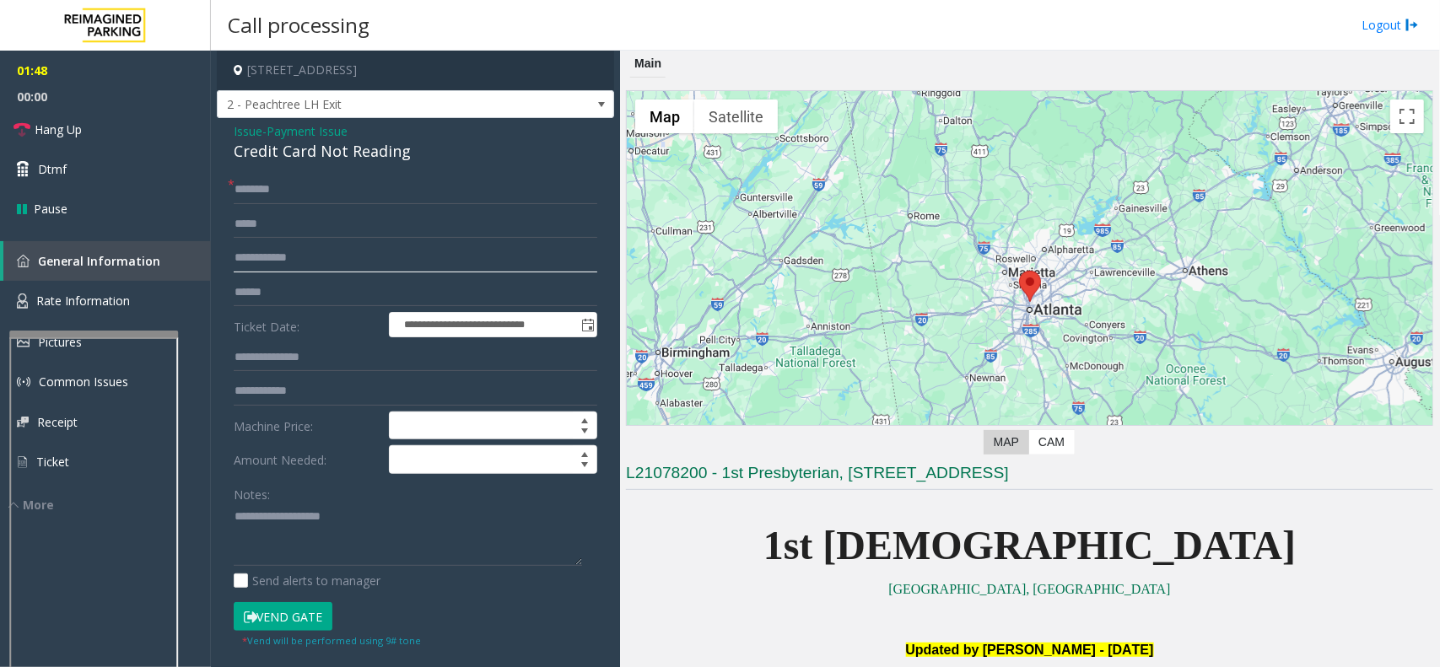
click at [250, 262] on input "text" at bounding box center [416, 258] width 364 height 29
click at [258, 284] on input "text" at bounding box center [416, 292] width 364 height 29
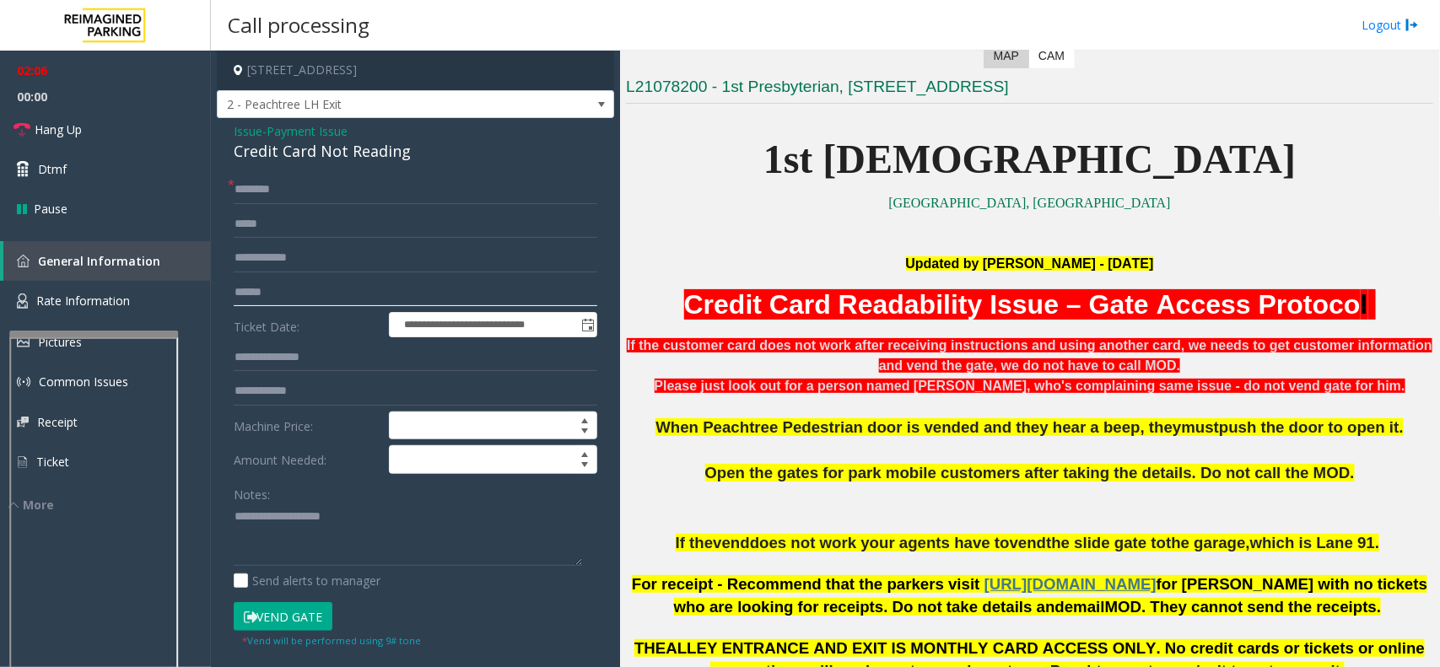
scroll to position [422, 0]
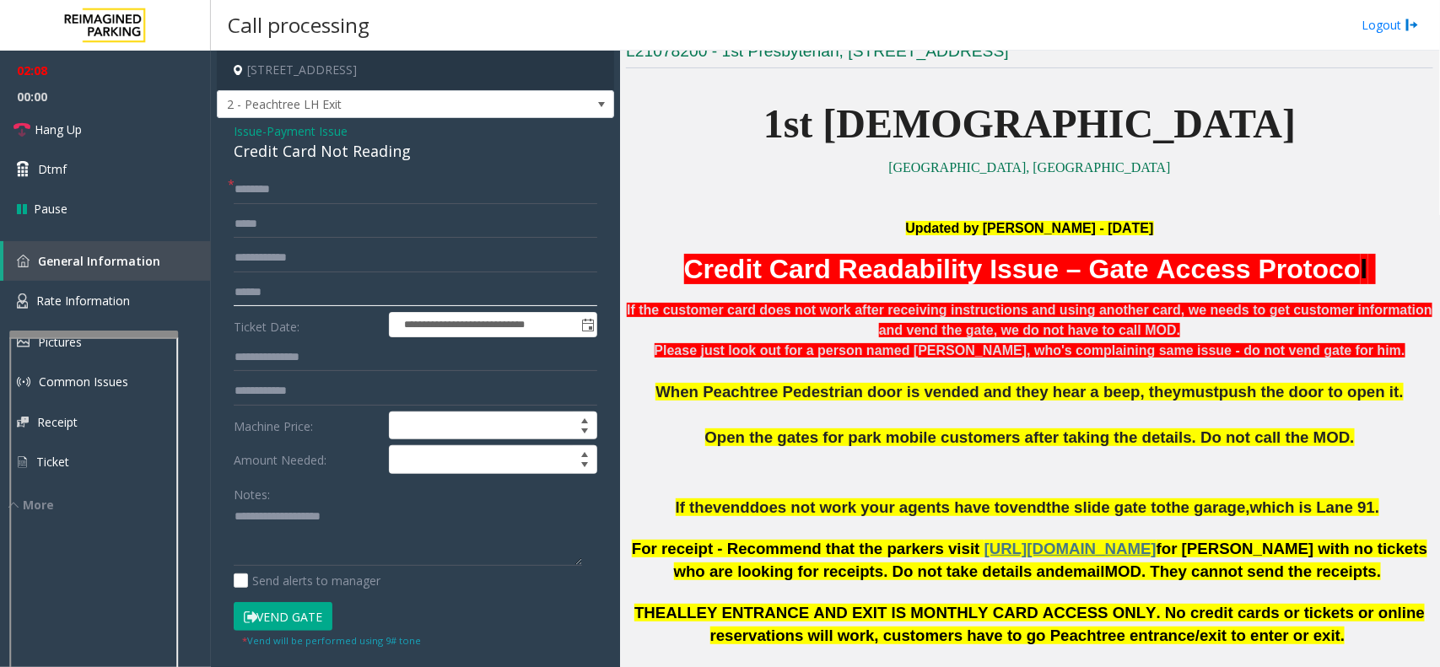
click at [255, 299] on input "text" at bounding box center [416, 292] width 364 height 29
click at [267, 292] on input "text" at bounding box center [416, 292] width 364 height 29
click at [31, 129] on link "Hang Up" at bounding box center [105, 130] width 211 height 40
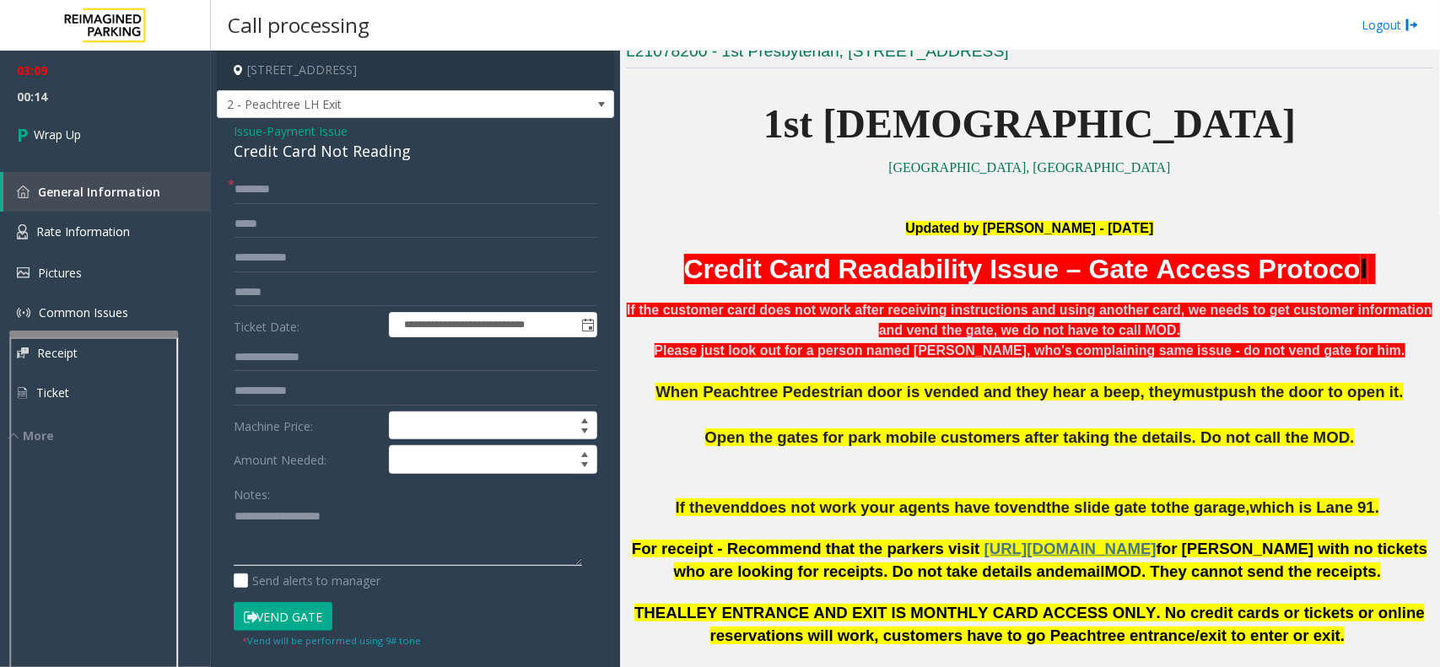
click at [301, 533] on textarea at bounding box center [408, 535] width 348 height 63
click at [255, 537] on textarea at bounding box center [408, 535] width 348 height 63
paste textarea "**********"
drag, startPoint x: 422, startPoint y: 159, endPoint x: 221, endPoint y: 157, distance: 200.8
click at [221, 157] on div "**********" at bounding box center [415, 537] width 397 height 839
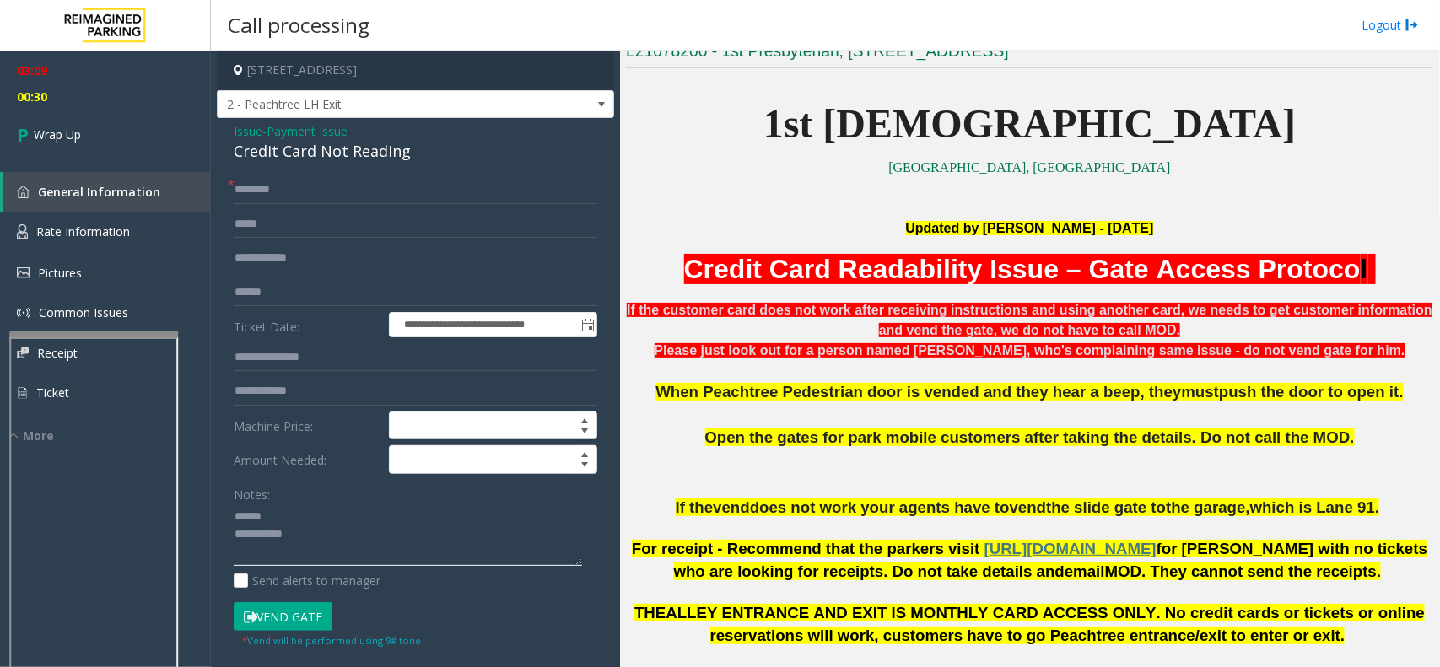
click at [283, 521] on textarea at bounding box center [408, 535] width 348 height 63
paste textarea "**********"
click at [317, 545] on textarea at bounding box center [408, 535] width 348 height 63
click at [312, 548] on textarea at bounding box center [408, 535] width 348 height 63
paste textarea "**********"
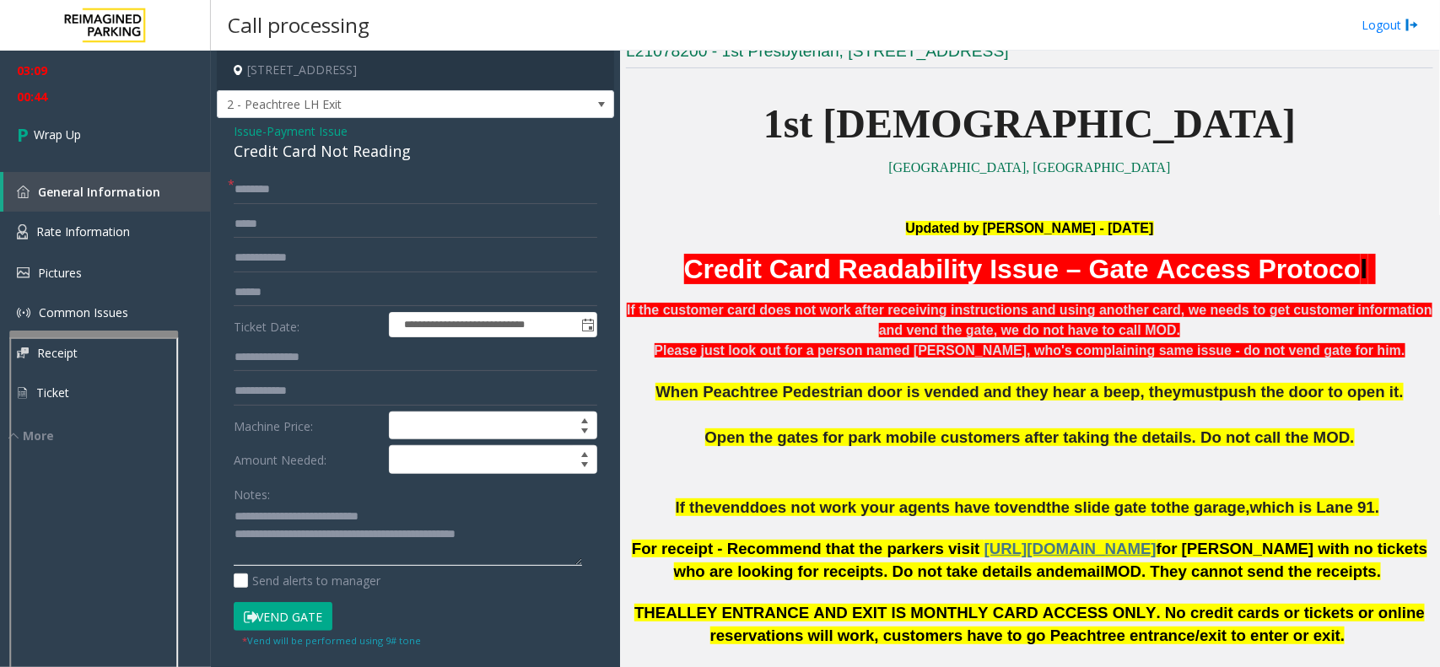
type textarea "**********"
click at [304, 187] on input "text" at bounding box center [416, 189] width 364 height 29
type input "**"
click at [300, 251] on input "text" at bounding box center [416, 258] width 364 height 29
click at [297, 289] on input "text" at bounding box center [416, 292] width 364 height 29
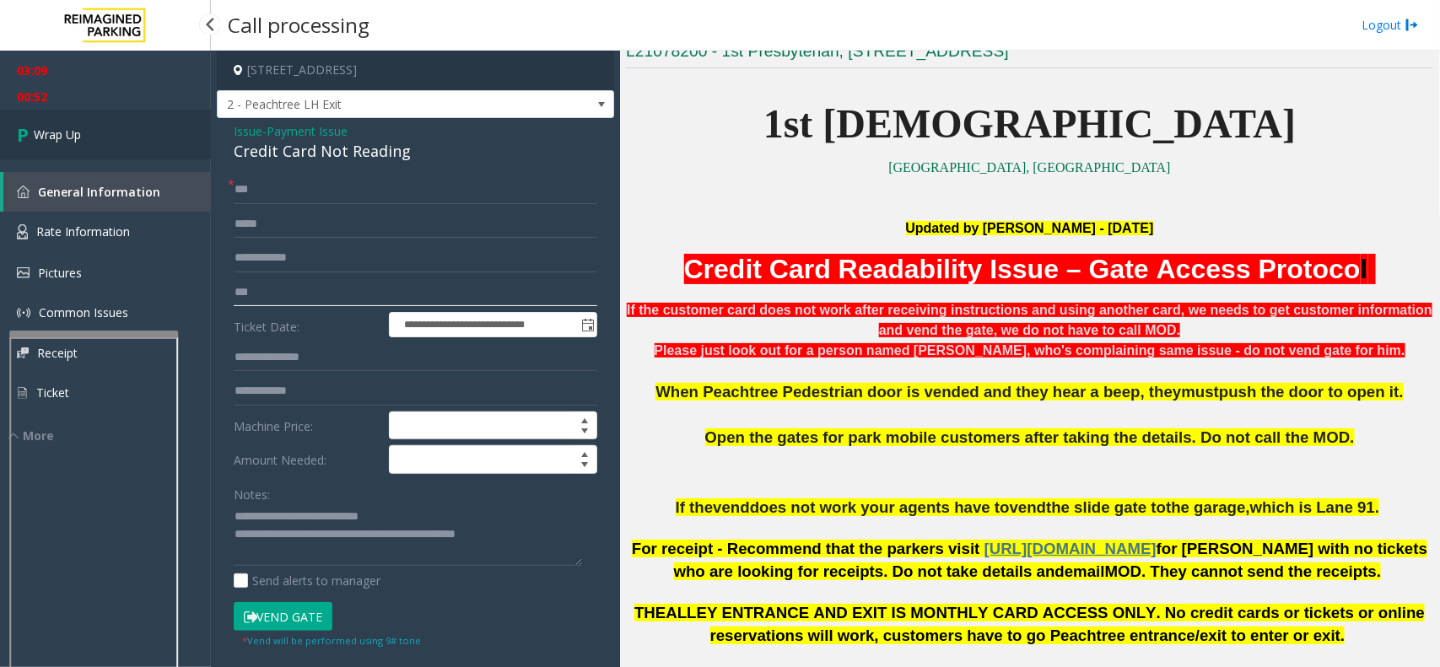
type input "**"
click at [82, 124] on link "Wrap Up" at bounding box center [105, 135] width 211 height 50
